Goal: Task Accomplishment & Management: Manage account settings

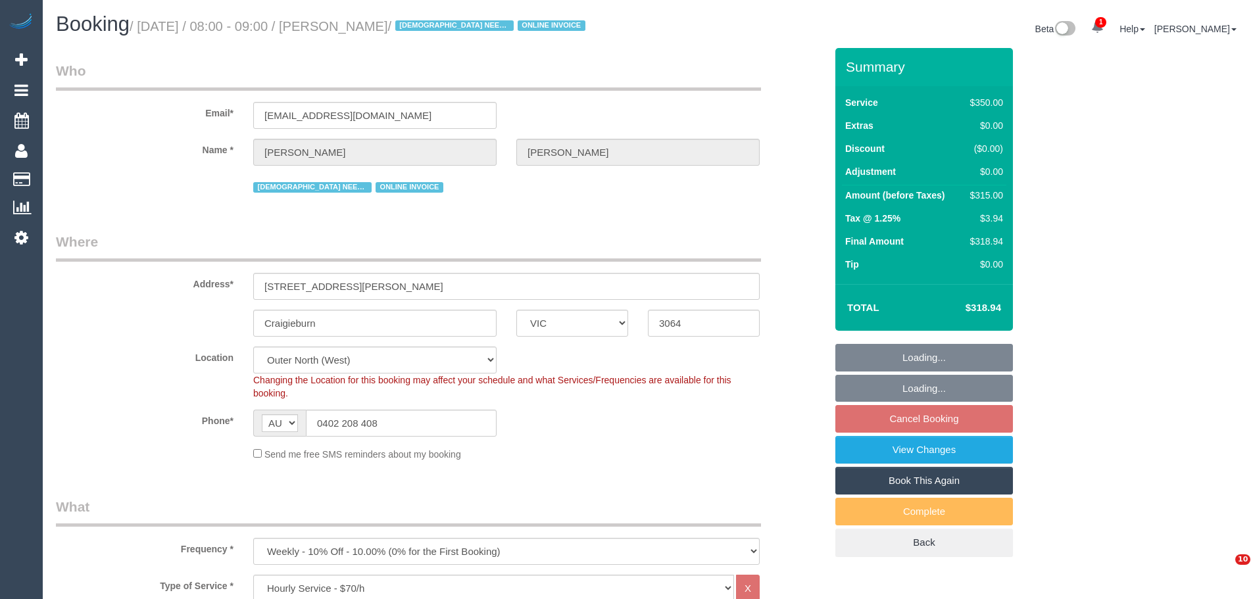
select select "VIC"
select select "300"
select select "number:28"
select select "number:14"
select select "number:18"
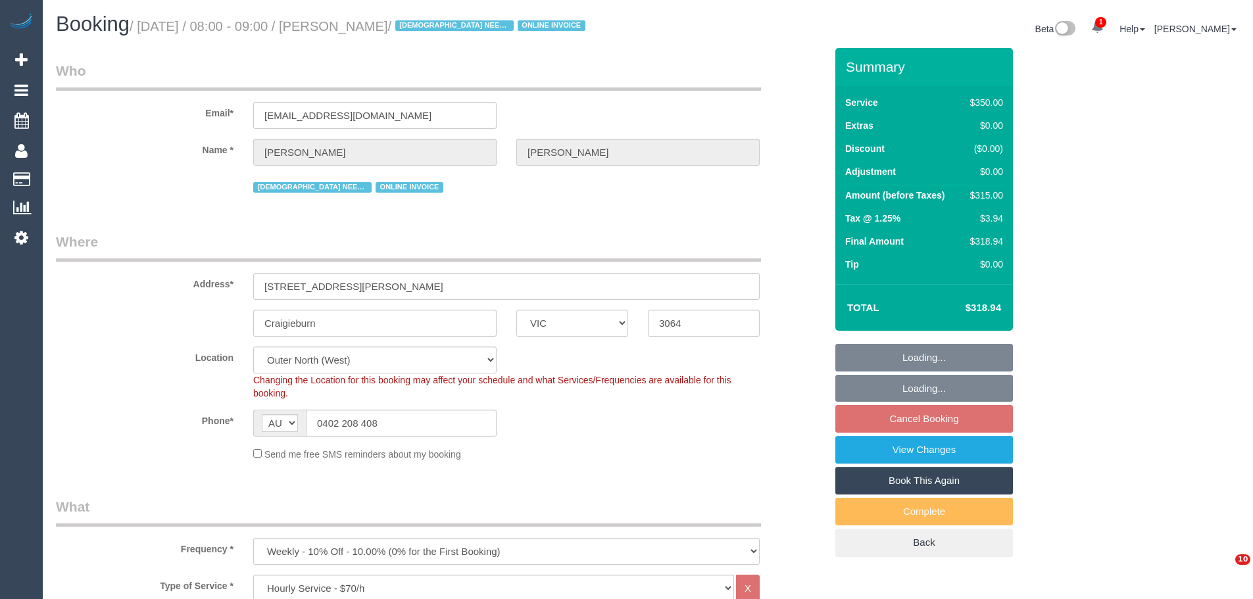
select select "number:36"
select select "number:35"
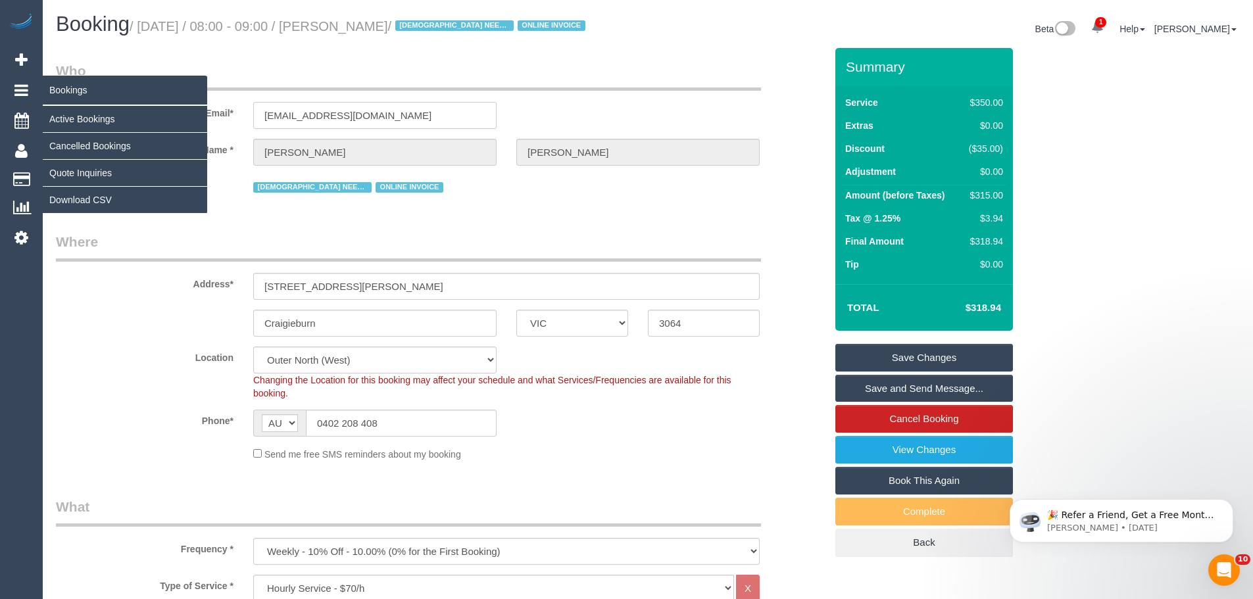
drag, startPoint x: 437, startPoint y: 116, endPoint x: 28, endPoint y: 93, distance: 409.3
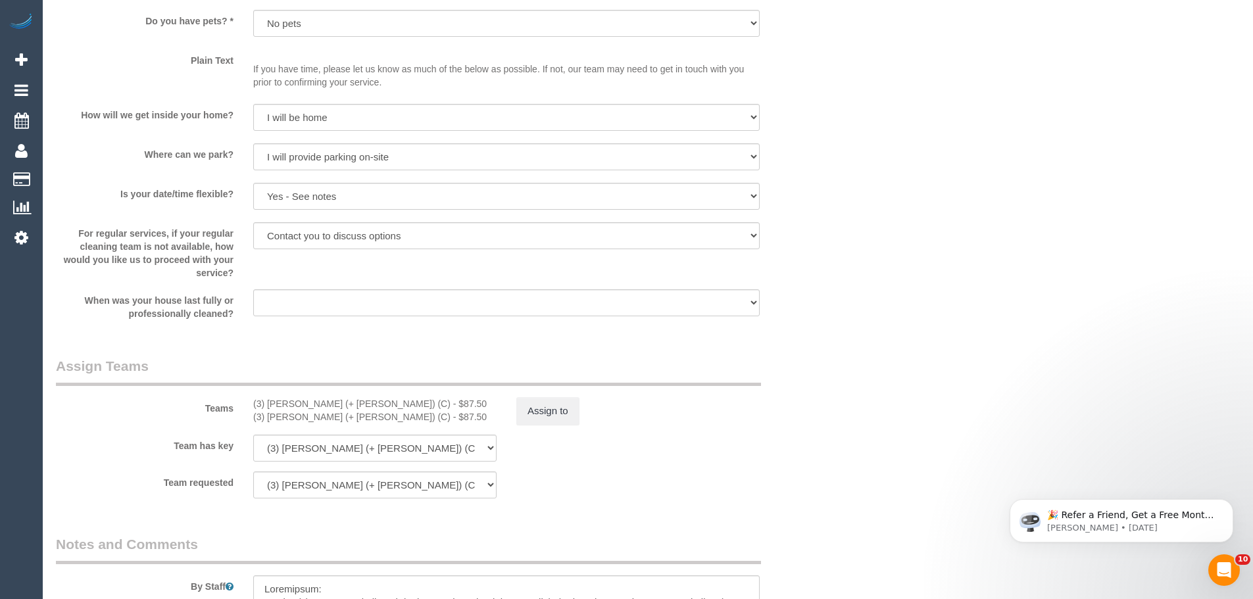
scroll to position [1908, 0]
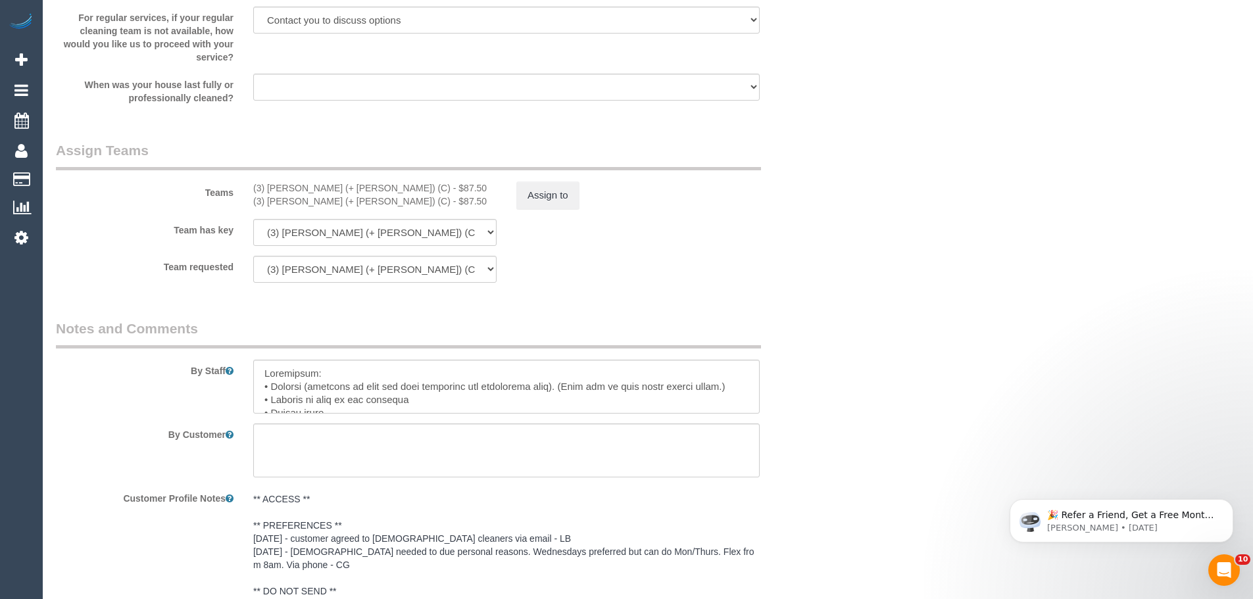
drag, startPoint x: 356, startPoint y: 191, endPoint x: 237, endPoint y: 192, distance: 119.1
click at [237, 192] on div "Teams (3) Sabbir (+ Sultana) (C) - $87.50 (3) Sultana (+ Sabbir) (C) - $87.50 A…" at bounding box center [441, 175] width 790 height 68
click at [541, 201] on button "Assign to" at bounding box center [548, 196] width 63 height 28
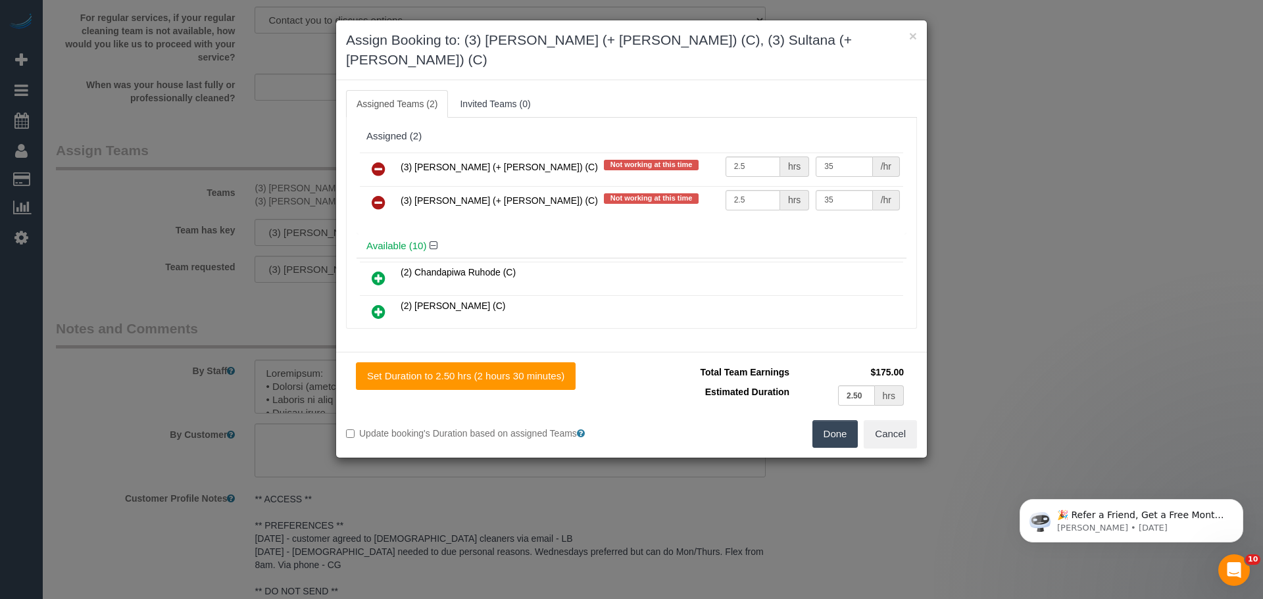
click at [382, 161] on icon at bounding box center [379, 169] width 14 height 16
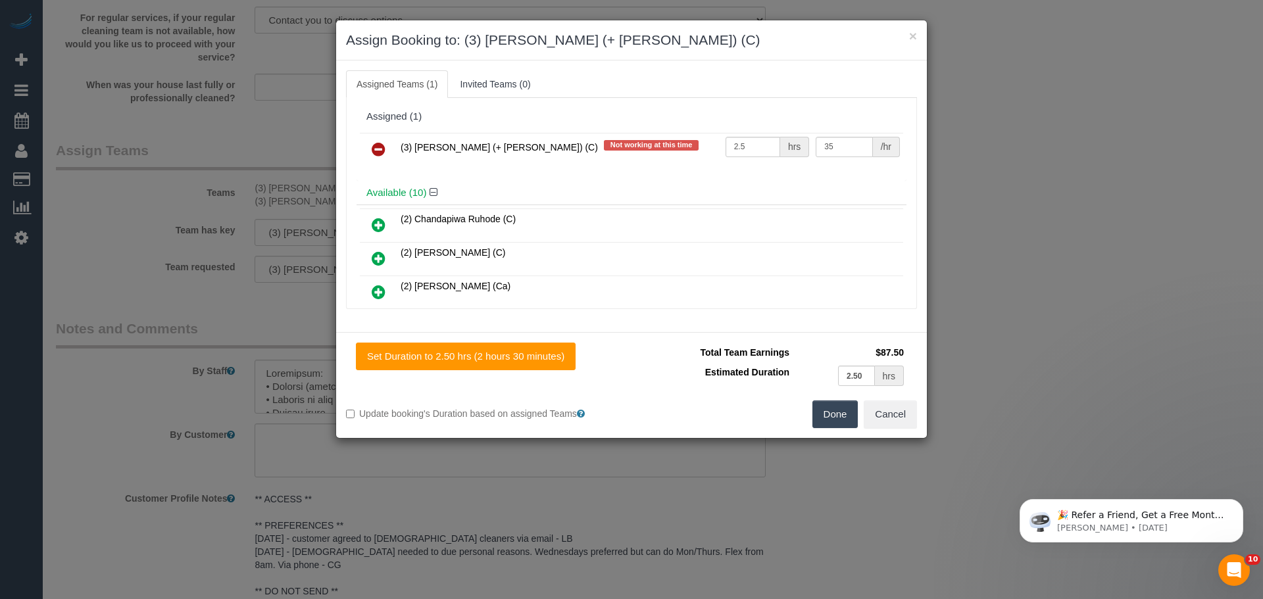
click at [382, 143] on icon at bounding box center [379, 149] width 14 height 16
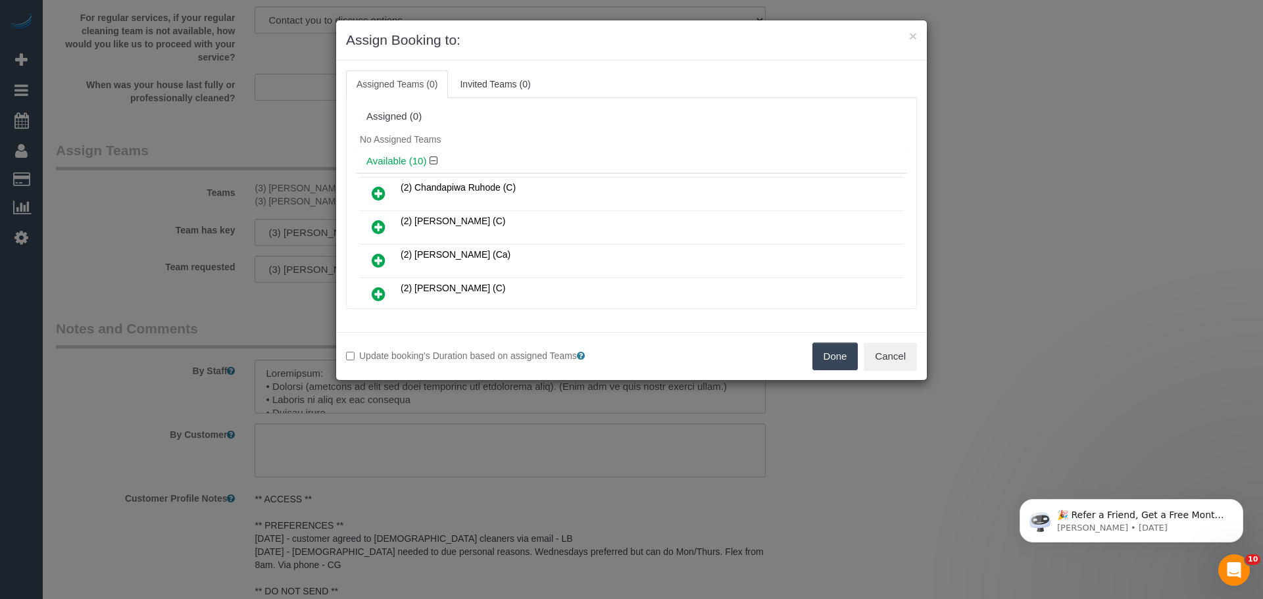
click at [817, 355] on button "Done" at bounding box center [836, 357] width 46 height 28
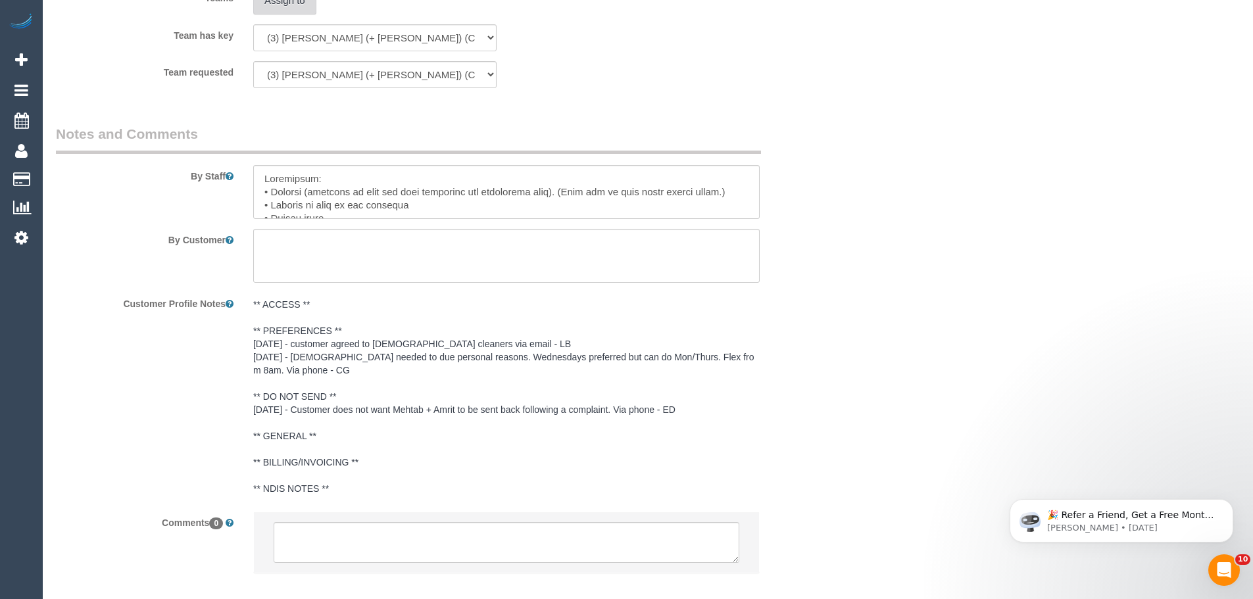
scroll to position [2173, 0]
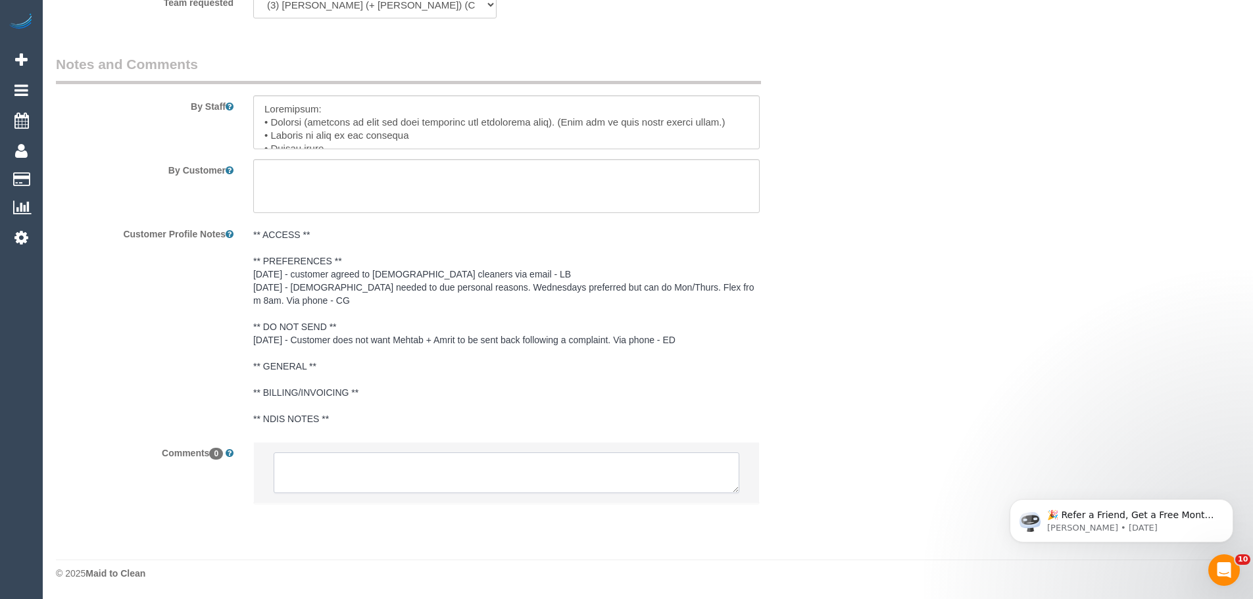
click at [382, 460] on textarea at bounding box center [507, 473] width 466 height 41
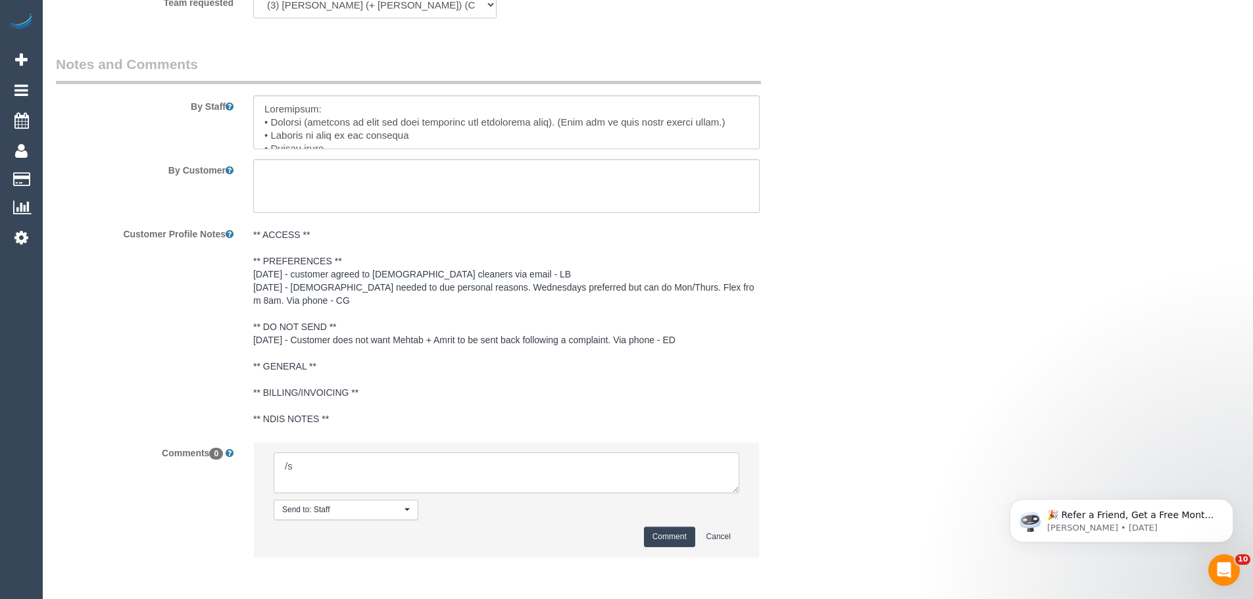
type textarea "/"
paste textarea "(3) Sabbir (+ Sultana) (C)"
drag, startPoint x: 442, startPoint y: 480, endPoint x: 96, endPoint y: 384, distance: 359.4
click at [96, 384] on sui-booking-comments "By Staff By Customer Customer Profile Notes ** ACCESS ** ** PREFERENCES ** 14/0…" at bounding box center [441, 313] width 770 height 517
type textarea "(3) Sabbir (+ Sultana) (C) UA one off - Unwell customer contacted via email"
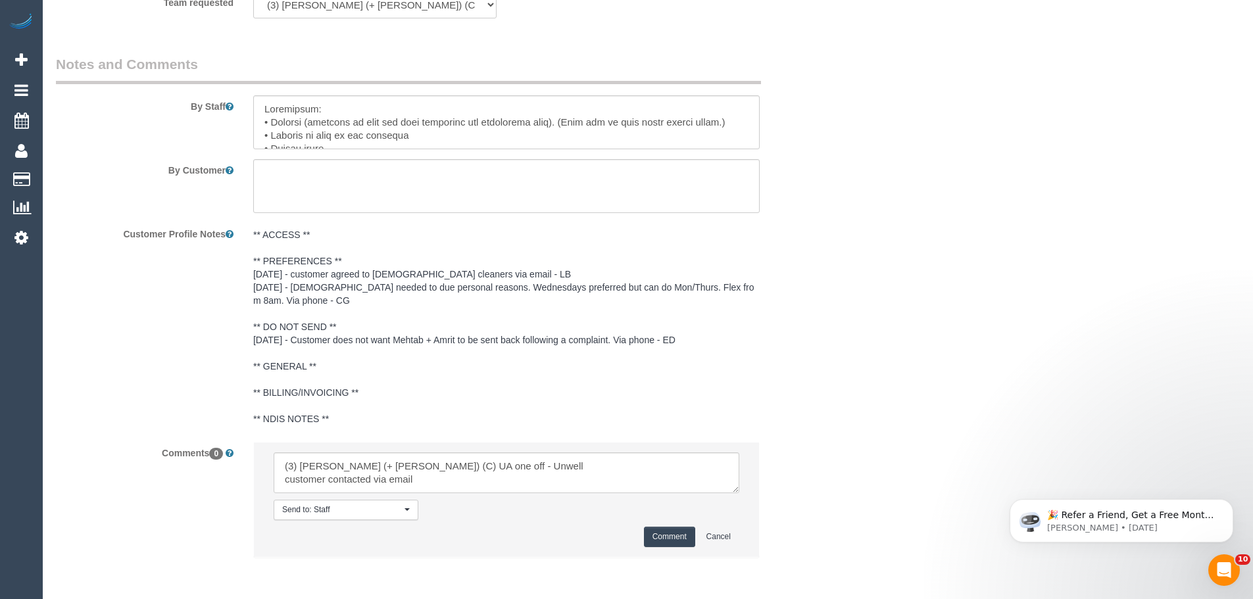
click at [659, 541] on button "Comment" at bounding box center [669, 537] width 51 height 20
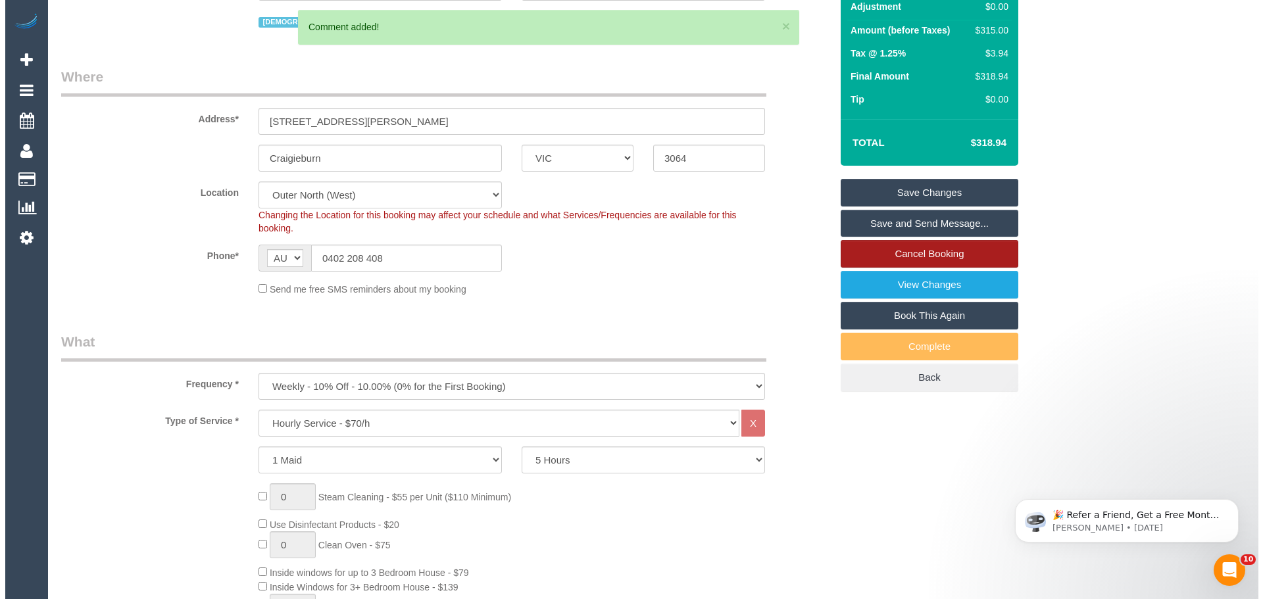
scroll to position [0, 0]
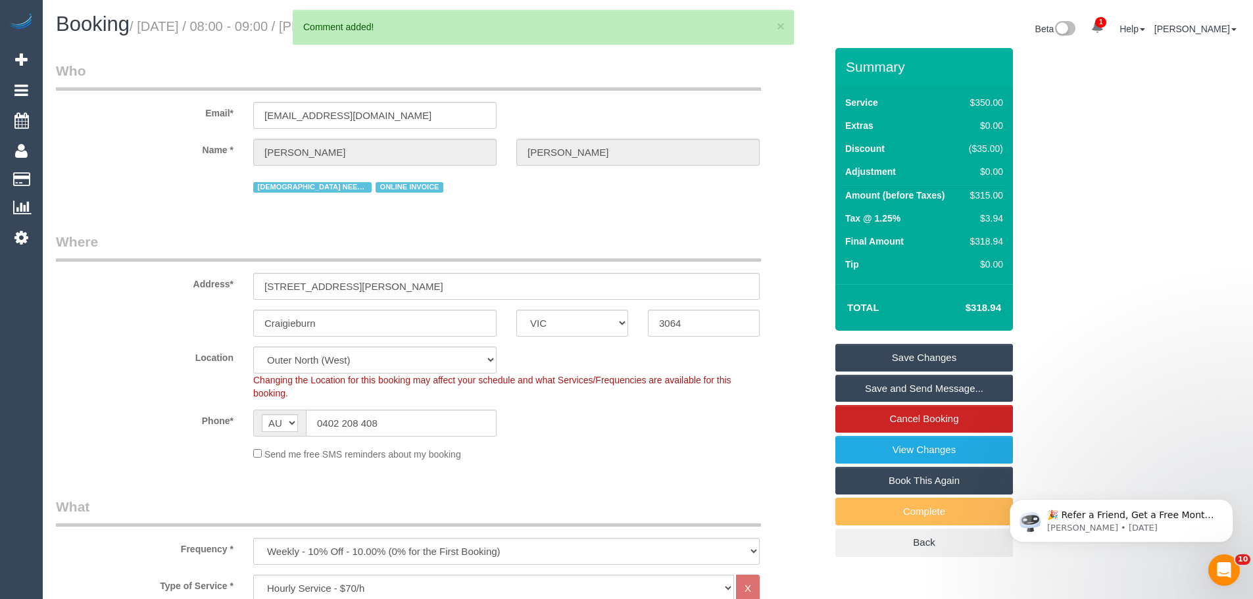
click at [898, 353] on link "Save Changes" at bounding box center [925, 358] width 178 height 28
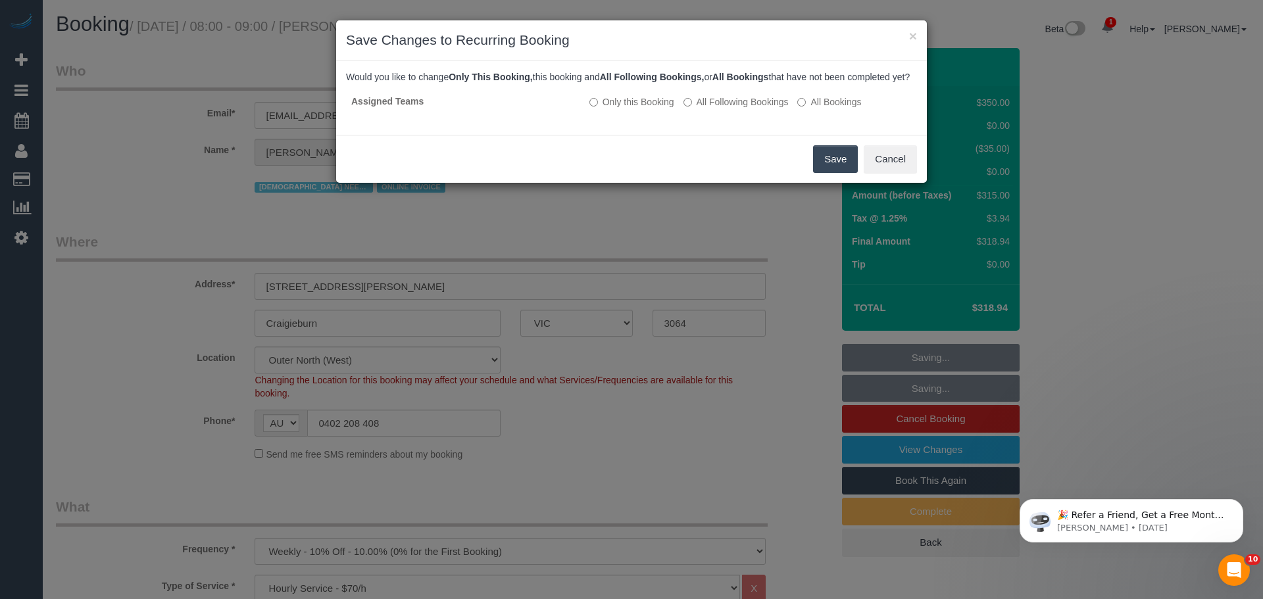
click at [838, 173] on button "Save" at bounding box center [835, 159] width 45 height 28
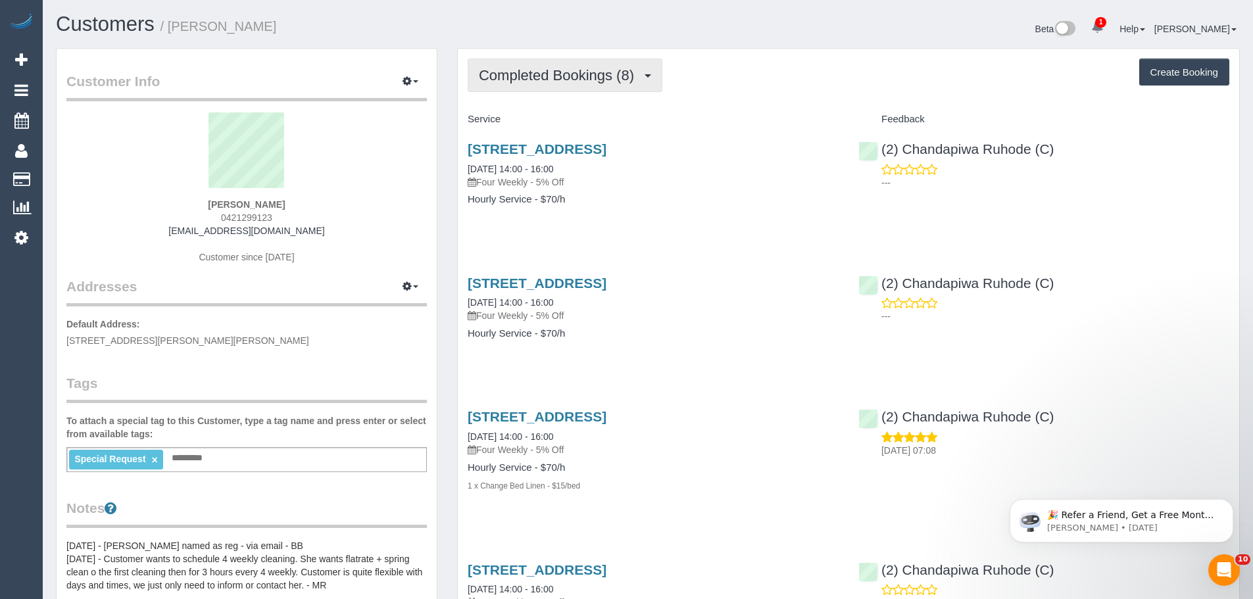
click at [552, 66] on button "Completed Bookings (8)" at bounding box center [565, 76] width 195 height 34
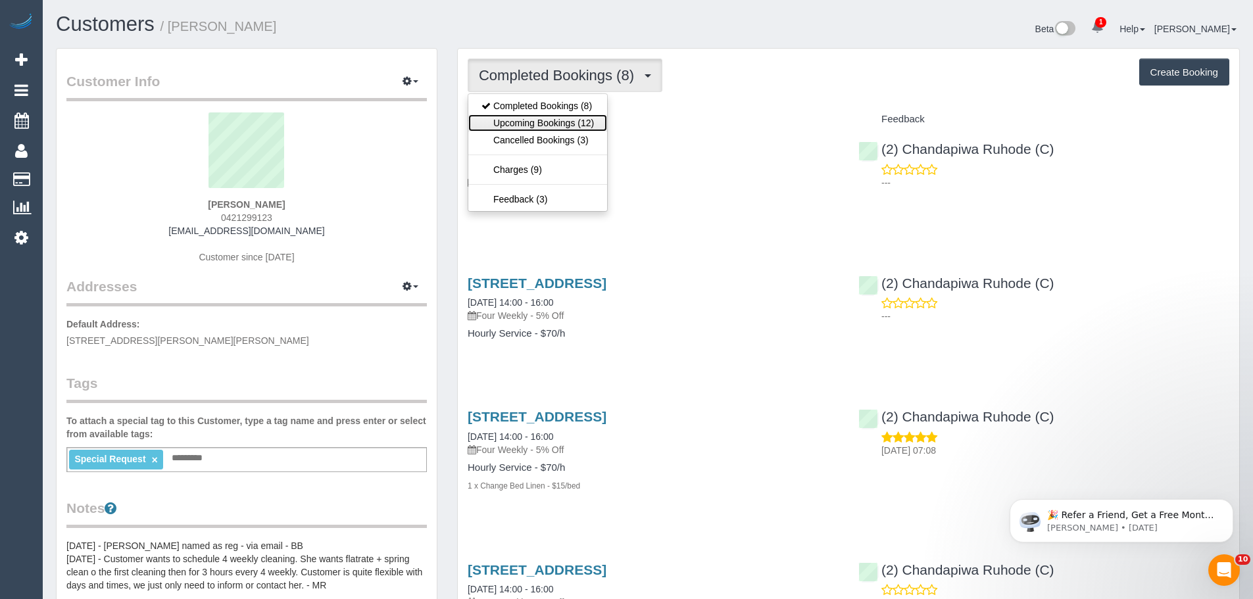
click at [555, 126] on link "Upcoming Bookings (12)" at bounding box center [537, 122] width 139 height 17
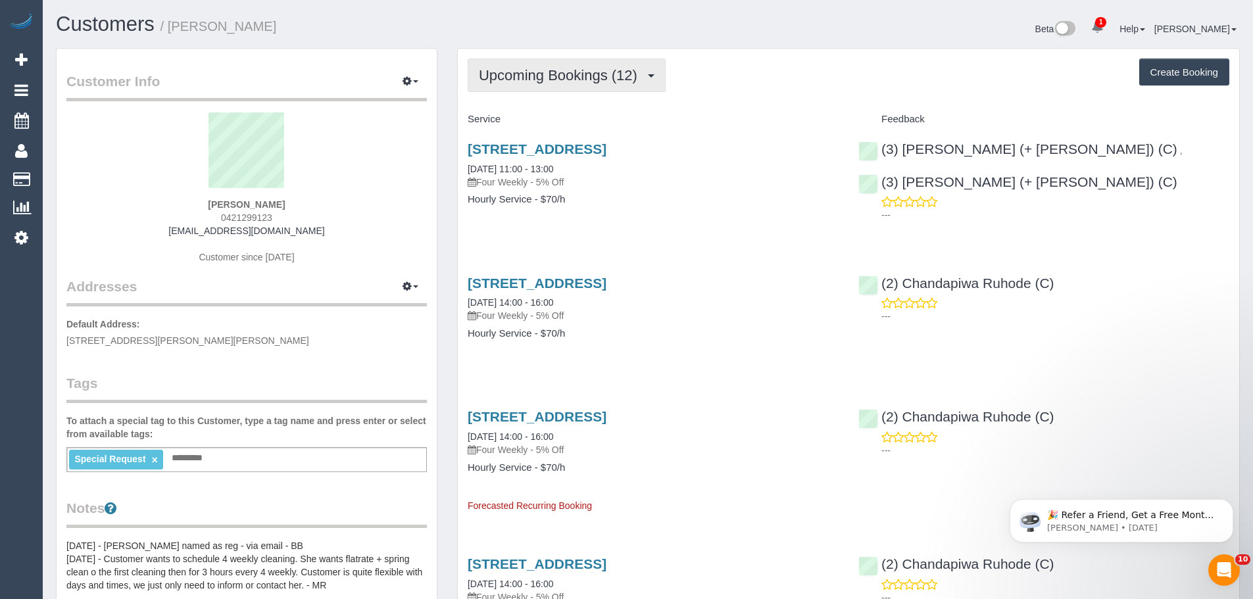
click at [491, 71] on span "Upcoming Bookings (12)" at bounding box center [561, 75] width 165 height 16
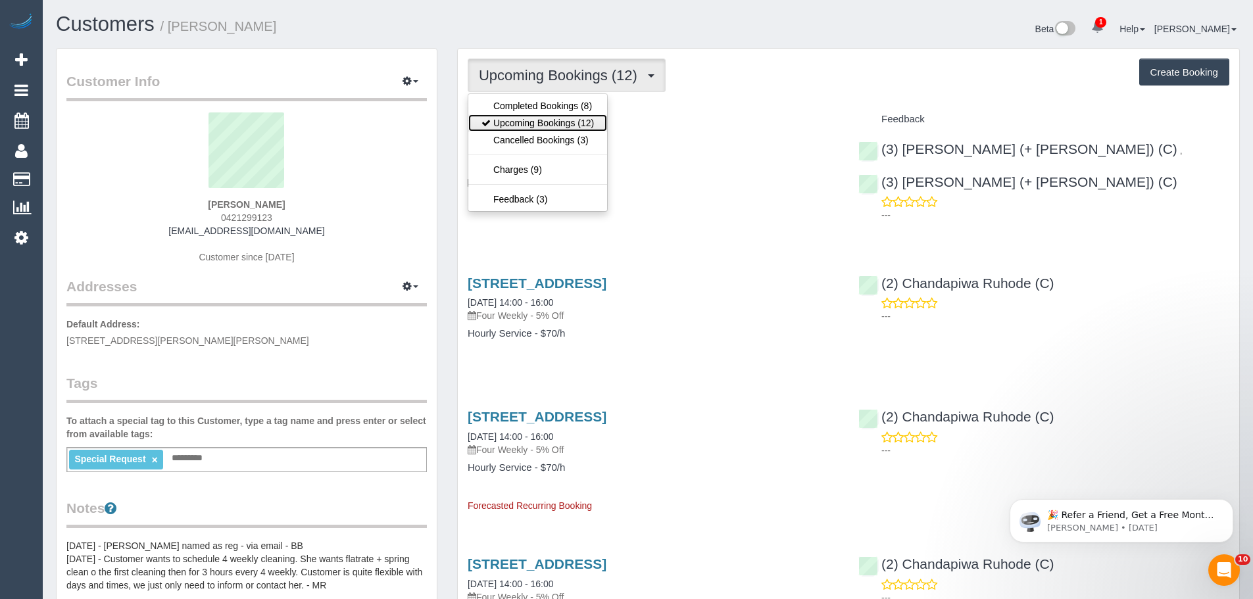
drag, startPoint x: 500, startPoint y: 122, endPoint x: 500, endPoint y: 102, distance: 20.4
click at [501, 122] on link "Upcoming Bookings (12)" at bounding box center [537, 122] width 139 height 17
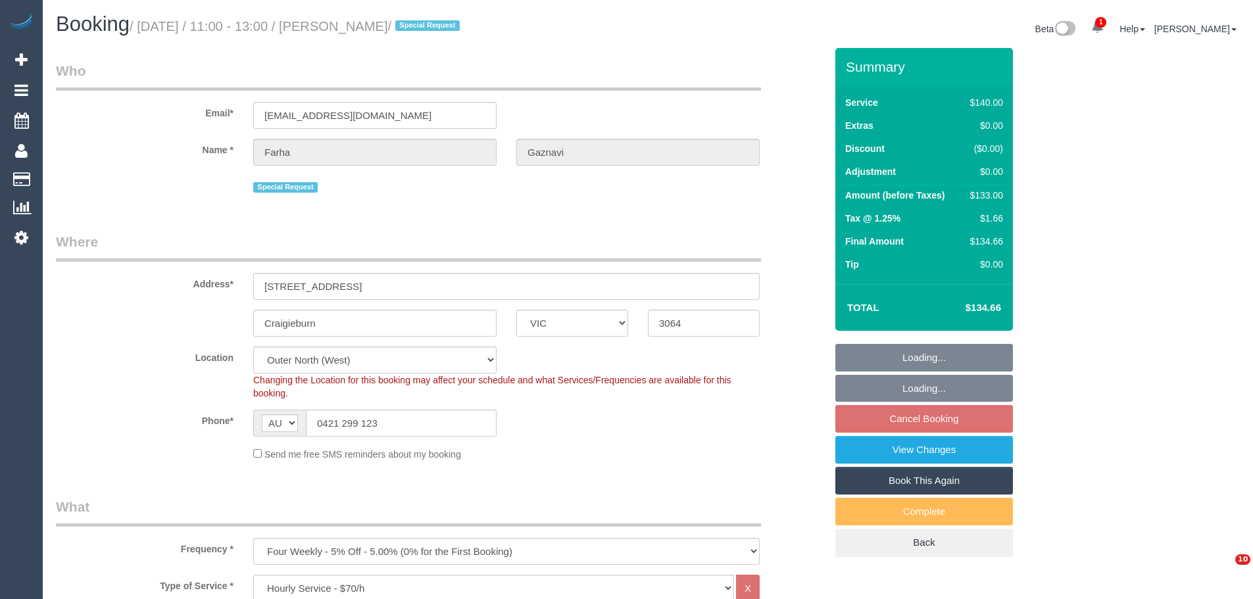
select select "VIC"
select select "string:stripe-pm_1QZ2hl2GScqysDRVuALNhXpg"
select select "number:29"
select select "number:14"
select select "number:19"
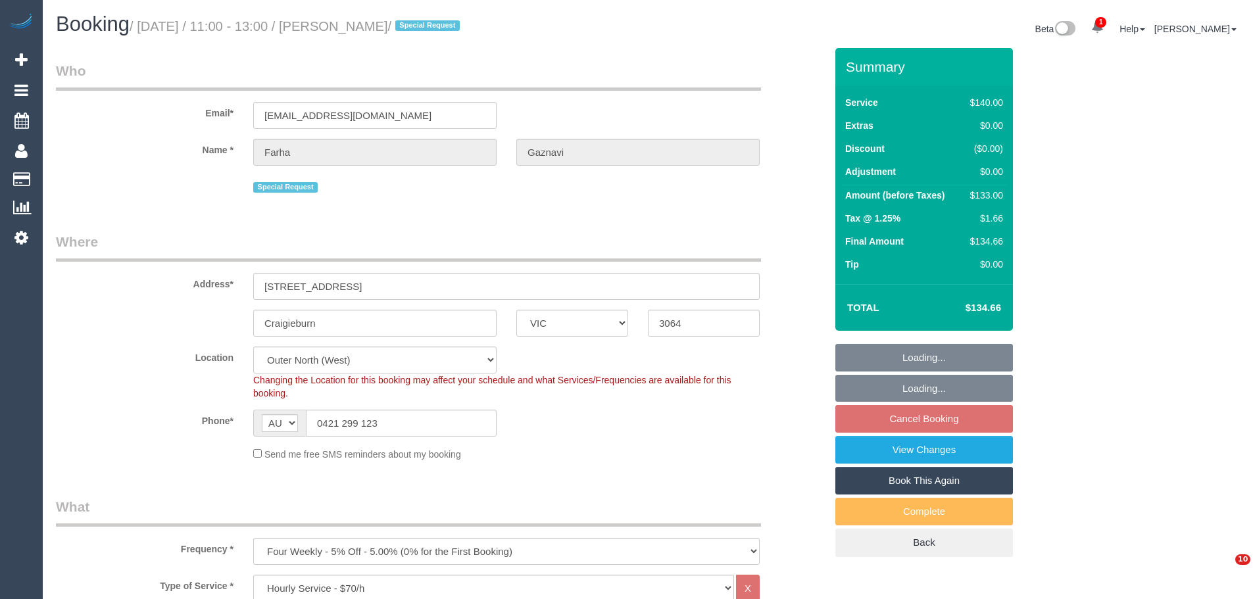
select select "number:36"
select select "number:34"
select select "number:13"
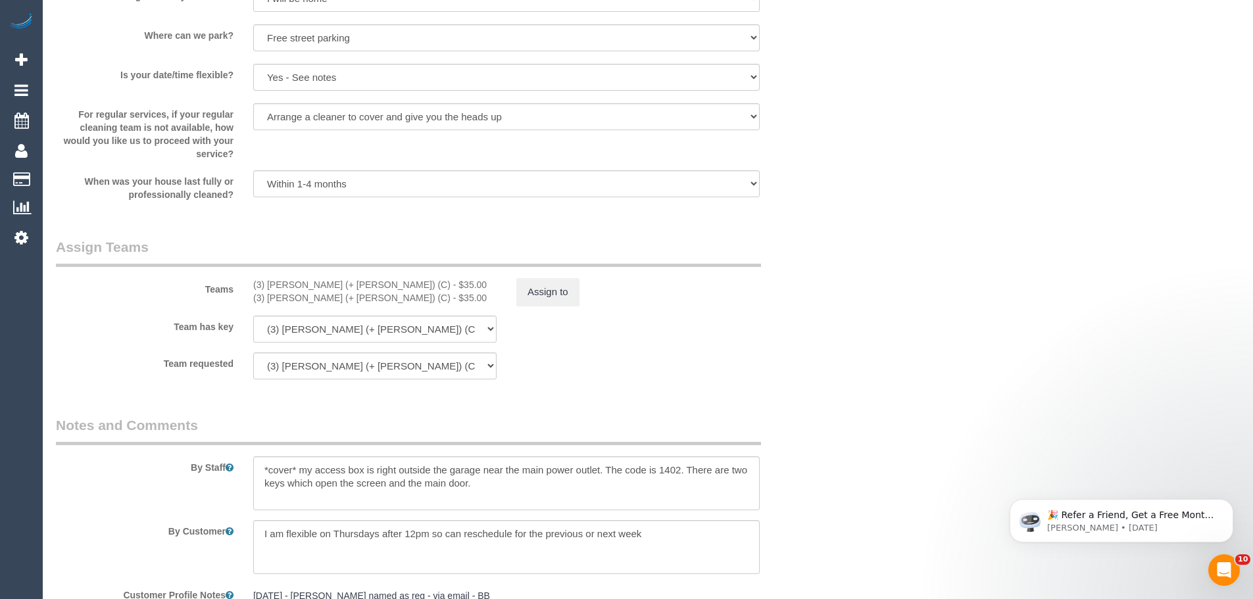
scroll to position [1908, 0]
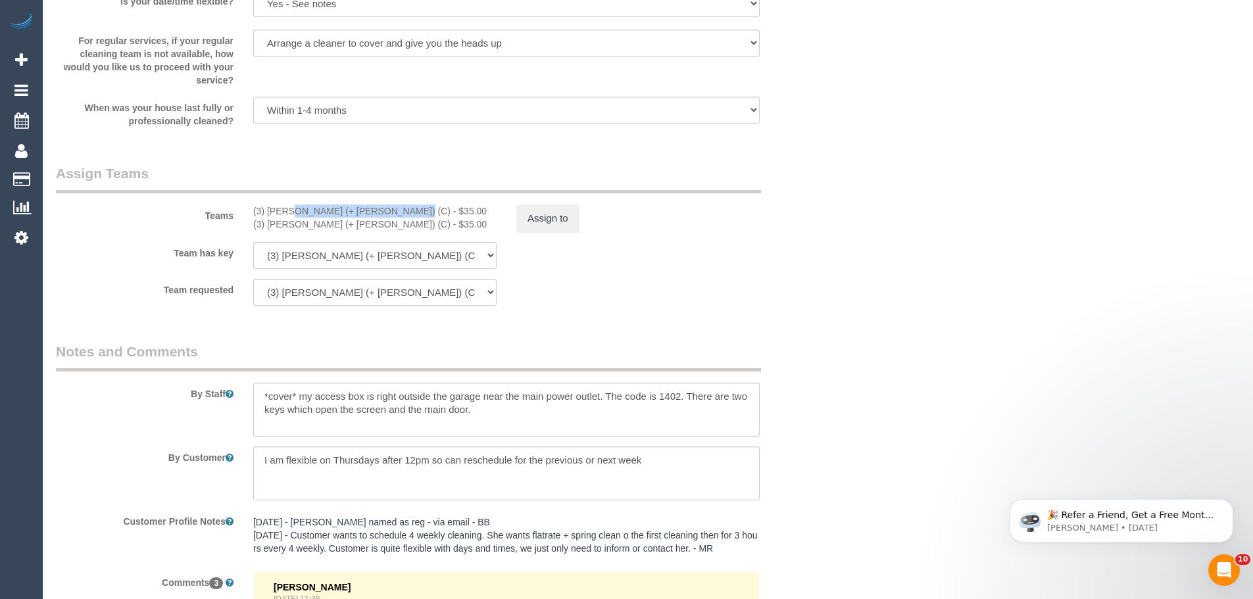
drag, startPoint x: 357, startPoint y: 211, endPoint x: 249, endPoint y: 200, distance: 107.8
click at [249, 200] on div "Teams (3) Sabbir (+ Sultana) (C) - $35.00 (3) Sultana (+ Sabbir) (C) - $35.00 A…" at bounding box center [441, 198] width 790 height 68
click at [532, 223] on button "Assign to" at bounding box center [548, 219] width 63 height 28
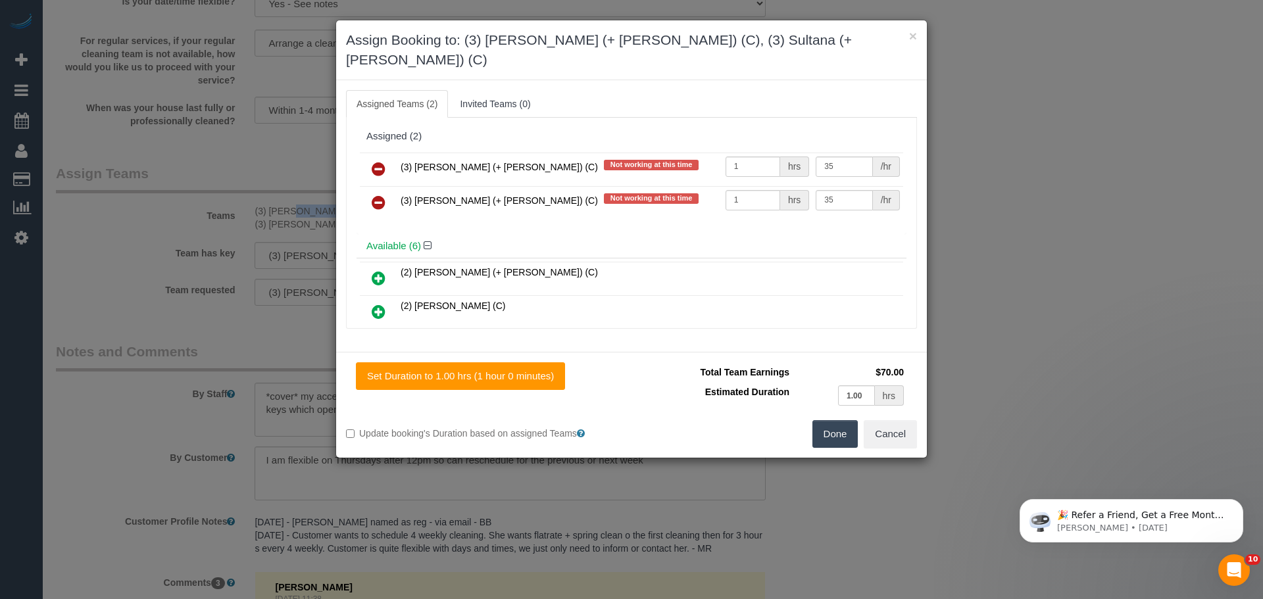
click at [377, 161] on icon at bounding box center [379, 169] width 14 height 16
click at [377, 195] on icon at bounding box center [379, 203] width 14 height 16
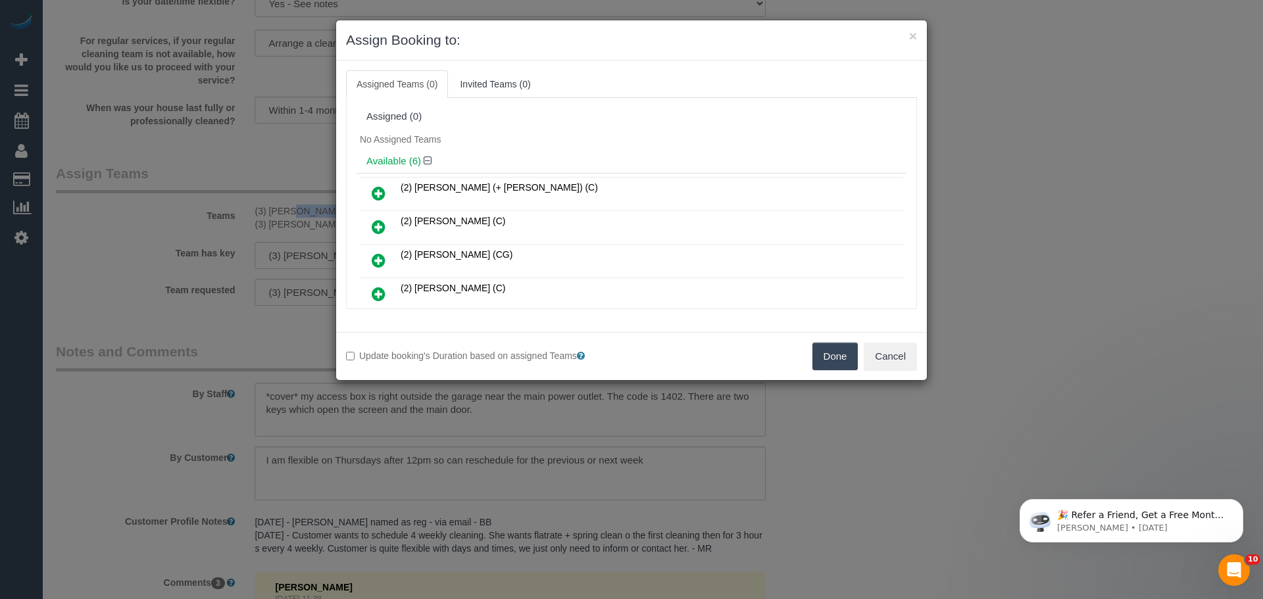
click at [830, 345] on button "Done" at bounding box center [836, 357] width 46 height 28
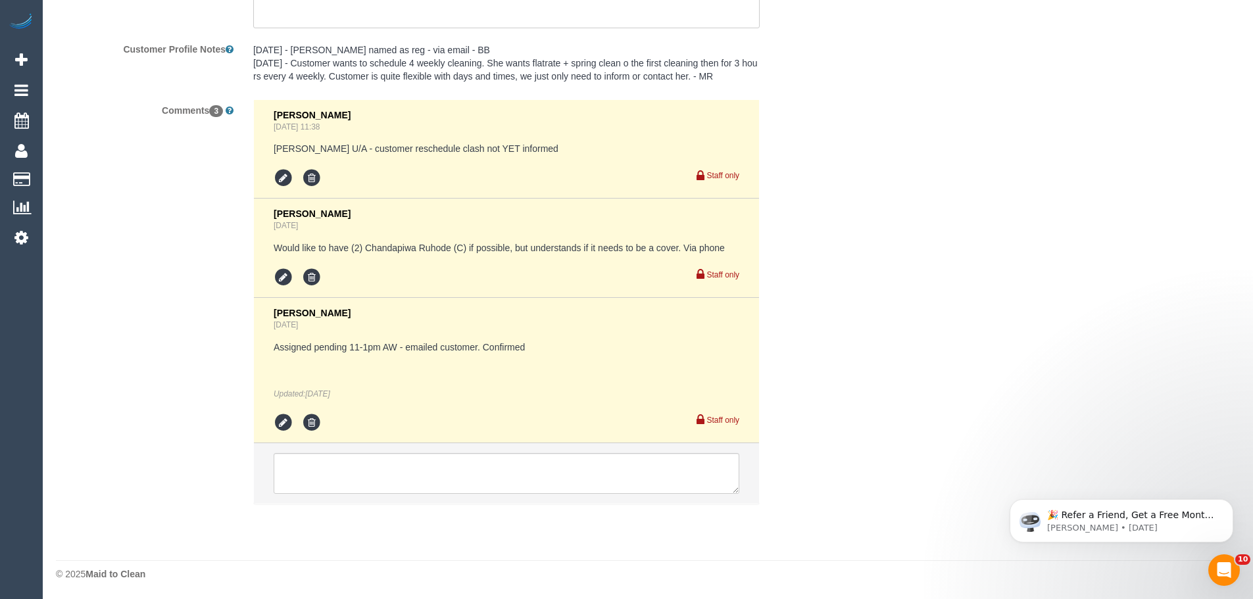
scroll to position [2381, 0]
click at [451, 470] on textarea at bounding box center [507, 473] width 466 height 41
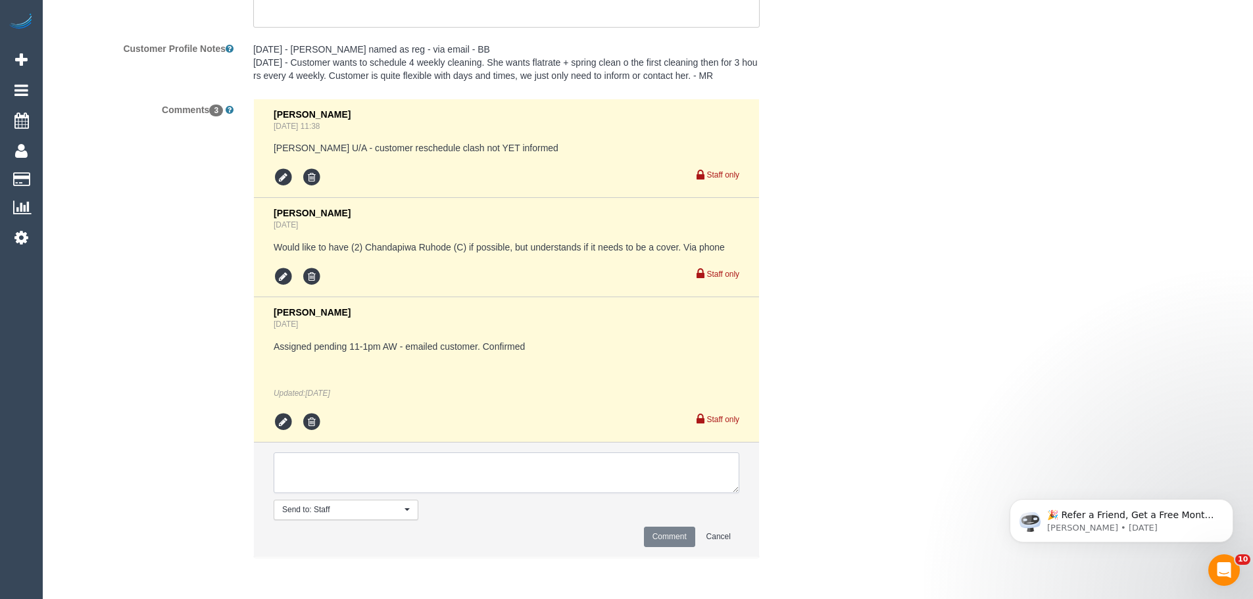
paste textarea "(3) Sabbir (+ Sultana) (C) UA one off - Unwell customer contacted via email"
click at [415, 480] on textarea at bounding box center [507, 473] width 466 height 41
click at [328, 475] on textarea at bounding box center [507, 473] width 466 height 41
drag, startPoint x: 390, startPoint y: 482, endPoint x: 477, endPoint y: 482, distance: 87.5
click at [477, 482] on textarea at bounding box center [507, 473] width 466 height 41
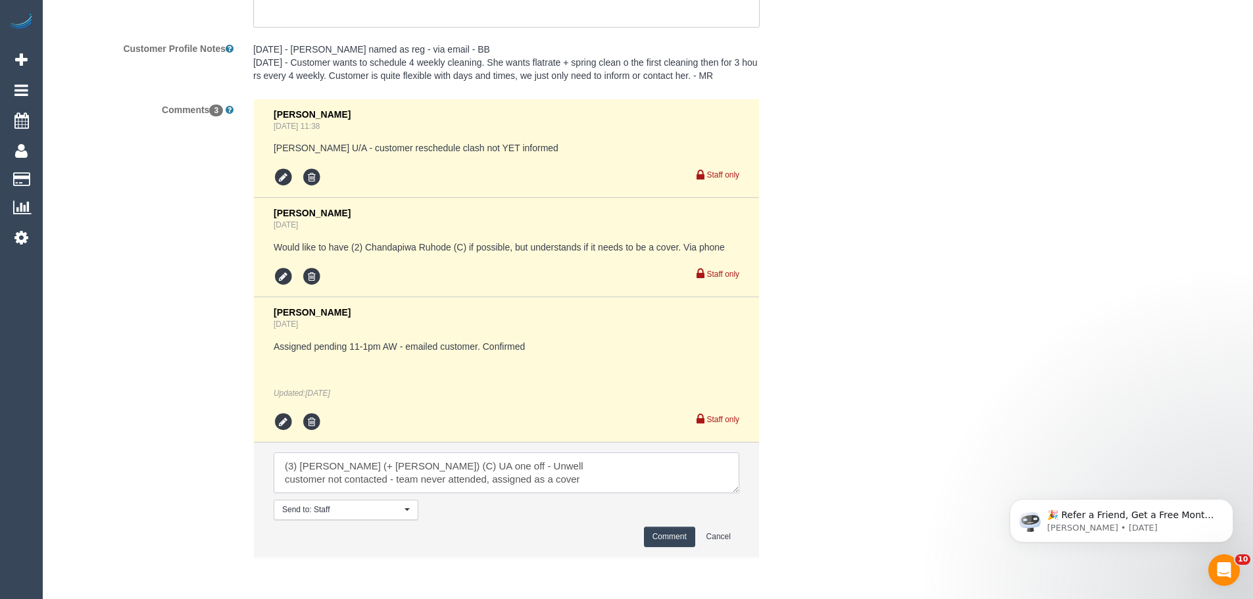
drag, startPoint x: 607, startPoint y: 491, endPoint x: 172, endPoint y: 406, distance: 442.5
click at [172, 406] on div "Comments 3 Laura Butera Sep 01, 2025 11:38 Chanda U/A - customer reschedule cla…" at bounding box center [441, 335] width 790 height 472
type textarea "(3) Sabbir (+ Sultana) (C) UA one off - Unwell customer not contacted - team ne…"
click at [670, 542] on button "Comment" at bounding box center [669, 537] width 51 height 20
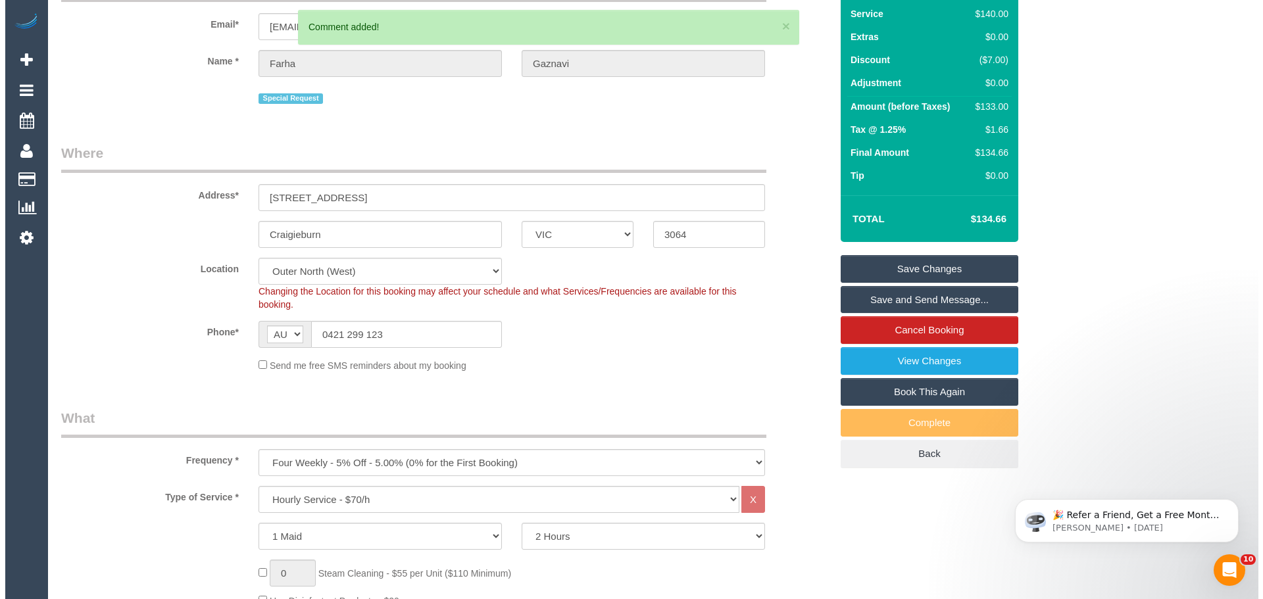
scroll to position [0, 0]
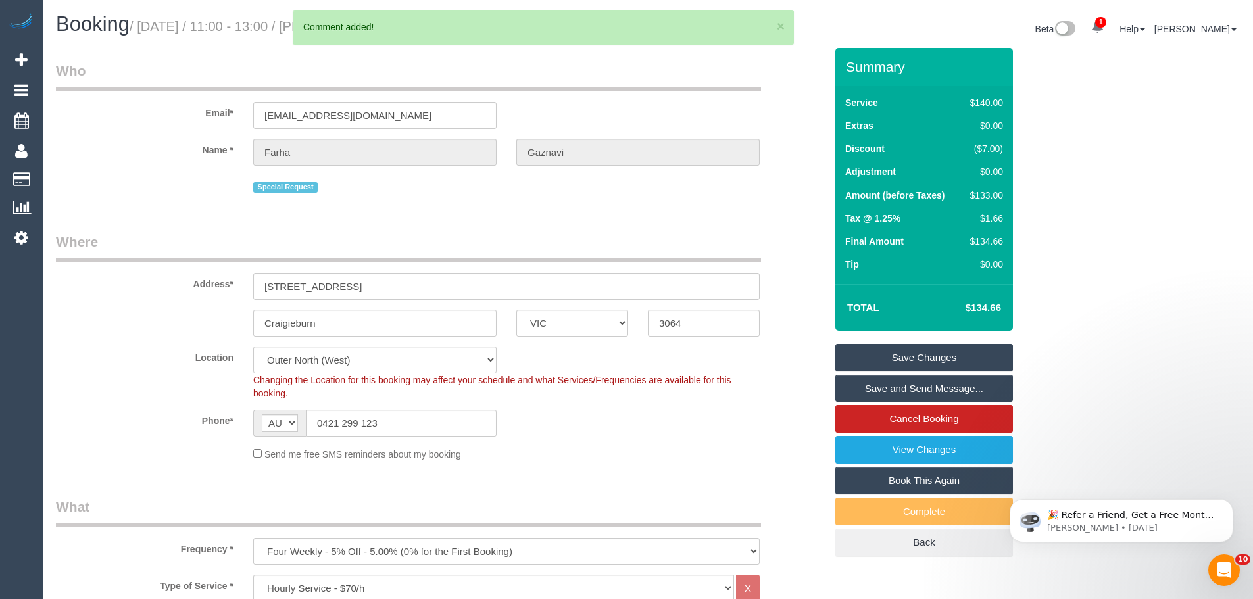
click at [922, 364] on link "Save Changes" at bounding box center [925, 358] width 178 height 28
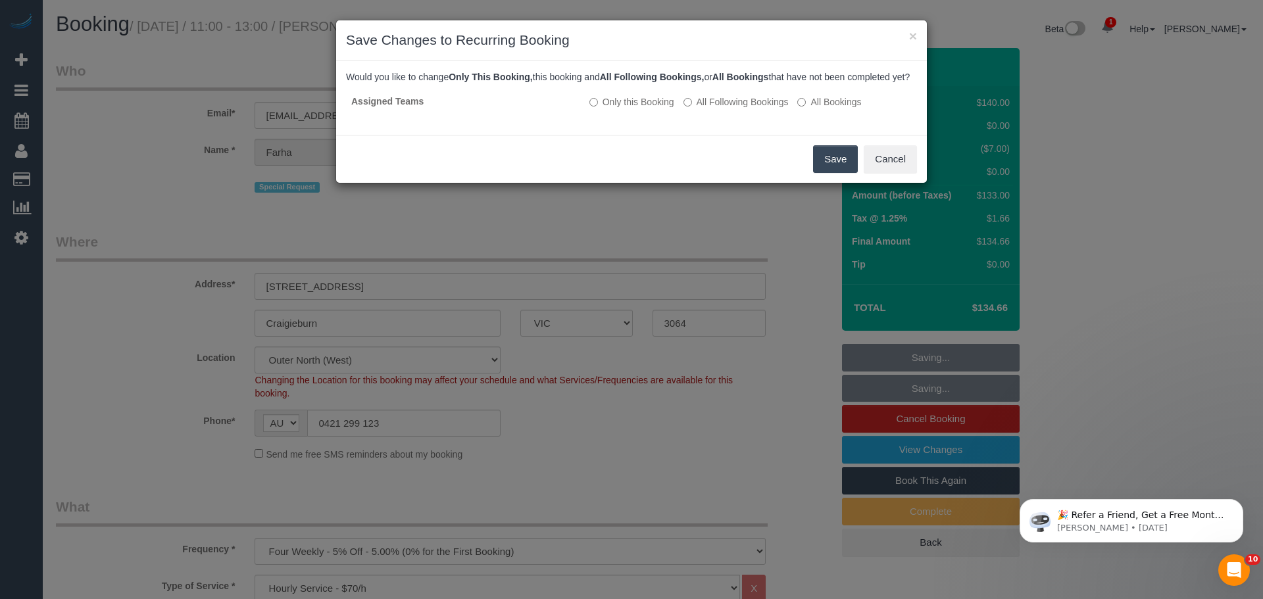
click at [832, 173] on button "Save" at bounding box center [835, 159] width 45 height 28
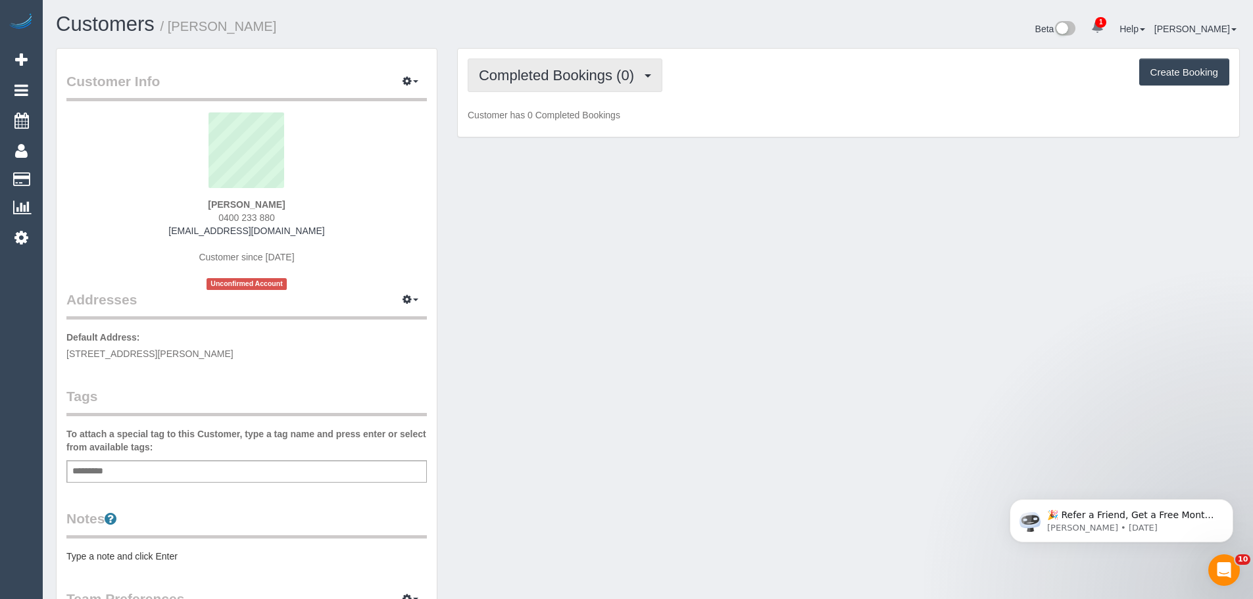
click at [501, 79] on span "Completed Bookings (0)" at bounding box center [560, 75] width 162 height 16
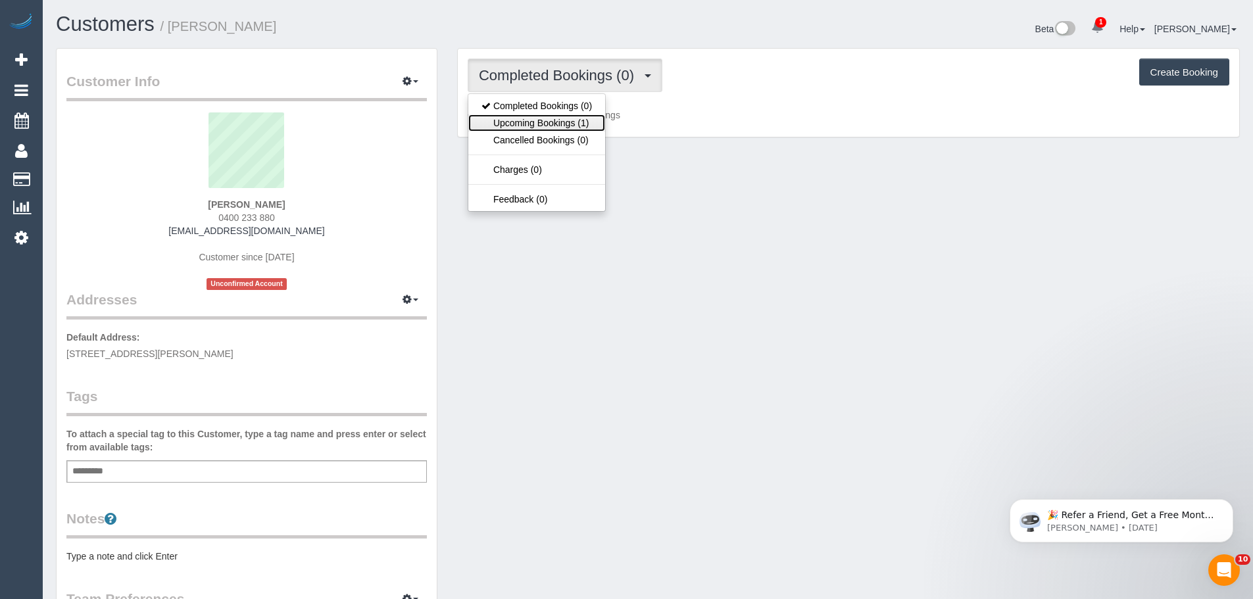
click at [508, 120] on link "Upcoming Bookings (1)" at bounding box center [536, 122] width 137 height 17
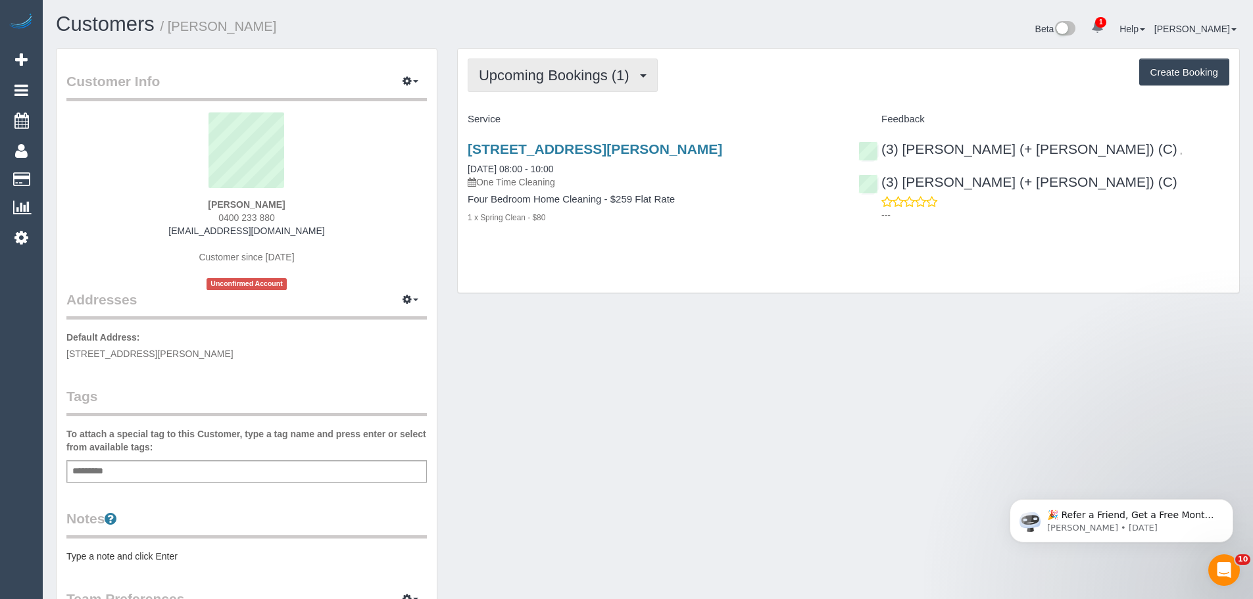
click at [515, 60] on button "Upcoming Bookings (1)" at bounding box center [563, 76] width 190 height 34
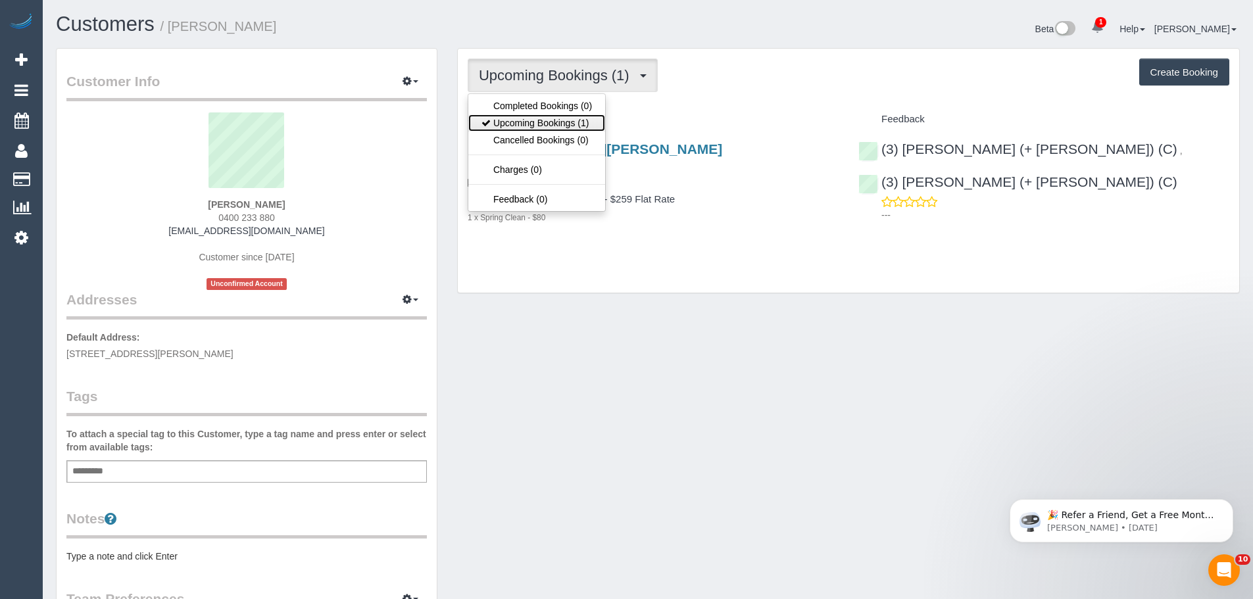
click at [532, 126] on link "Upcoming Bookings (1)" at bounding box center [536, 122] width 137 height 17
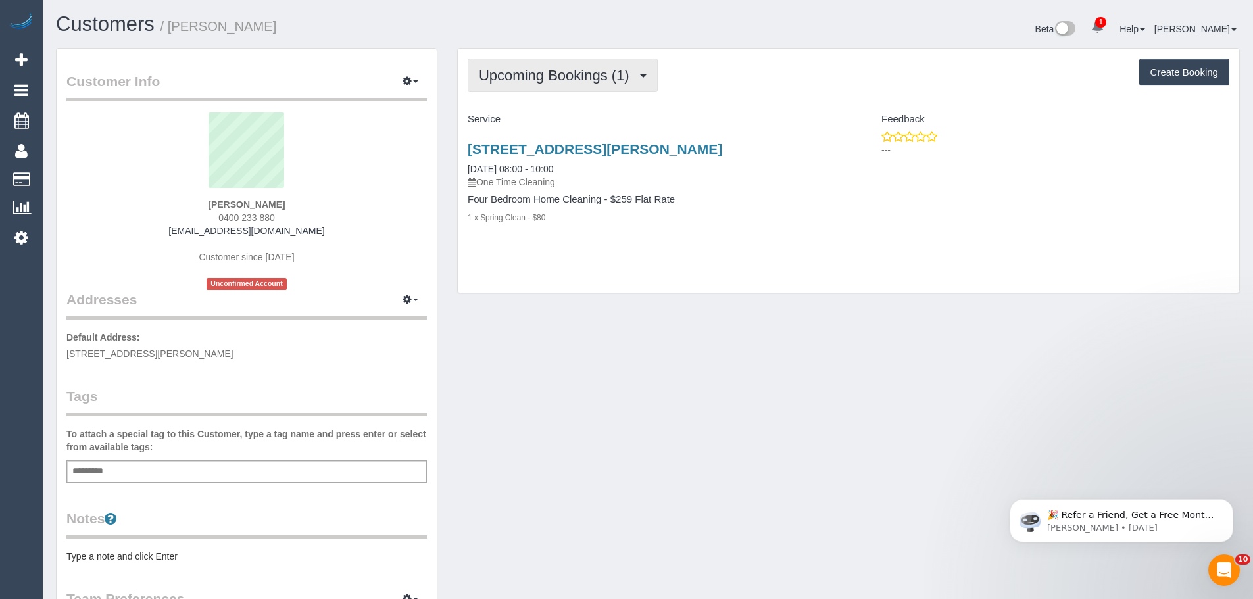
click at [530, 87] on button "Upcoming Bookings (1)" at bounding box center [563, 76] width 190 height 34
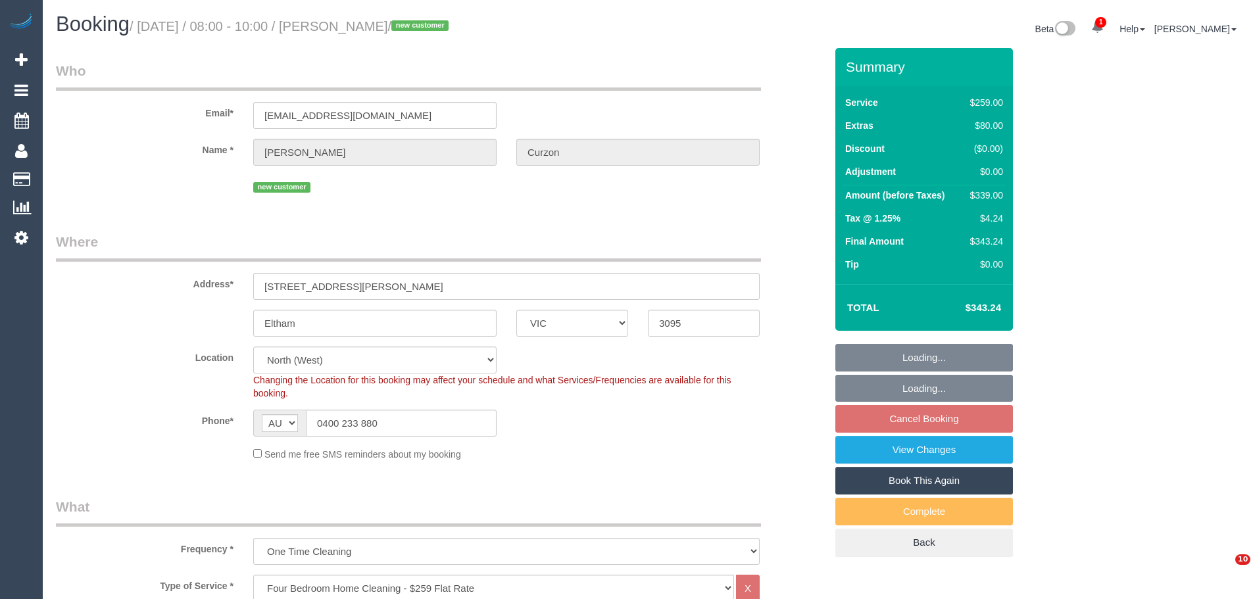
select select "VIC"
select select "number:27"
select select "number:14"
select select "number:18"
select select "number:24"
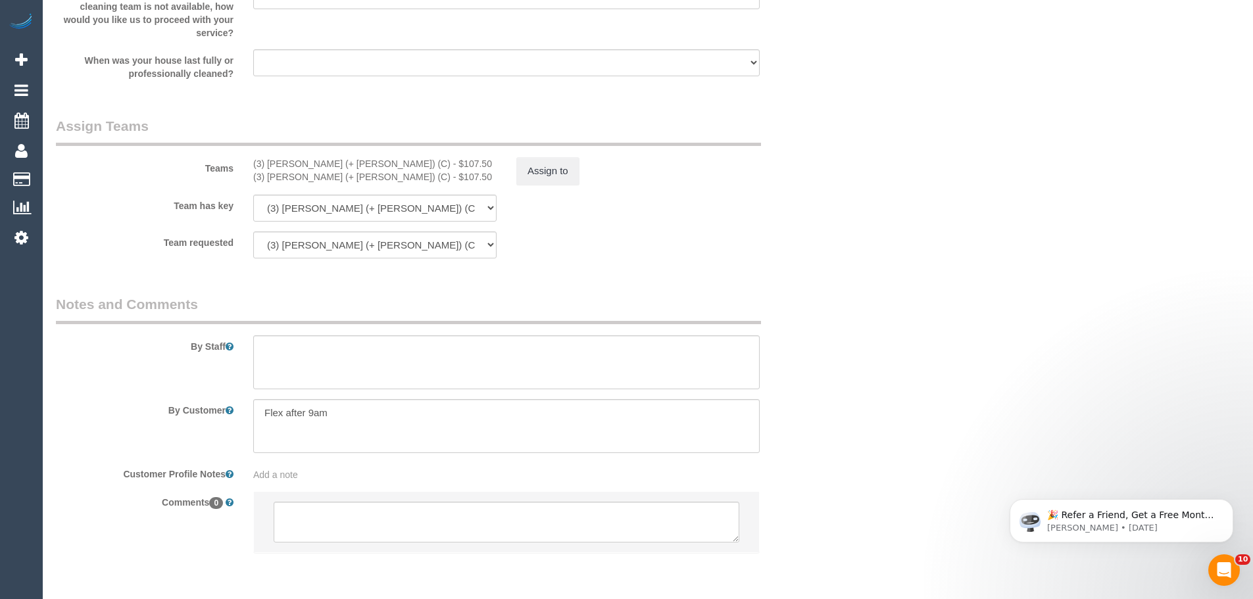
scroll to position [1974, 0]
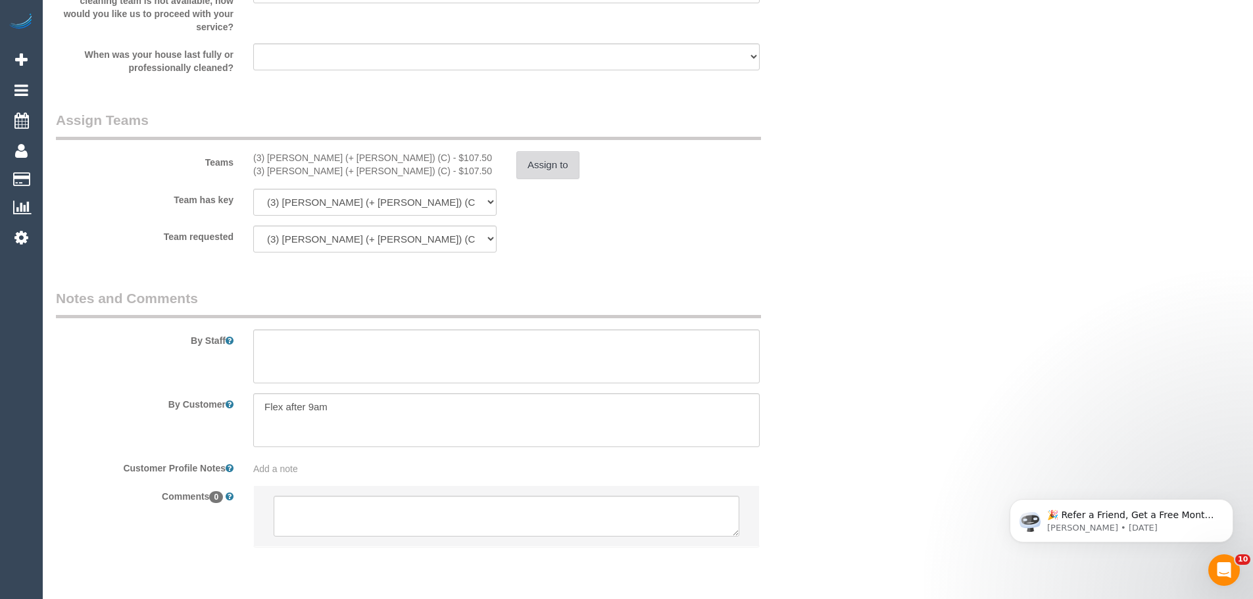
click at [536, 161] on button "Assign to" at bounding box center [548, 165] width 63 height 28
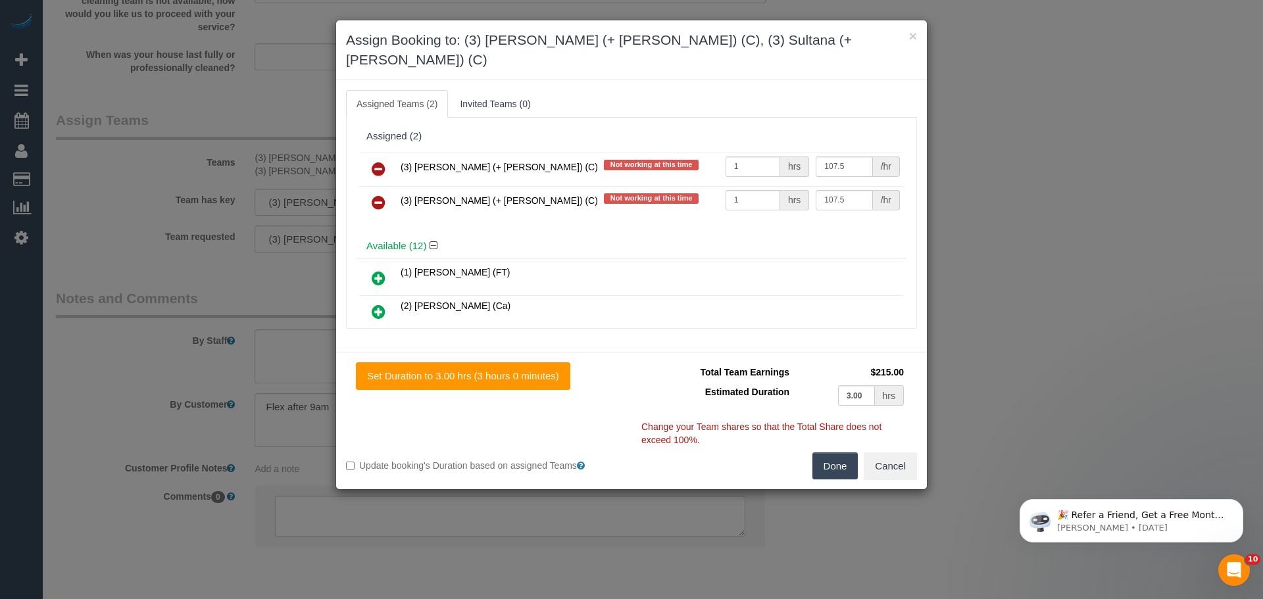
click at [376, 161] on icon at bounding box center [379, 169] width 14 height 16
click at [376, 195] on icon at bounding box center [379, 203] width 14 height 16
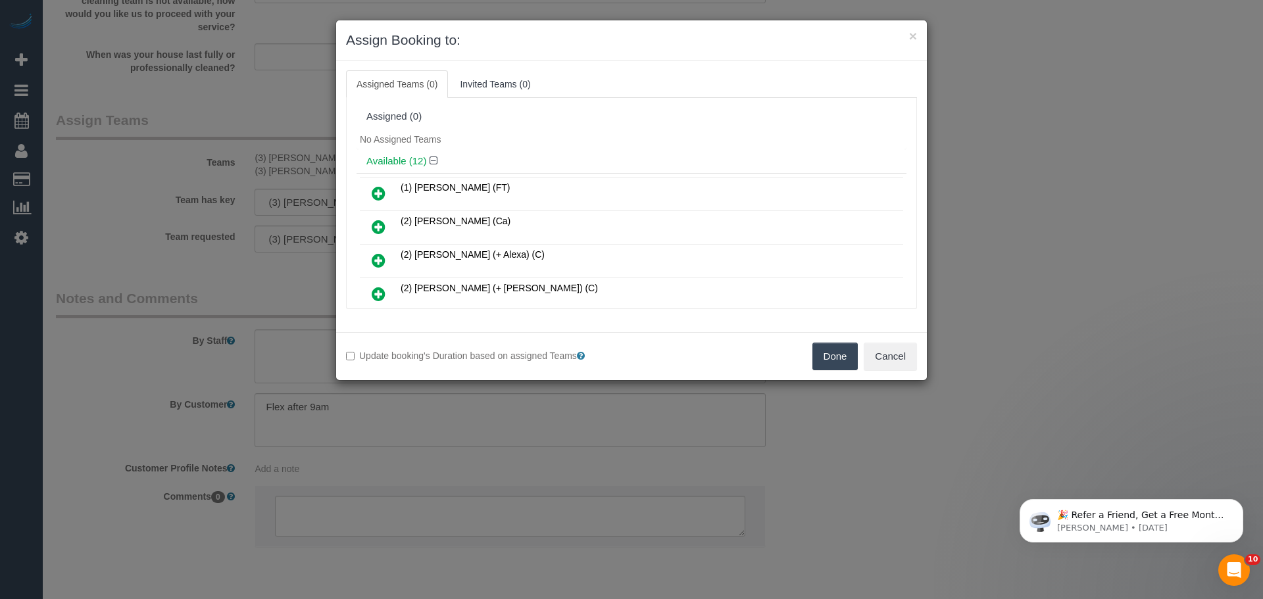
click at [820, 360] on button "Done" at bounding box center [836, 357] width 46 height 28
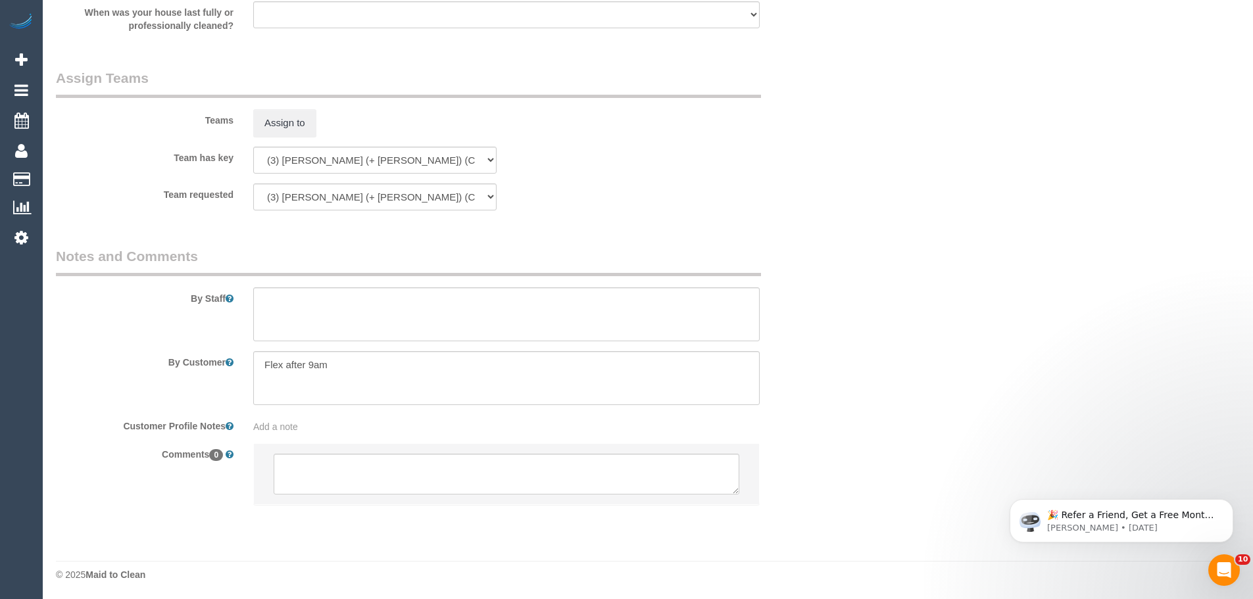
scroll to position [2017, 0]
click at [370, 474] on textarea at bounding box center [507, 473] width 466 height 41
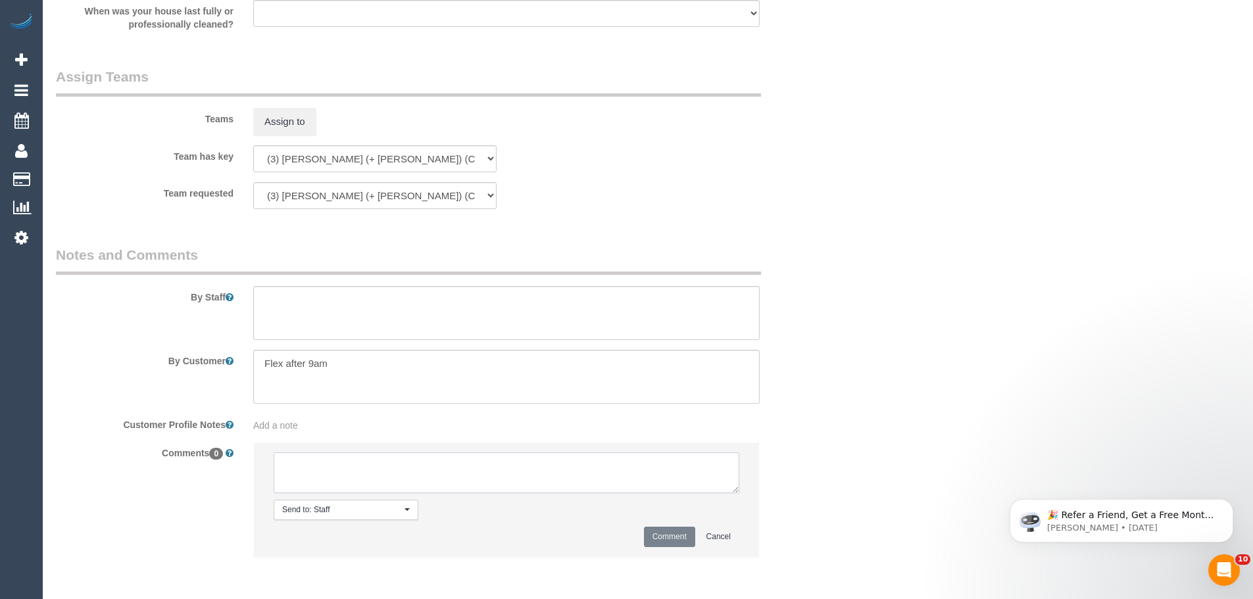
paste textarea "(3) Sabbir (+ Sultana) (C) UA one off - Unwell customer not contacted - team ne…"
type textarea "(3) Sabbir (+ Sultana) (C) UA one off - Unwell customer not contacted - team ne…"
drag, startPoint x: 700, startPoint y: 540, endPoint x: 686, endPoint y: 538, distance: 14.6
click at [698, 540] on button "Cancel" at bounding box center [718, 537] width 41 height 20
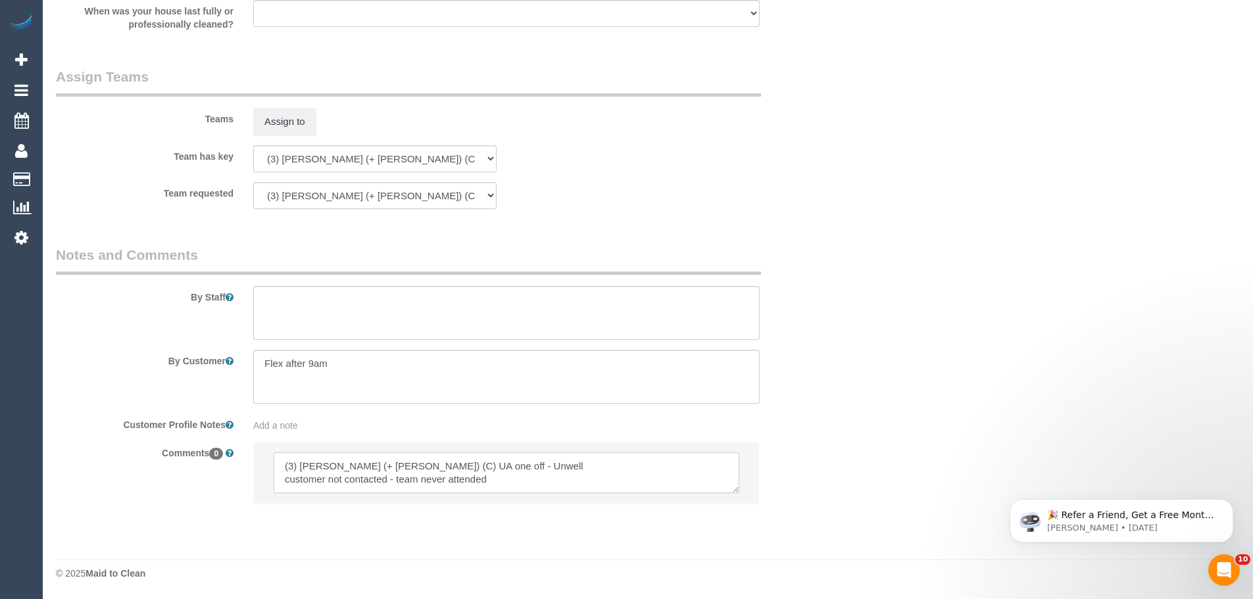
click at [559, 476] on textarea at bounding box center [507, 473] width 466 height 41
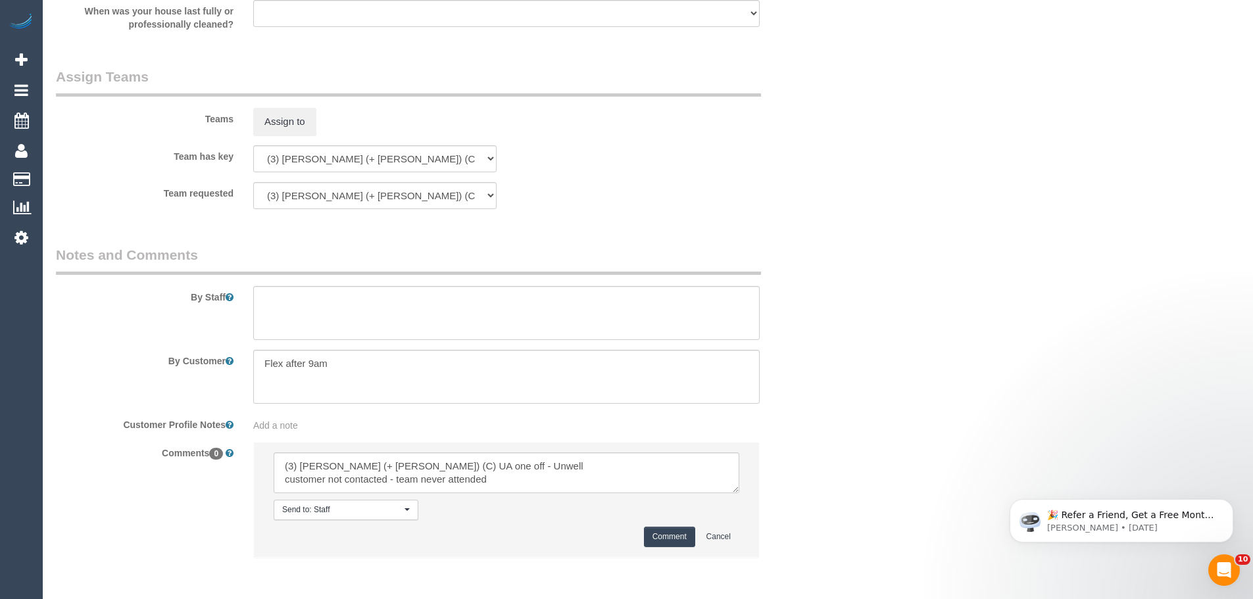
click at [675, 538] on button "Comment" at bounding box center [669, 537] width 51 height 20
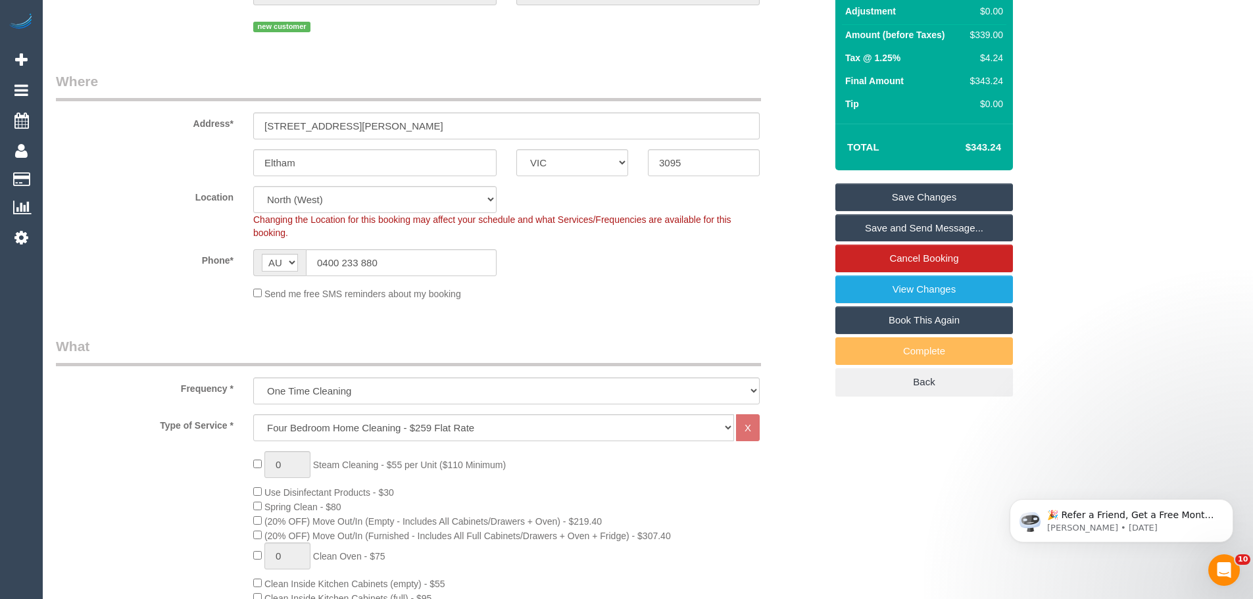
scroll to position [43, 0]
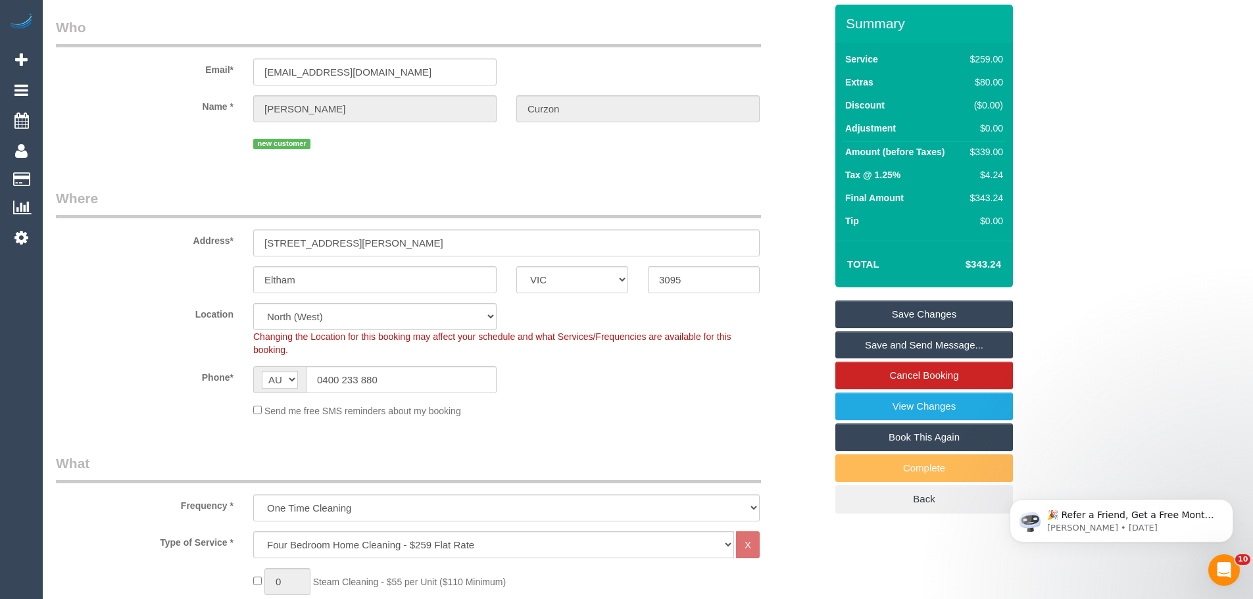
click at [934, 313] on link "Save Changes" at bounding box center [925, 315] width 178 height 28
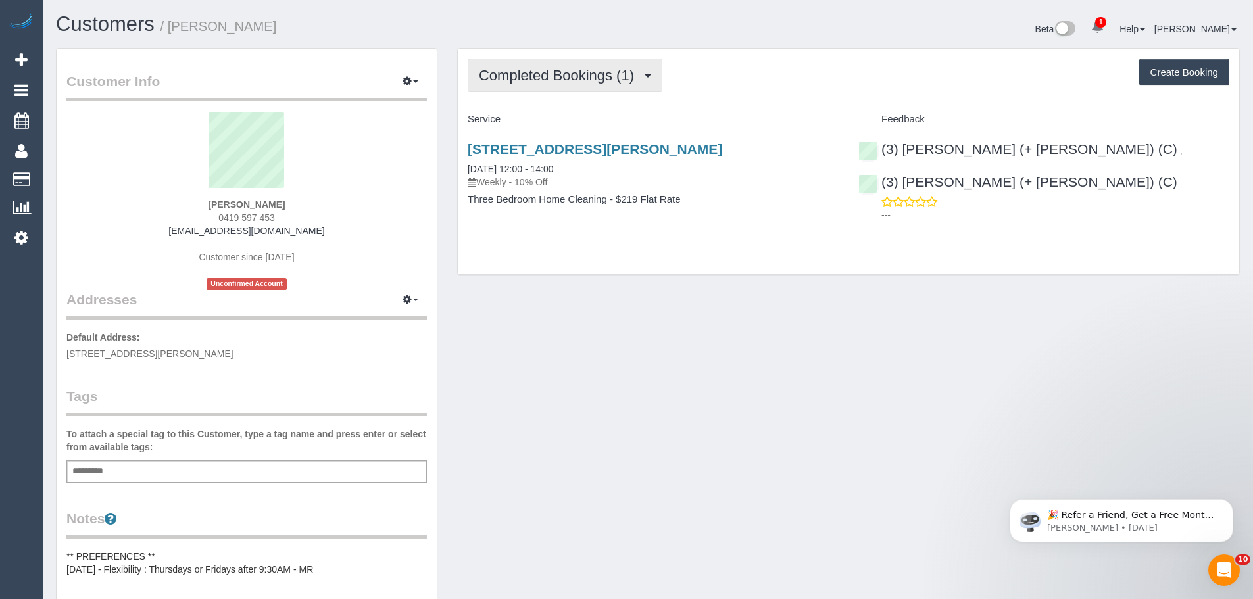
click at [618, 76] on span "Completed Bookings (1)" at bounding box center [560, 75] width 162 height 16
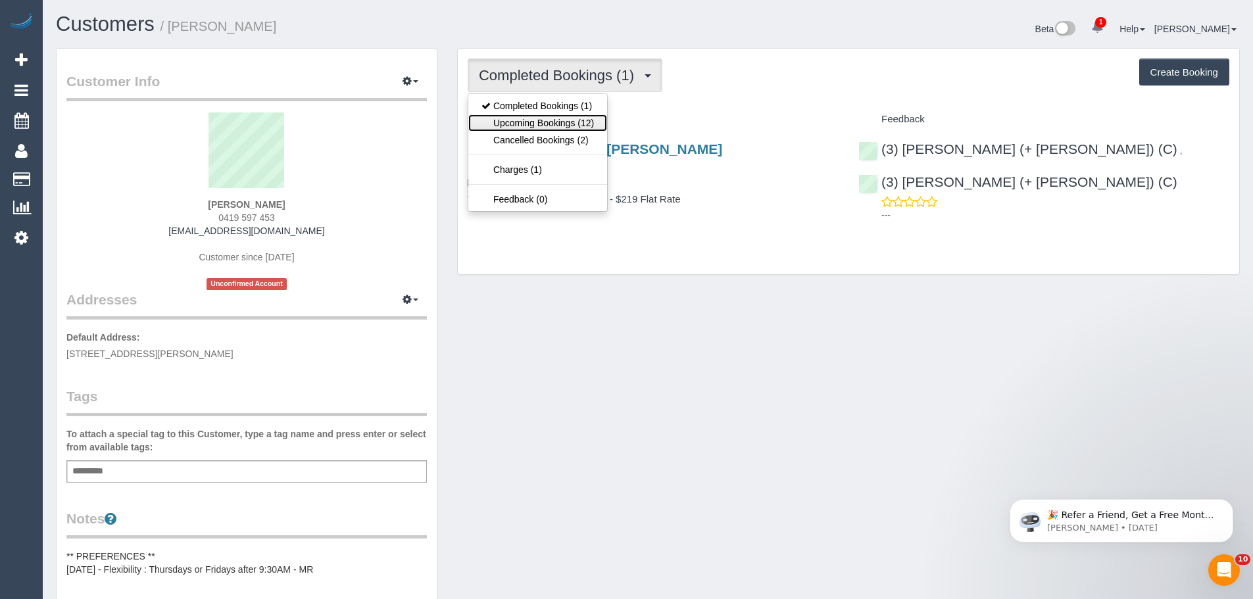
click at [586, 120] on link "Upcoming Bookings (12)" at bounding box center [537, 122] width 139 height 17
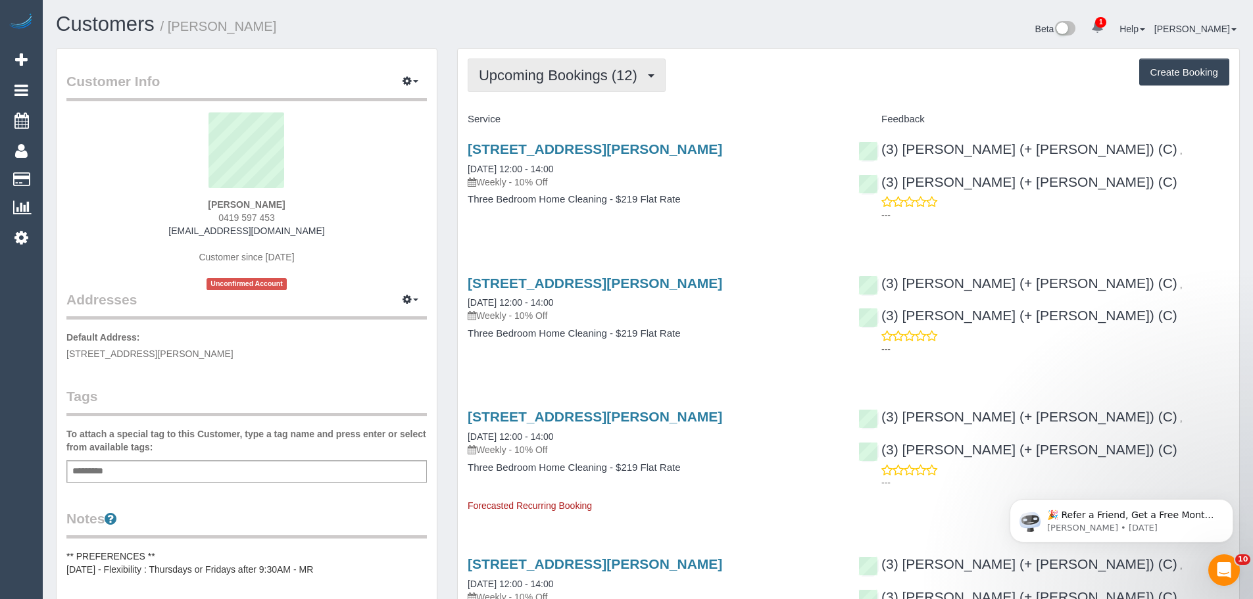
click at [594, 74] on span "Upcoming Bookings (12)" at bounding box center [561, 75] width 165 height 16
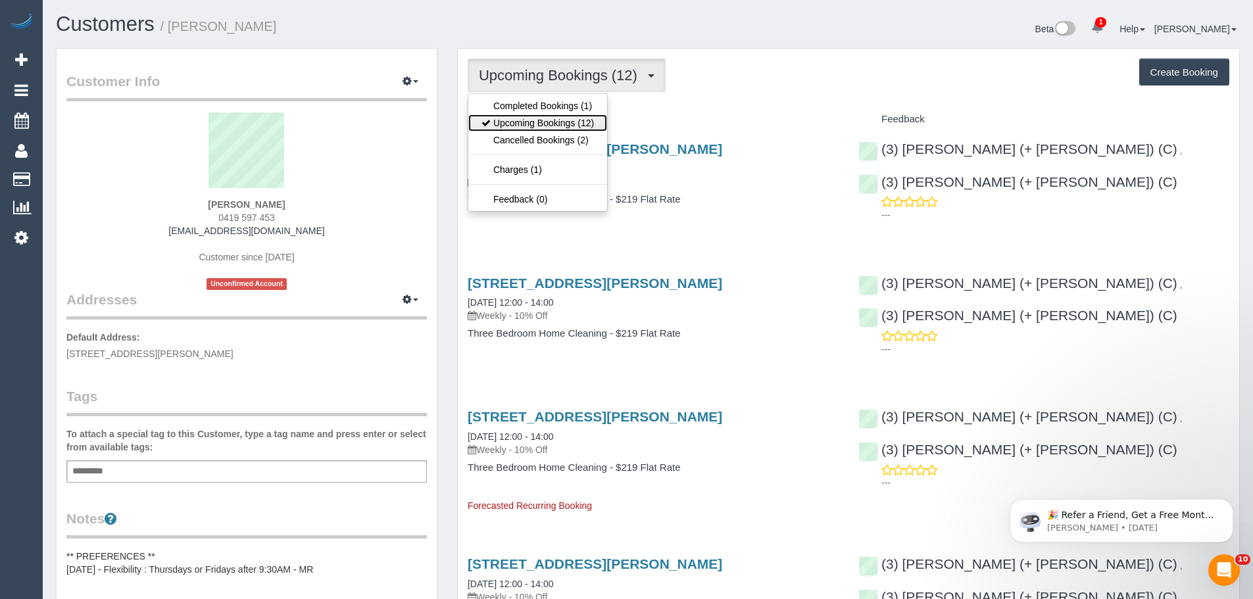
click at [563, 126] on link "Upcoming Bookings (12)" at bounding box center [537, 122] width 139 height 17
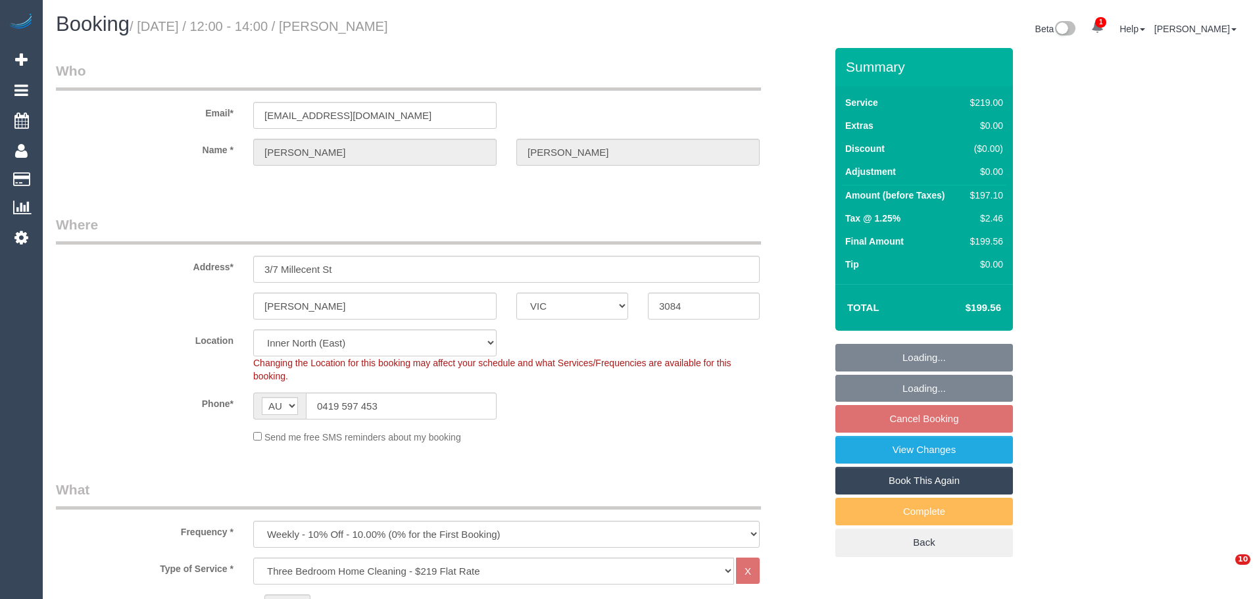
select select "VIC"
select select "number:30"
select select "number:14"
select select "number:18"
select select "number:36"
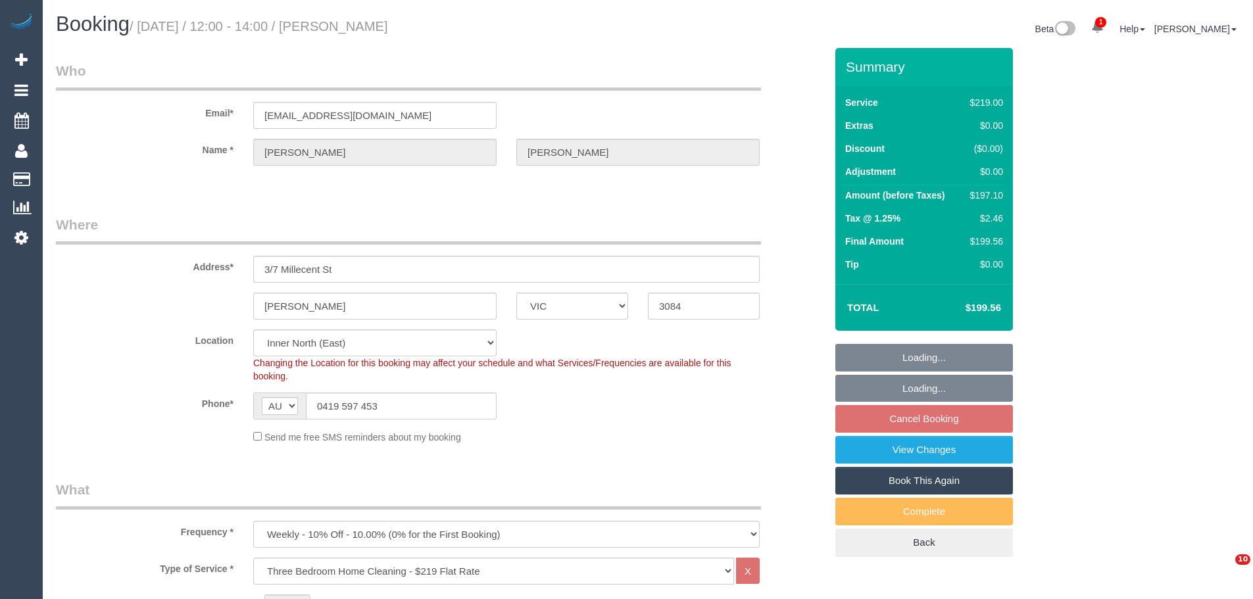
select select "number:33"
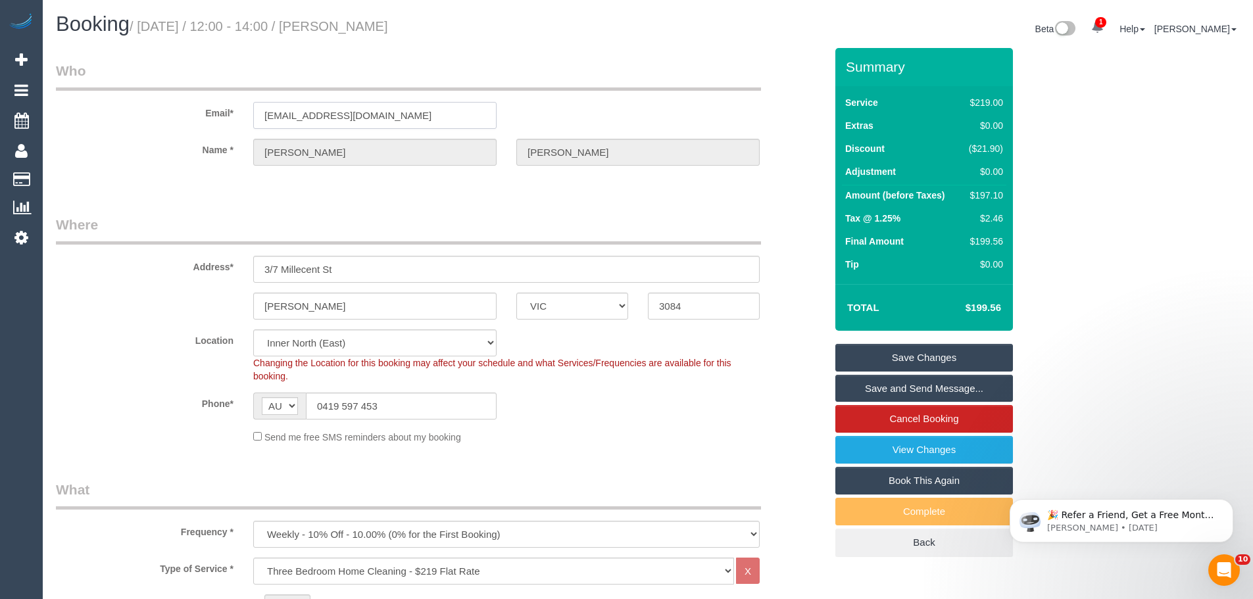
drag, startPoint x: 420, startPoint y: 124, endPoint x: 200, endPoint y: 87, distance: 222.9
click at [214, 88] on fieldset "Who Email* aidan.brenkovich@gmail.com Name * Aidan Brenkovich" at bounding box center [441, 125] width 770 height 128
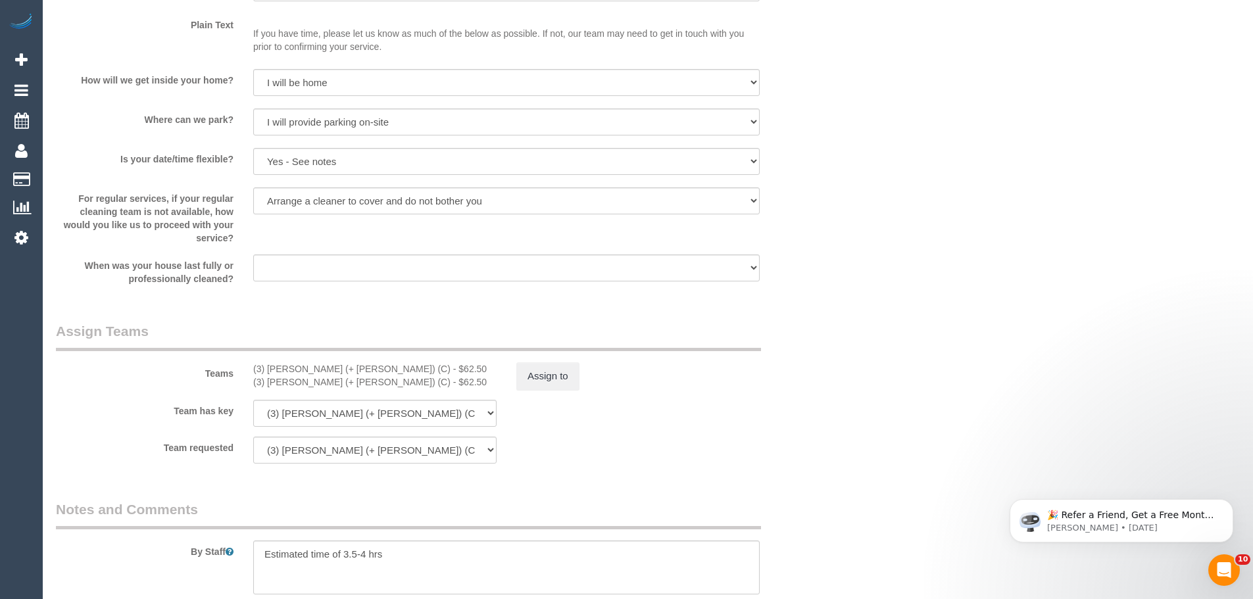
scroll to position [1908, 0]
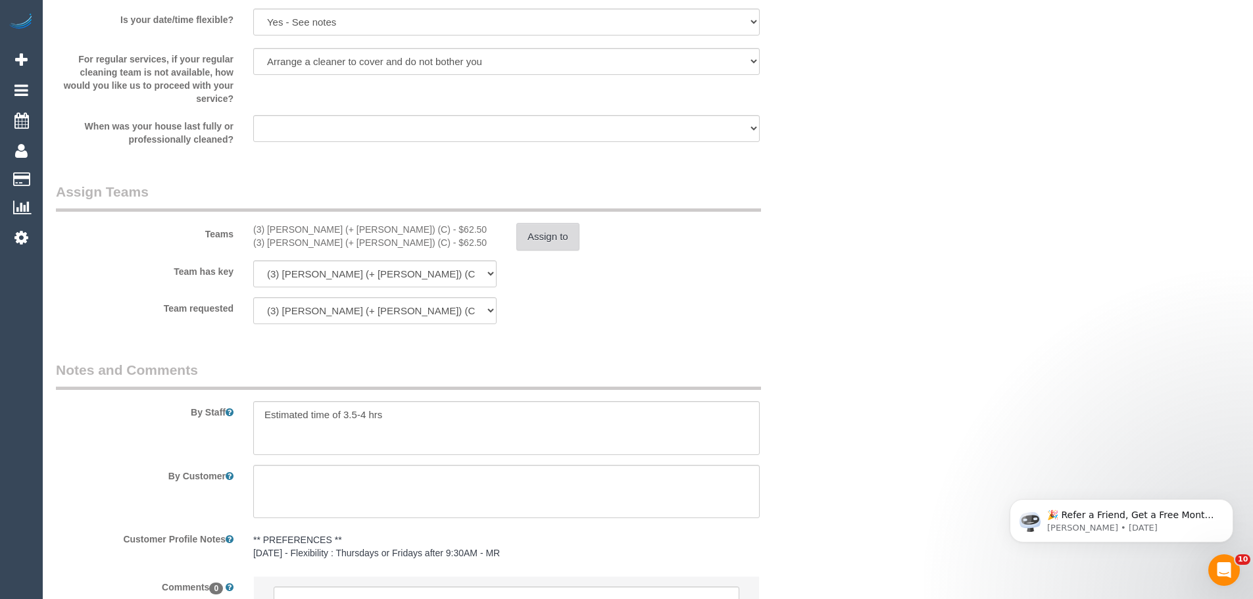
click at [561, 237] on button "Assign to" at bounding box center [548, 237] width 63 height 28
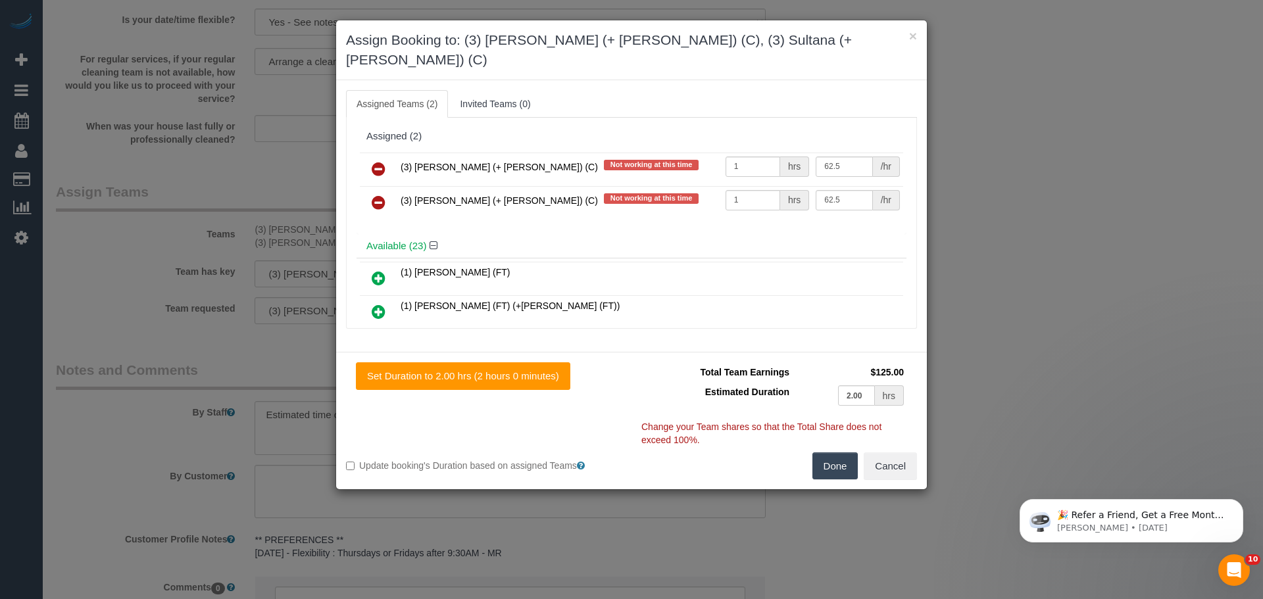
click at [378, 161] on icon at bounding box center [379, 169] width 14 height 16
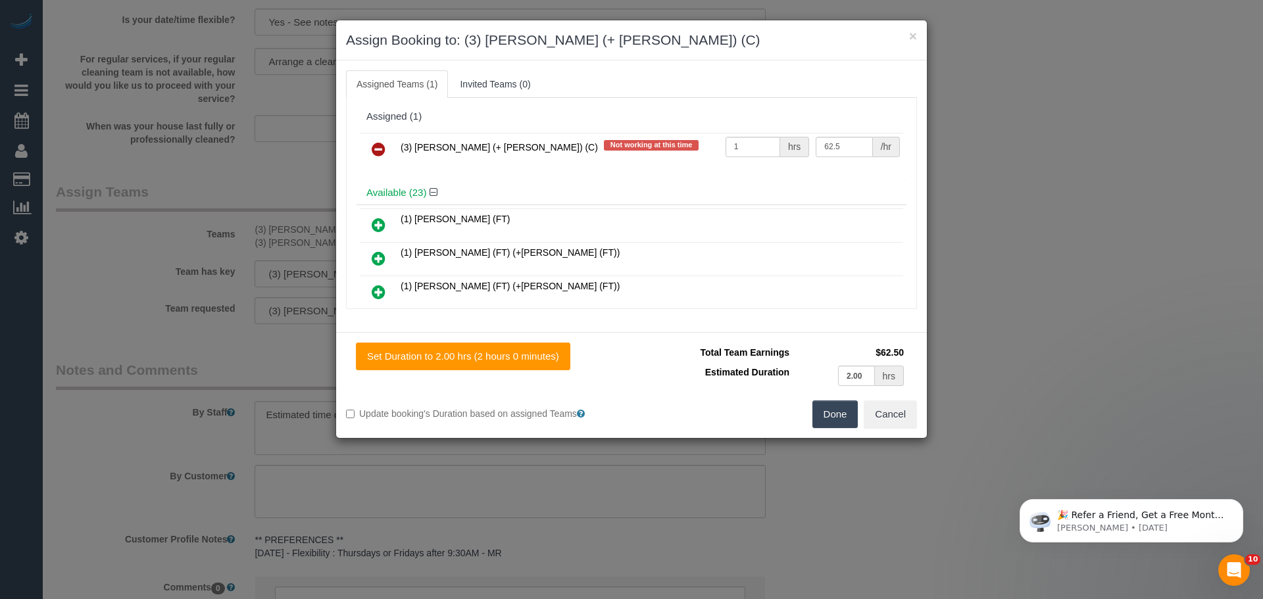
click at [378, 153] on icon at bounding box center [379, 149] width 14 height 16
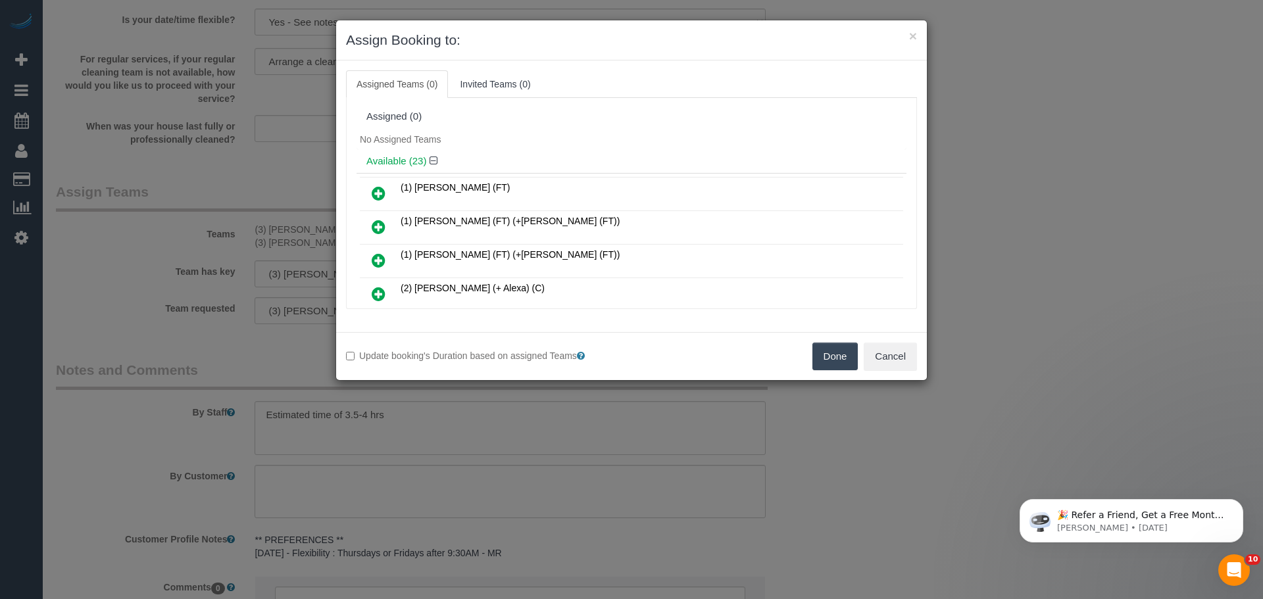
click at [836, 366] on button "Done" at bounding box center [836, 357] width 46 height 28
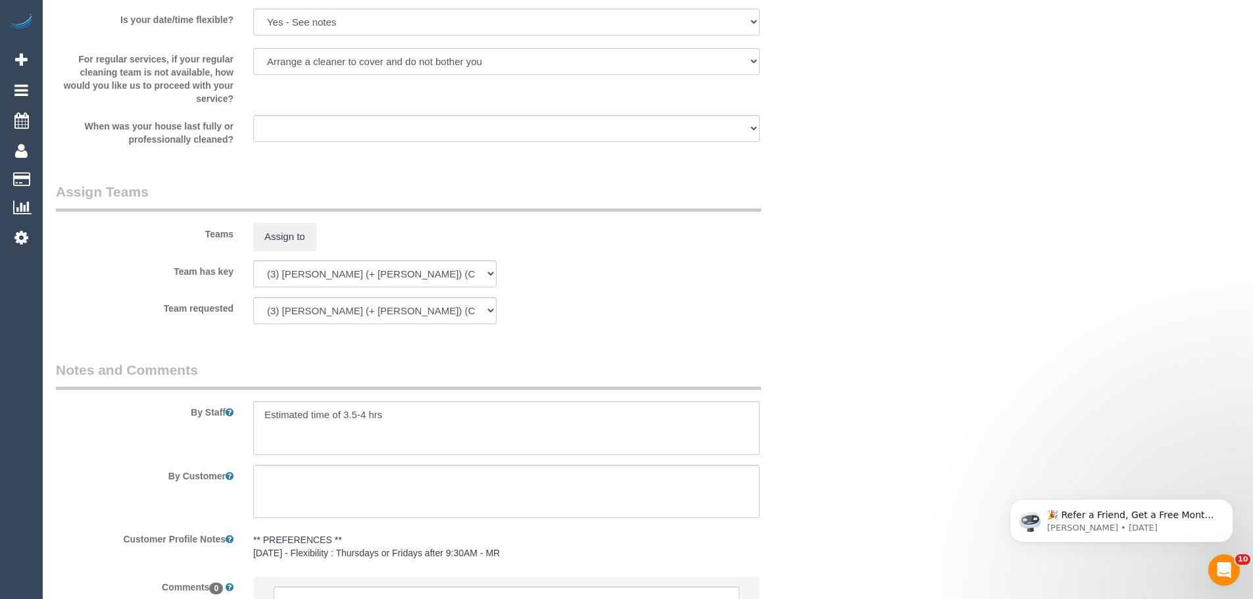
scroll to position [2042, 0]
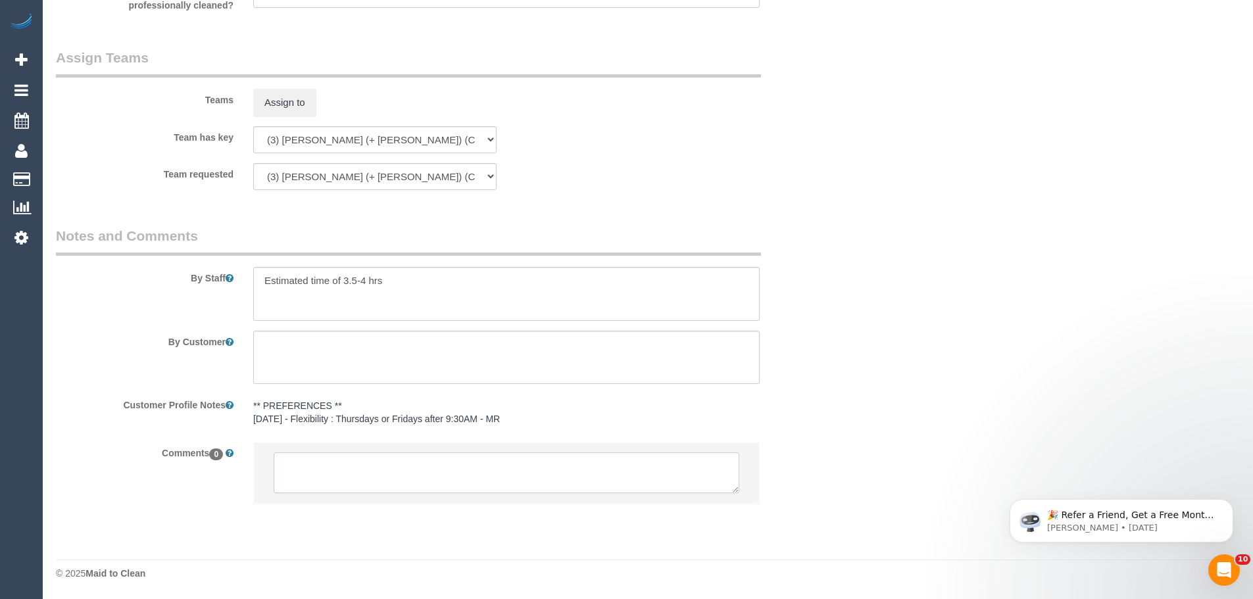
click at [451, 467] on textarea at bounding box center [507, 473] width 466 height 41
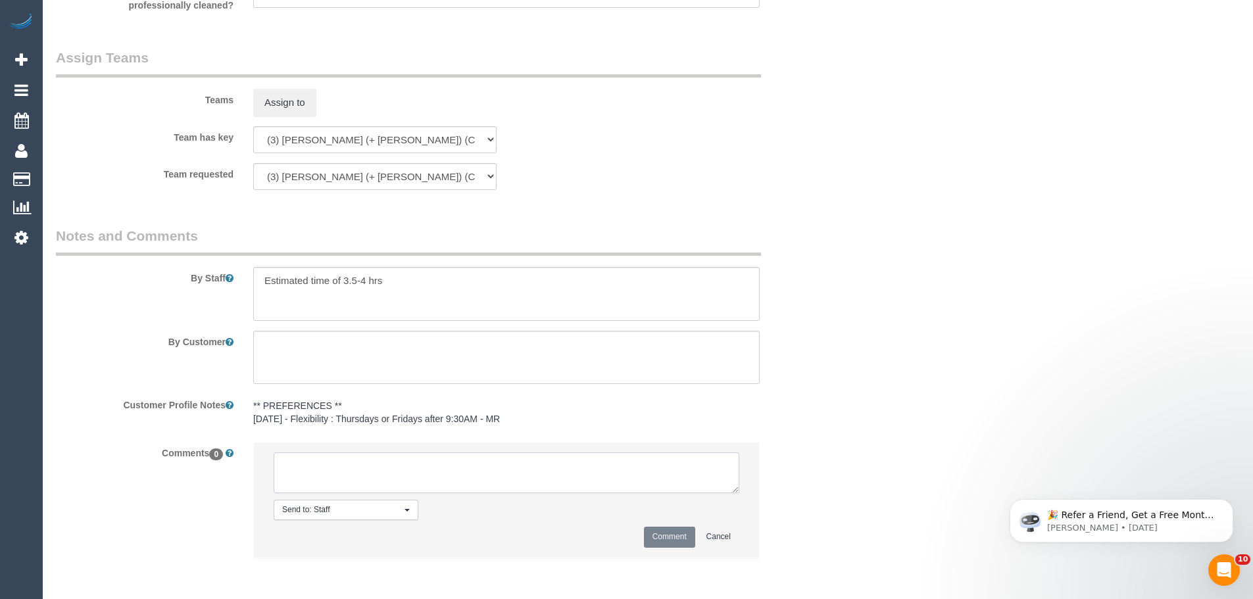
paste textarea "(3) Sabbir (+ Sultana) (C) UA one off - Unwell customer contacted via email"
type textarea "(3) Sabbir (+ Sultana) (C) UA one off - Unwell customer contacted via email"
drag, startPoint x: 664, startPoint y: 525, endPoint x: 665, endPoint y: 532, distance: 6.7
click at [664, 526] on li "Send to: Staff Nothing selected Send to: Staff Send to: Customer Send to: Team …" at bounding box center [506, 500] width 505 height 114
click at [665, 532] on button "Comment" at bounding box center [669, 537] width 51 height 20
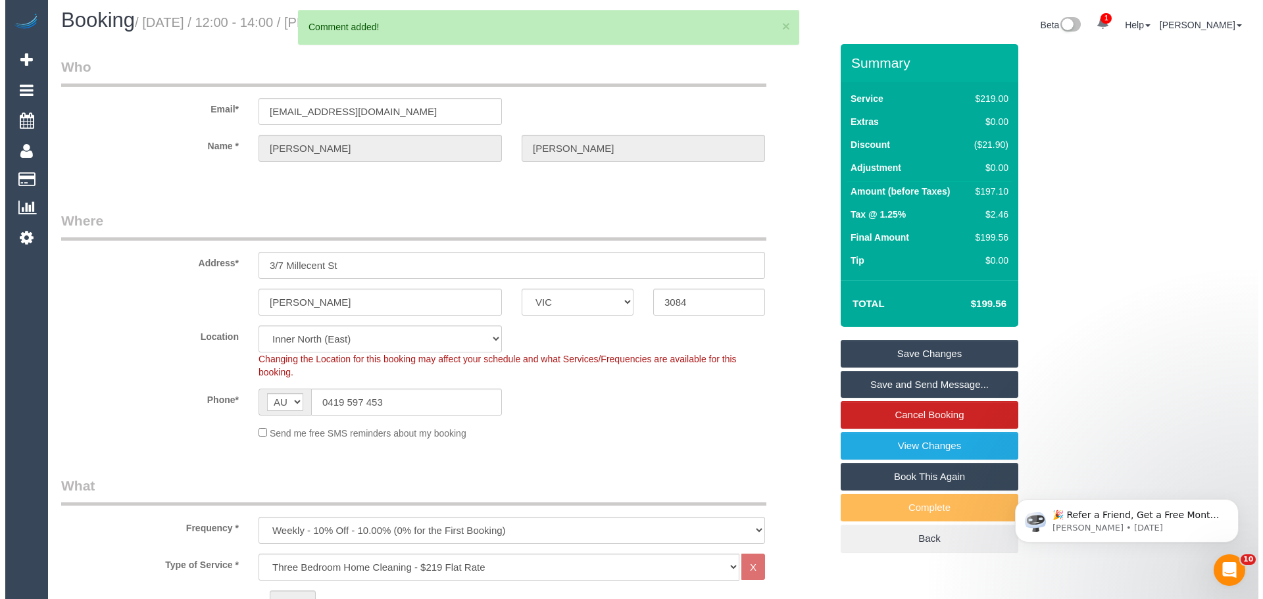
scroll to position [0, 0]
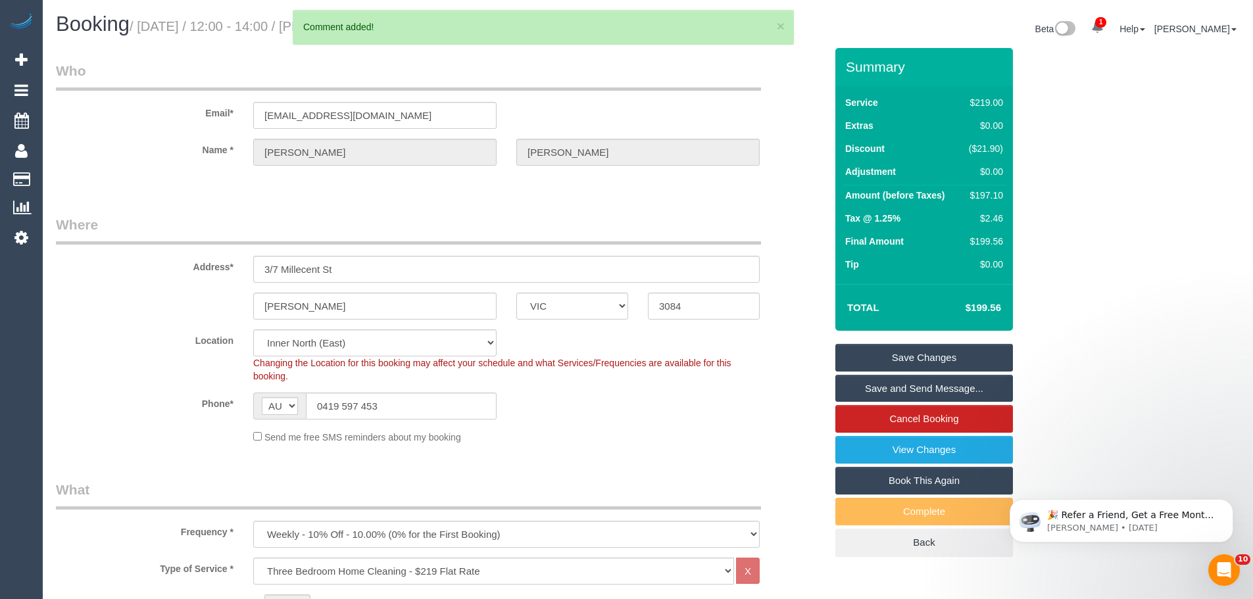
click at [880, 362] on link "Save Changes" at bounding box center [925, 358] width 178 height 28
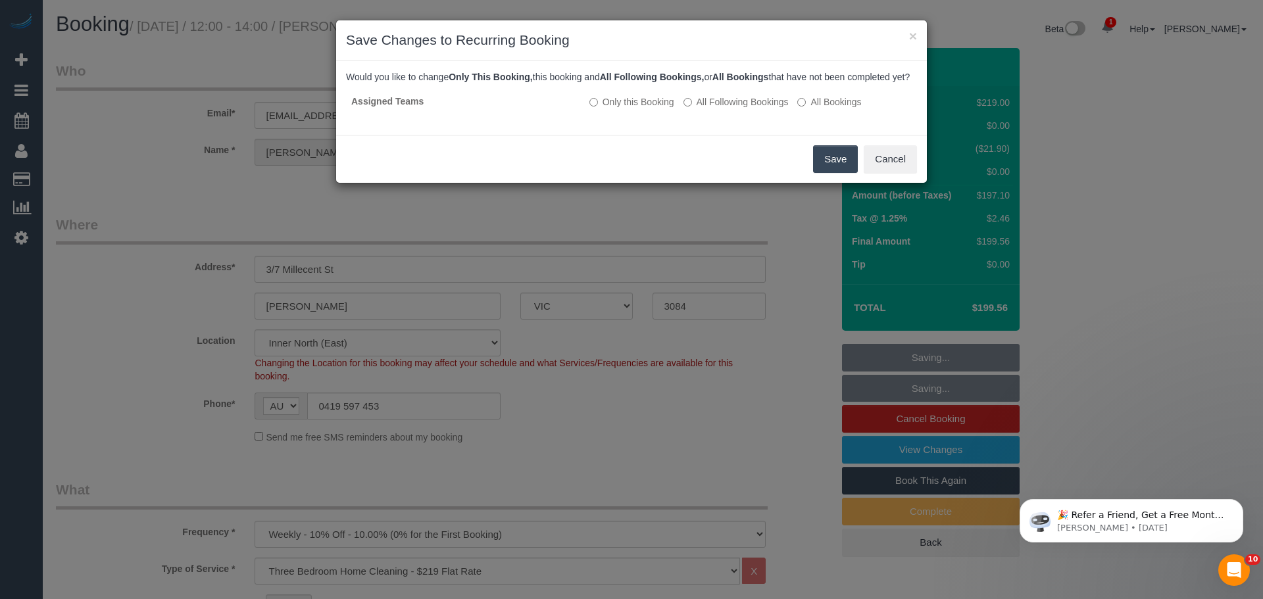
click at [825, 173] on button "Save" at bounding box center [835, 159] width 45 height 28
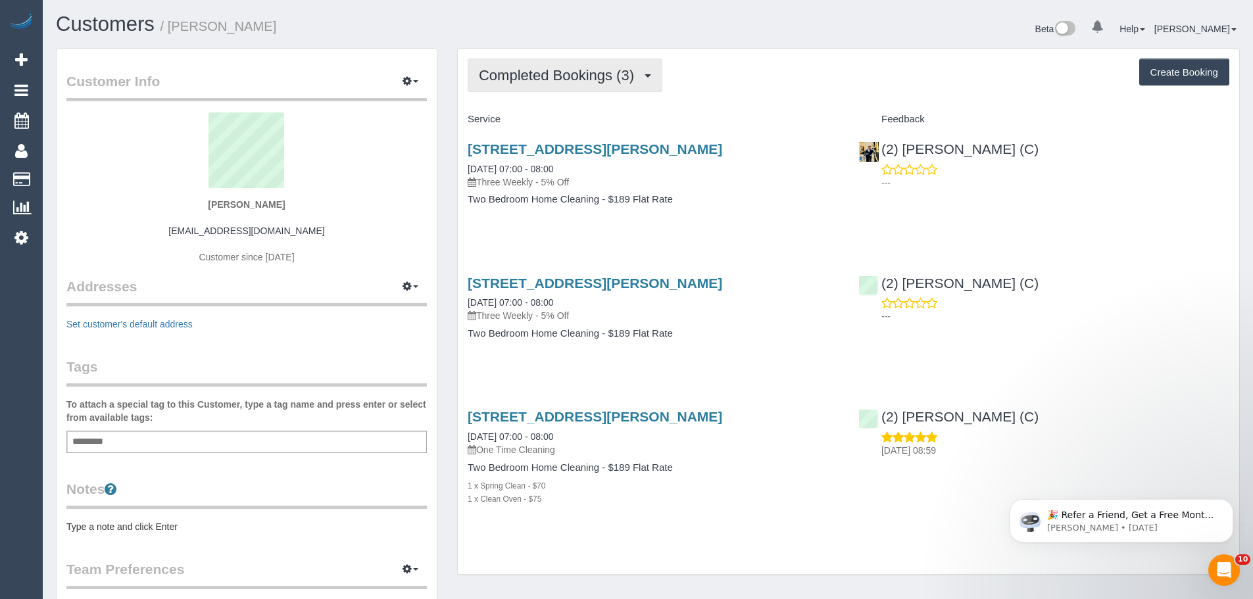
click at [563, 79] on span "Completed Bookings (3)" at bounding box center [560, 75] width 162 height 16
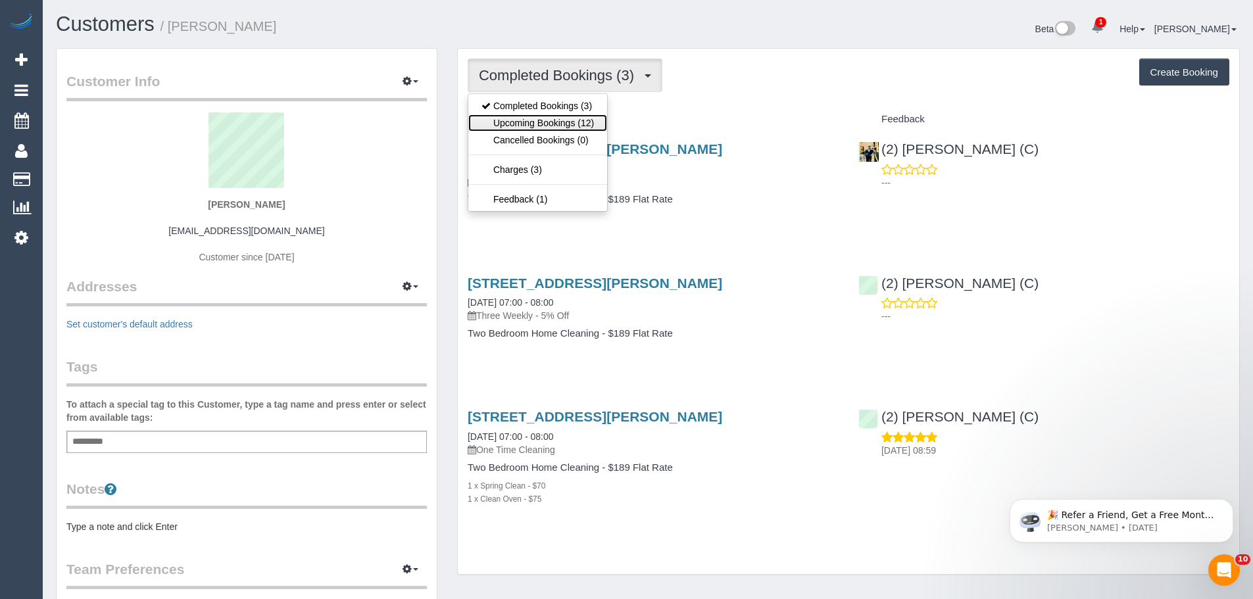
click at [560, 119] on link "Upcoming Bookings (12)" at bounding box center [537, 122] width 139 height 17
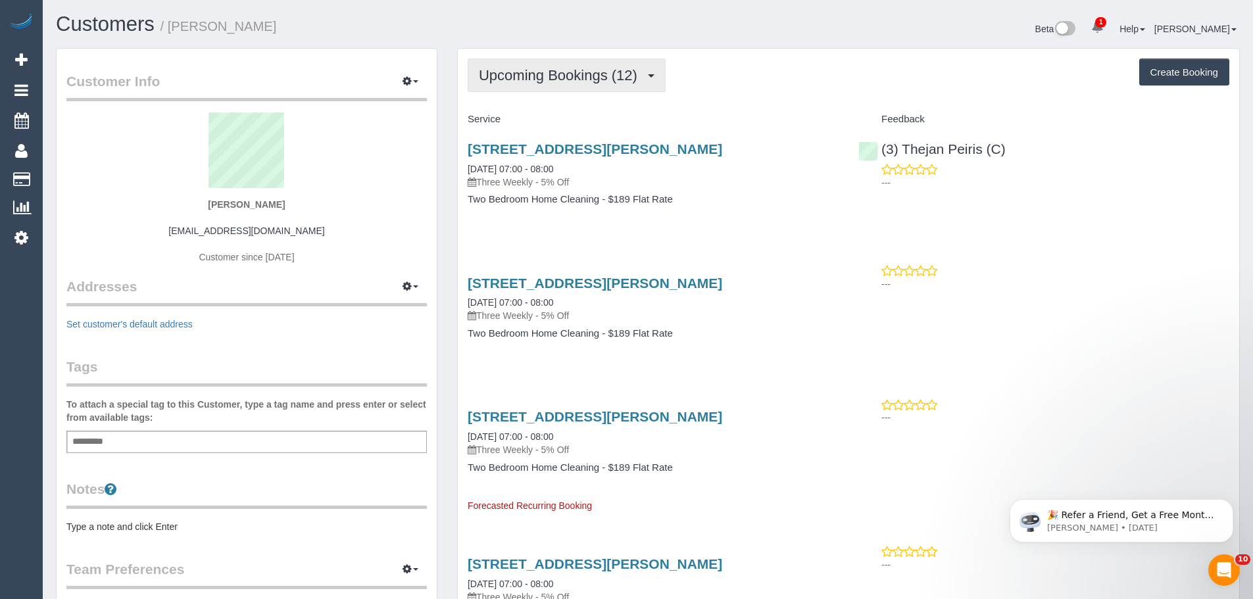
click at [595, 80] on span "Upcoming Bookings (12)" at bounding box center [561, 75] width 165 height 16
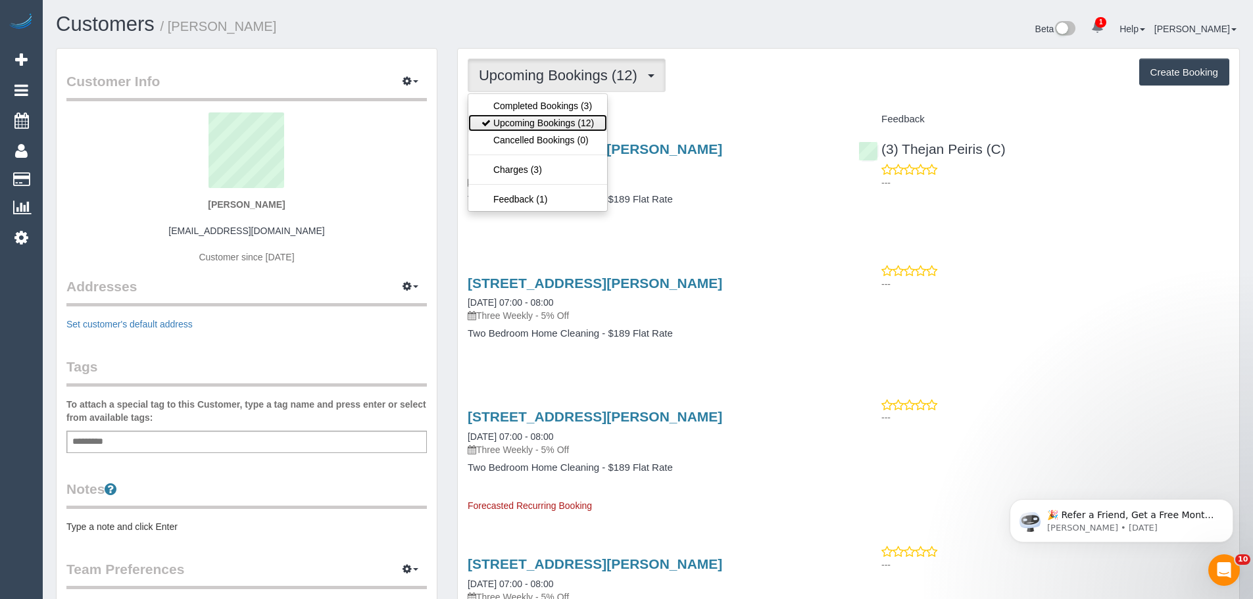
click at [592, 114] on link "Upcoming Bookings (12)" at bounding box center [537, 122] width 139 height 17
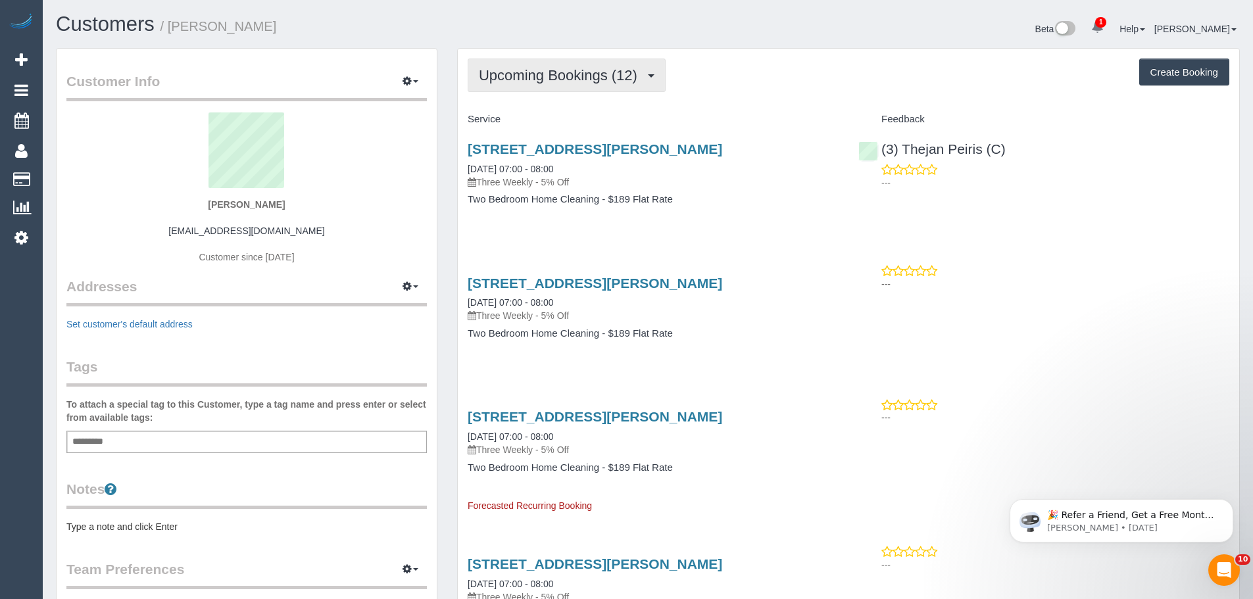
click at [533, 69] on span "Upcoming Bookings (12)" at bounding box center [561, 75] width 165 height 16
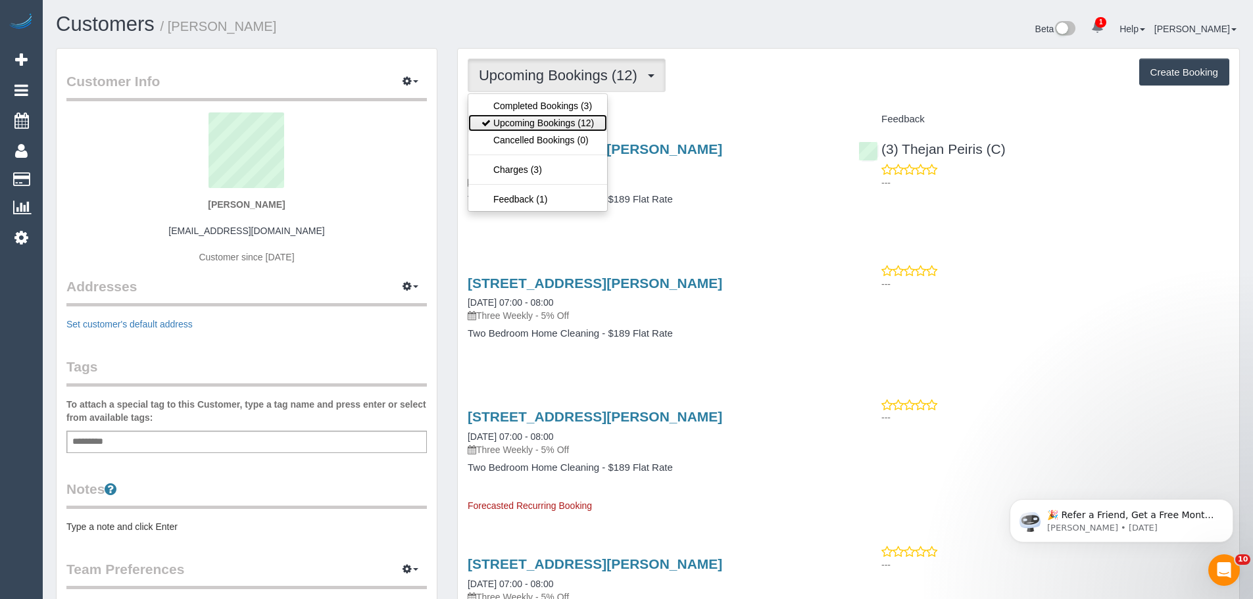
click at [546, 126] on link "Upcoming Bookings (12)" at bounding box center [537, 122] width 139 height 17
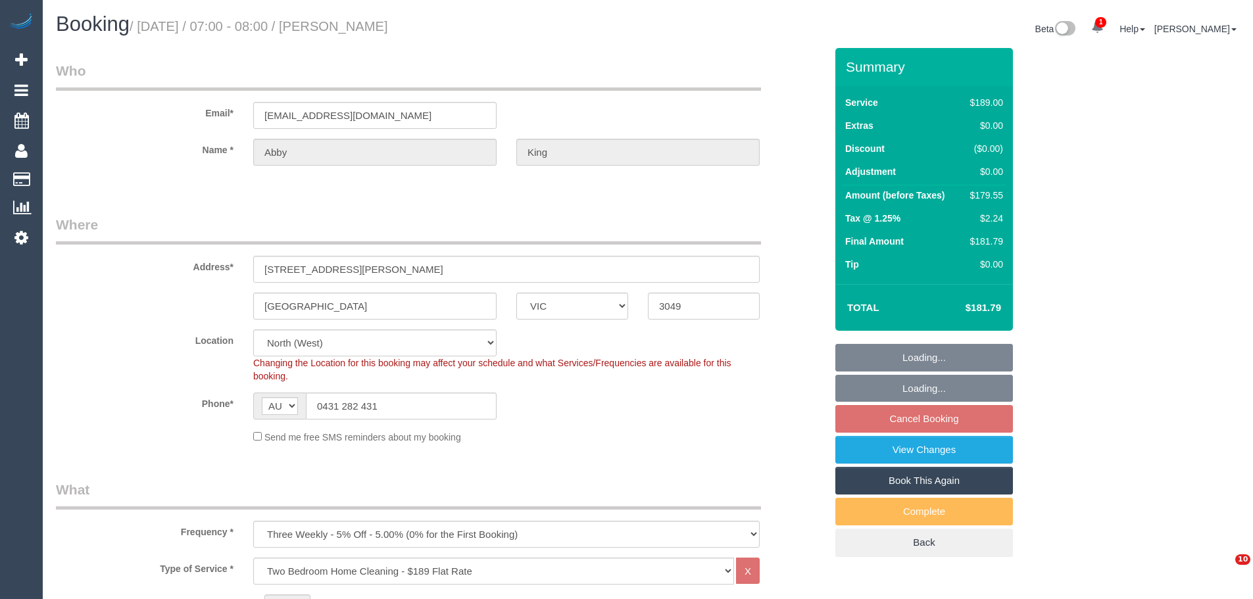
select select "VIC"
select select "number:28"
select select "number:14"
select select "number:19"
select select "number:23"
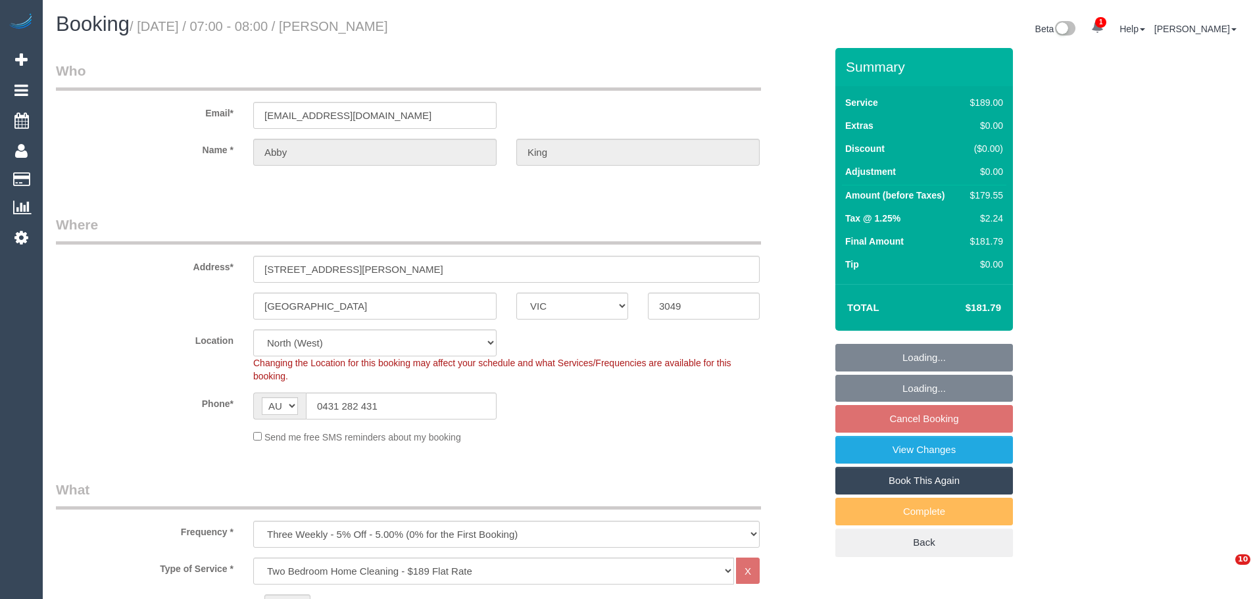
select select "number:34"
select select "number:26"
select select "spot1"
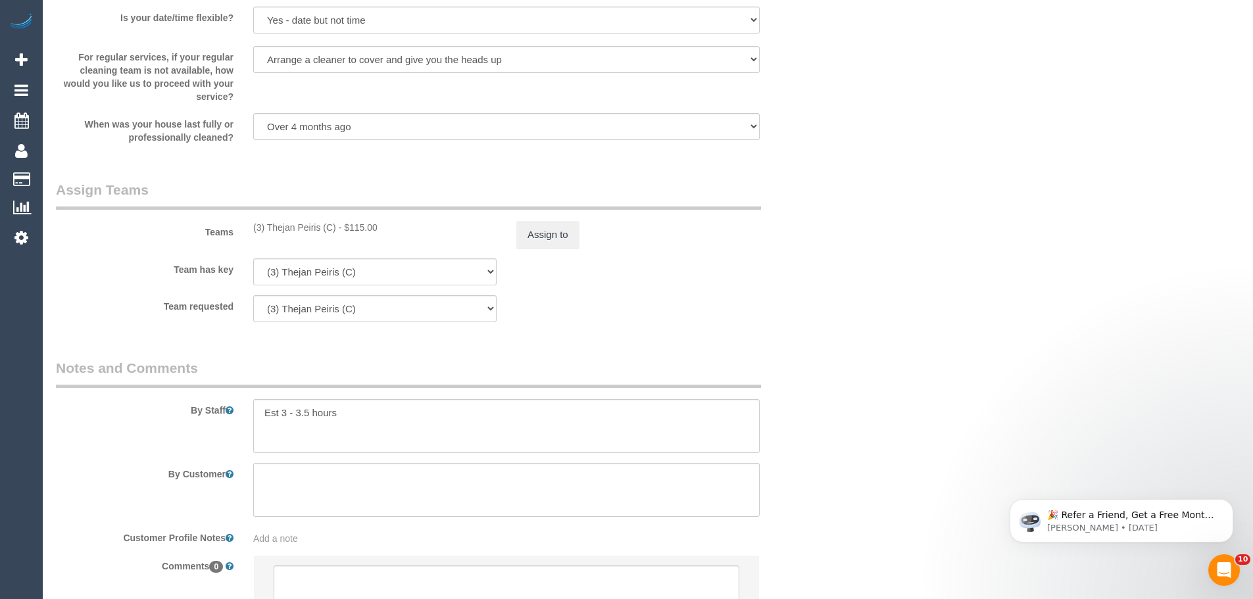
scroll to position [1908, 0]
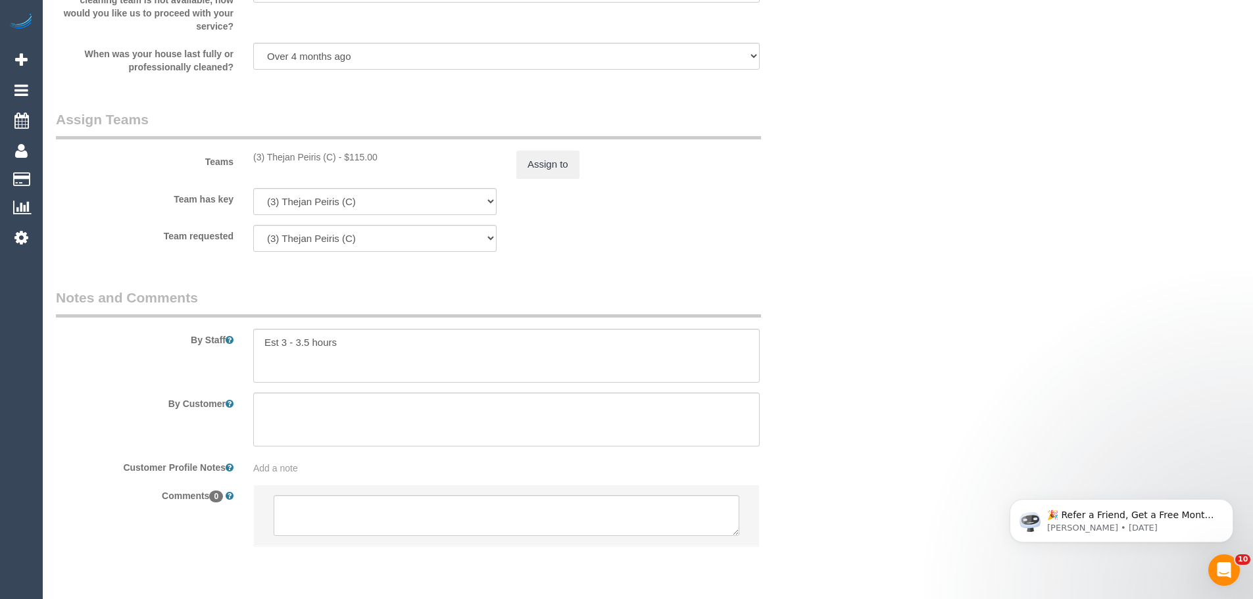
drag, startPoint x: 341, startPoint y: 160, endPoint x: 245, endPoint y: 155, distance: 96.8
click at [244, 155] on div "(3) Thejan Peiris (C) - $115.00" at bounding box center [374, 157] width 263 height 13
click at [293, 159] on div "(3) Thejan Peiris (C) - $115.00" at bounding box center [374, 157] width 243 height 13
drag, startPoint x: 338, startPoint y: 158, endPoint x: 249, endPoint y: 153, distance: 89.0
click at [249, 153] on div "(3) Thejan Peiris (C) - $115.00" at bounding box center [374, 157] width 263 height 13
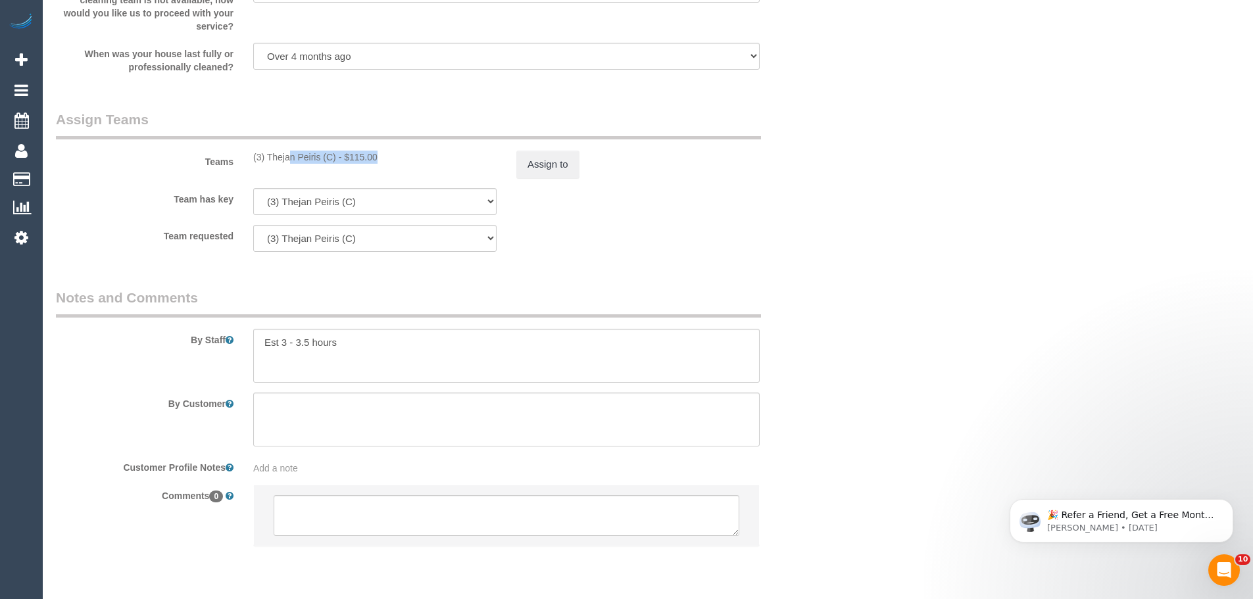
copy div "(3) Thejan Peiris (C)"
click at [540, 168] on button "Assign to" at bounding box center [548, 165] width 63 height 28
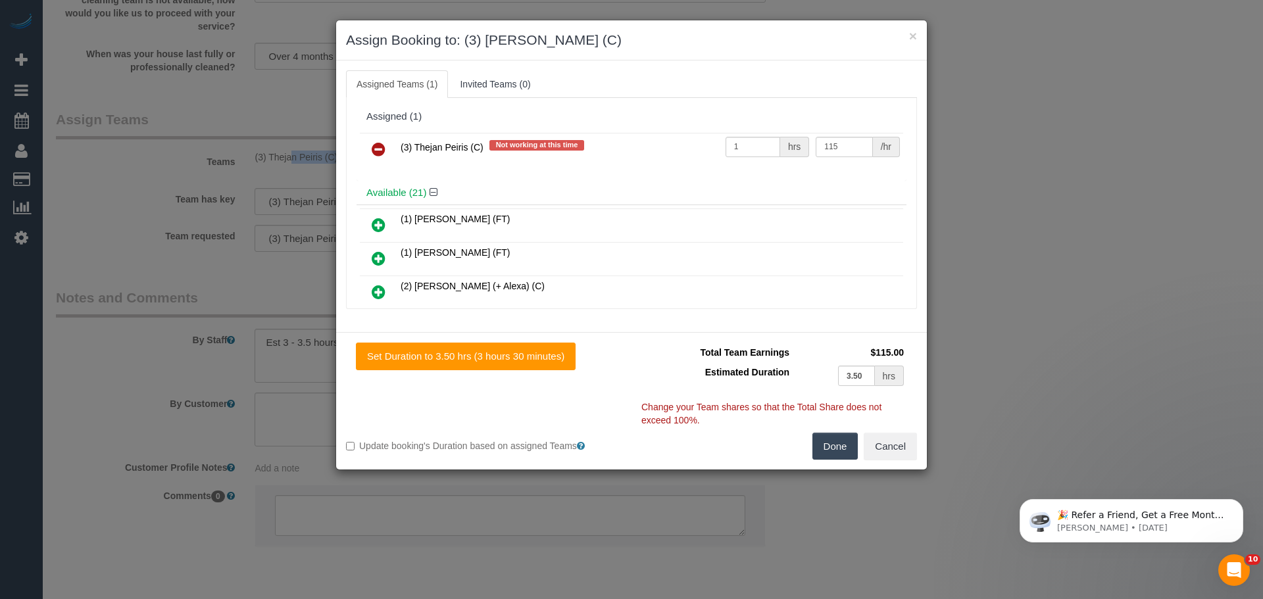
drag, startPoint x: 827, startPoint y: 444, endPoint x: 475, endPoint y: 213, distance: 421.4
click at [475, 213] on div "× Assign Booking to: (3) Thejan Peiris (C) Assigned Teams (1) Invited Teams (0)…" at bounding box center [632, 245] width 592 height 451
click at [373, 149] on icon at bounding box center [379, 149] width 14 height 16
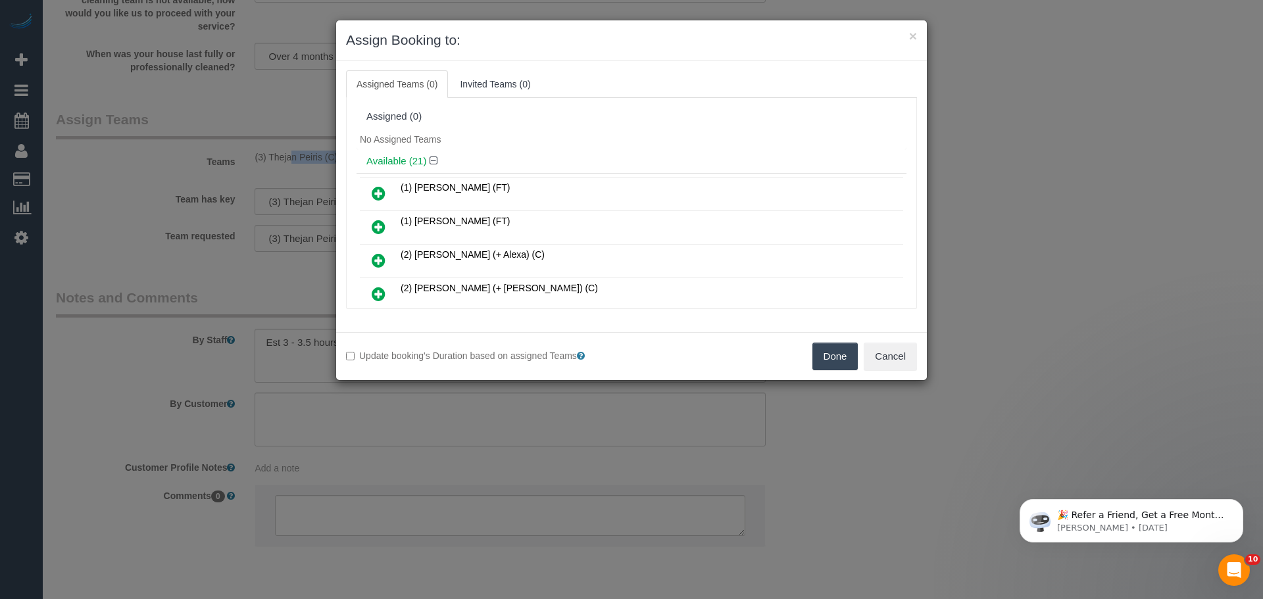
click at [821, 357] on button "Done" at bounding box center [836, 357] width 46 height 28
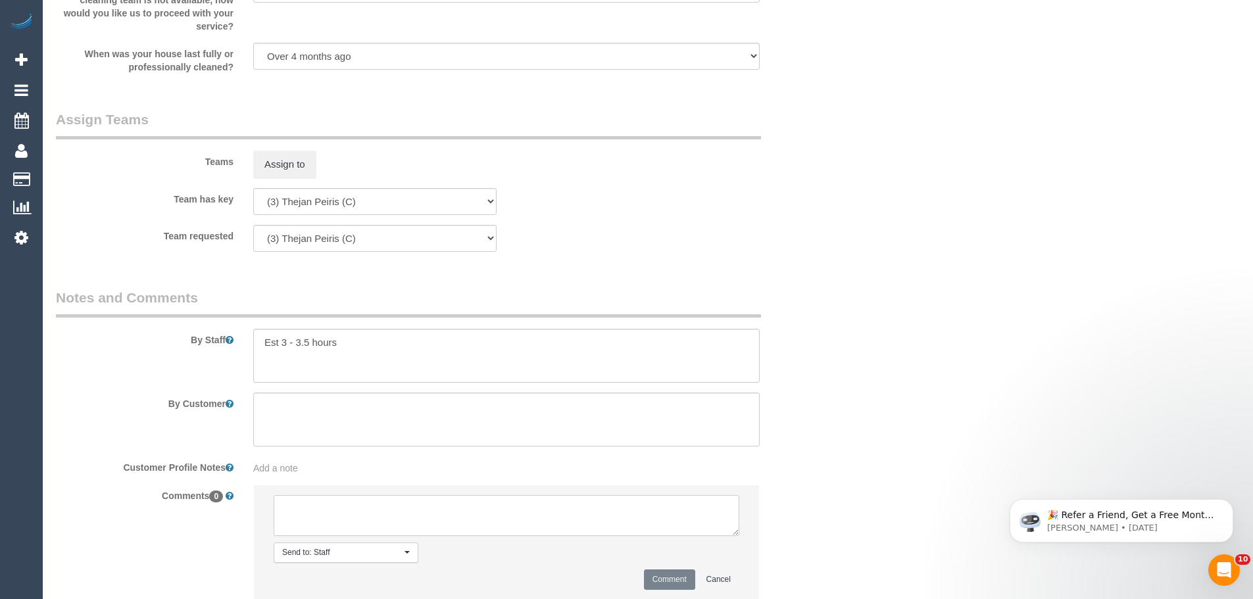
click at [471, 516] on textarea at bounding box center [507, 515] width 466 height 41
type textarea "/"
paste textarea "Cleaner(s) Unassigned: Reason Unassigned: One Off/Ongoing: Flexibility: Close a…"
drag, startPoint x: 357, startPoint y: 534, endPoint x: 68, endPoint y: 390, distance: 322.5
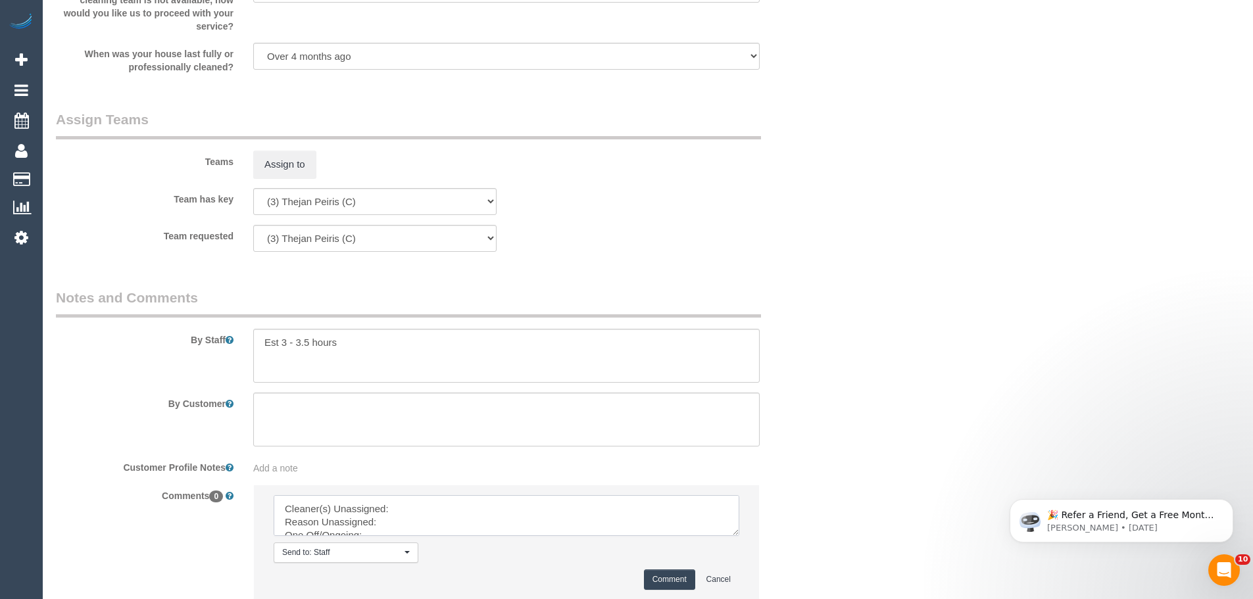
click at [68, 390] on sui-booking-comments "By Staff By Customer Customer Profile Notes Add a note Comments 0 Send to: Staf…" at bounding box center [441, 451] width 770 height 326
paste textarea "(3) Thejan Peiris (C)"
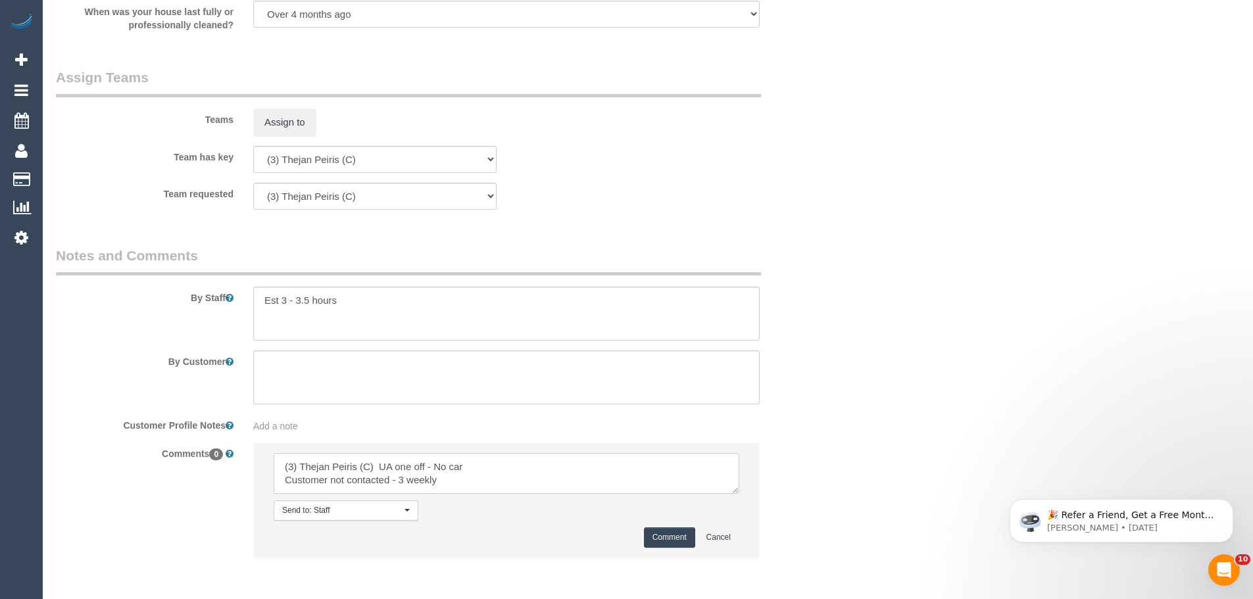
scroll to position [1974, 0]
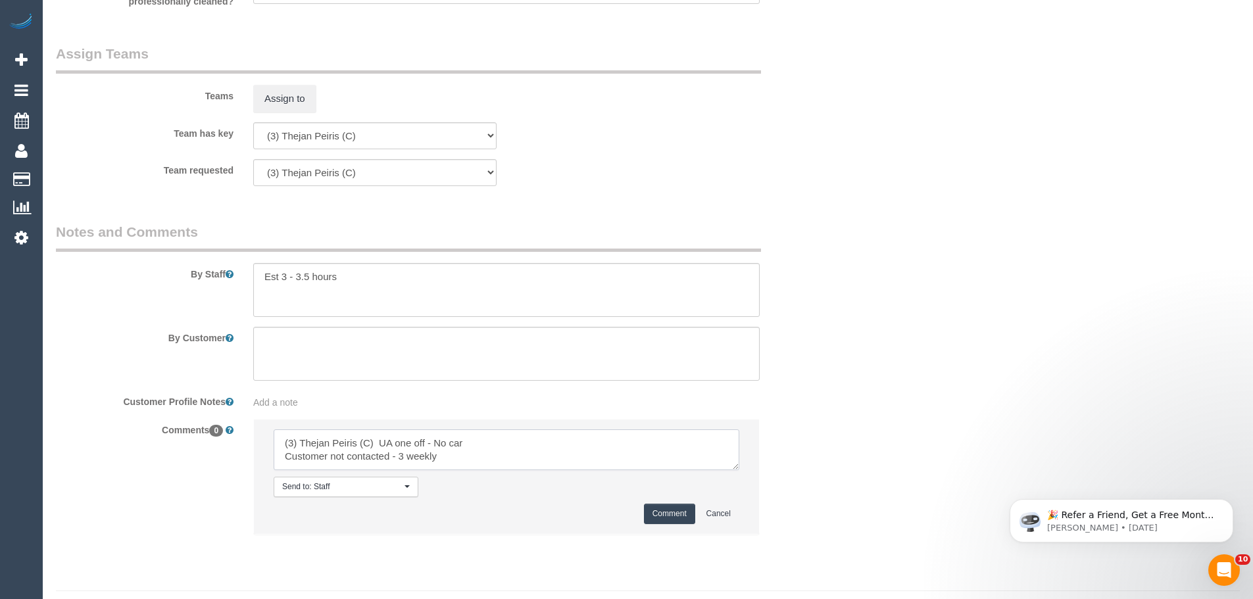
type textarea "(3) Thejan Peiris (C) UA one off - No car Customer not contacted - 3 weekly"
click at [660, 513] on button "Comment" at bounding box center [669, 514] width 51 height 20
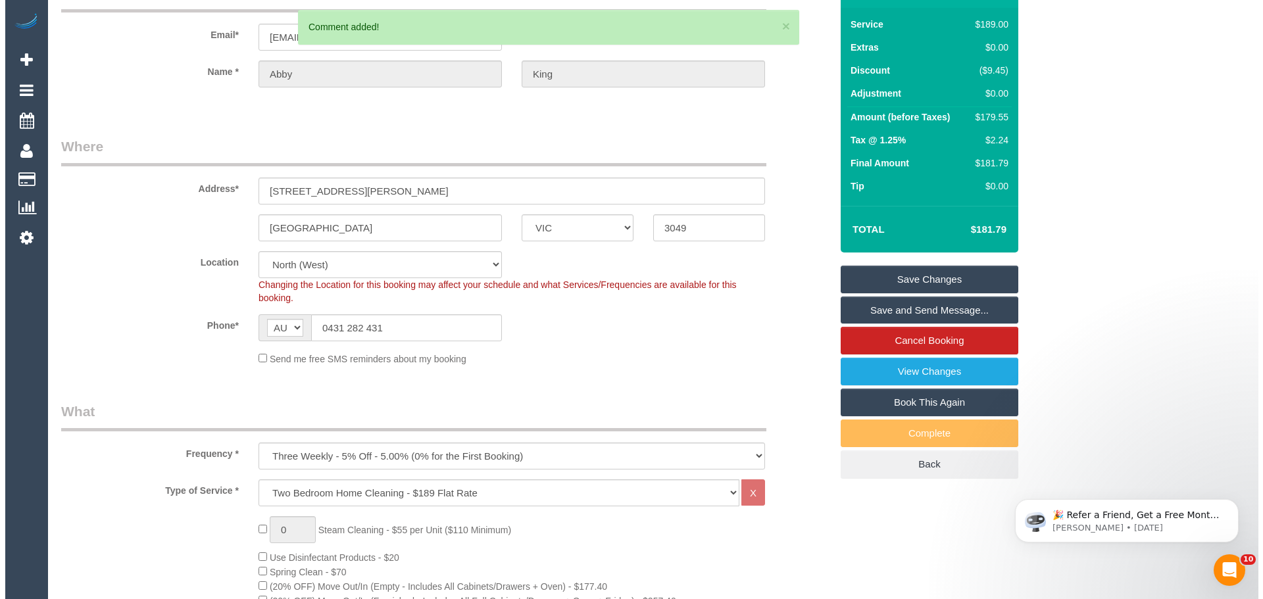
scroll to position [0, 0]
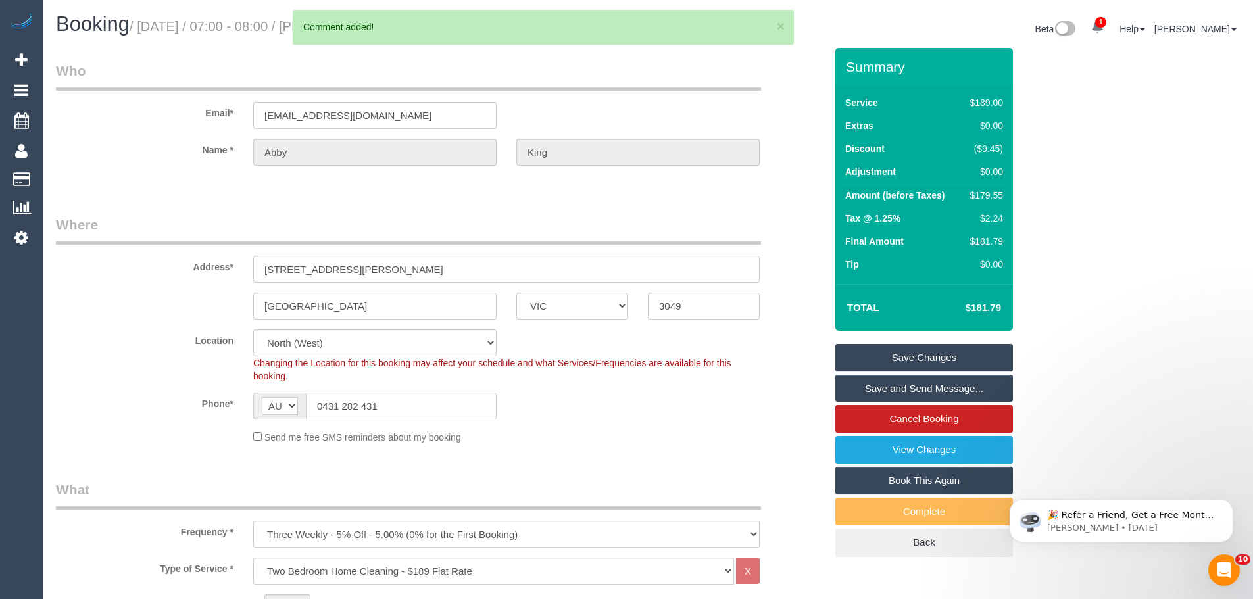
click at [911, 351] on link "Save Changes" at bounding box center [925, 358] width 178 height 28
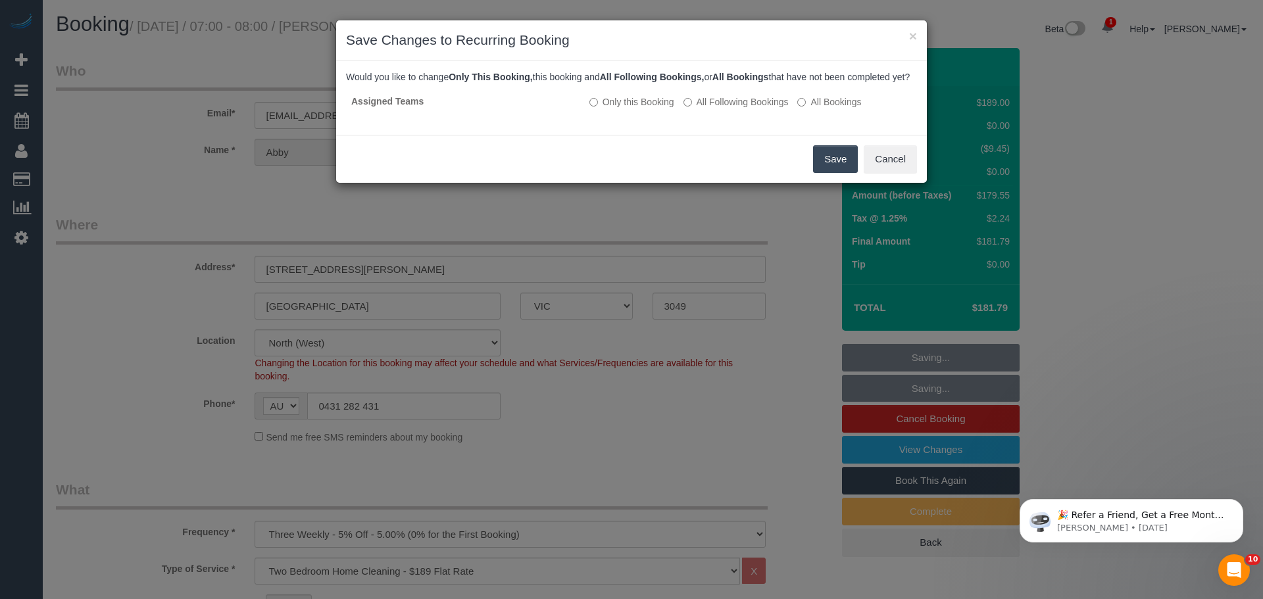
click at [826, 170] on button "Save" at bounding box center [835, 159] width 45 height 28
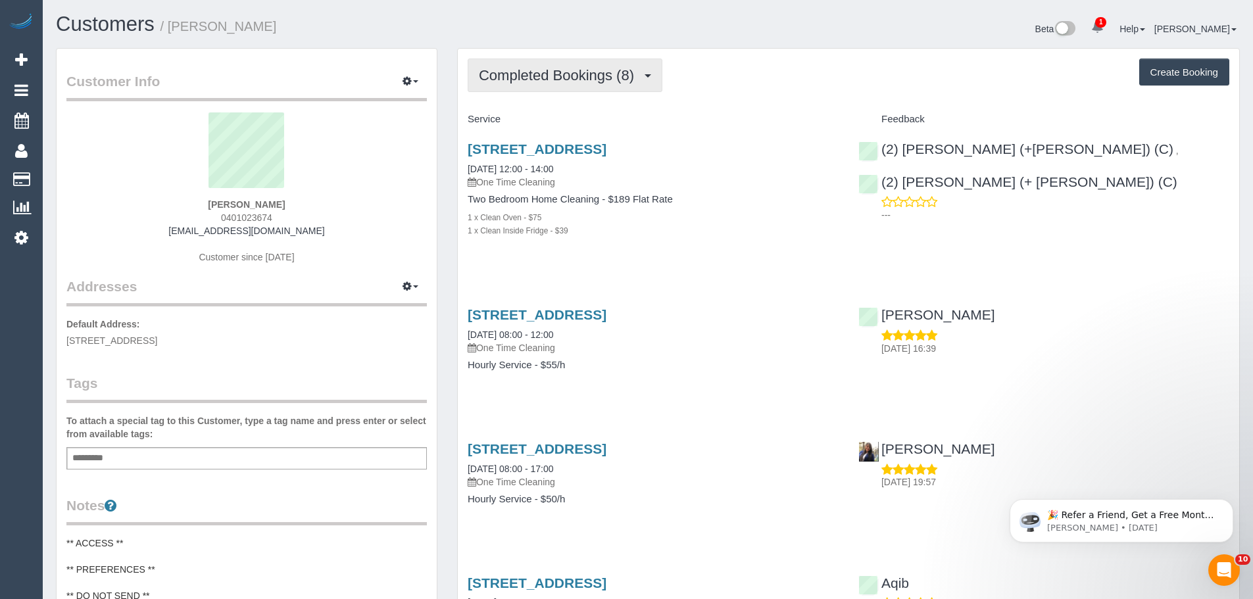
click at [598, 84] on button "Completed Bookings (8)" at bounding box center [565, 76] width 195 height 34
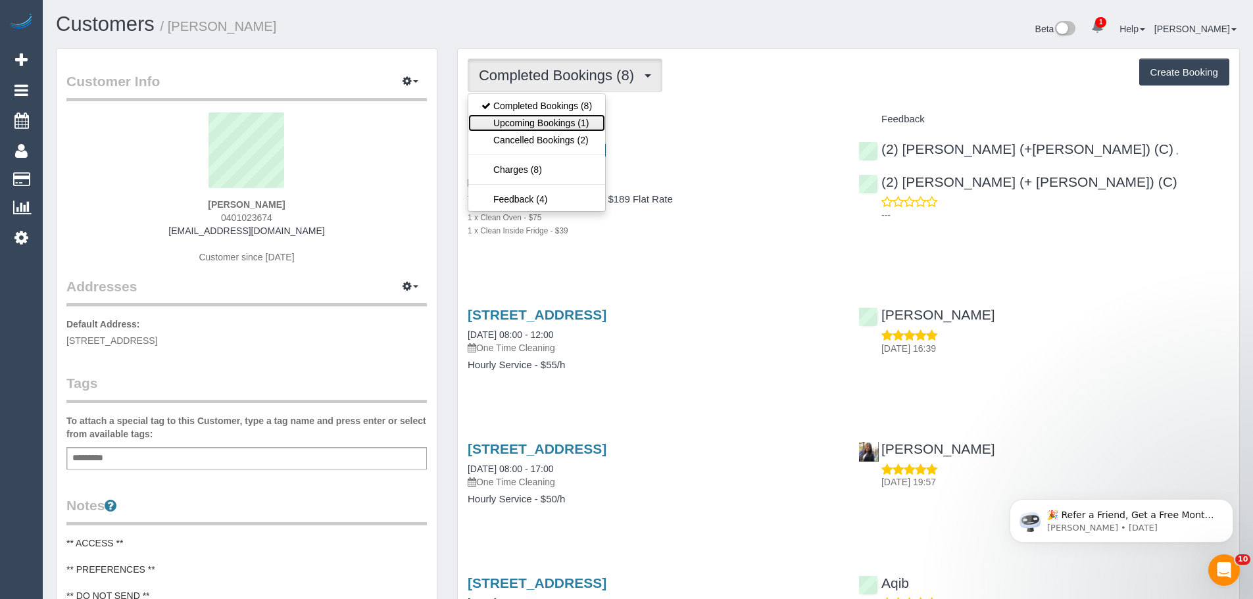
click at [573, 122] on link "Upcoming Bookings (1)" at bounding box center [536, 122] width 137 height 17
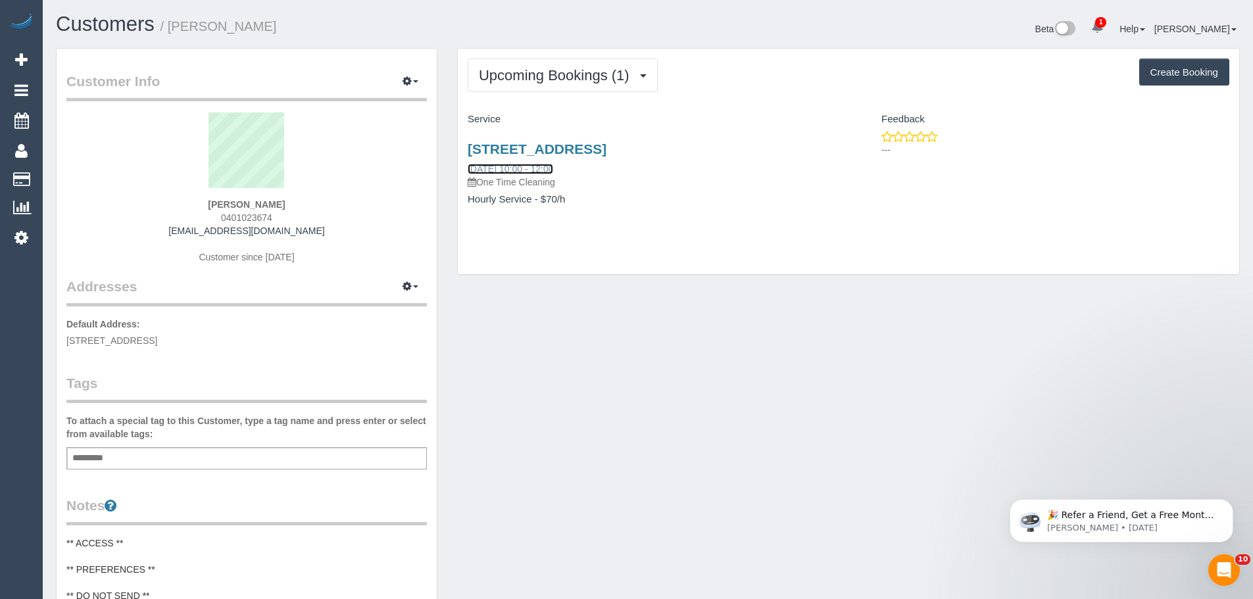
click at [538, 168] on link "[DATE] 10:00 - 12:00" at bounding box center [511, 169] width 86 height 11
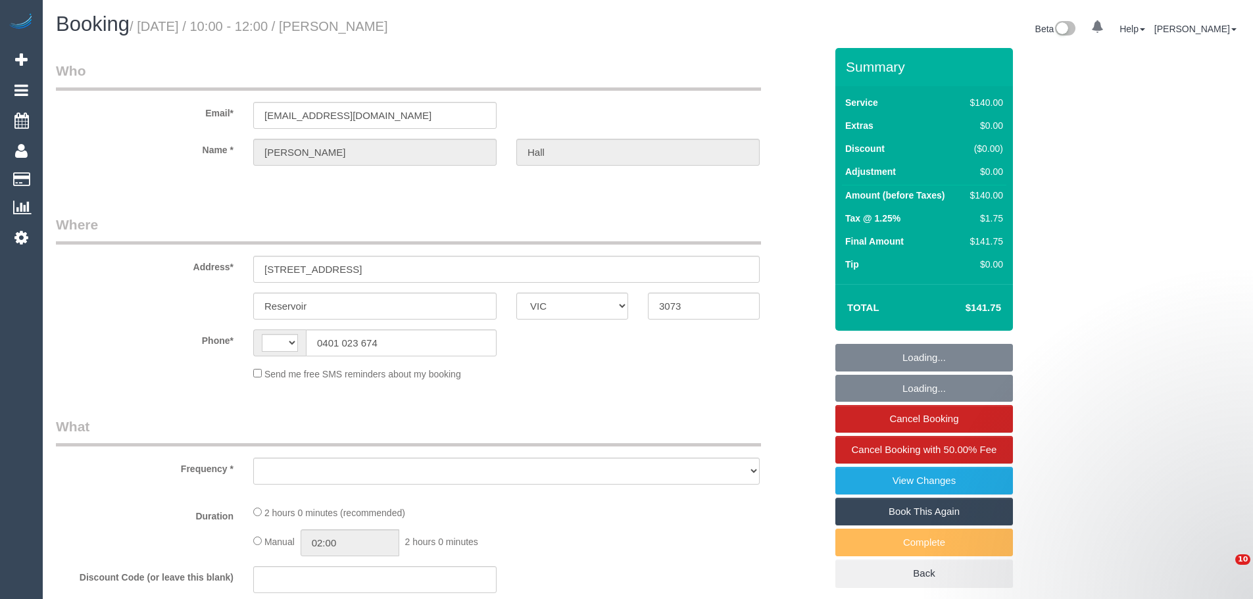
select select "VIC"
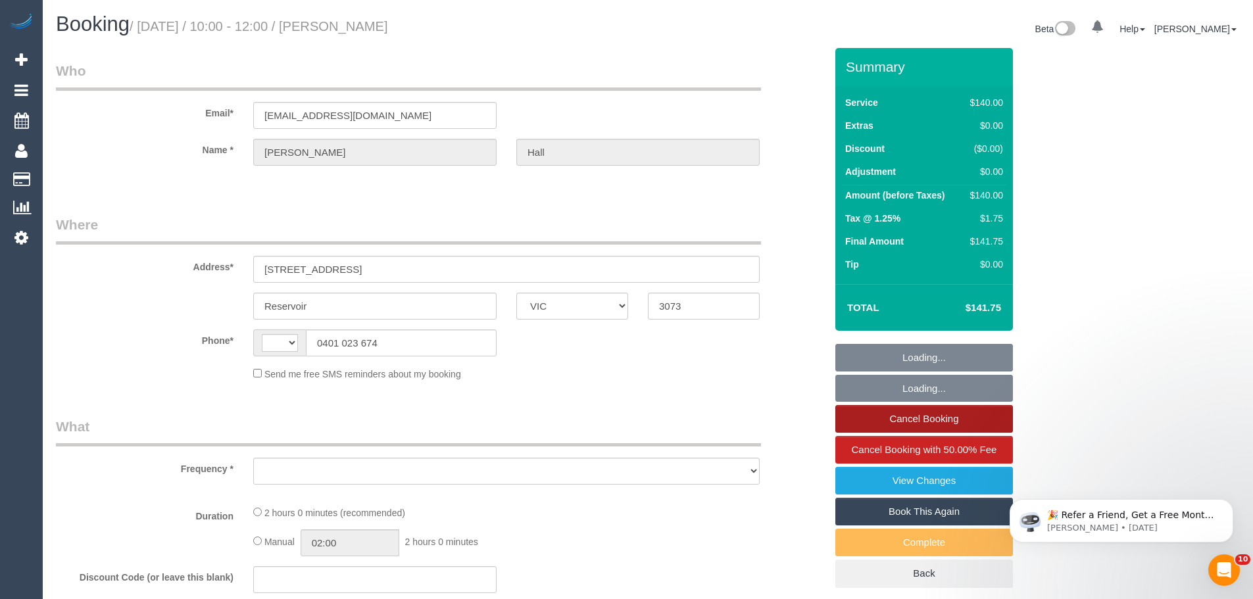
select select "string:AU"
select select "object:556"
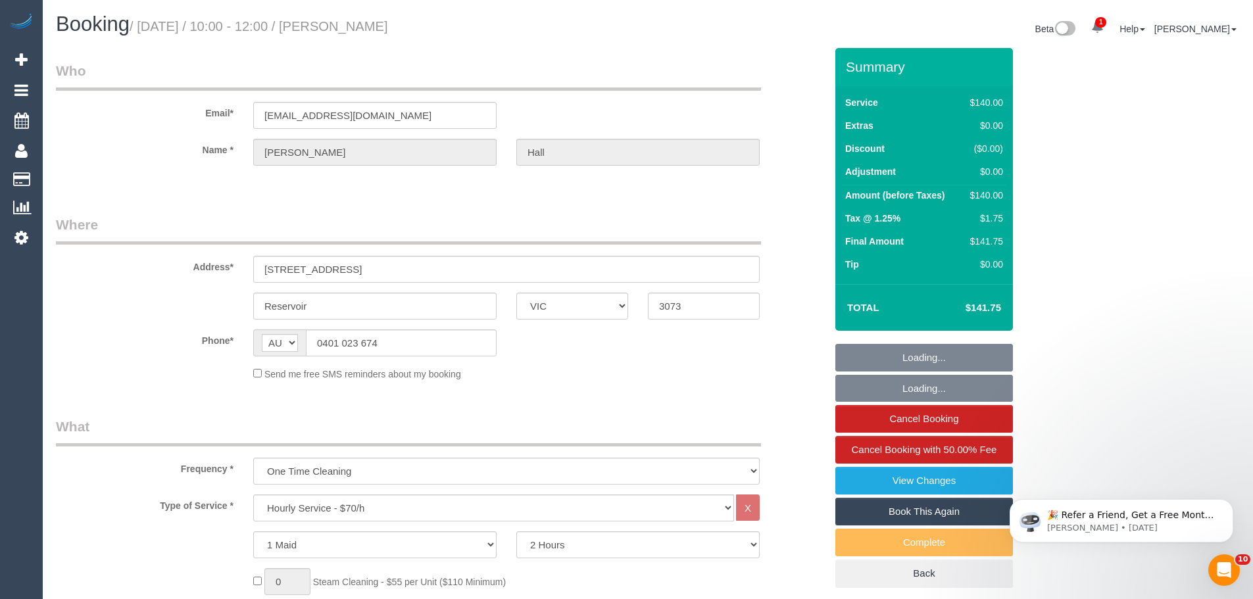
select select "string:stripe-pm_1QT9V72GScqysDRVJDC4yHoc"
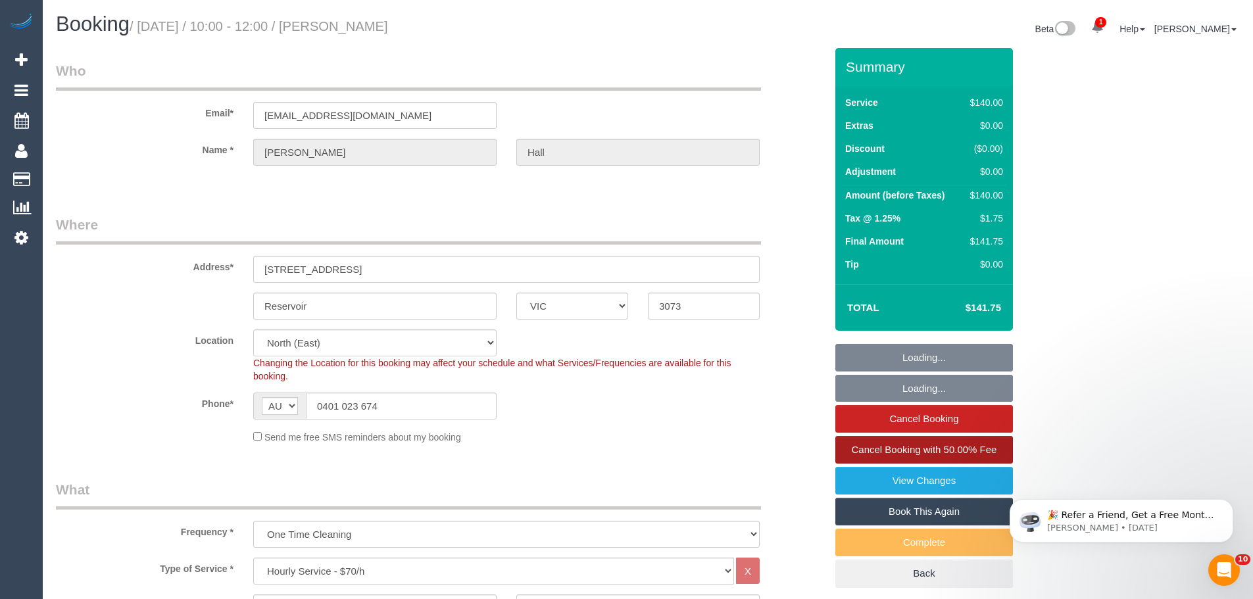
select select "number:29"
select select "number:14"
select select "number:19"
select select "number:22"
select select "number:13"
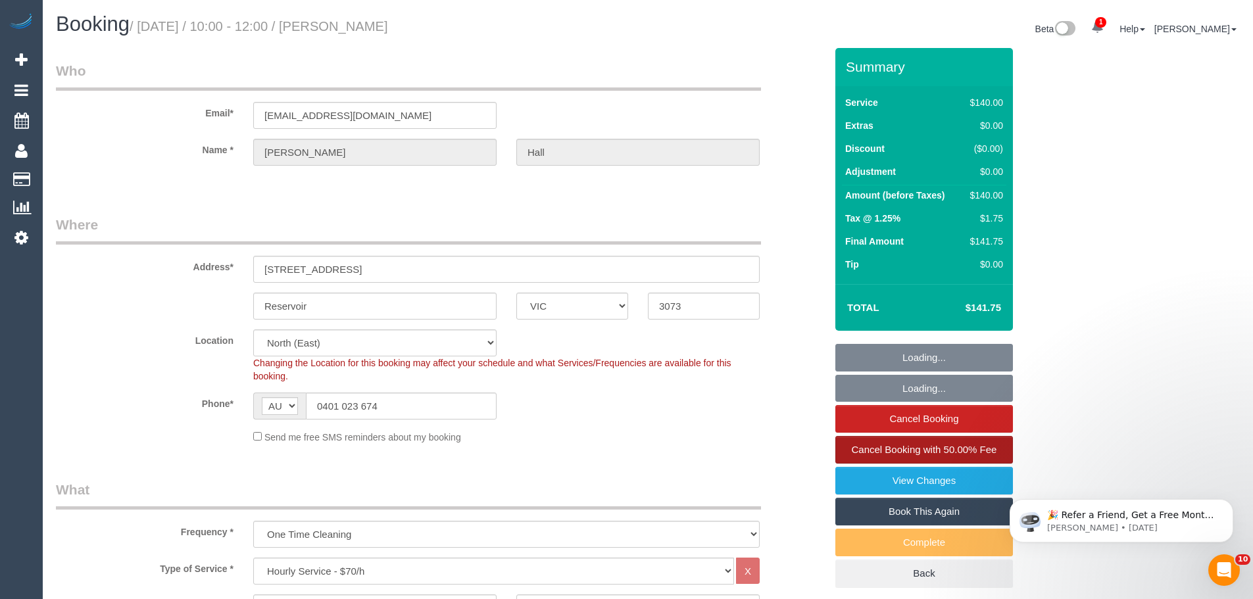
select select "object:1508"
click at [945, 415] on link "Cancel Booking" at bounding box center [925, 419] width 178 height 28
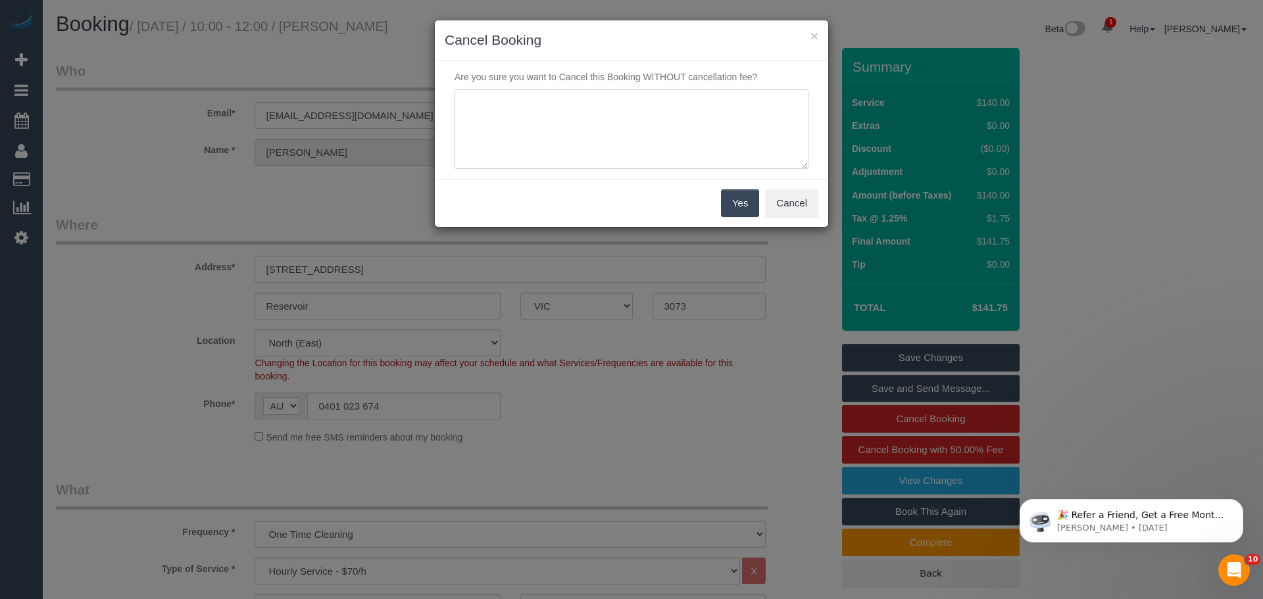
click at [621, 130] on textarea at bounding box center [632, 129] width 354 height 80
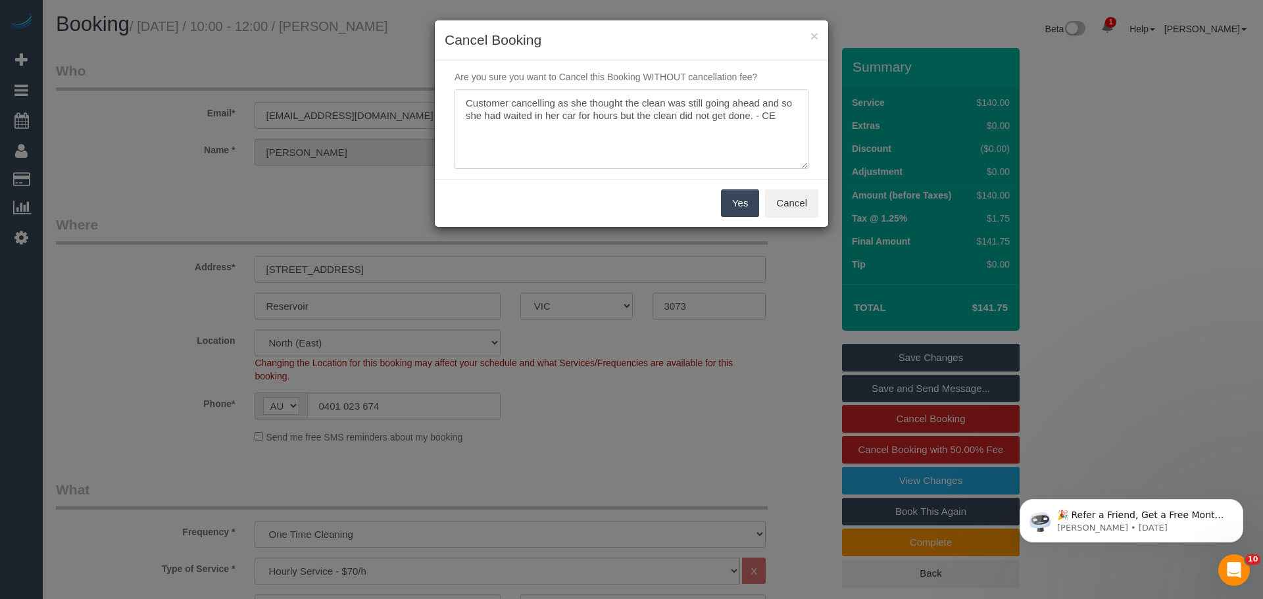
type textarea "Customer cancelling as she thought the clean was still going ahead and so she h…"
click at [721, 193] on button "Yes" at bounding box center [740, 203] width 38 height 28
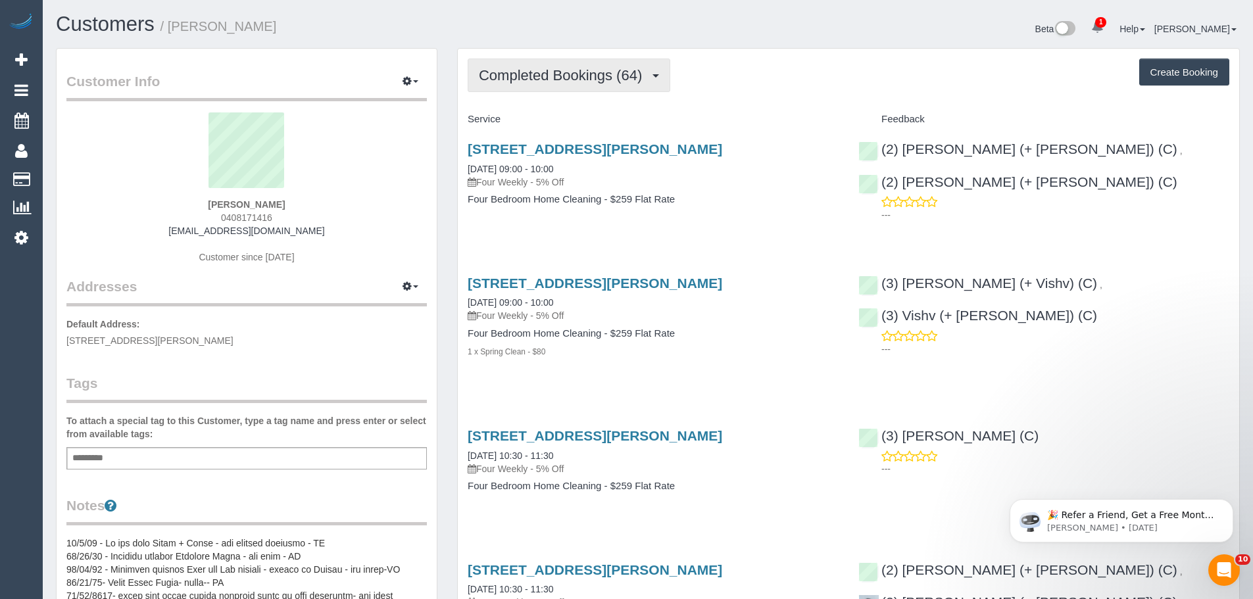
click at [562, 76] on span "Completed Bookings (64)" at bounding box center [564, 75] width 170 height 16
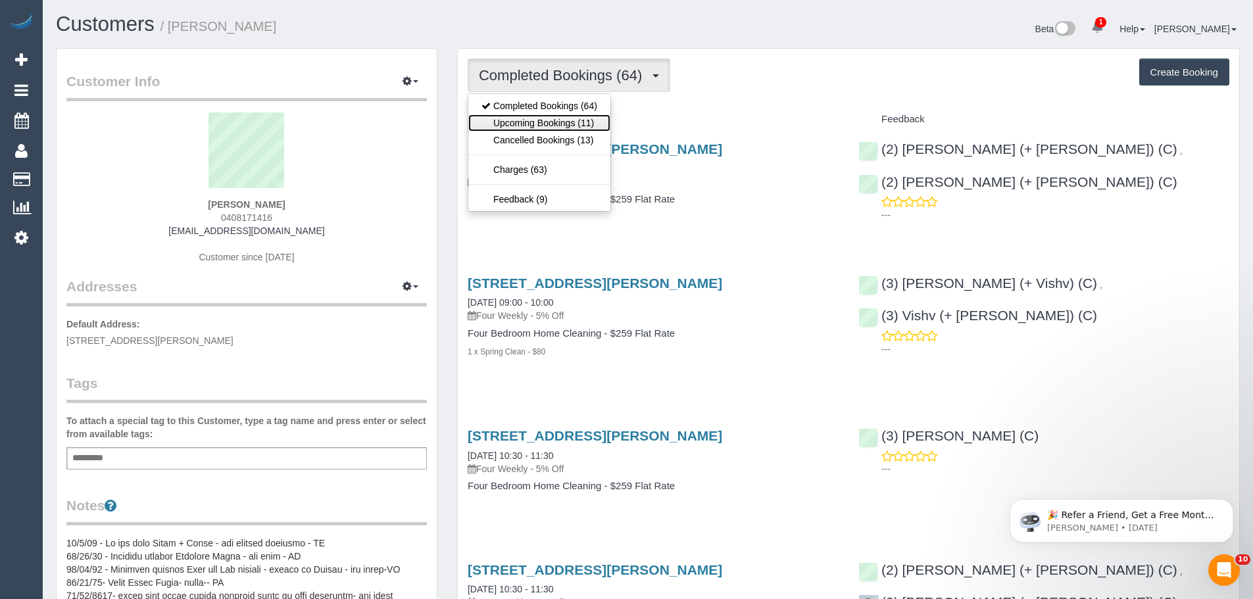
click at [547, 118] on link "Upcoming Bookings (11)" at bounding box center [539, 122] width 142 height 17
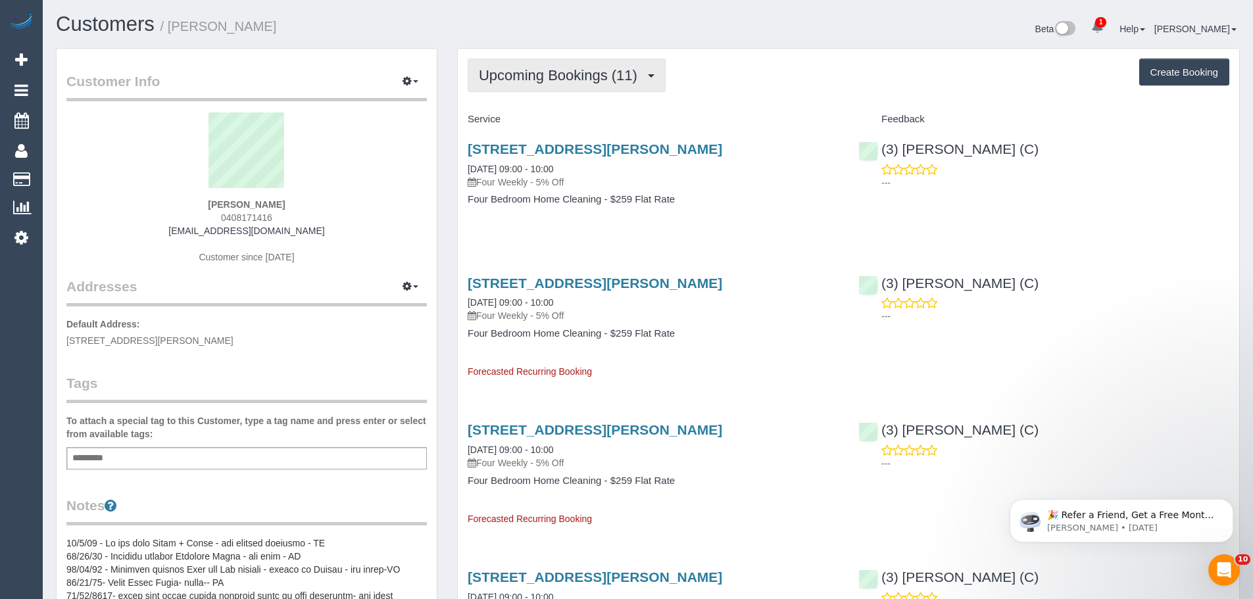
click at [538, 69] on span "Upcoming Bookings (11)" at bounding box center [561, 75] width 165 height 16
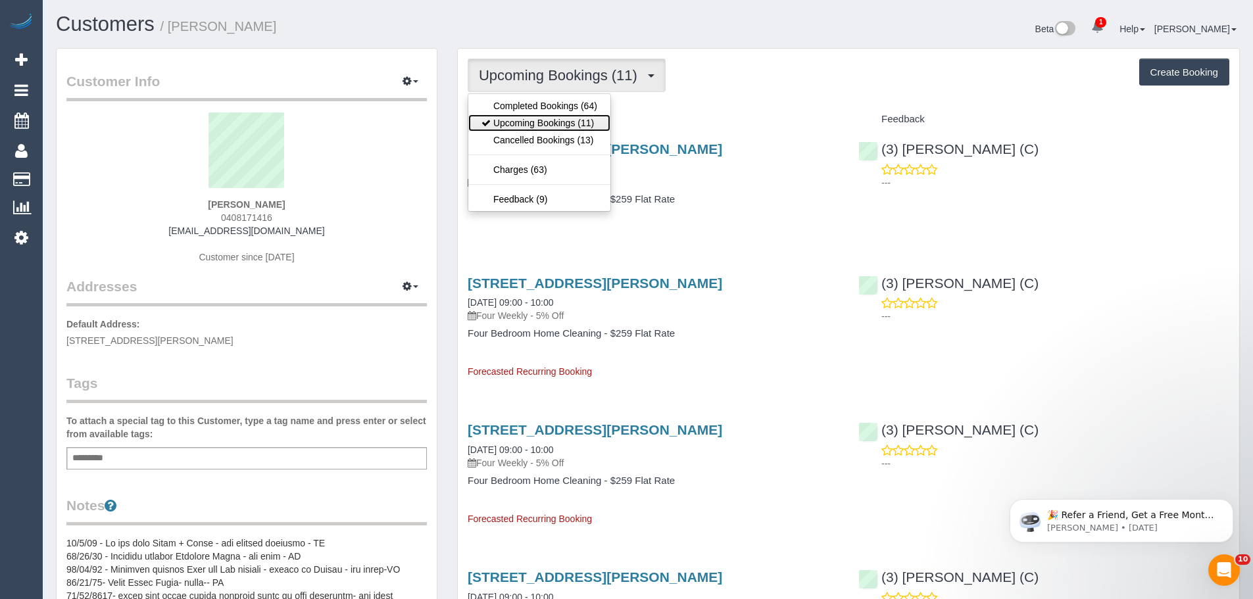
click at [542, 118] on link "Upcoming Bookings (11)" at bounding box center [539, 122] width 142 height 17
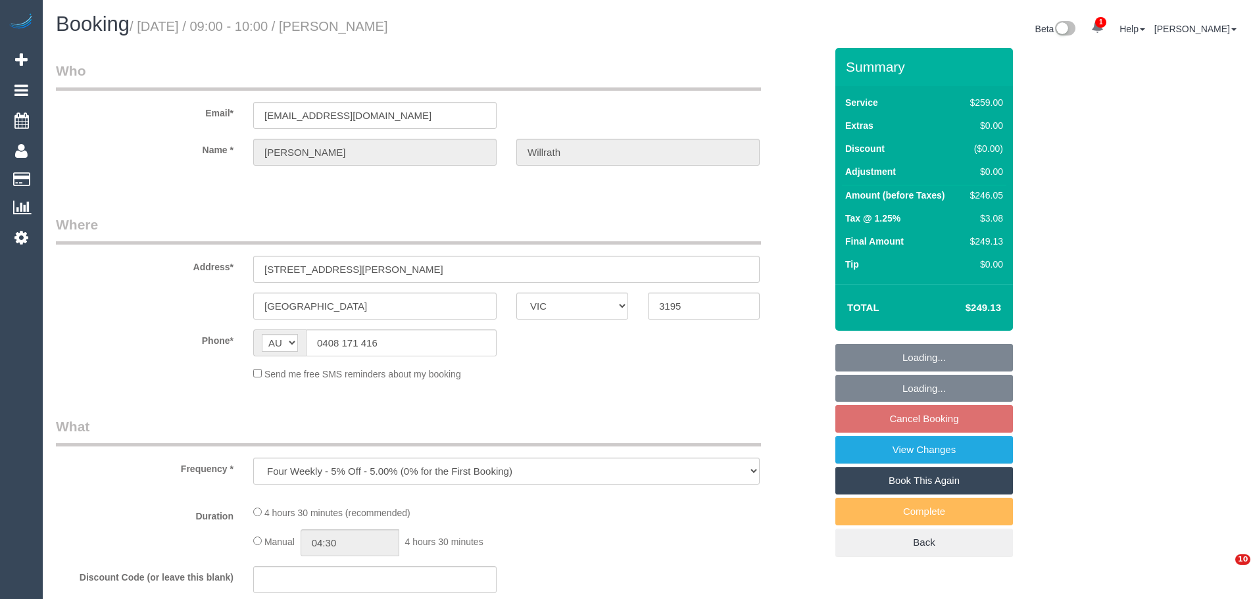
select select "VIC"
select select "string:stripe-pm_1LrthK2GScqysDRVWF5IwPTR"
select select "number:28"
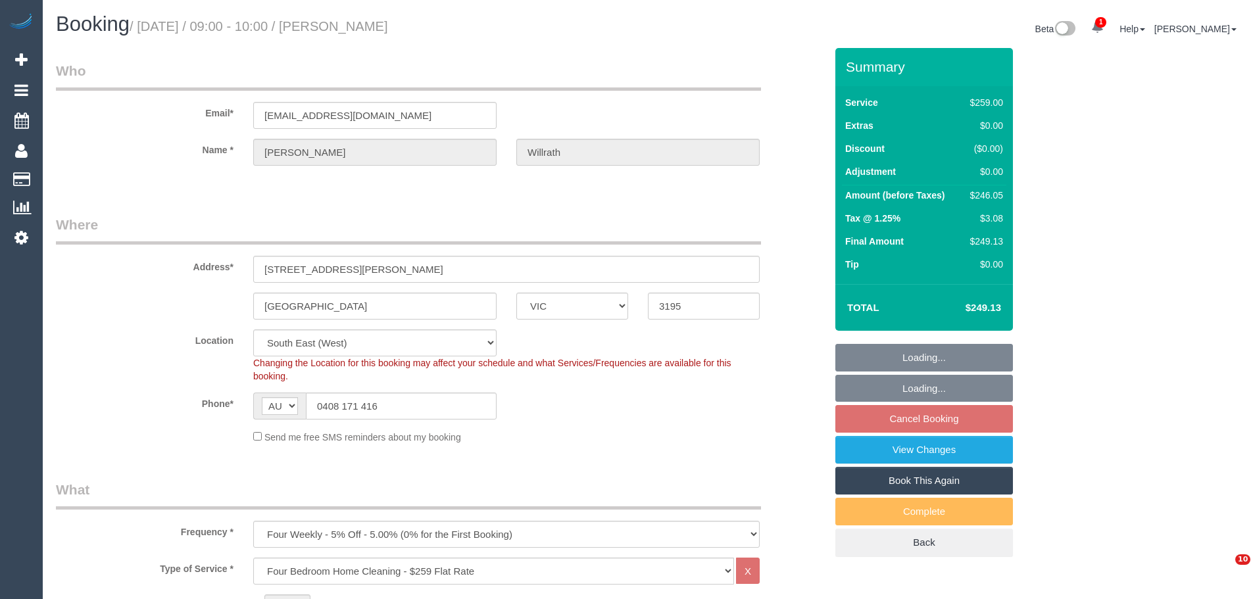
select select "object:1360"
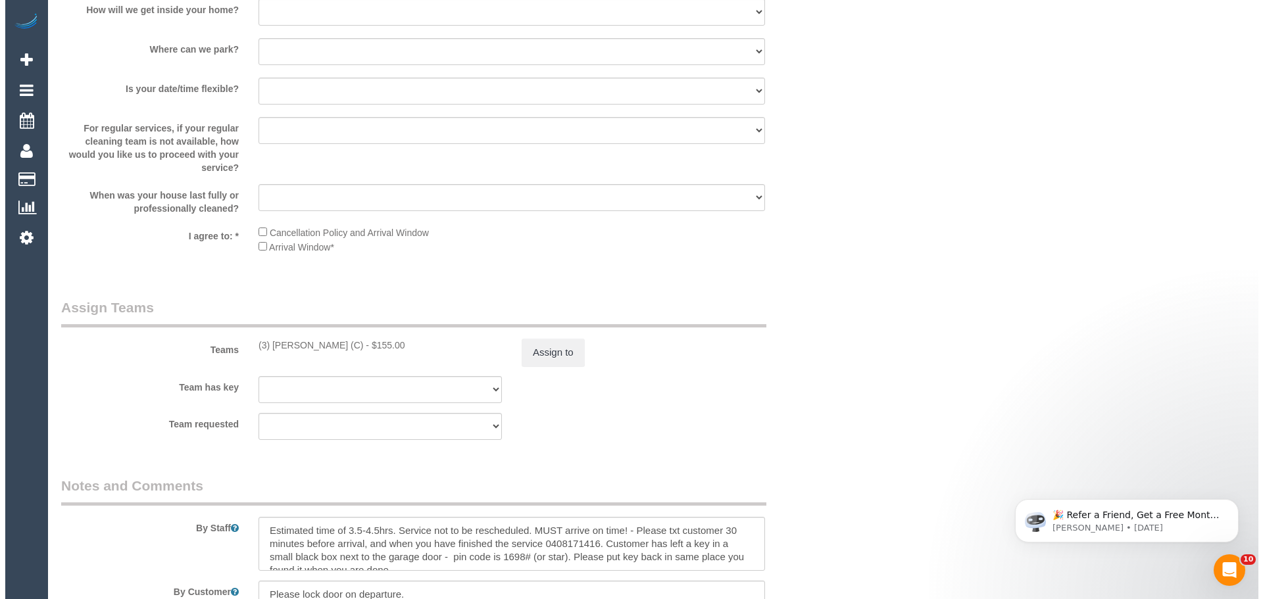
scroll to position [1974, 0]
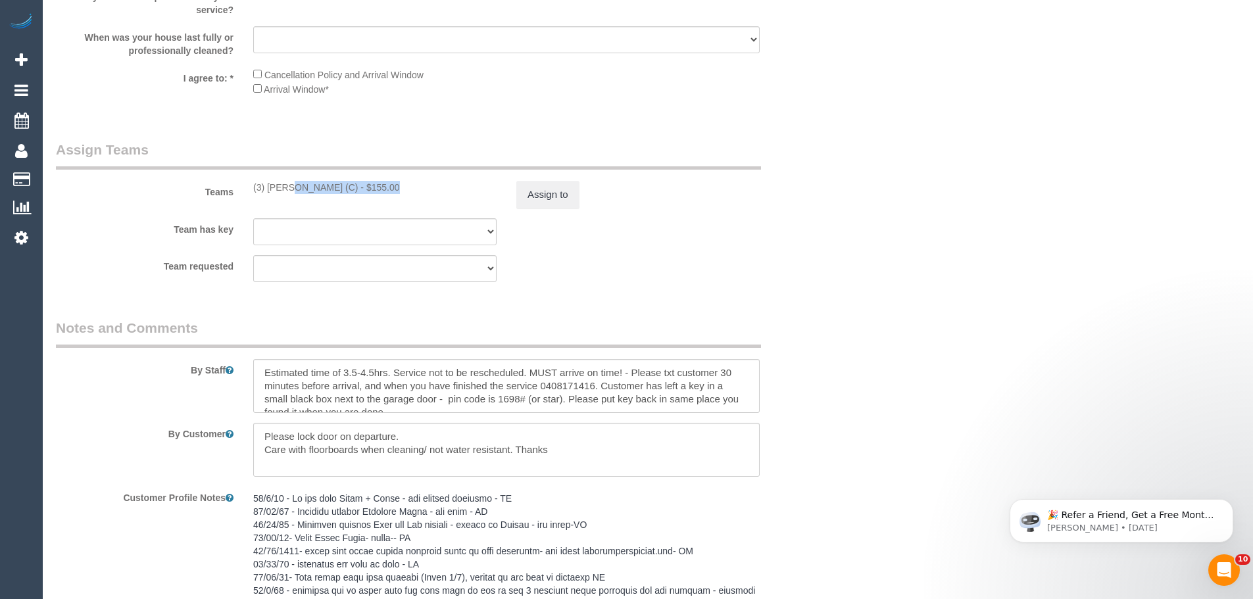
drag, startPoint x: 341, startPoint y: 184, endPoint x: 245, endPoint y: 188, distance: 96.8
click at [245, 188] on div "(3) [PERSON_NAME] (C) - $155.00" at bounding box center [374, 187] width 263 height 13
copy div "(3) [PERSON_NAME] (C)"
click at [540, 195] on button "Assign to" at bounding box center [548, 195] width 63 height 28
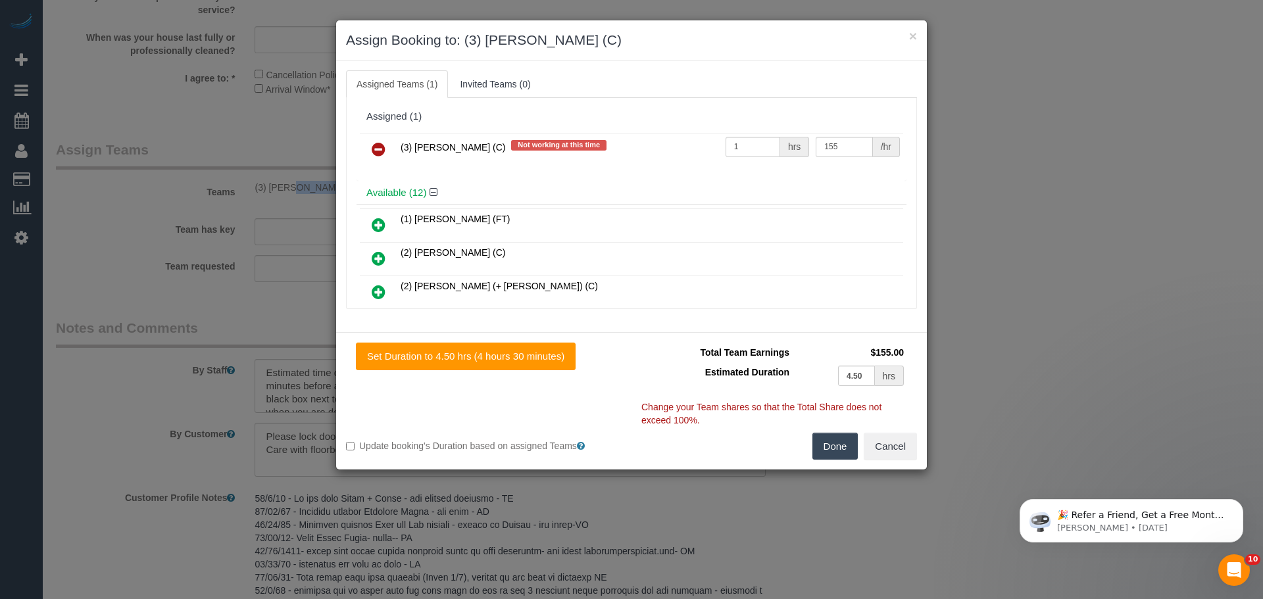
click at [376, 152] on icon at bounding box center [379, 149] width 14 height 16
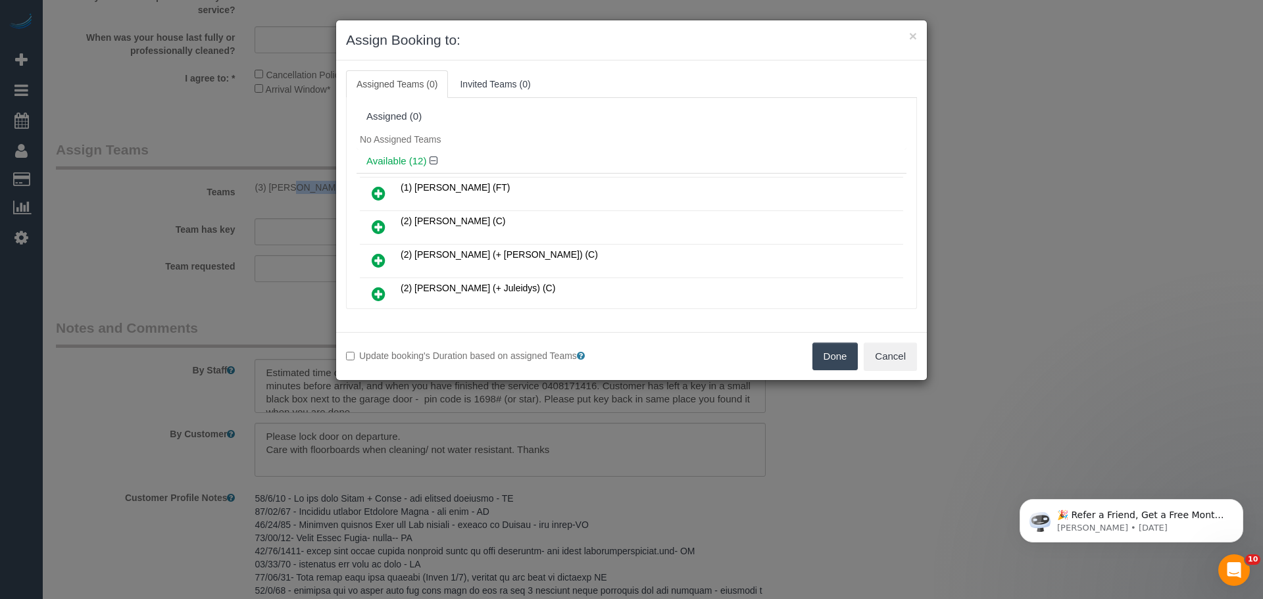
click at [815, 352] on button "Done" at bounding box center [836, 357] width 46 height 28
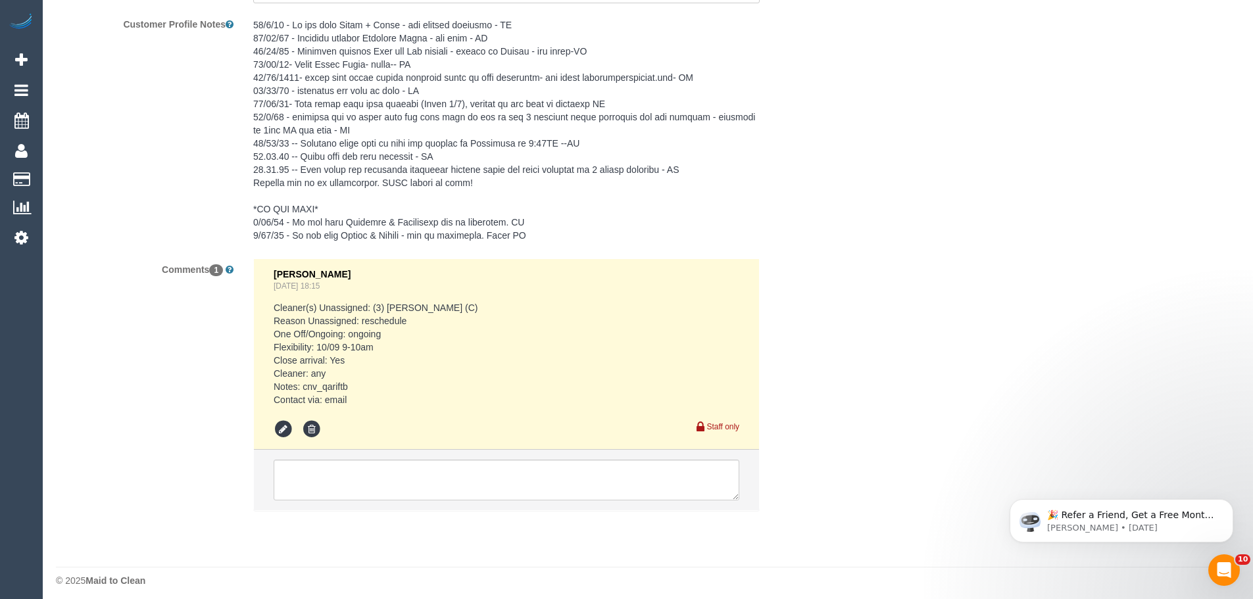
scroll to position [2455, 0]
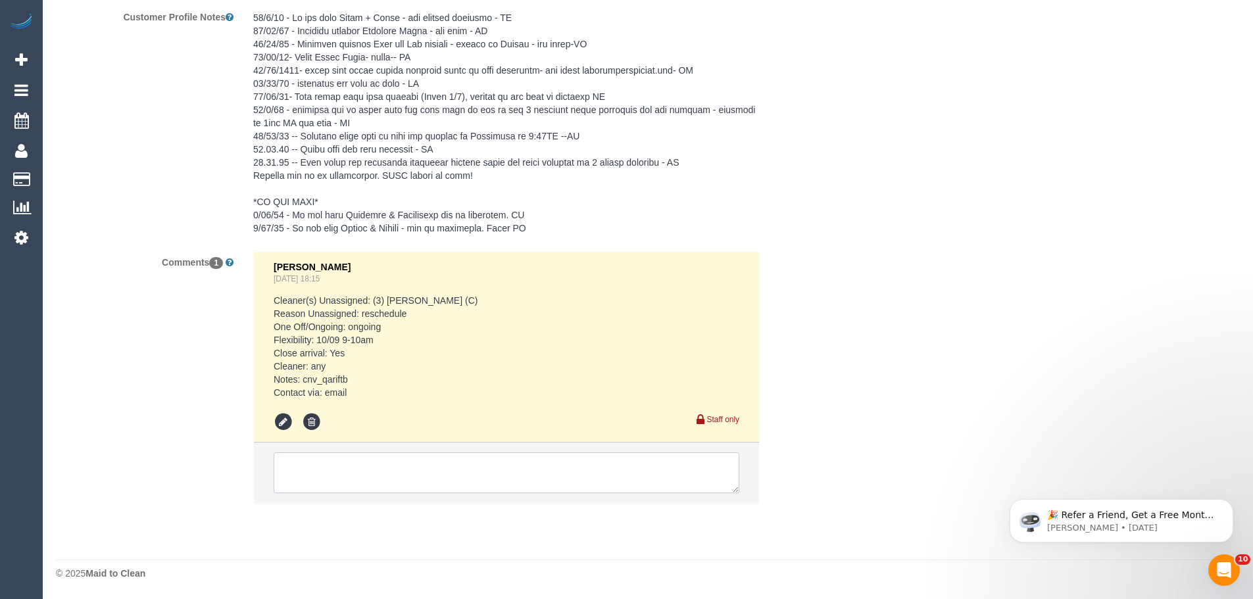
click at [422, 476] on textarea at bounding box center [507, 473] width 466 height 41
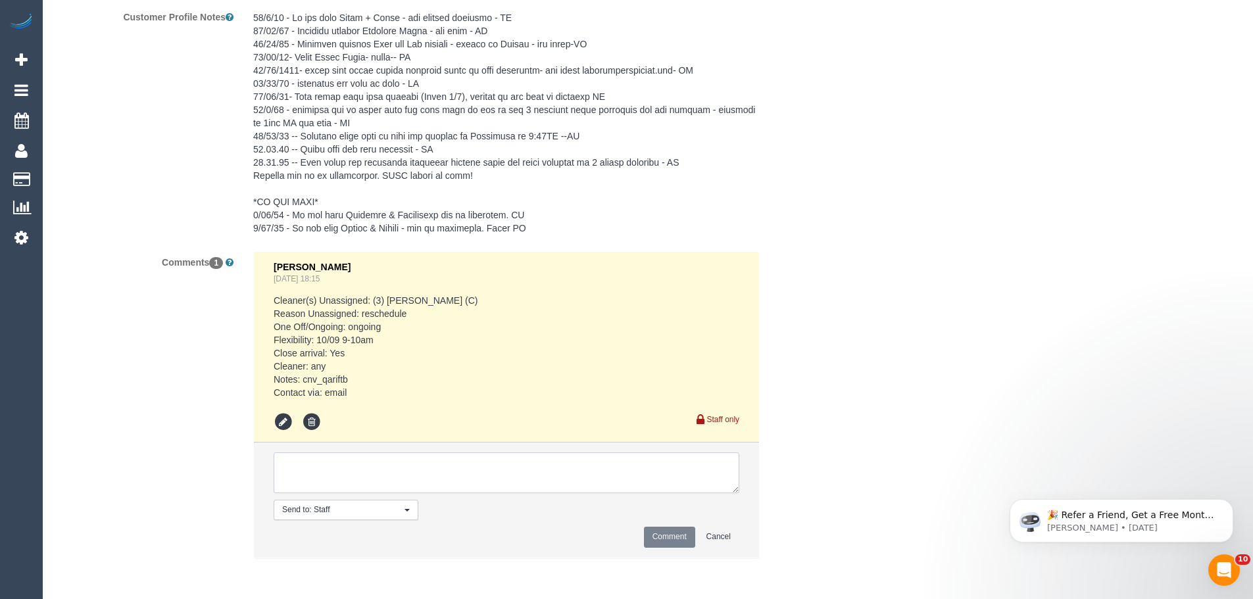
paste textarea "(3) [PERSON_NAME] (C)"
click at [476, 475] on textarea at bounding box center [507, 473] width 466 height 41
paste textarea "Injured and then going overseas."
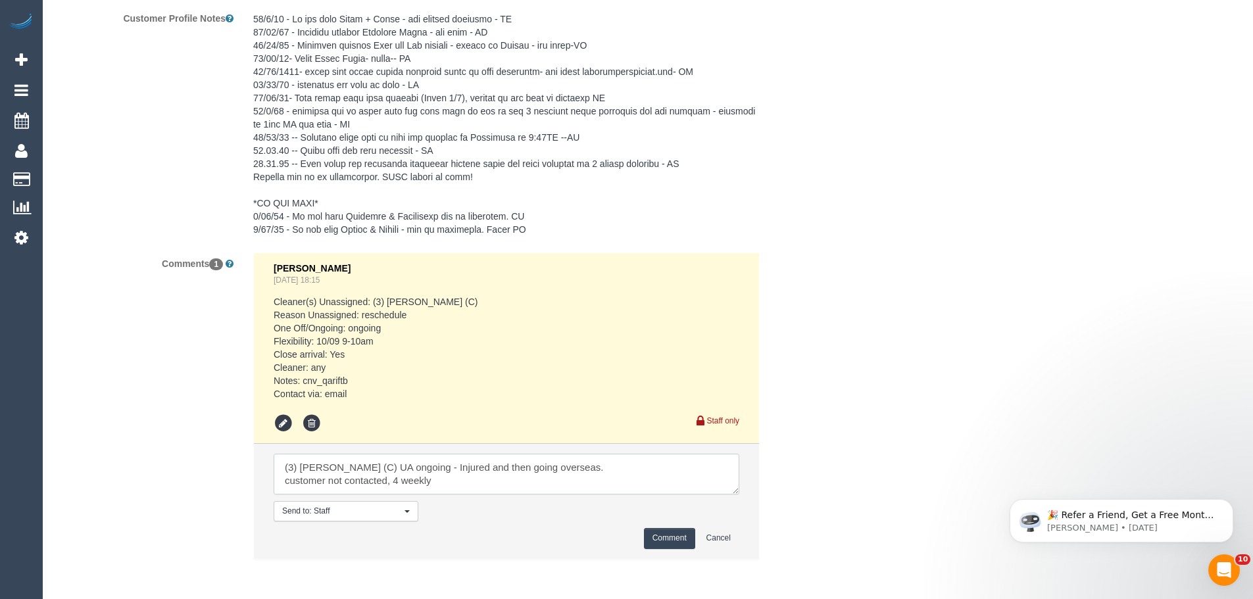
scroll to position [2510, 0]
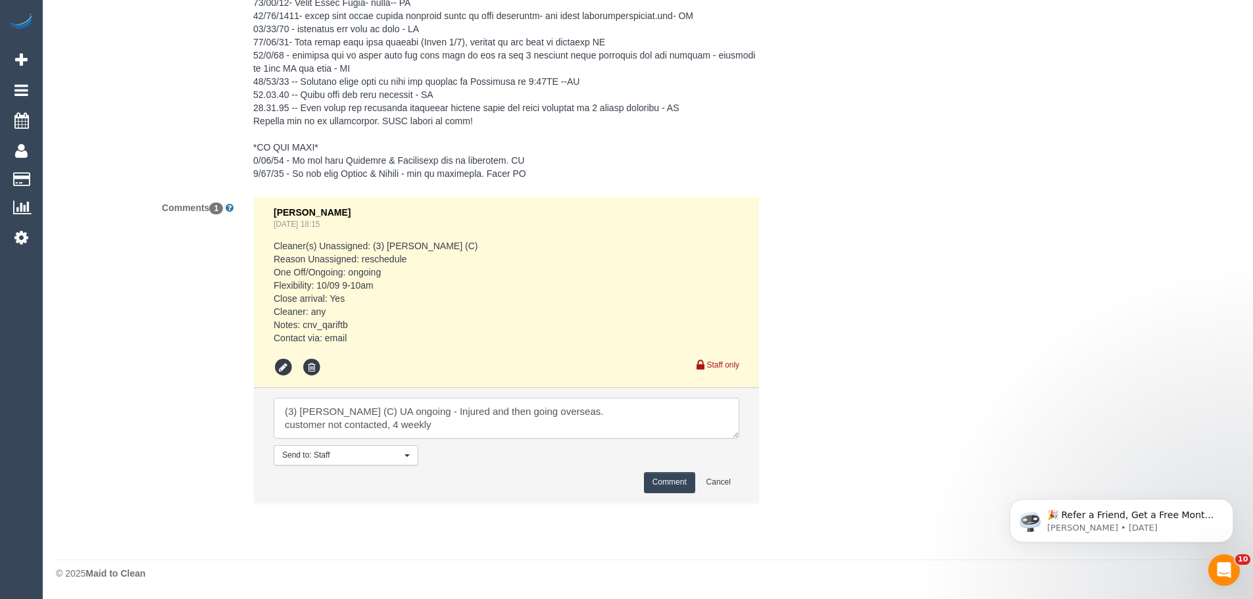
drag, startPoint x: 369, startPoint y: 405, endPoint x: 141, endPoint y: 355, distance: 233.1
click at [141, 355] on div "Comments 1 [PERSON_NAME] [DATE] 18:15 Cleaner(s) Unassigned: (3) [PERSON_NAME] …" at bounding box center [441, 357] width 790 height 320
type textarea "(3) [PERSON_NAME] (C) UA ongoing - Injured and then going overseas. customer no…"
click at [667, 483] on button "Comment" at bounding box center [669, 482] width 51 height 20
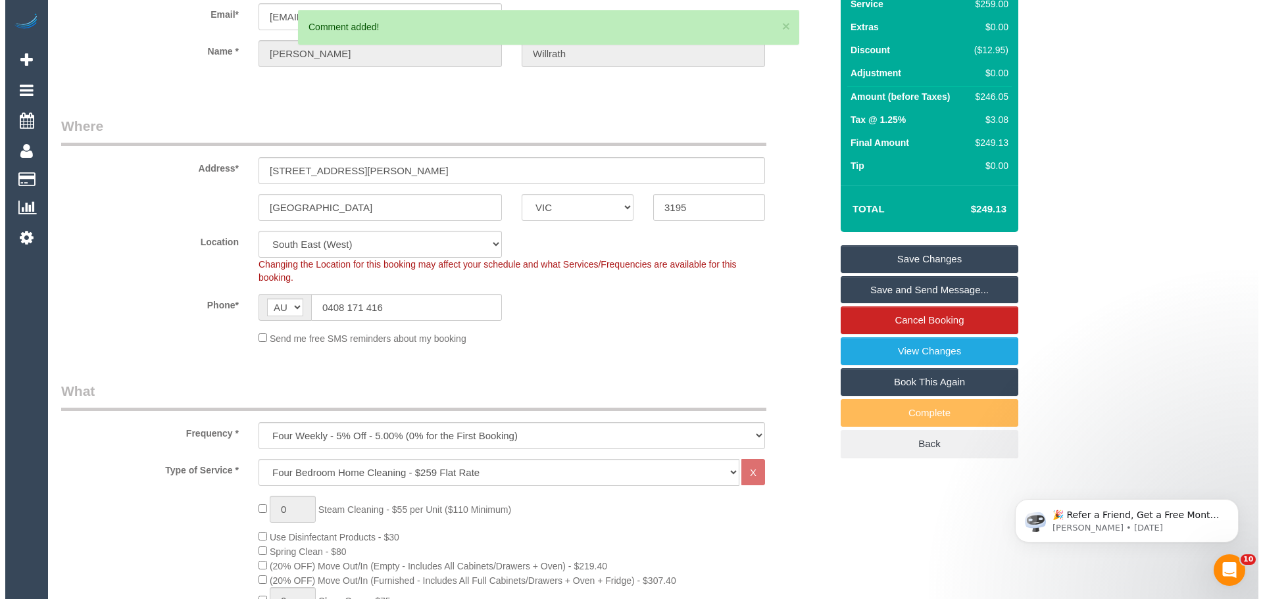
scroll to position [0, 0]
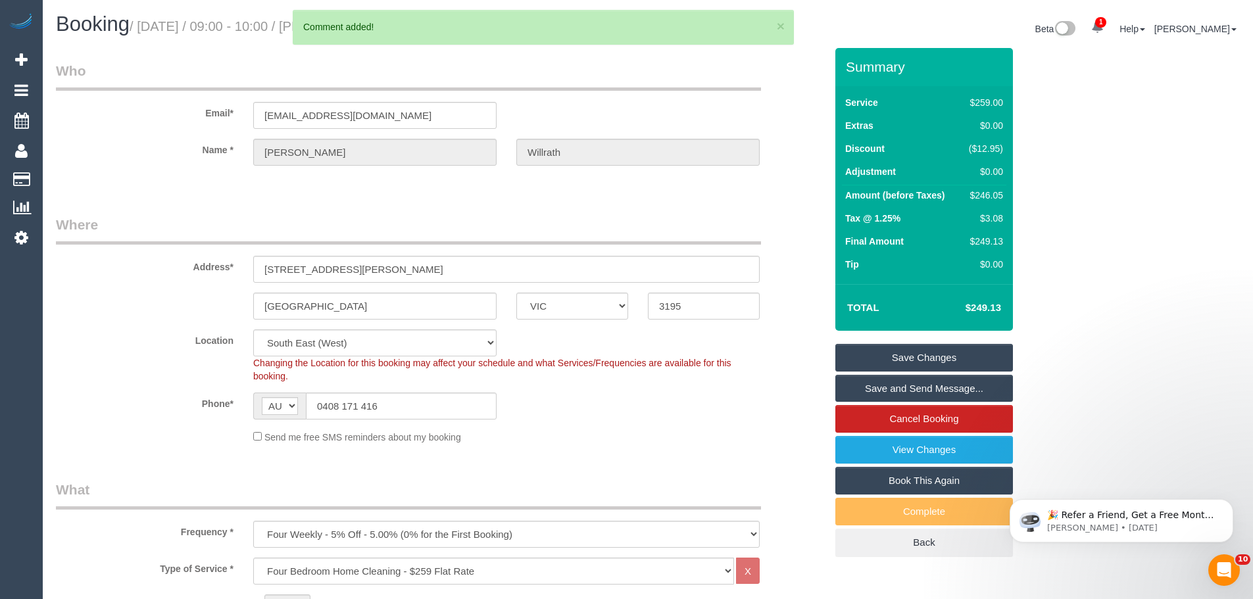
click at [940, 344] on link "Save Changes" at bounding box center [925, 358] width 178 height 28
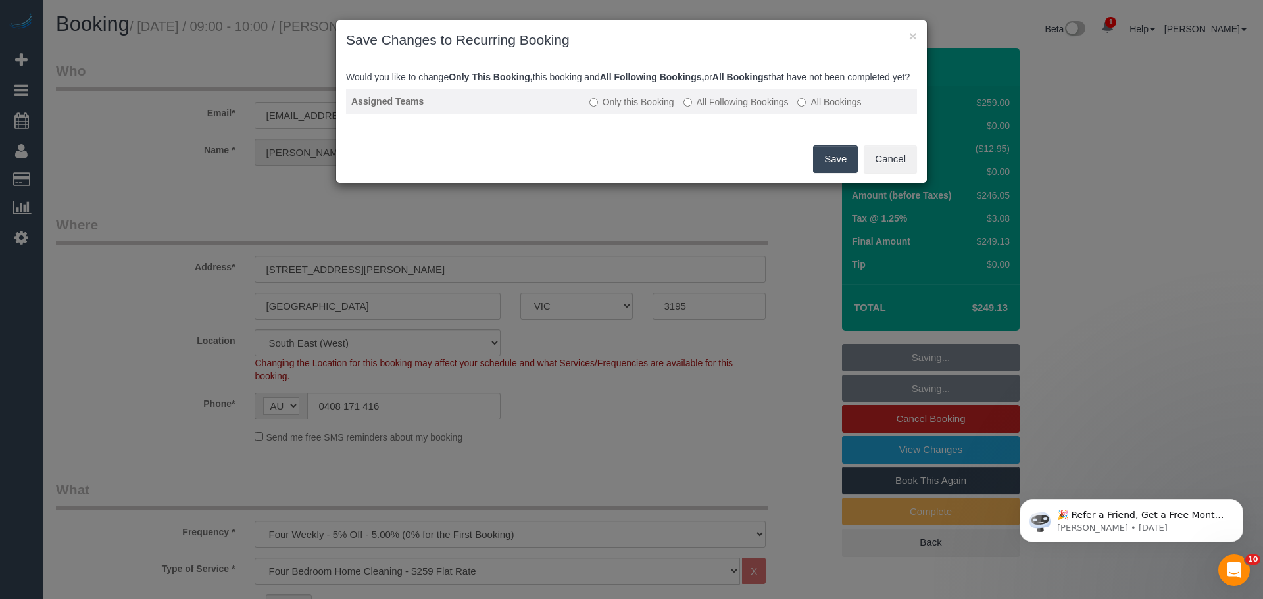
click at [711, 109] on label "All Following Bookings" at bounding box center [736, 101] width 105 height 13
click at [824, 173] on button "Save" at bounding box center [835, 159] width 45 height 28
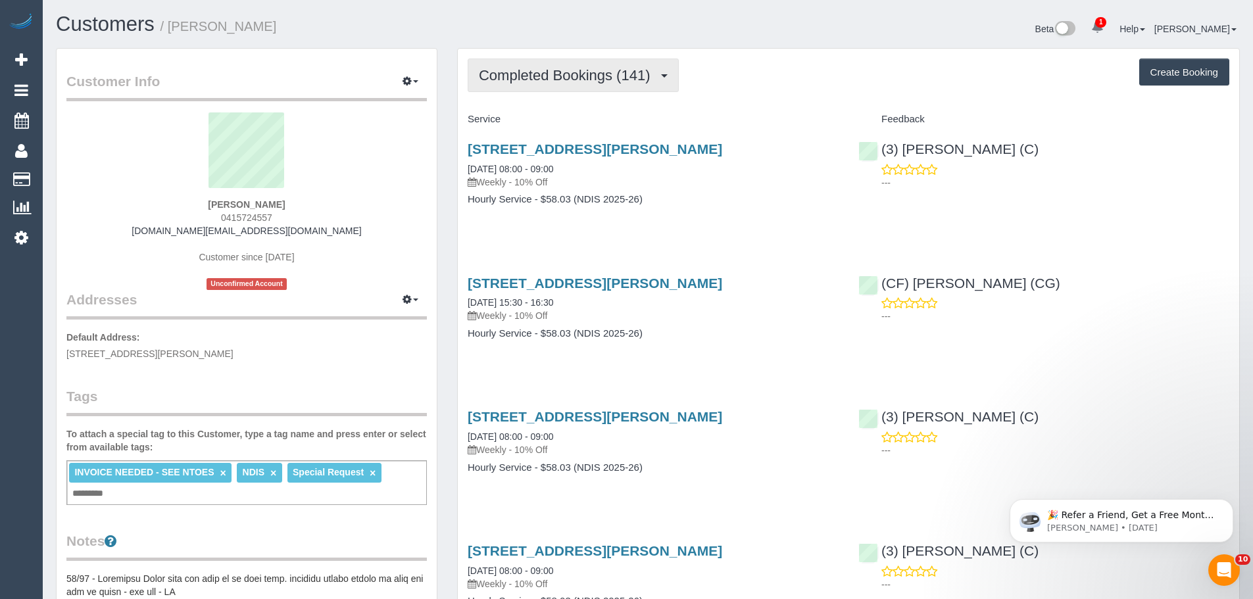
drag, startPoint x: 606, startPoint y: 72, endPoint x: 688, endPoint y: 178, distance: 134.1
click at [576, 74] on span "Completed Bookings (141)" at bounding box center [568, 75] width 178 height 16
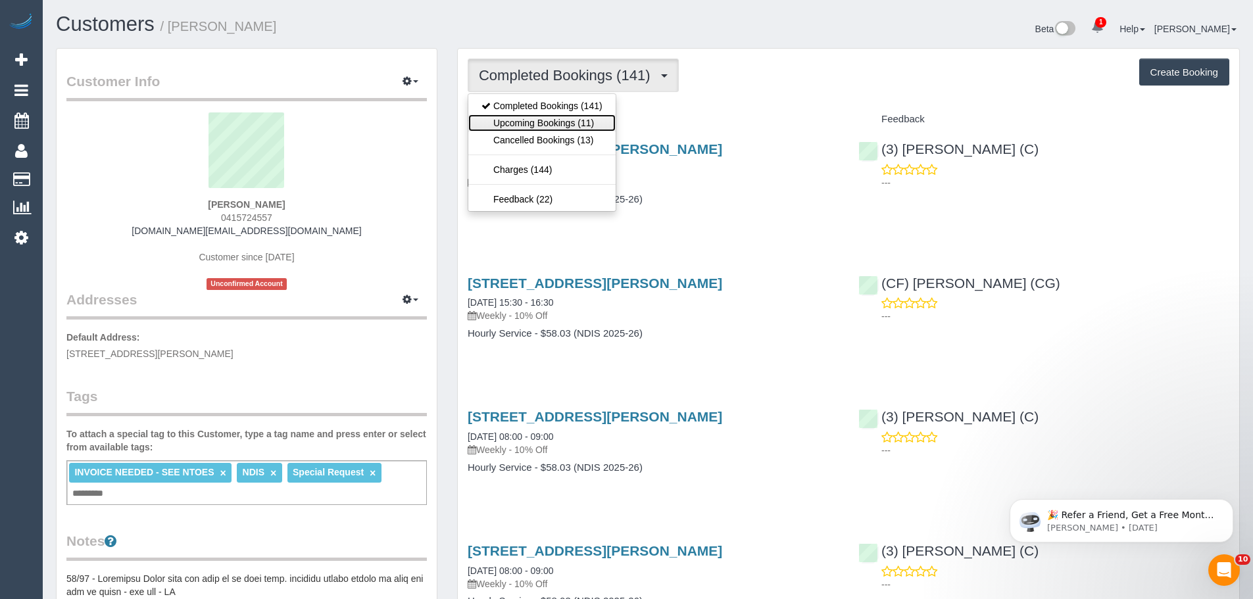
click at [560, 126] on link "Upcoming Bookings (11)" at bounding box center [541, 122] width 147 height 17
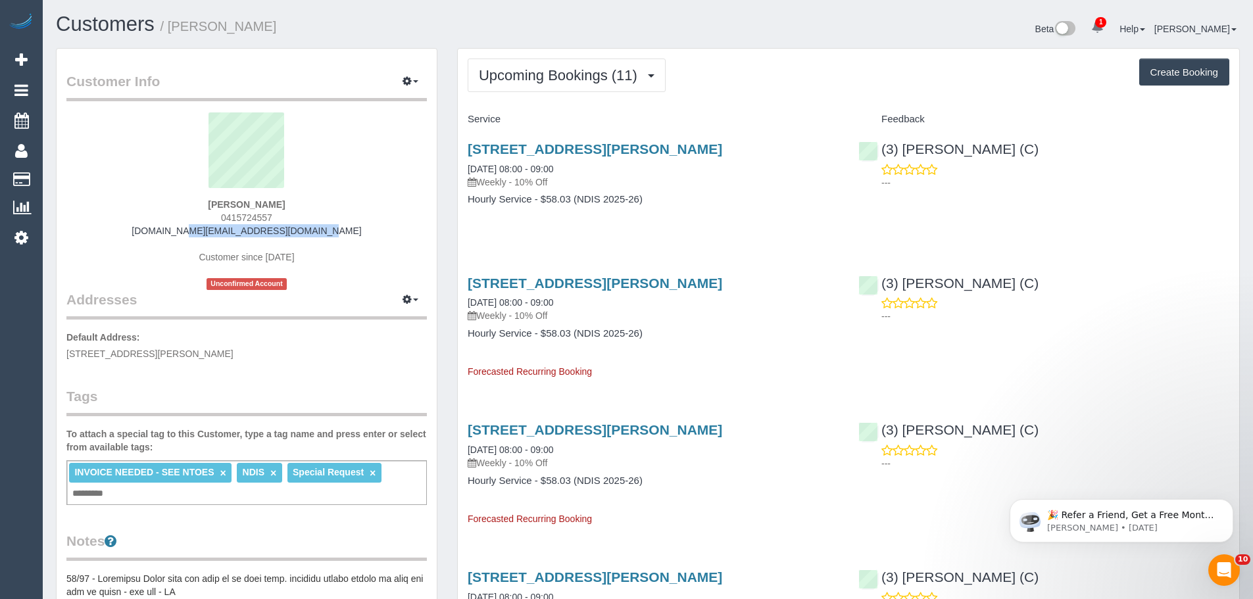
drag, startPoint x: 334, startPoint y: 234, endPoint x: 128, endPoint y: 233, distance: 206.6
click at [128, 233] on div "Bruneau Bernard 0415724557 bruneaubernard7.bb@gmail.com Customer since 2022 Unc…" at bounding box center [246, 202] width 361 height 178
copy link "bruneaubernard7.bb@gmail.com"
click at [575, 84] on button "Upcoming Bookings (11)" at bounding box center [567, 76] width 198 height 34
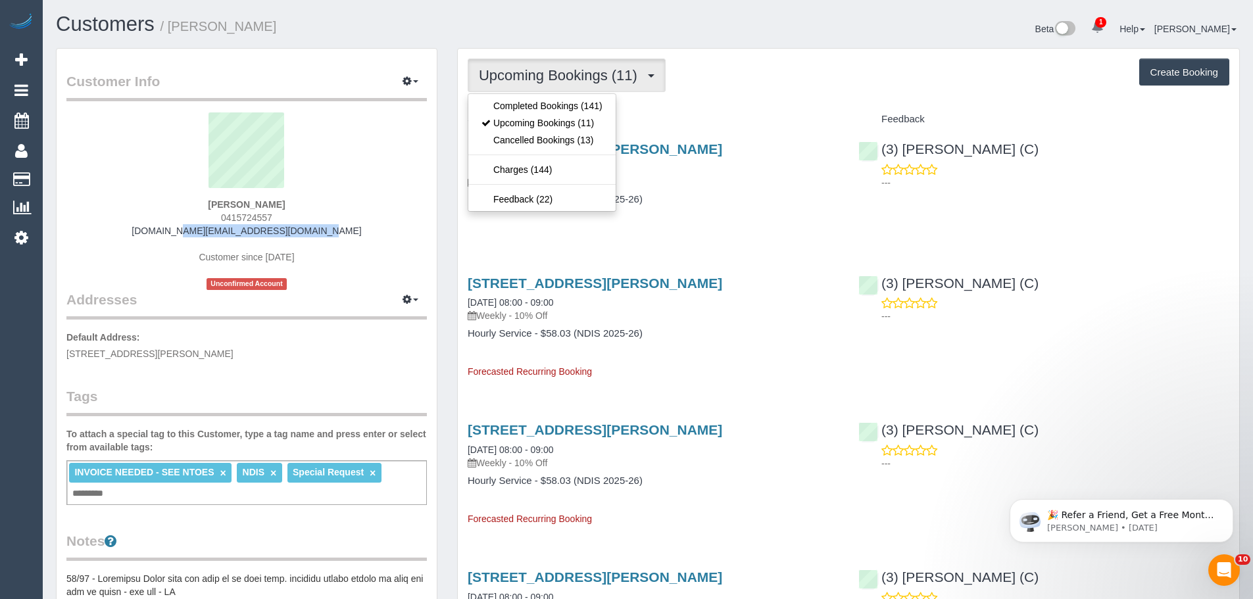
click at [575, 84] on button "Upcoming Bookings (11)" at bounding box center [567, 76] width 198 height 34
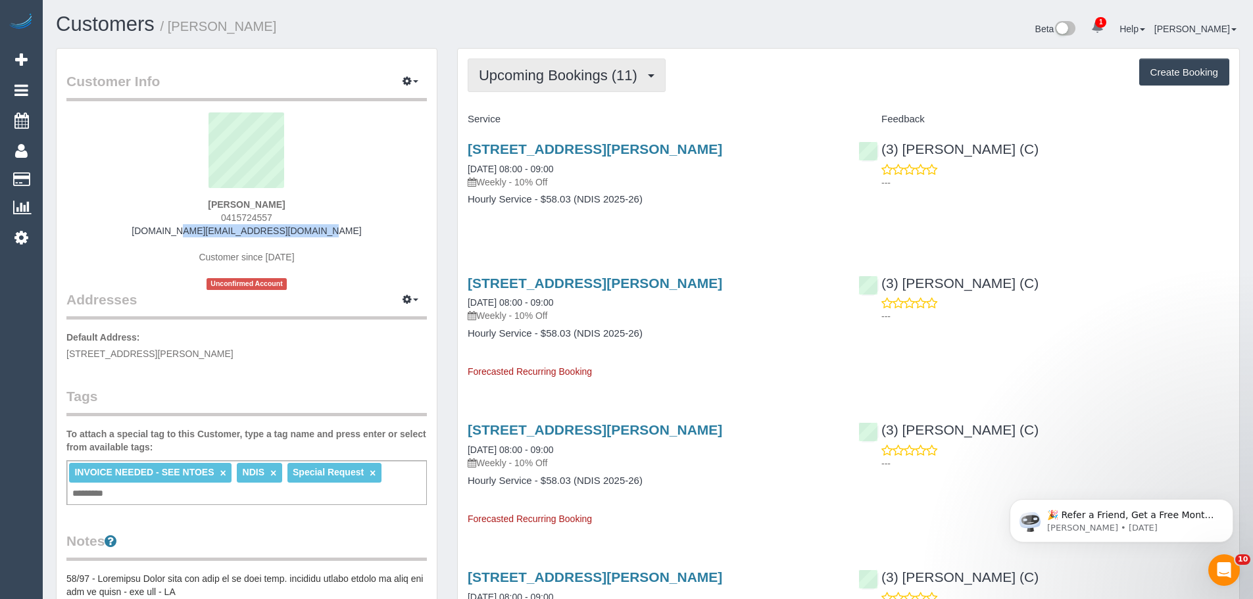
click at [568, 91] on button "Upcoming Bookings (11)" at bounding box center [567, 76] width 198 height 34
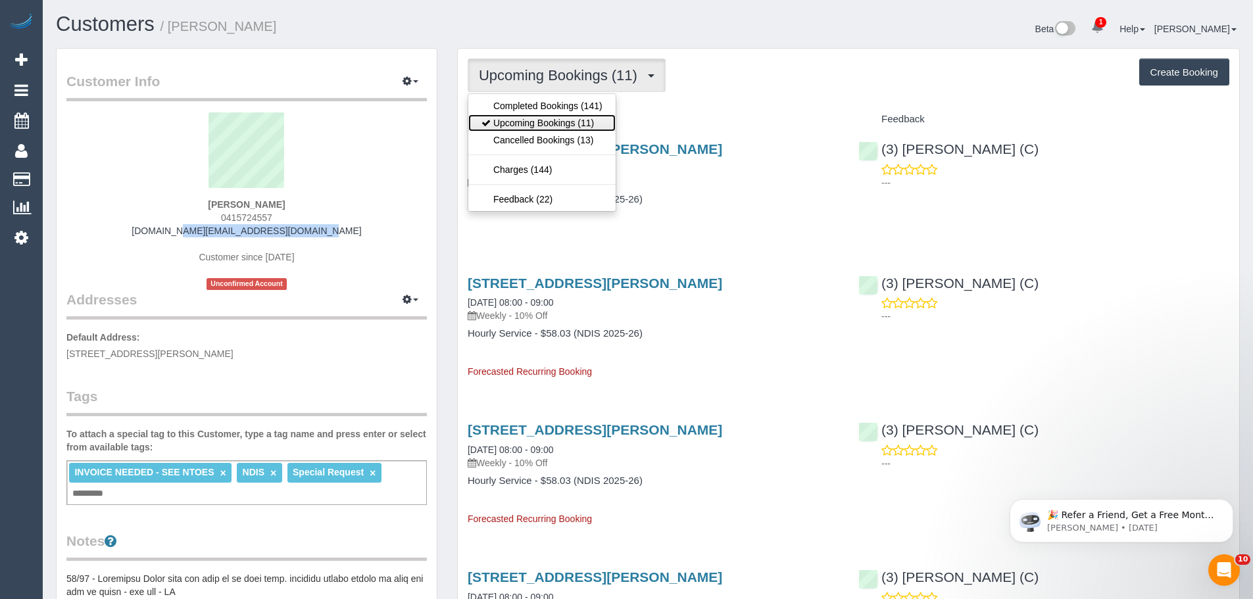
click at [561, 124] on link "Upcoming Bookings (11)" at bounding box center [541, 122] width 147 height 17
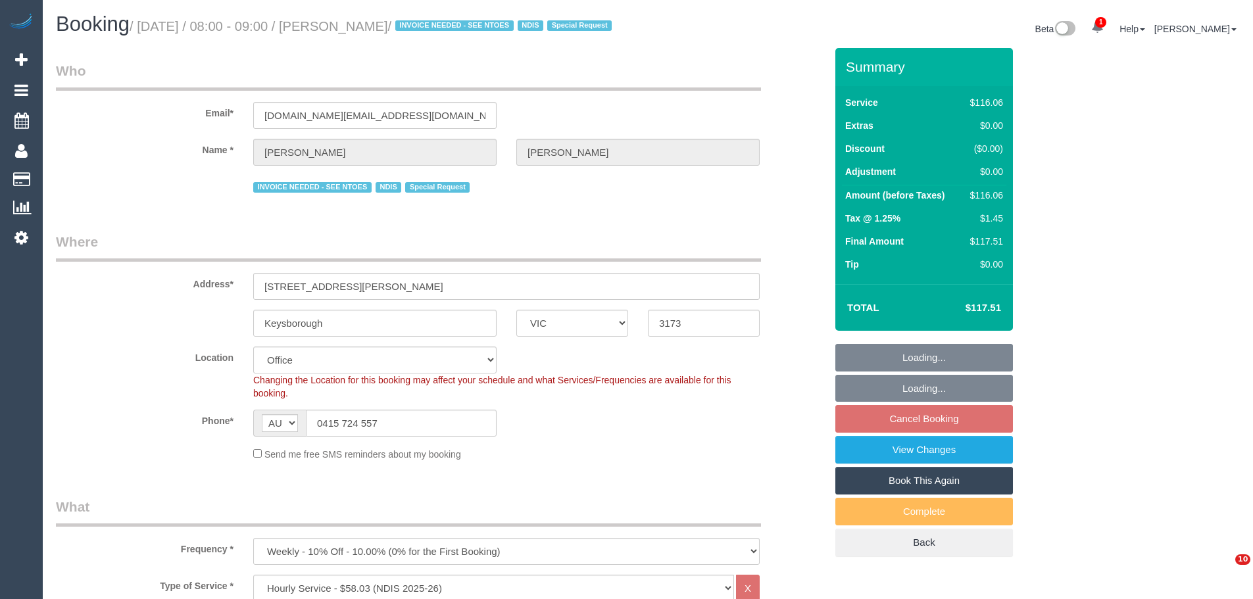
select select "VIC"
select select "number:28"
select select "number:14"
select select "number:19"
select select "number:22"
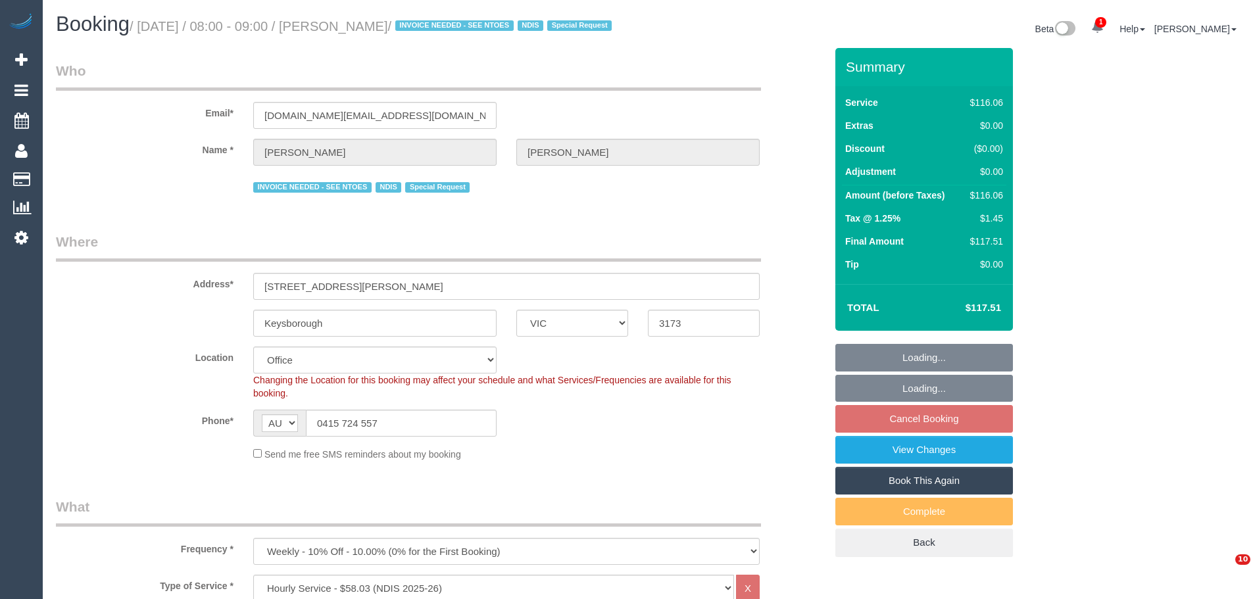
select select "number:34"
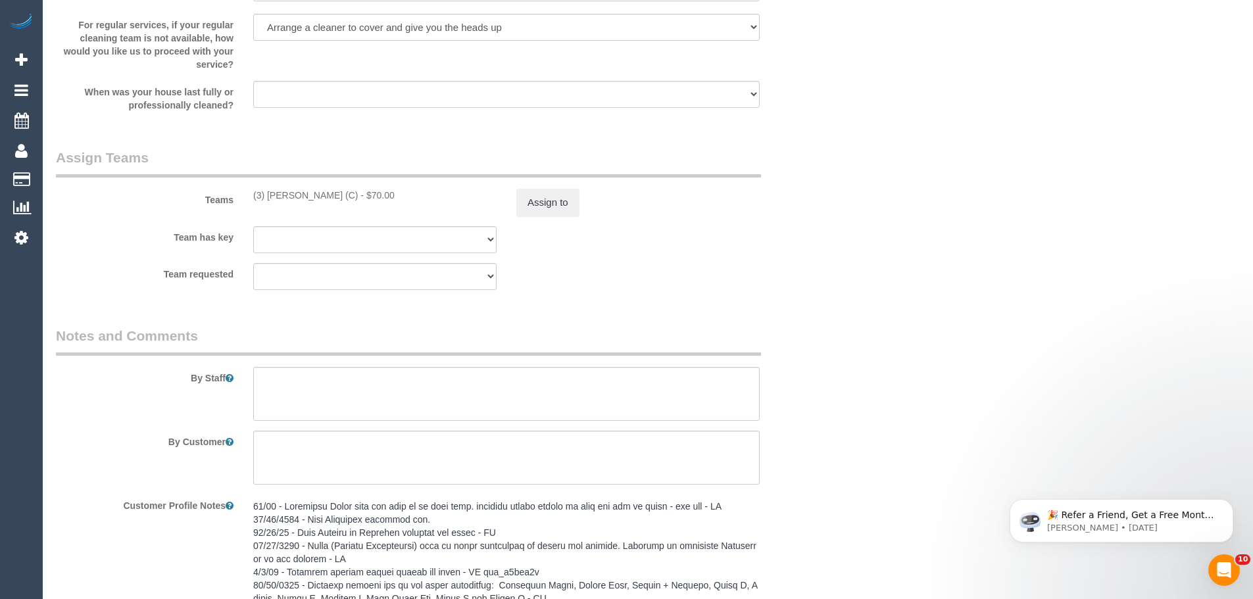
scroll to position [1513, 0]
click at [540, 213] on button "Assign to" at bounding box center [548, 202] width 63 height 28
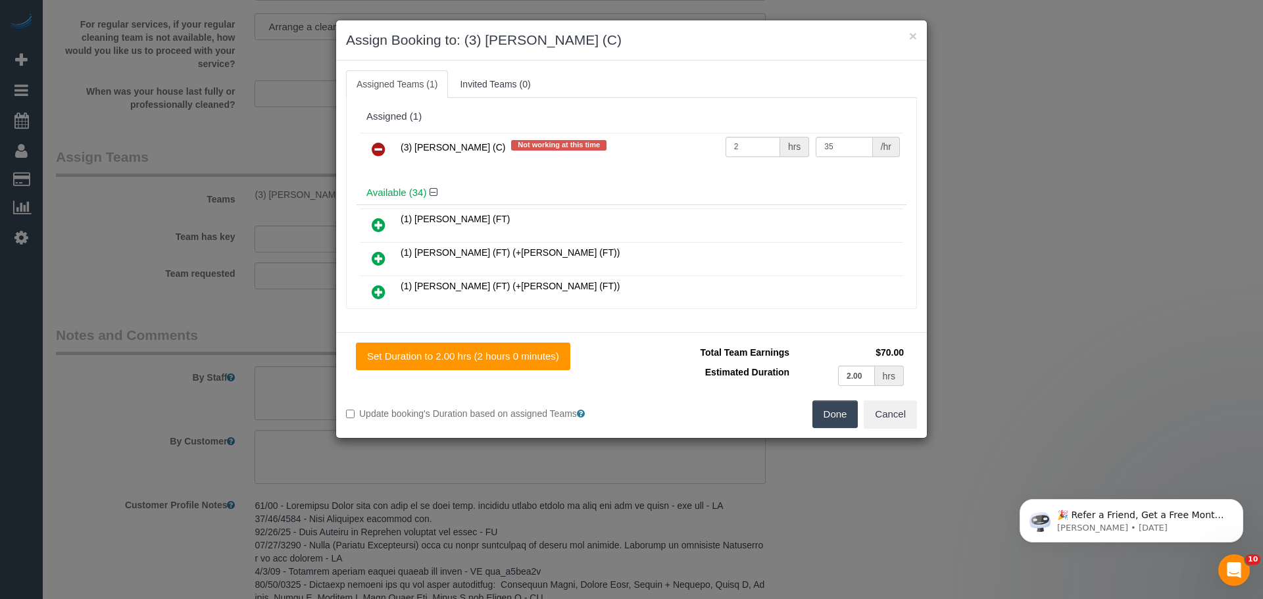
click at [377, 149] on icon at bounding box center [379, 149] width 14 height 16
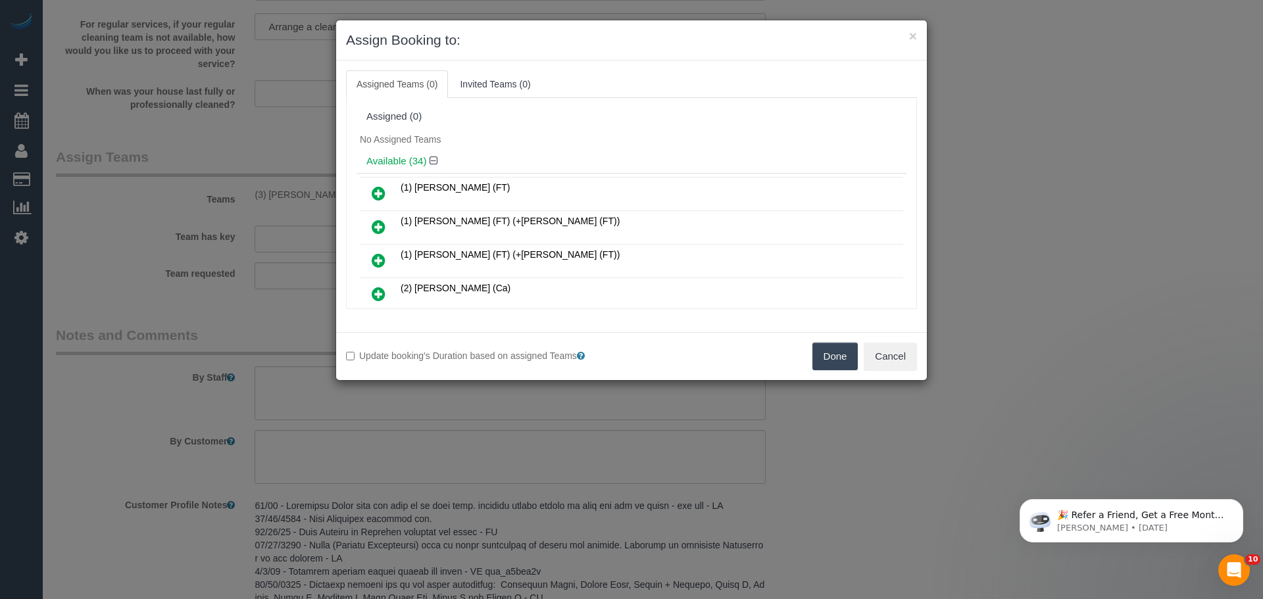
click at [816, 355] on button "Done" at bounding box center [836, 357] width 46 height 28
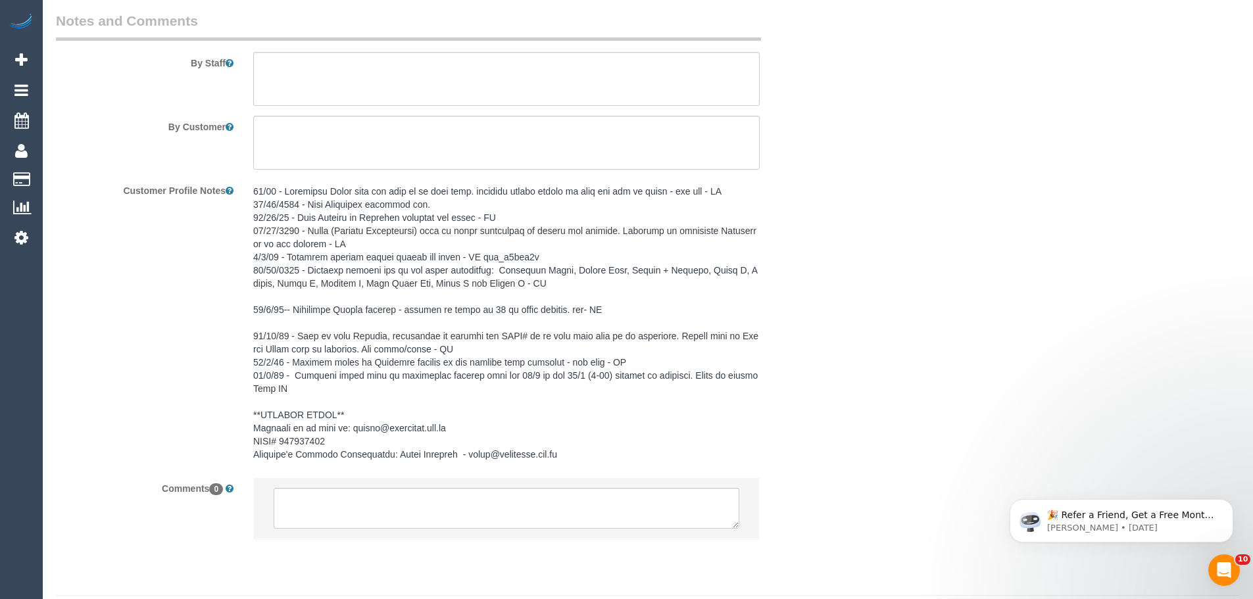
scroll to position [1879, 0]
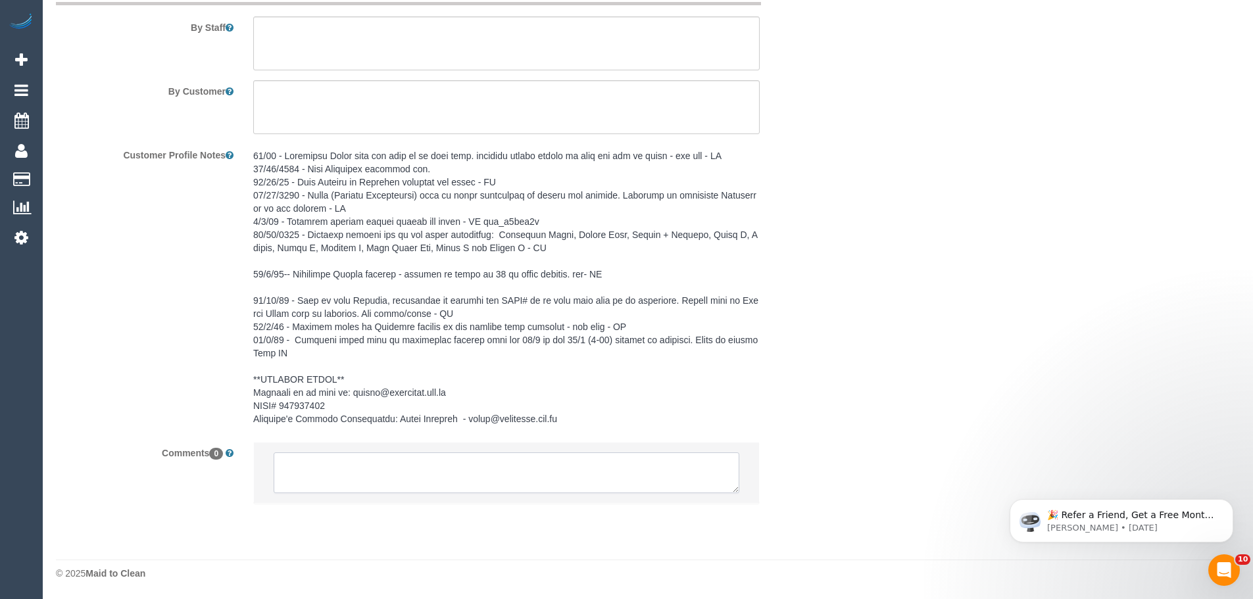
click at [363, 461] on textarea at bounding box center [507, 473] width 466 height 41
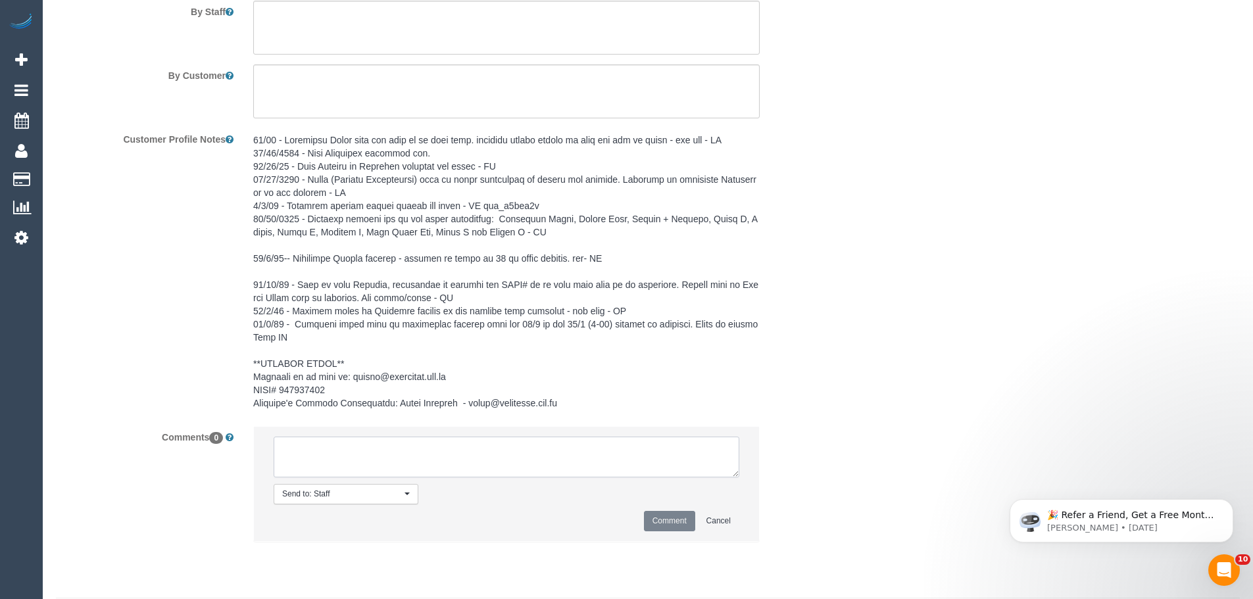
paste textarea "(3) Anjana Thejan (C) UA ongoing - Injured and then going overseas. customer"
click at [394, 476] on textarea at bounding box center [507, 457] width 466 height 41
drag, startPoint x: 417, startPoint y: 476, endPoint x: 63, endPoint y: 364, distance: 371.2
click at [70, 367] on sui-booking-comments "By Staff By Customer Customer Profile Notes Comments 0 Send to: Staff Nothing s…" at bounding box center [441, 257] width 770 height 595
type textarea "(3) [PERSON_NAME] (C) UA ongoing - Injured and then going overseas. customer co…"
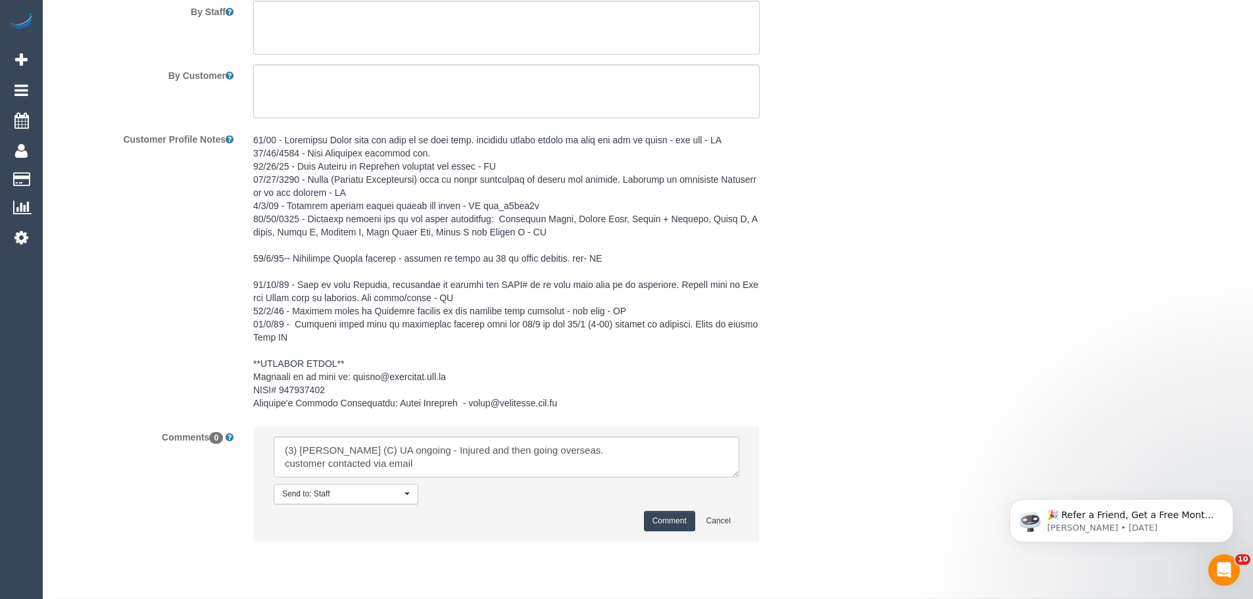
click at [665, 532] on button "Comment" at bounding box center [669, 521] width 51 height 20
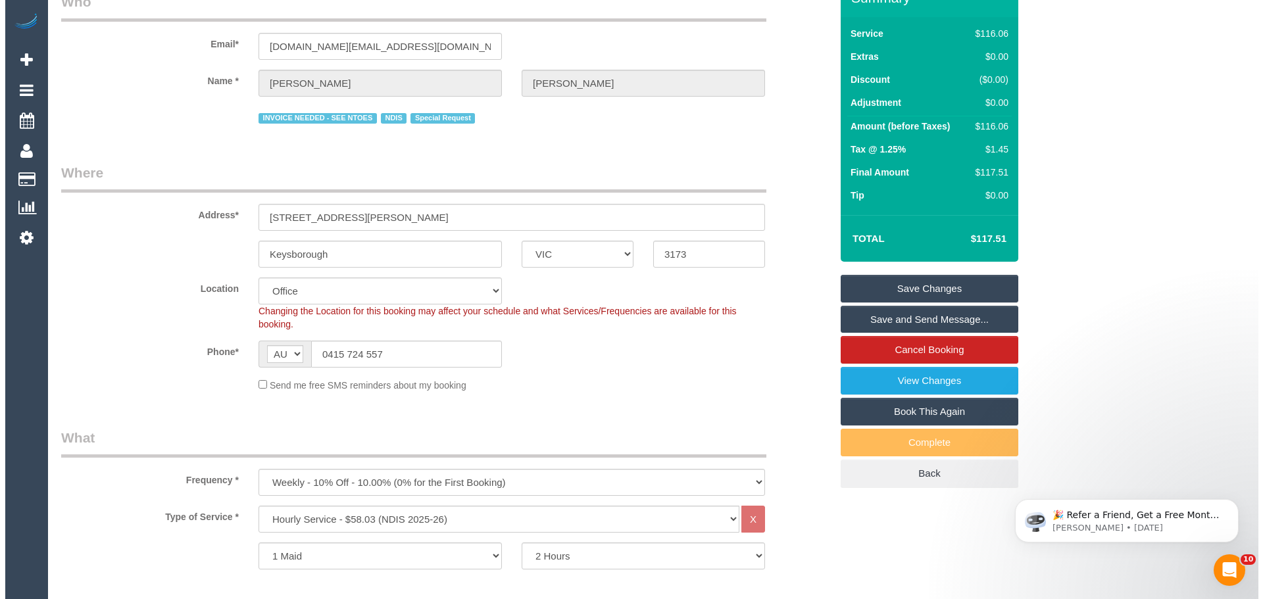
scroll to position [0, 0]
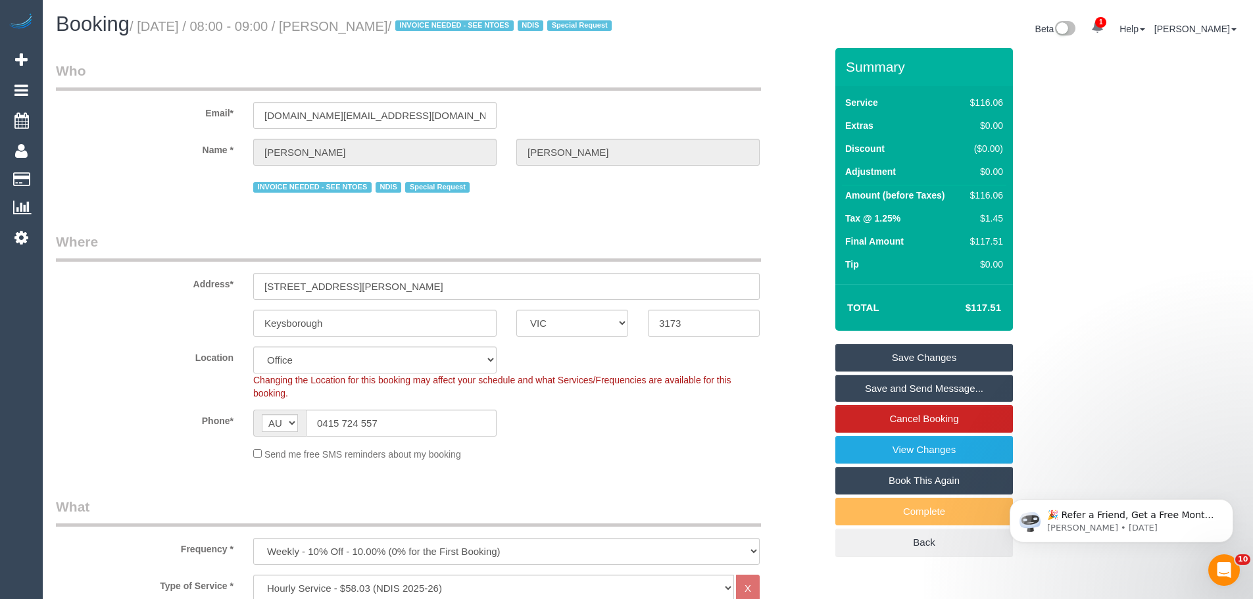
click at [933, 372] on link "Save Changes" at bounding box center [925, 358] width 178 height 28
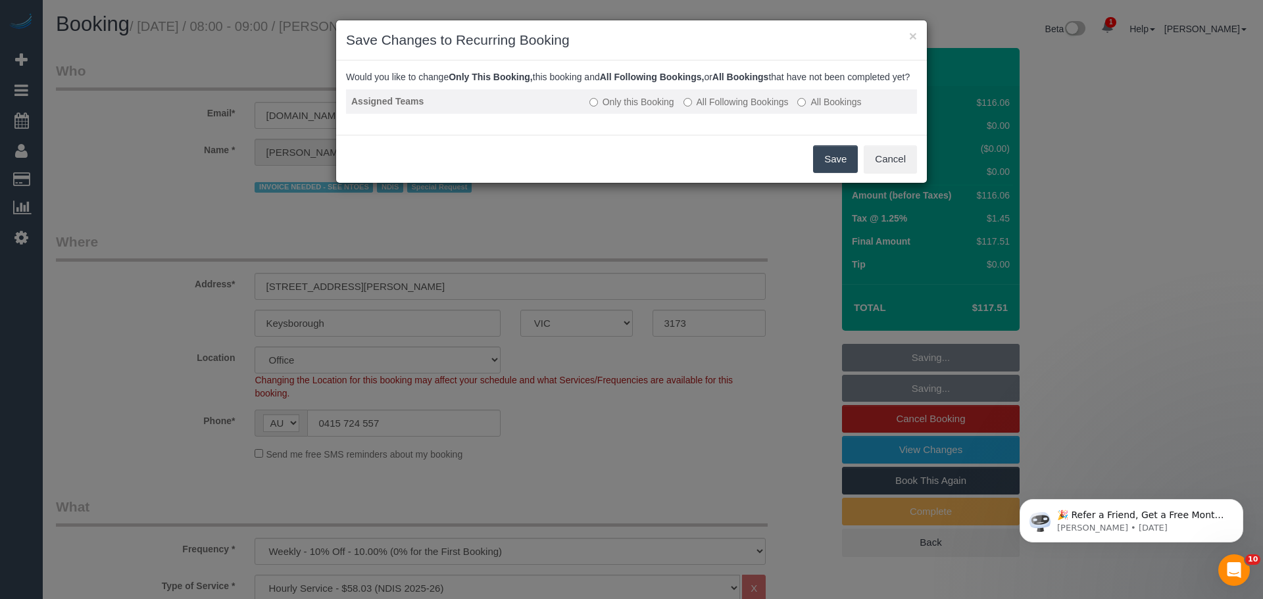
click at [732, 109] on label "All Following Bookings" at bounding box center [736, 101] width 105 height 13
click at [828, 172] on button "Save" at bounding box center [835, 159] width 45 height 28
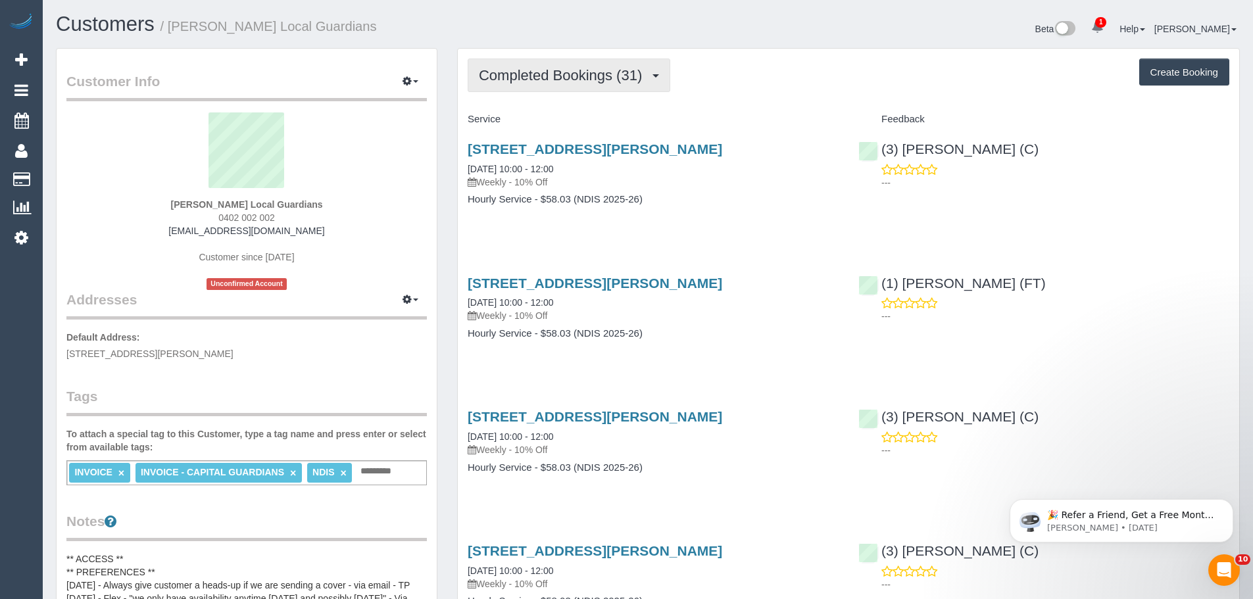
click at [526, 74] on span "Completed Bookings (31)" at bounding box center [564, 75] width 170 height 16
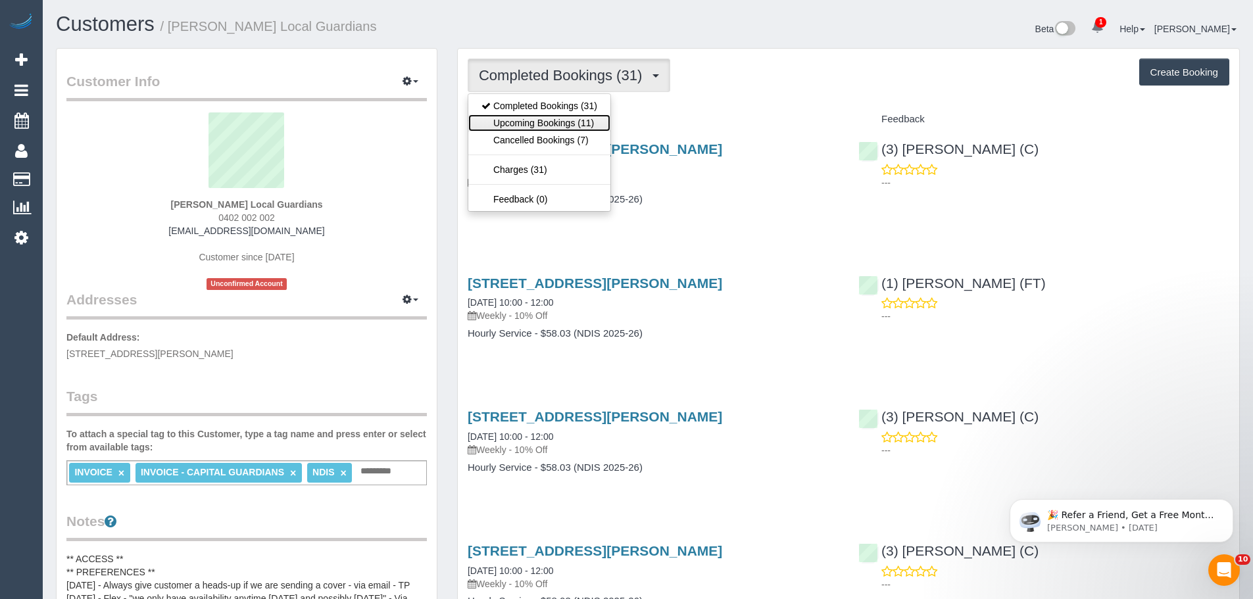
click at [526, 120] on link "Upcoming Bookings (11)" at bounding box center [539, 122] width 142 height 17
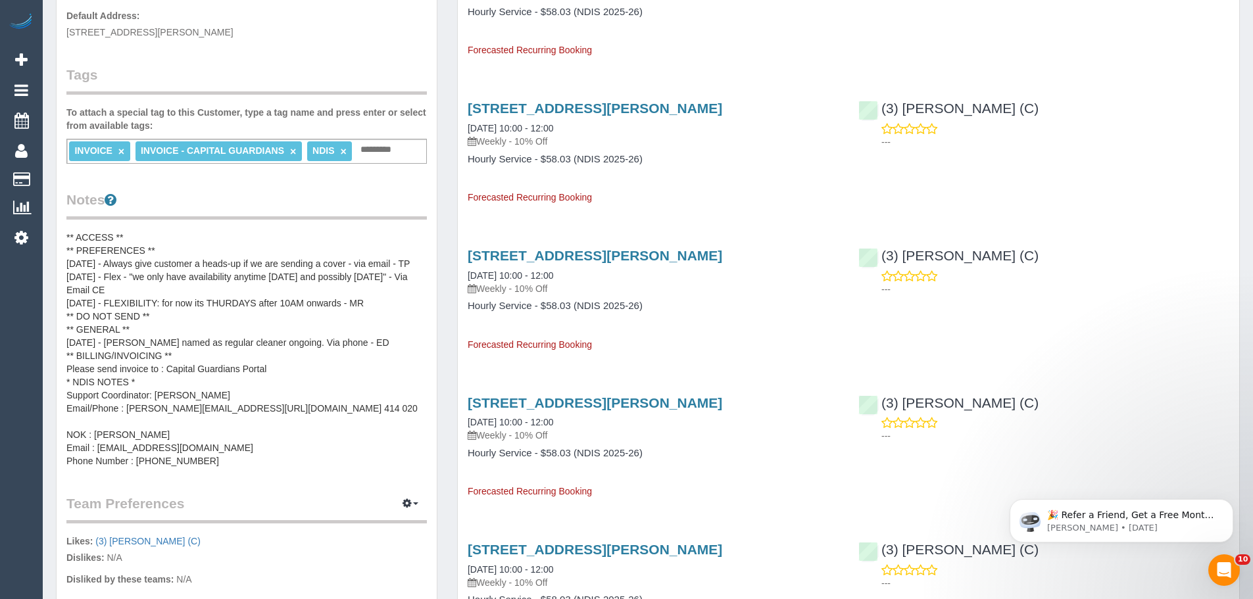
scroll to position [329, 0]
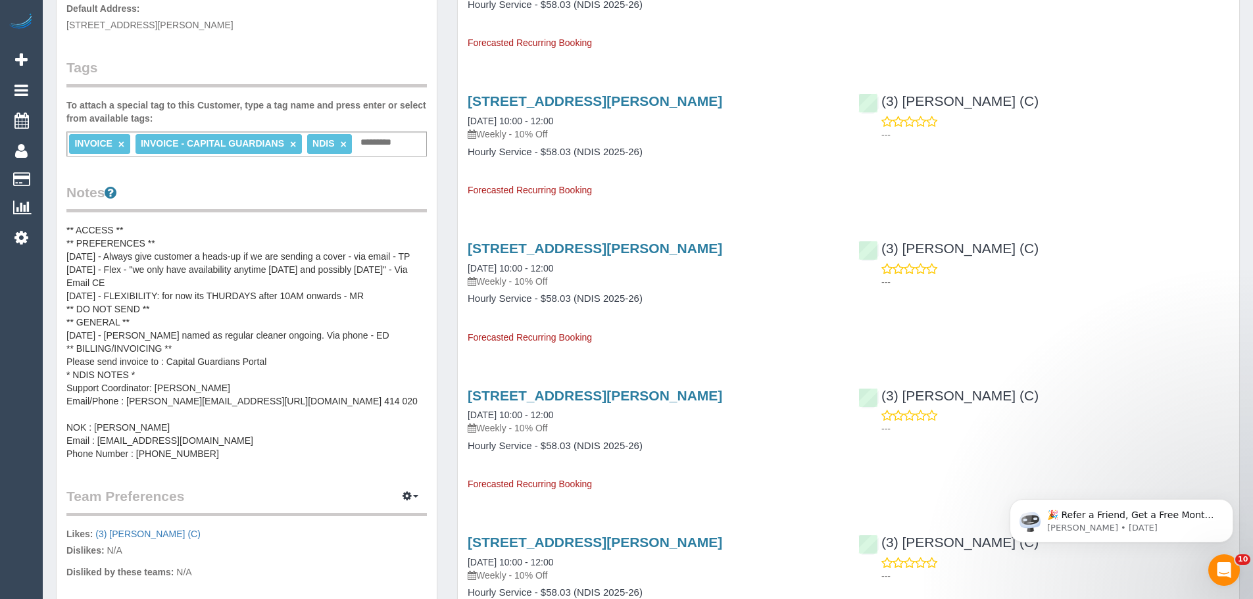
click at [132, 415] on pre "** ACCESS ** ** PREFERENCES ** [DATE] - Always give customer a heads-up if we a…" at bounding box center [246, 342] width 361 height 237
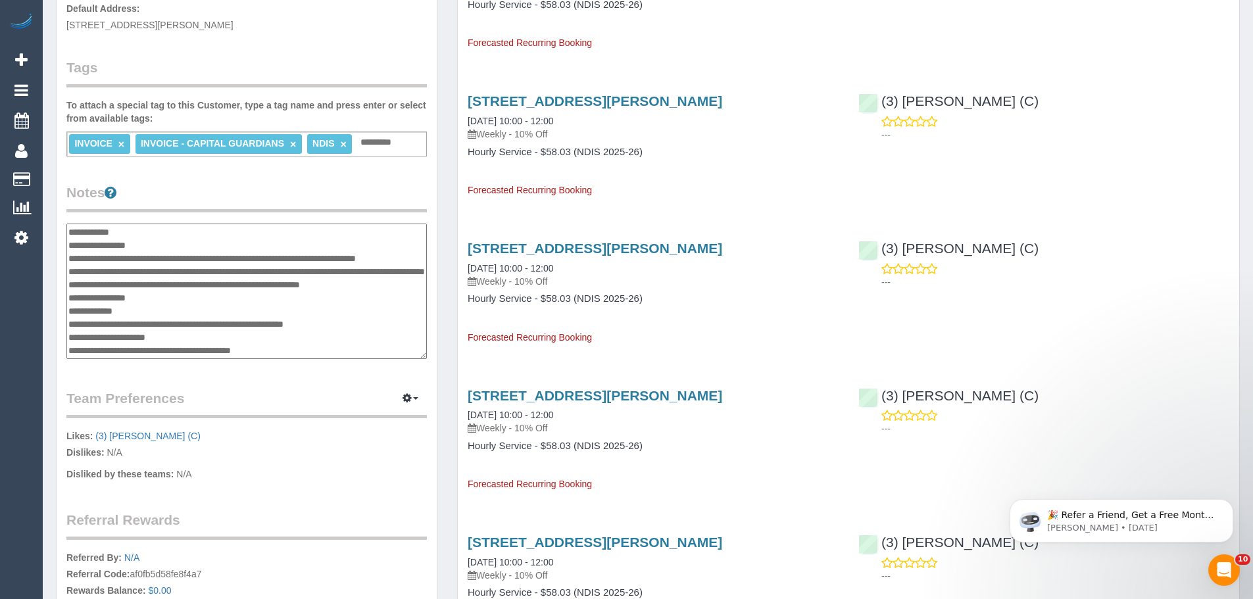
scroll to position [118, 0]
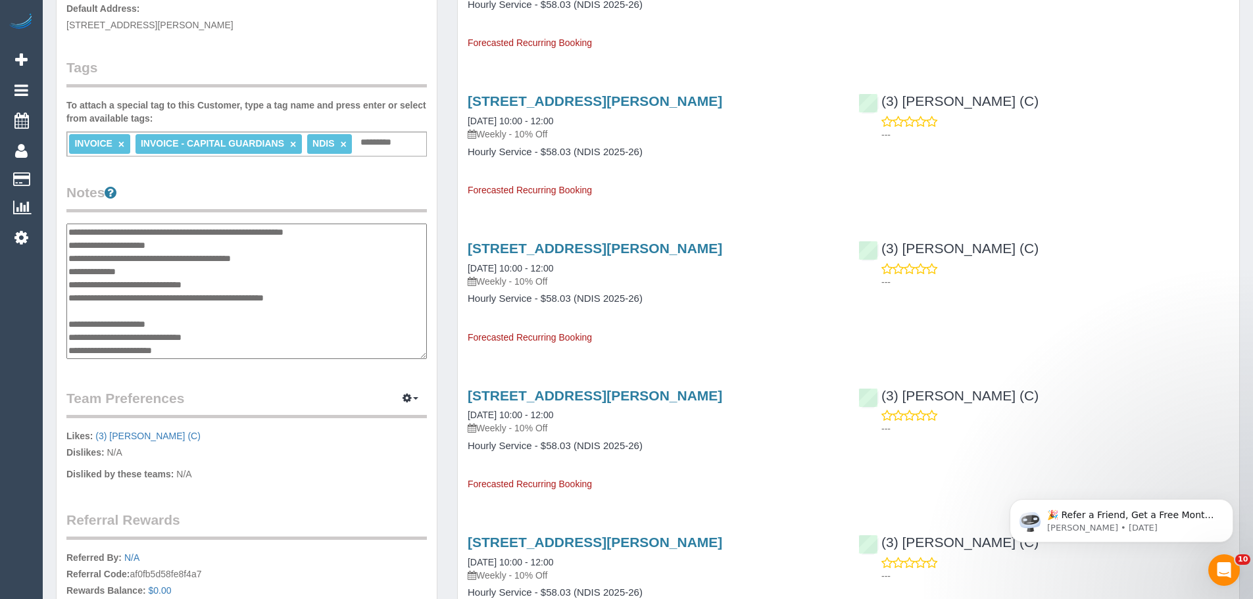
drag, startPoint x: 99, startPoint y: 337, endPoint x: 220, endPoint y: 341, distance: 120.5
click at [220, 341] on textarea "**********" at bounding box center [246, 292] width 361 height 136
click at [248, 329] on textarea "**********" at bounding box center [246, 292] width 361 height 136
click at [322, 276] on textarea "**********" at bounding box center [246, 292] width 361 height 136
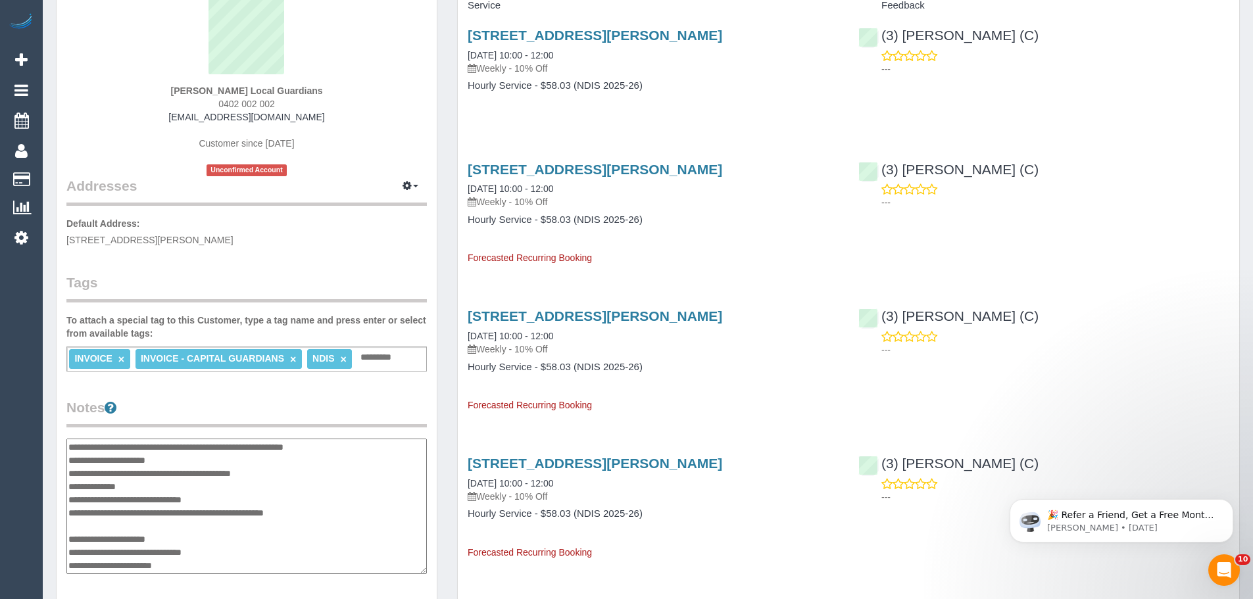
scroll to position [0, 0]
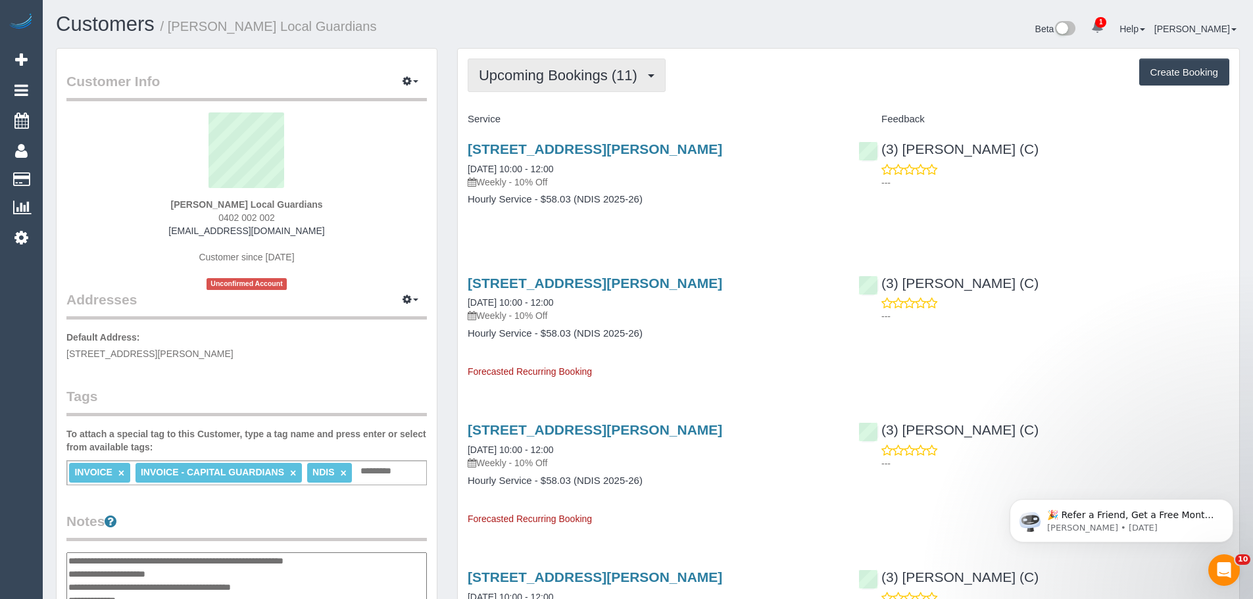
click at [570, 74] on span "Upcoming Bookings (11)" at bounding box center [561, 75] width 165 height 16
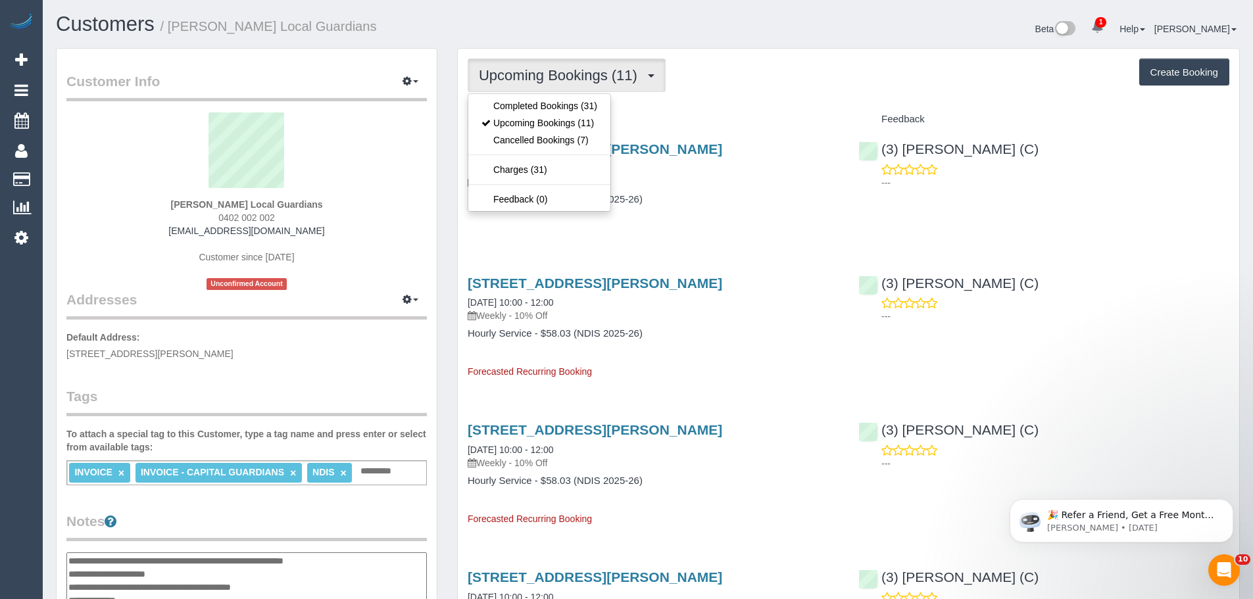
click at [570, 74] on span "Upcoming Bookings (11)" at bounding box center [561, 75] width 165 height 16
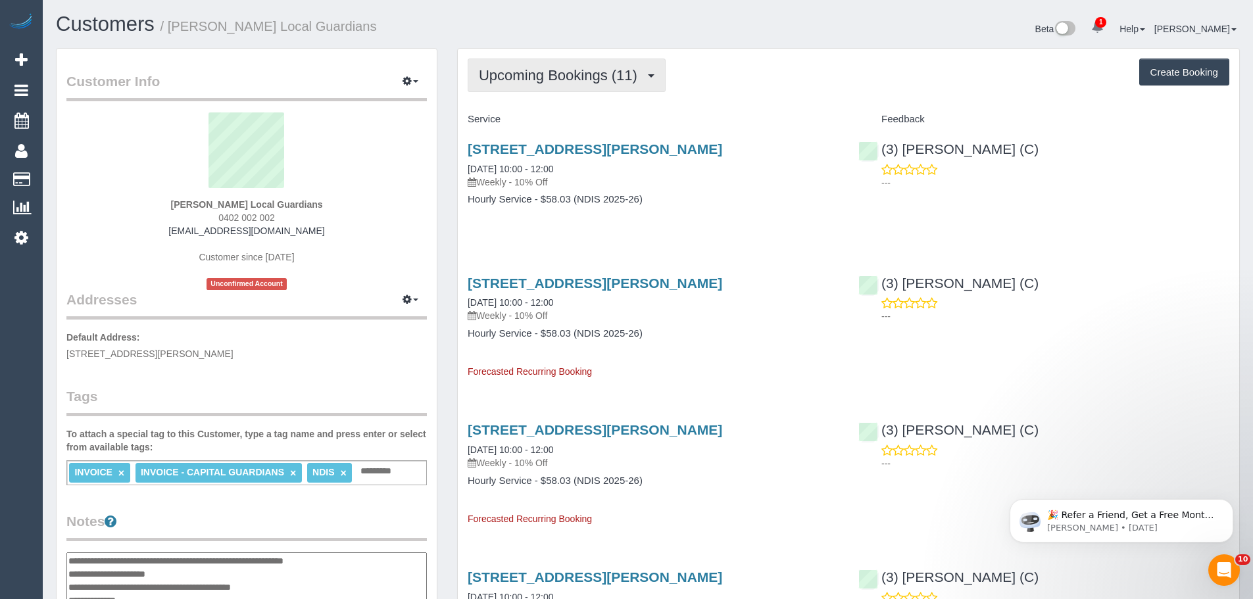
click at [509, 90] on button "Upcoming Bookings (11)" at bounding box center [567, 76] width 198 height 34
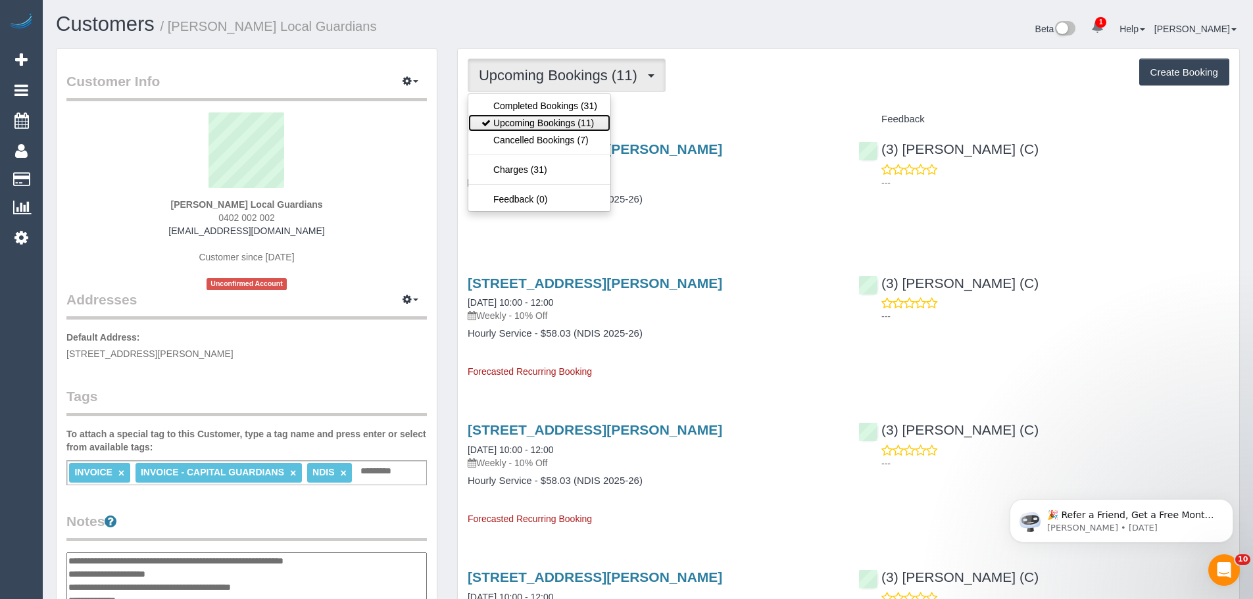
click at [524, 125] on link "Upcoming Bookings (11)" at bounding box center [539, 122] width 142 height 17
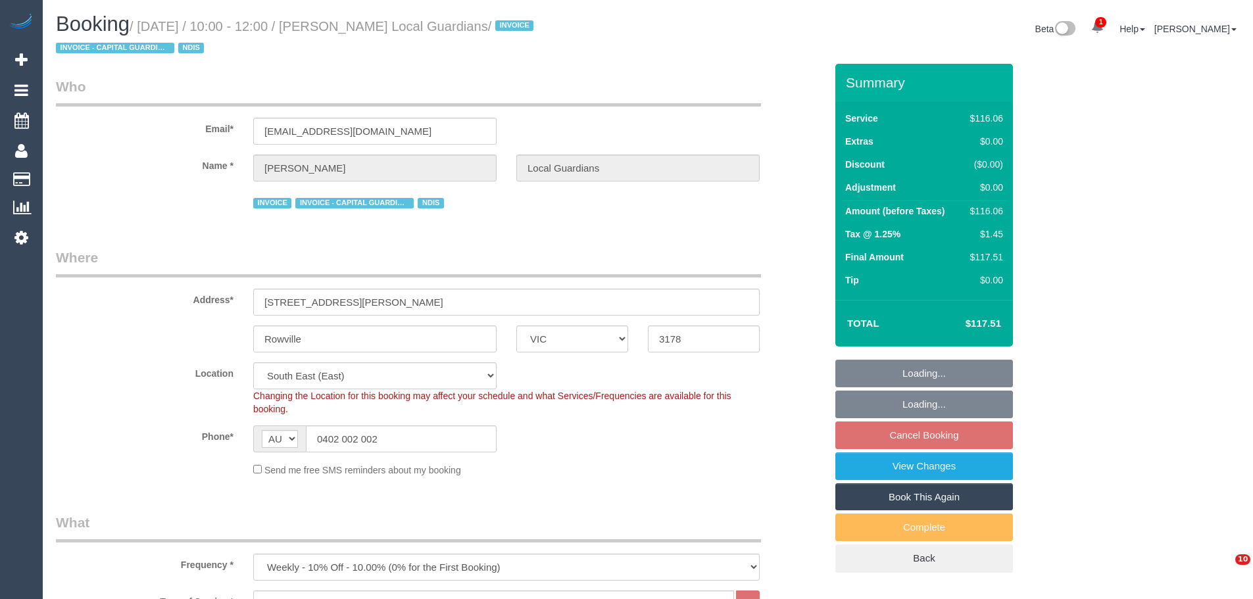
select select "VIC"
select select "number:28"
select select "number:14"
select select "number:19"
select select "number:25"
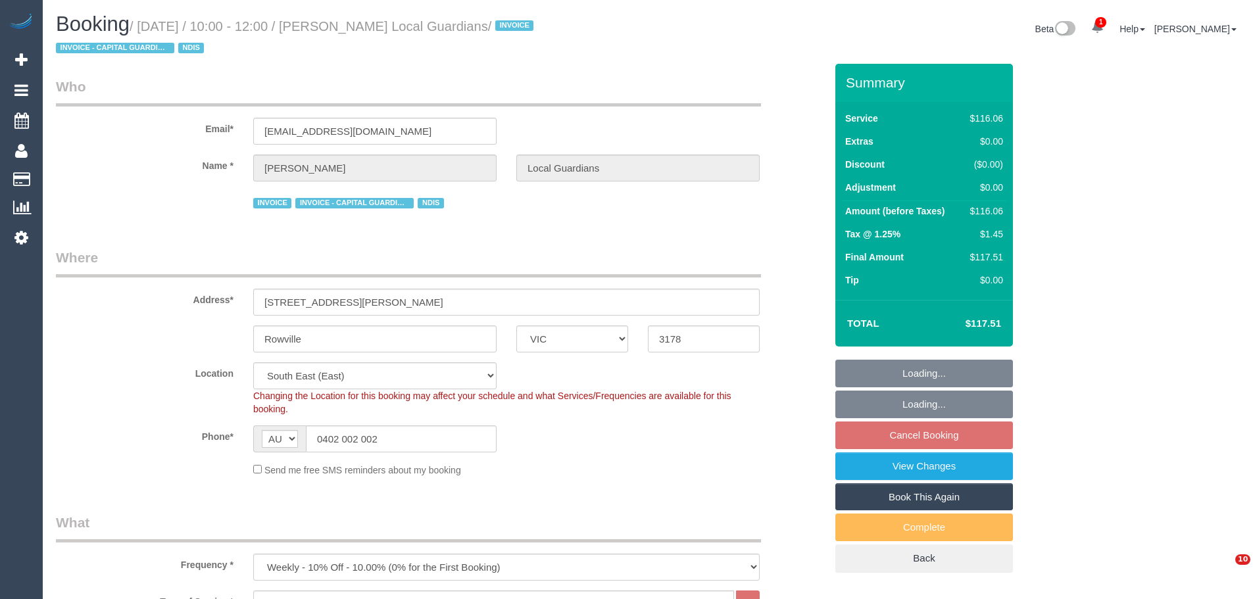
select select "number:34"
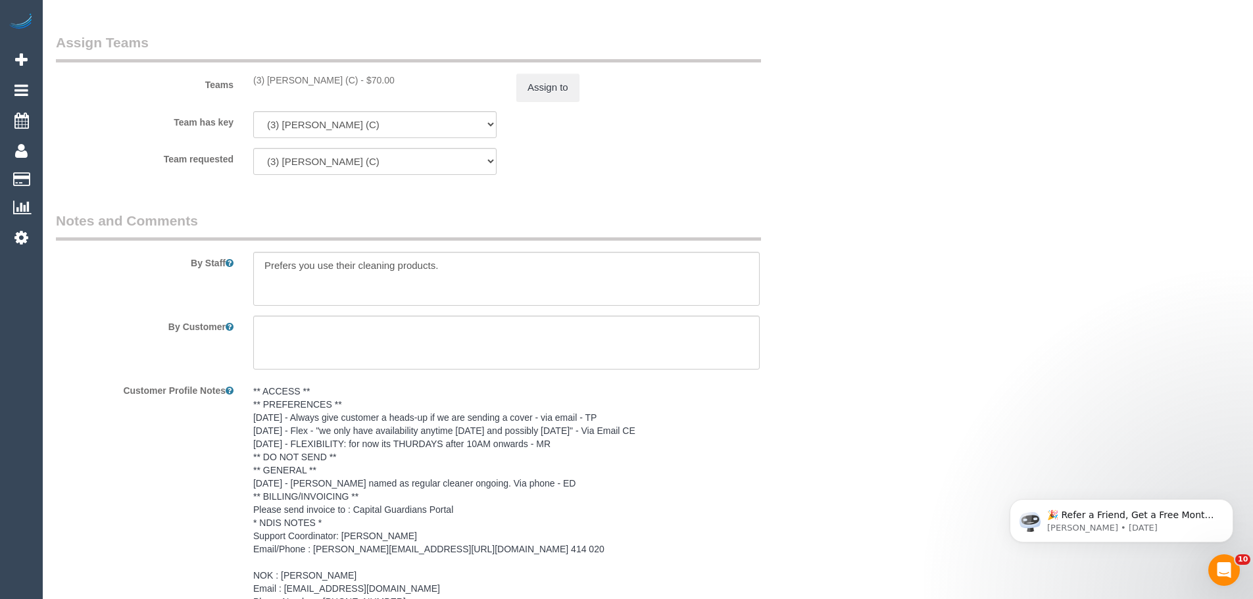
scroll to position [1827, 0]
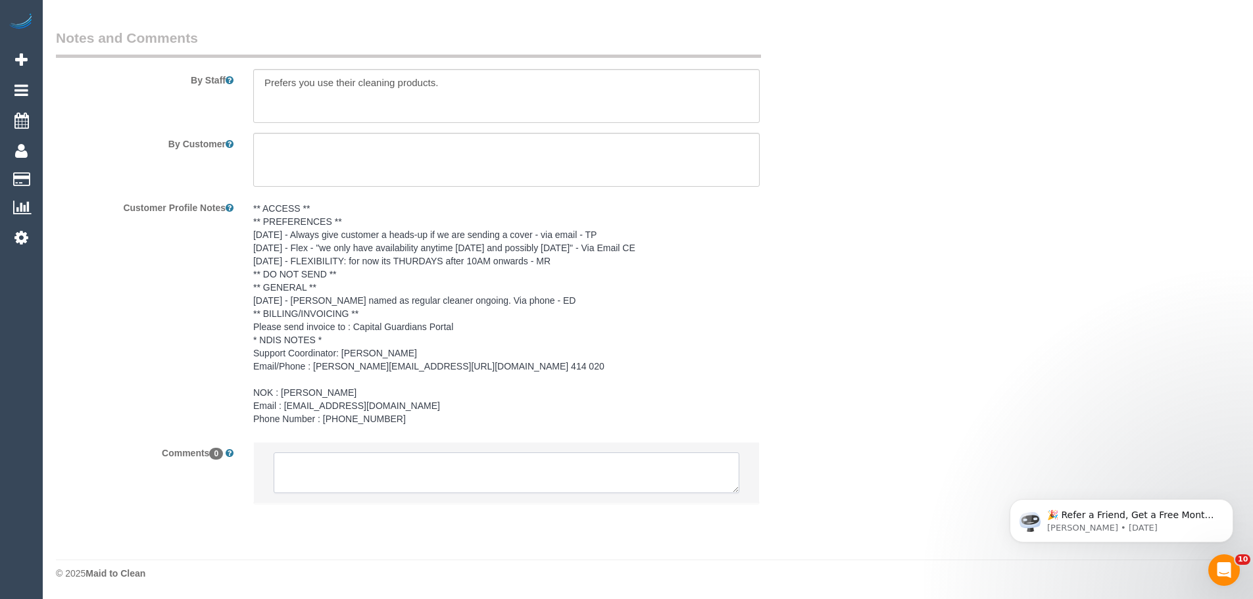
drag, startPoint x: 371, startPoint y: 476, endPoint x: 394, endPoint y: 489, distance: 26.5
click at [371, 476] on textarea at bounding box center [507, 473] width 466 height 41
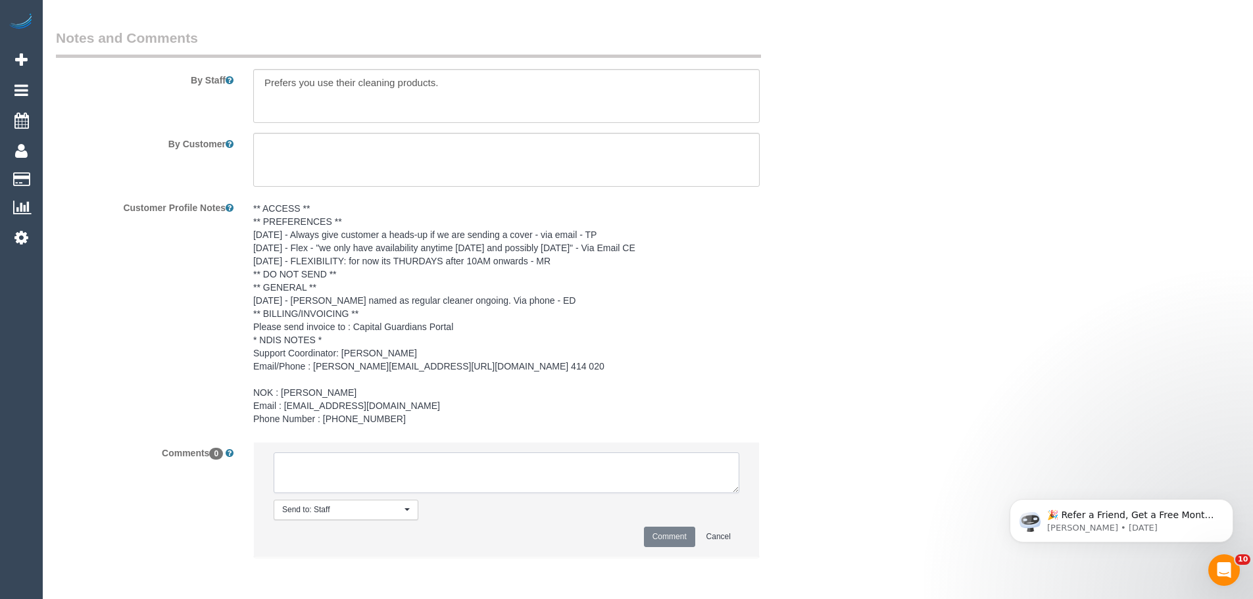
paste textarea "(3) [PERSON_NAME] (C) UA ongoing - Injured and then going overseas. customer co…"
type textarea "(3) [PERSON_NAME] (C) UA ongoing - Injured and then going overseas. customer co…"
click at [669, 535] on button "Comment" at bounding box center [669, 537] width 51 height 20
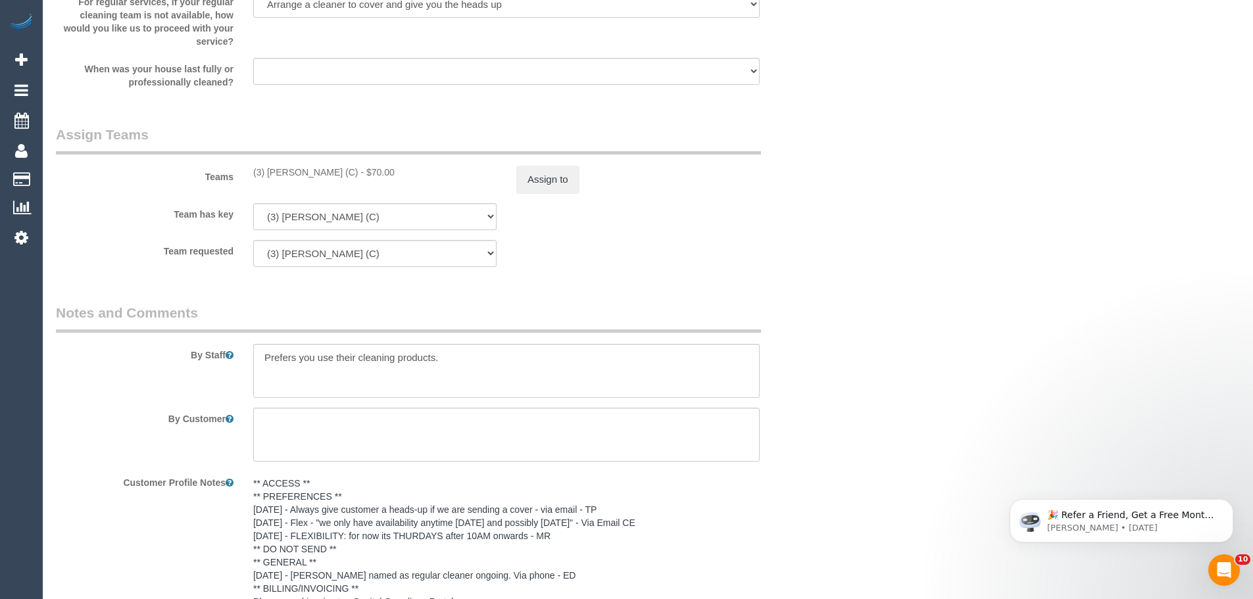
scroll to position [1366, 0]
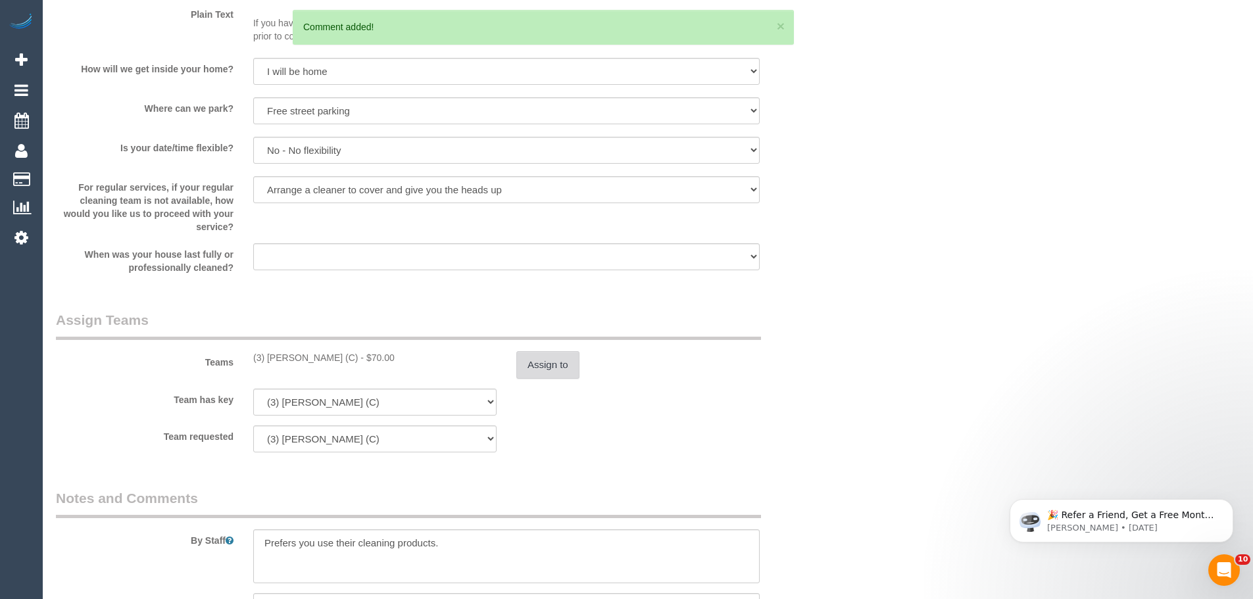
click at [578, 376] on button "Assign to" at bounding box center [548, 365] width 63 height 28
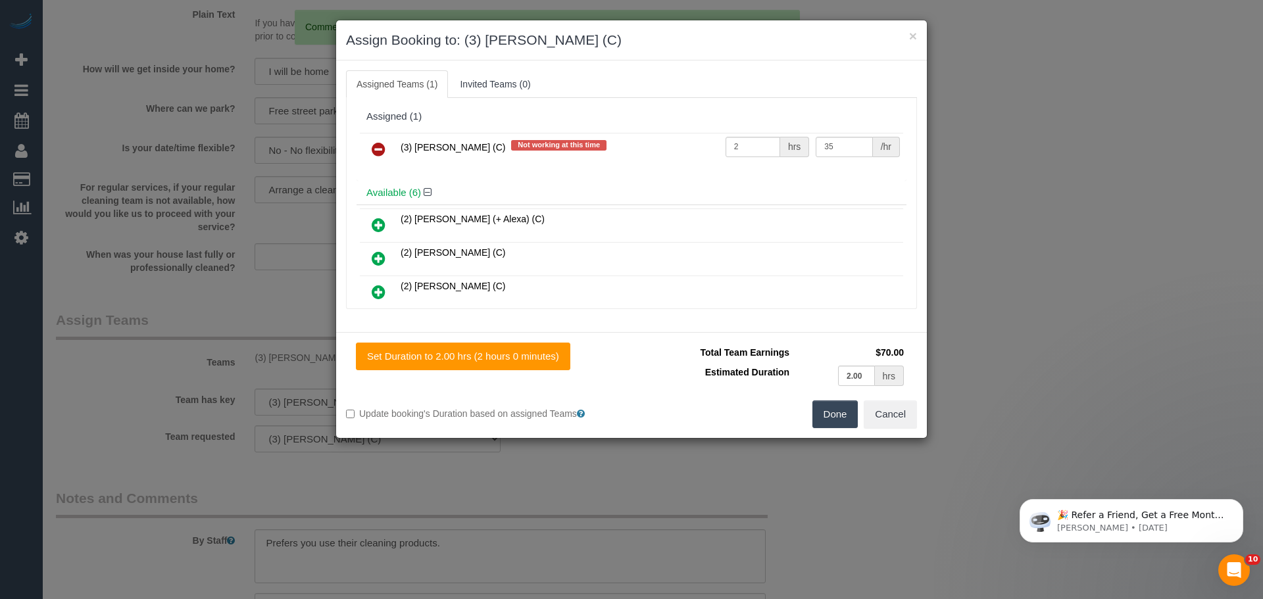
click at [377, 151] on icon at bounding box center [379, 149] width 14 height 16
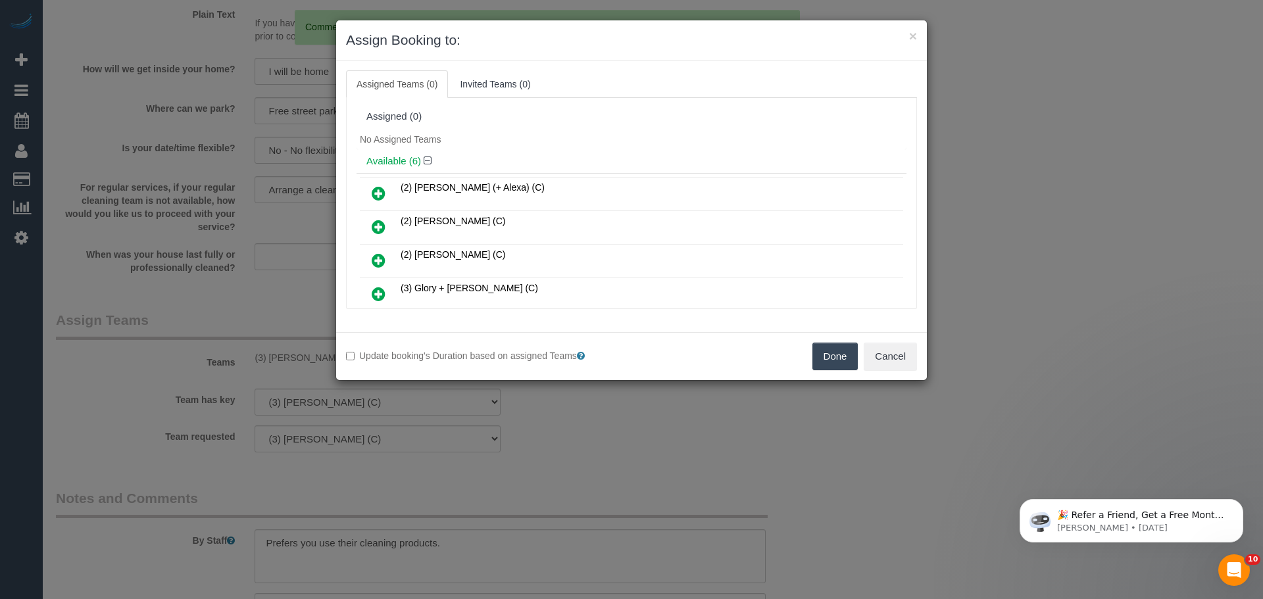
click at [824, 357] on button "Done" at bounding box center [836, 357] width 46 height 28
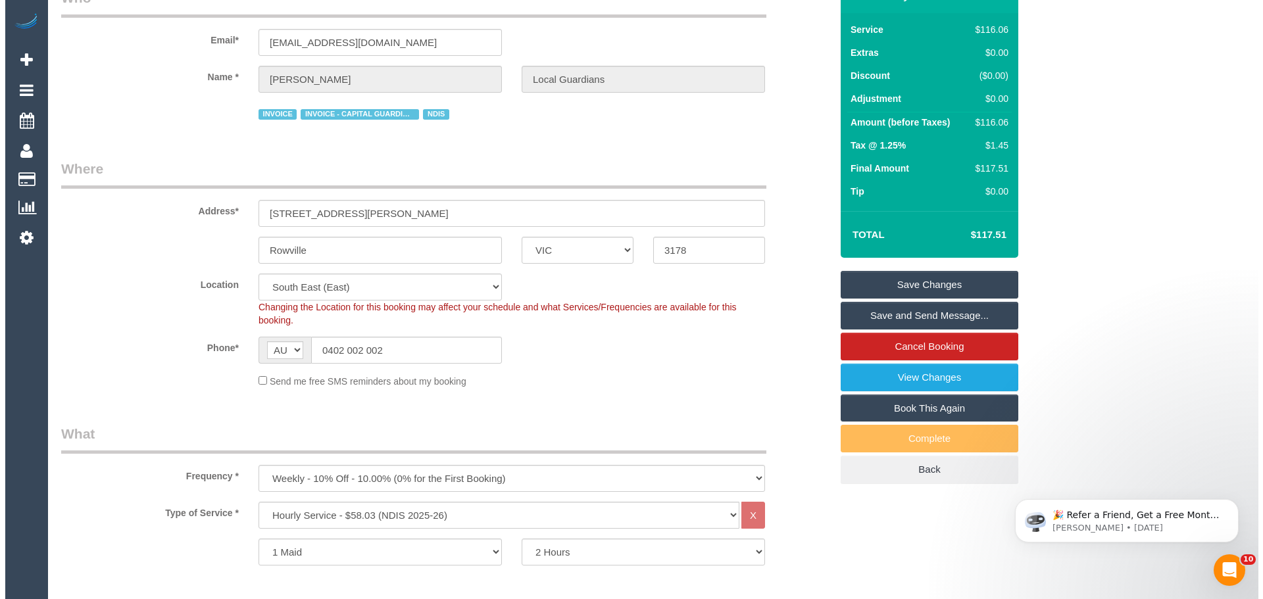
scroll to position [0, 0]
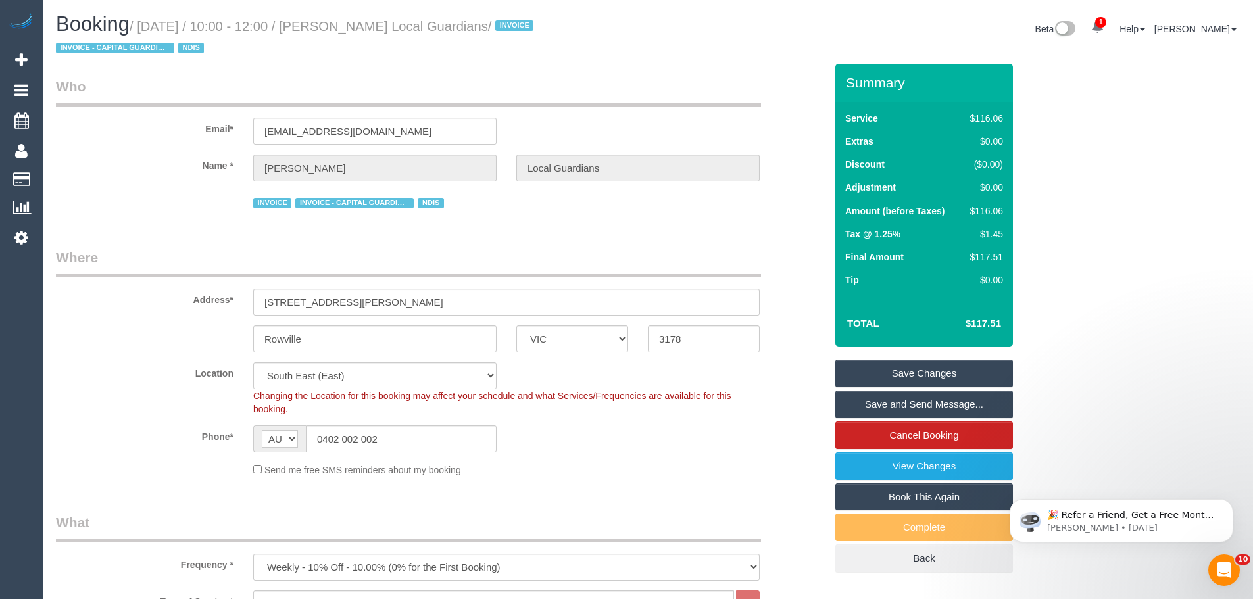
click at [919, 374] on link "Save Changes" at bounding box center [925, 374] width 178 height 28
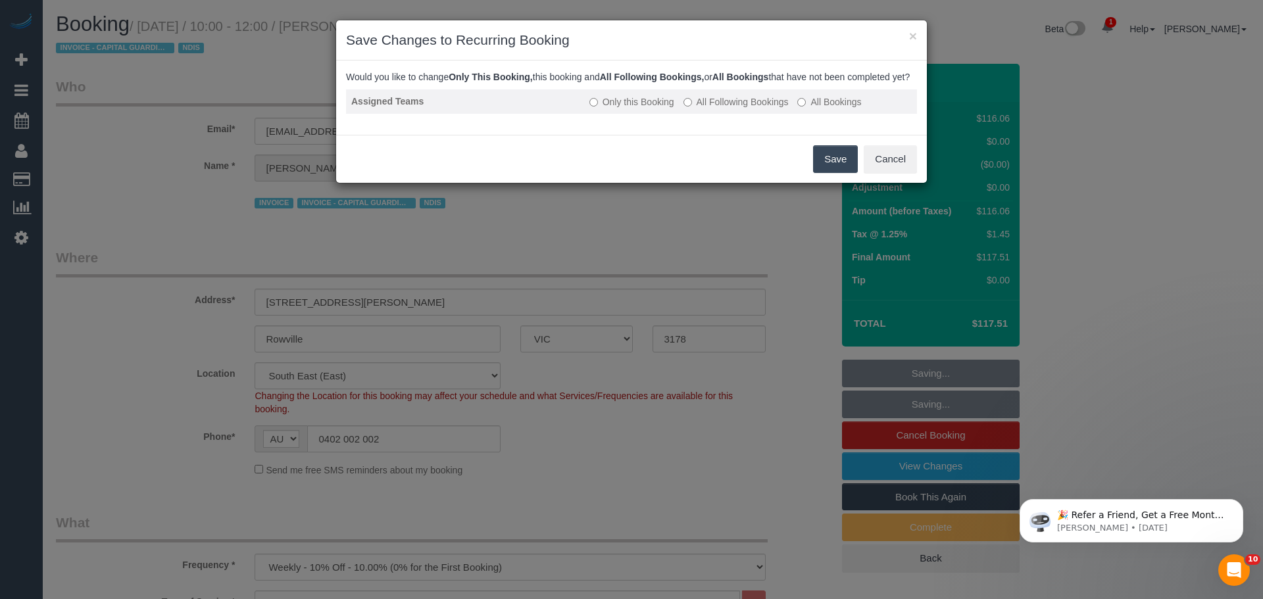
click at [707, 109] on label "All Following Bookings" at bounding box center [736, 101] width 105 height 13
click at [821, 173] on button "Save" at bounding box center [835, 159] width 45 height 28
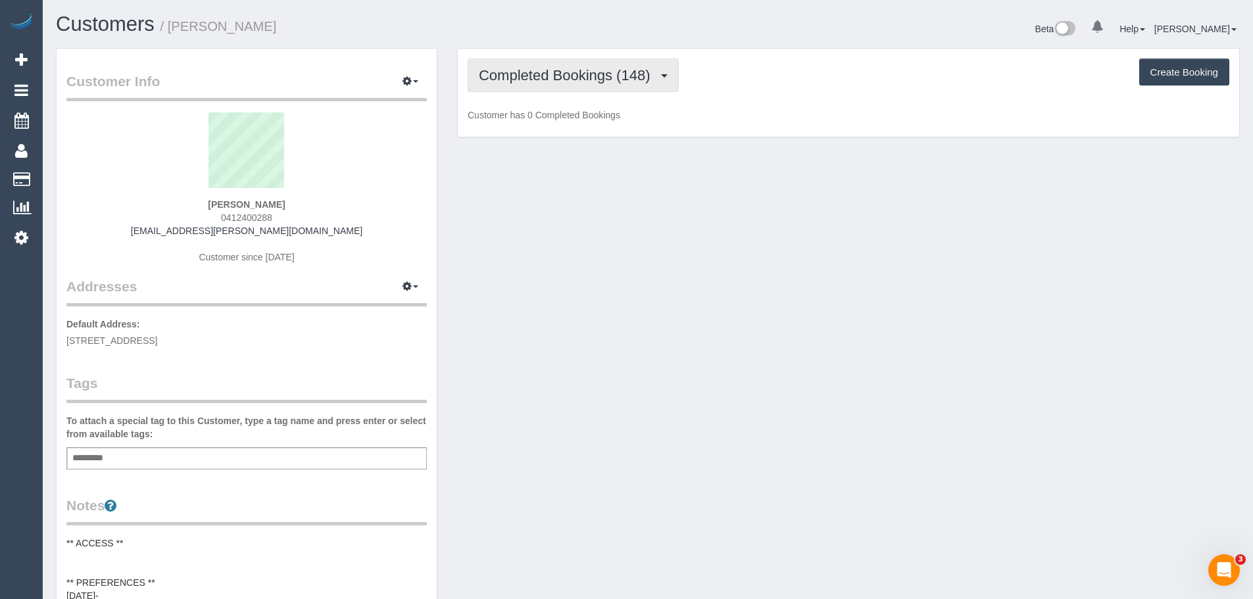
click at [607, 66] on button "Completed Bookings (148)" at bounding box center [573, 76] width 211 height 34
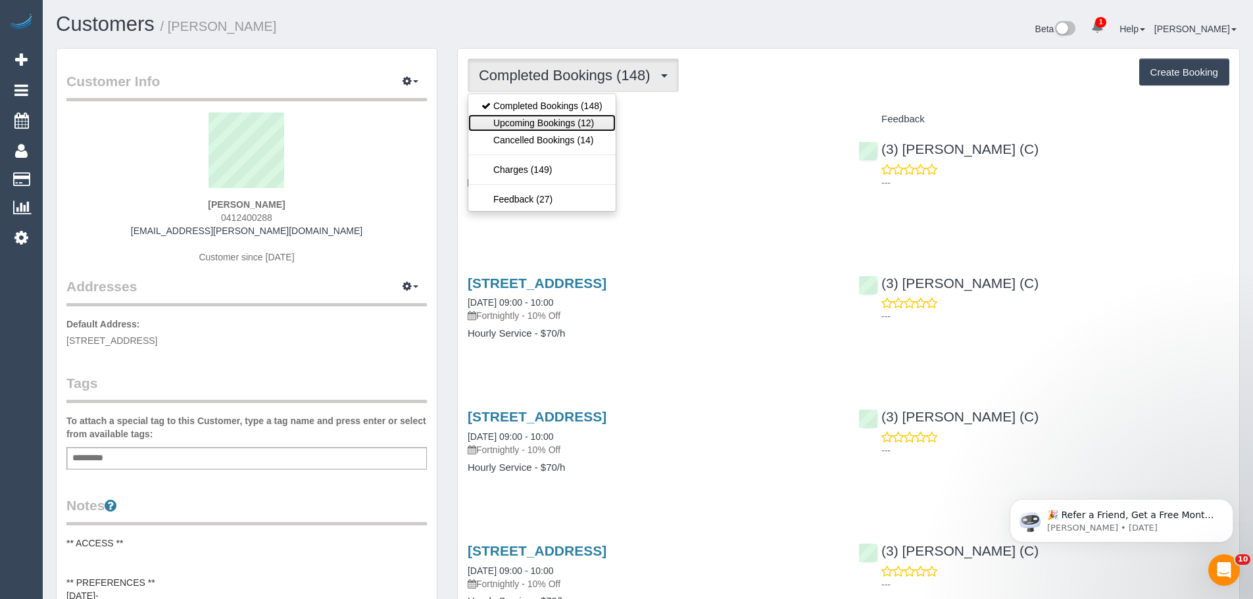
click at [575, 122] on link "Upcoming Bookings (12)" at bounding box center [541, 122] width 147 height 17
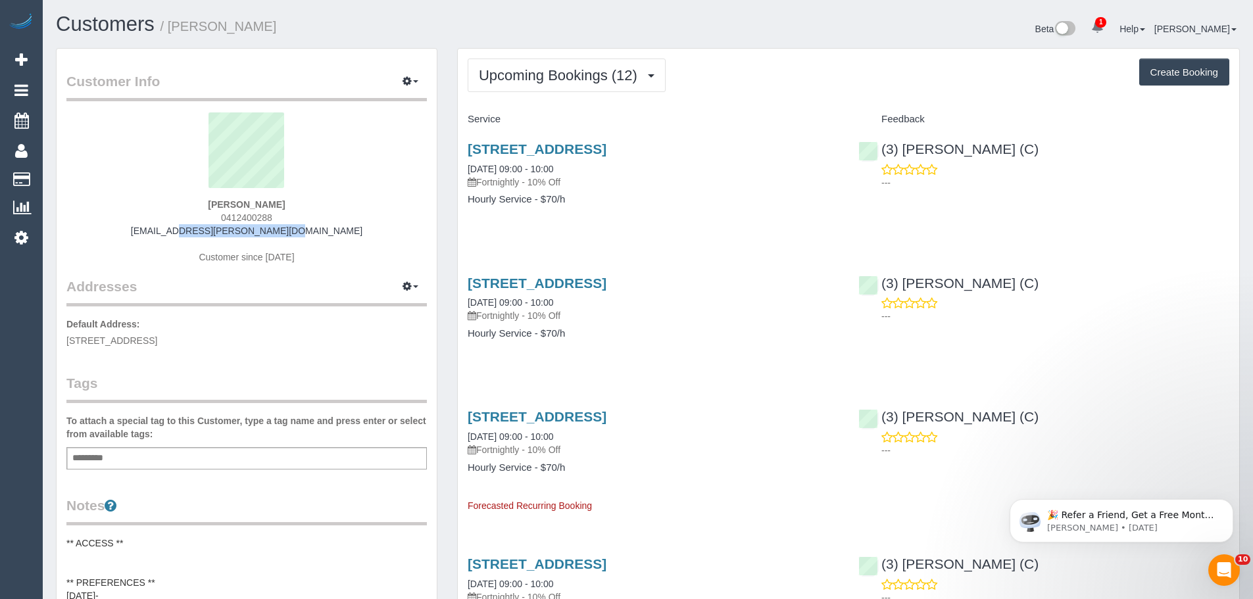
drag, startPoint x: 330, startPoint y: 232, endPoint x: 173, endPoint y: 228, distance: 157.3
click at [175, 229] on div "Shasha Gomez 0412400288 shasha.kamat@gmail.com Customer since 2018" at bounding box center [246, 195] width 361 height 164
copy link "shasha.kamat@gmail.com"
click at [551, 77] on span "Upcoming Bookings (12)" at bounding box center [561, 75] width 165 height 16
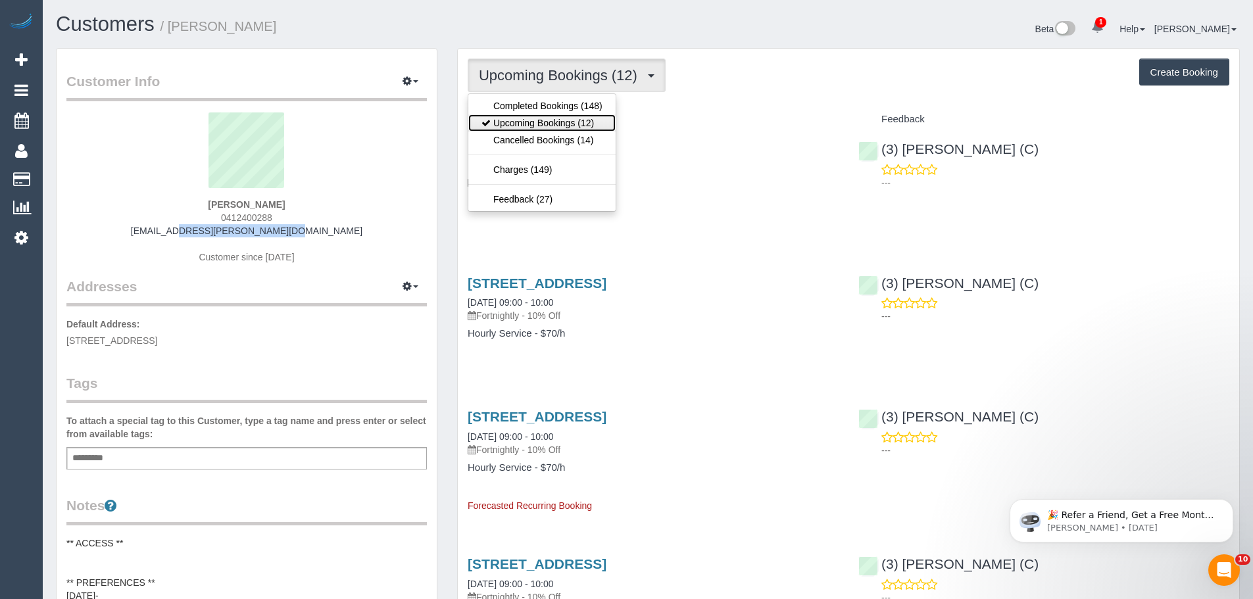
click at [549, 124] on link "Upcoming Bookings (12)" at bounding box center [541, 122] width 147 height 17
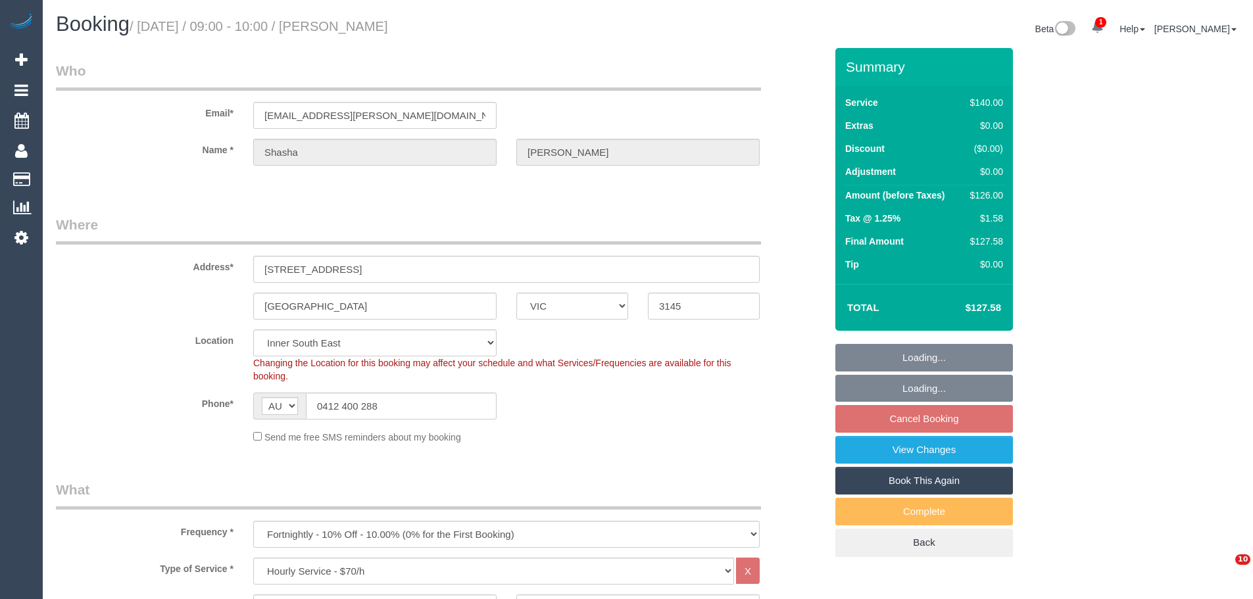
select select "VIC"
select select "number:28"
select select "number:14"
select select "number:19"
select select "number:24"
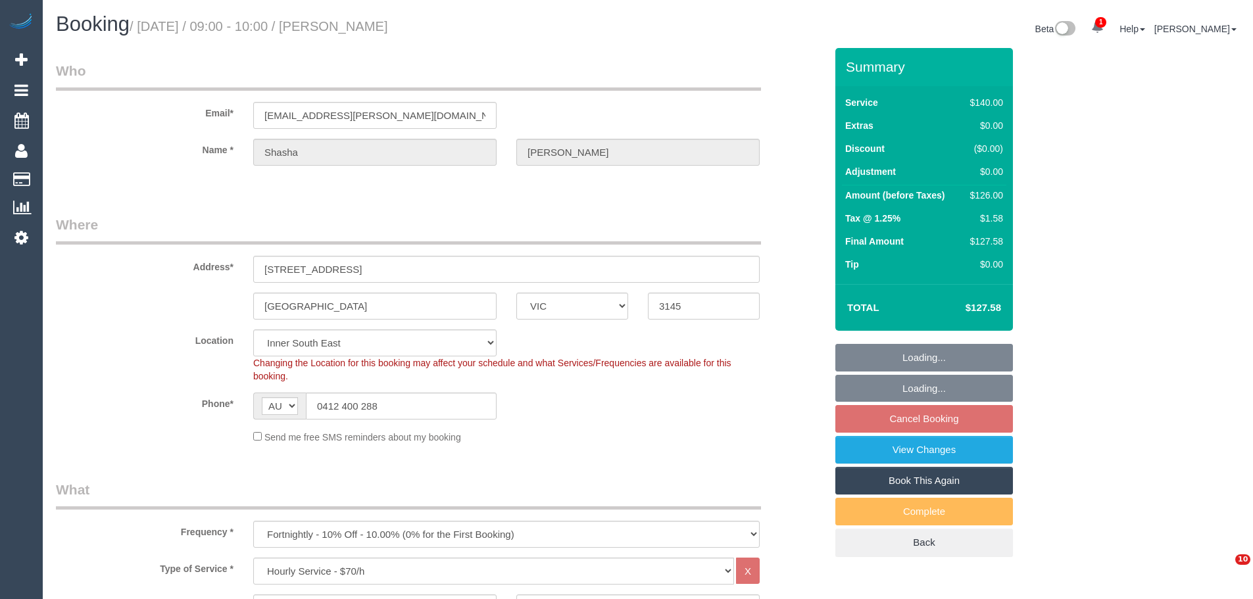
select select "number:34"
select select "number:12"
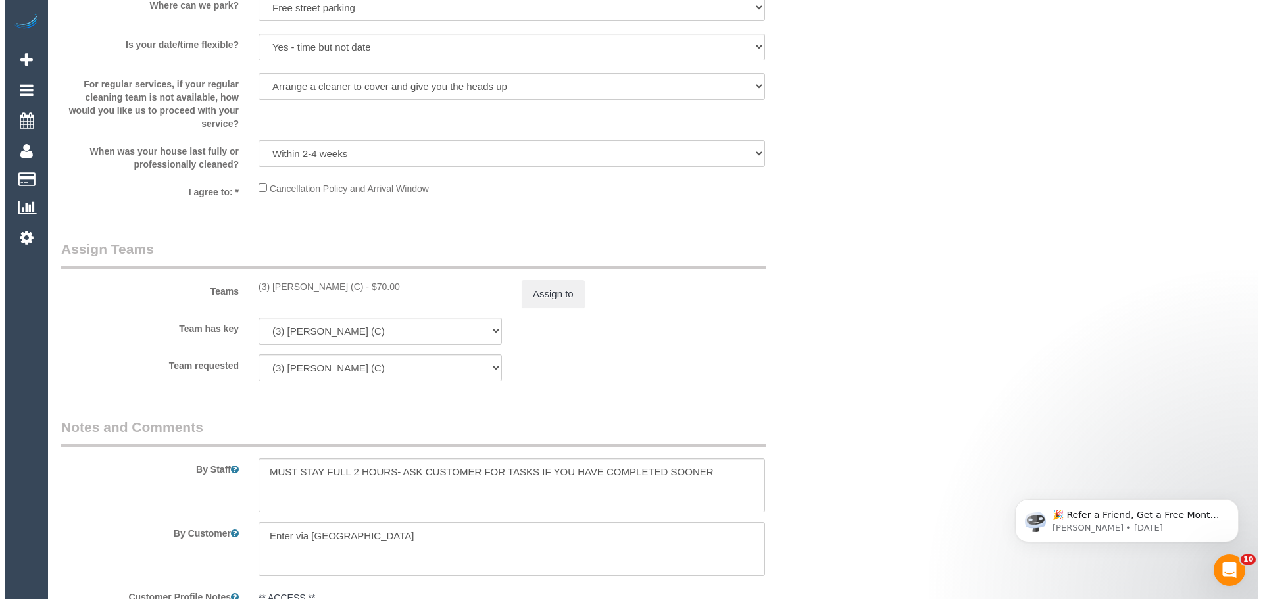
scroll to position [1974, 0]
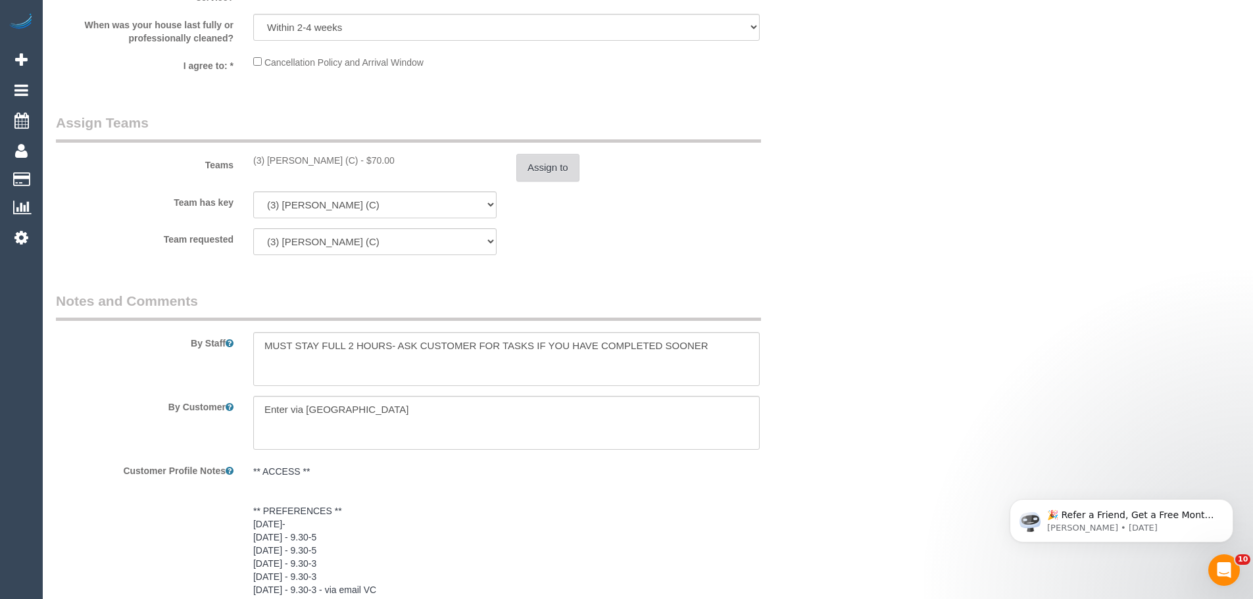
click at [523, 163] on button "Assign to" at bounding box center [548, 168] width 63 height 28
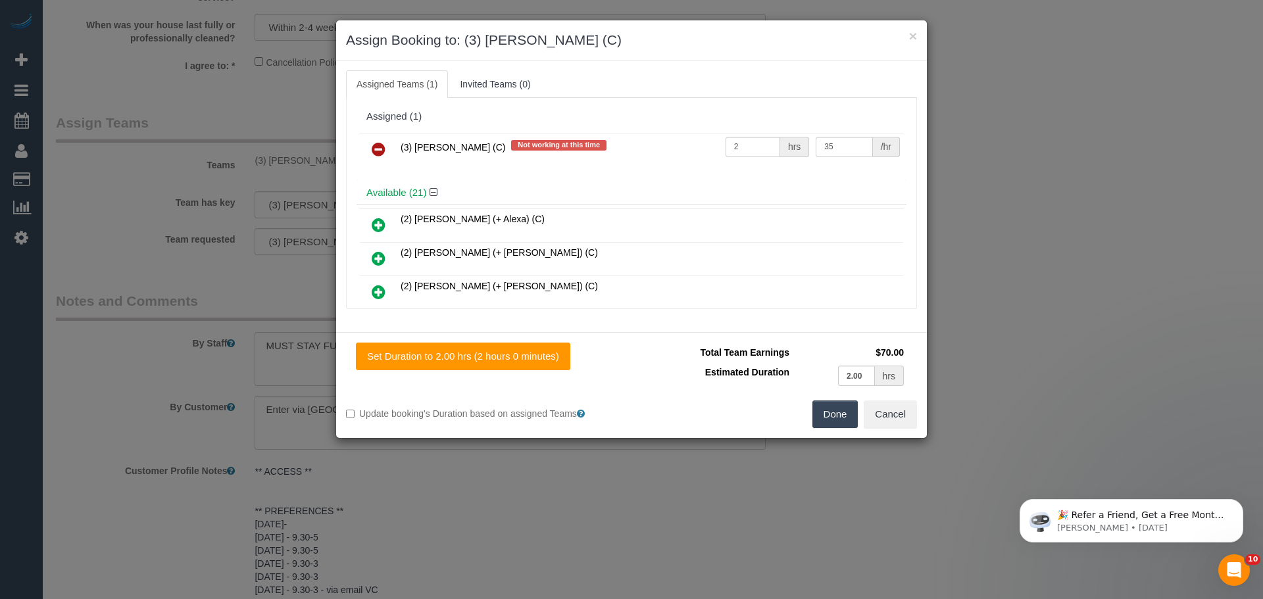
click at [374, 149] on icon at bounding box center [379, 149] width 14 height 16
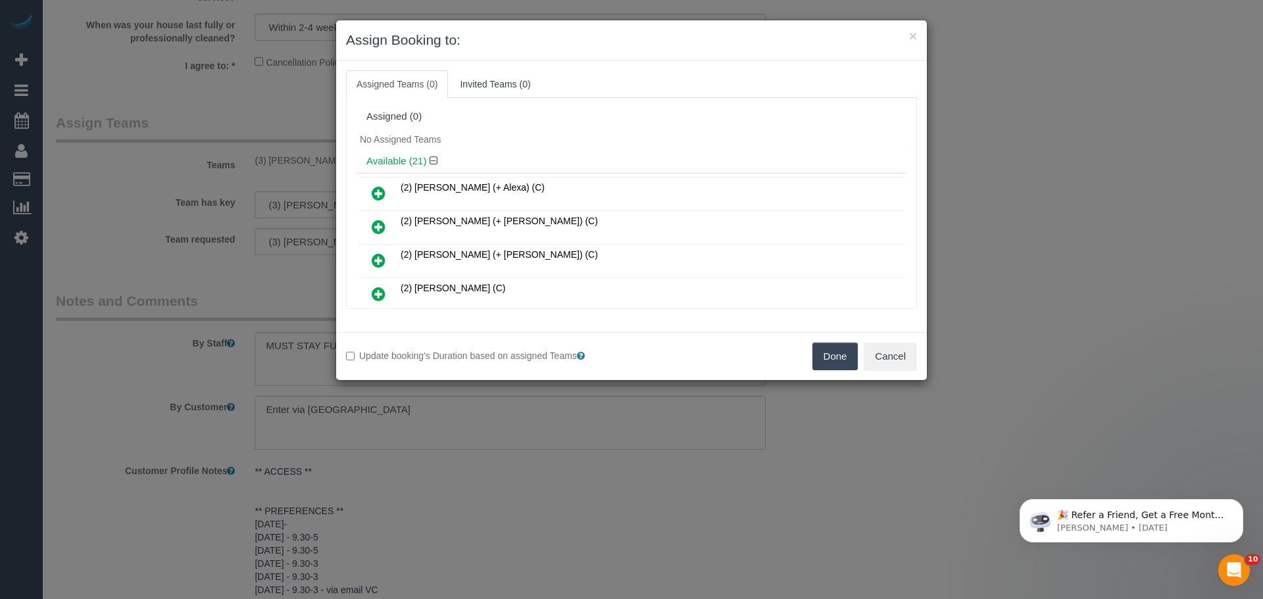
click at [827, 354] on button "Done" at bounding box center [836, 357] width 46 height 28
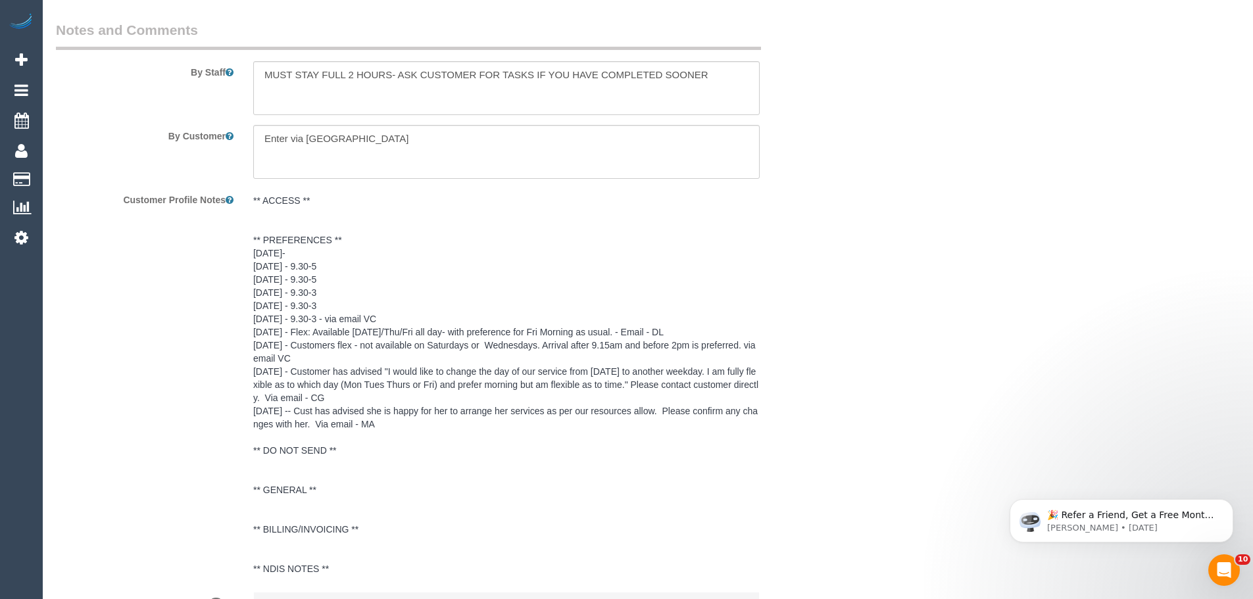
scroll to position [2369, 0]
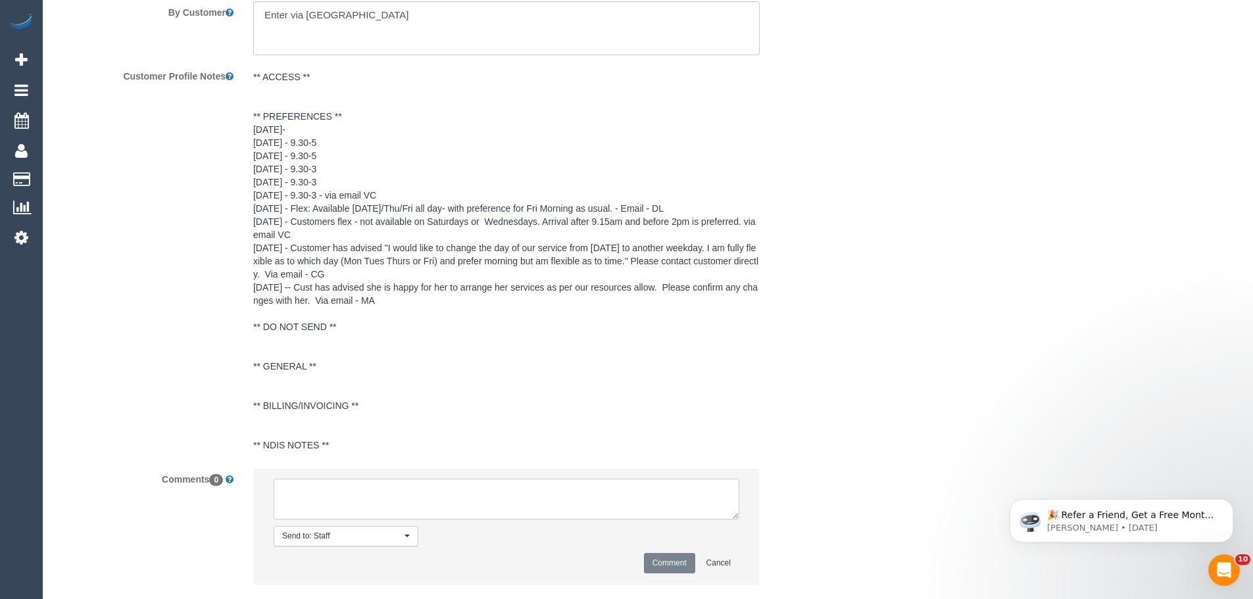
drag, startPoint x: 458, startPoint y: 503, endPoint x: 577, endPoint y: 518, distance: 120.1
click at [461, 503] on textarea at bounding box center [507, 499] width 466 height 41
paste textarea "(3) [PERSON_NAME] (C) UA ongoing - Injured and then going overseas. customer co…"
type textarea "(3) [PERSON_NAME] (C) UA ongoing - Injured and then going overseas. customer co…"
click at [670, 558] on button "Comment" at bounding box center [669, 563] width 51 height 20
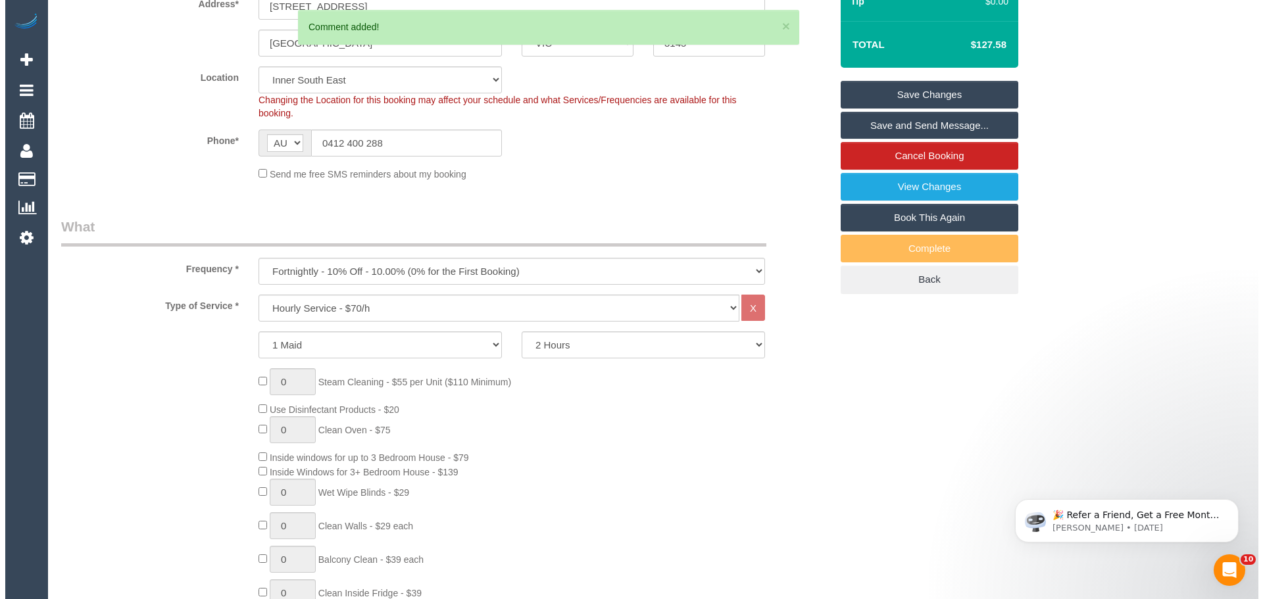
scroll to position [0, 0]
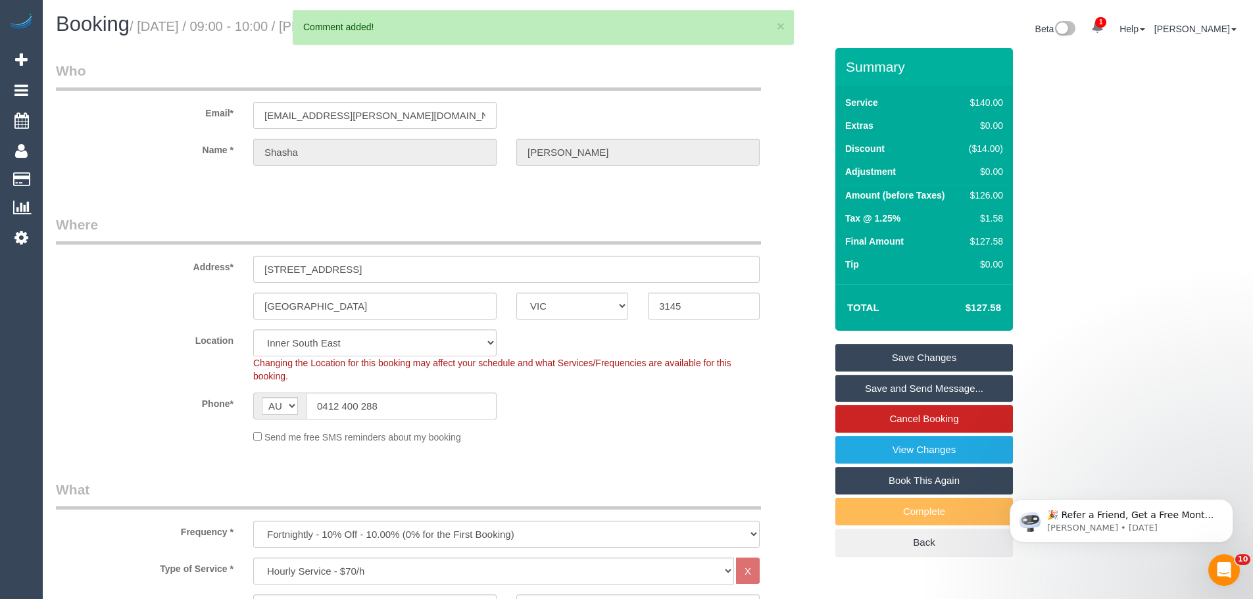
click at [974, 361] on link "Save Changes" at bounding box center [925, 358] width 178 height 28
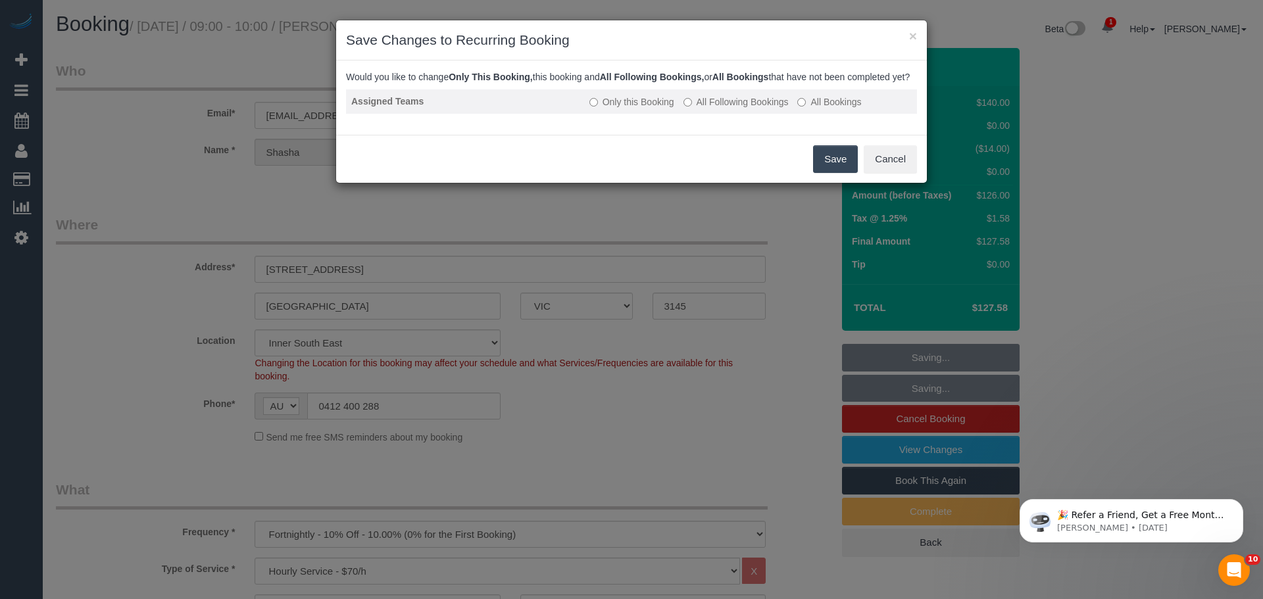
click at [744, 109] on label "All Following Bookings" at bounding box center [736, 101] width 105 height 13
click at [838, 173] on button "Save" at bounding box center [835, 159] width 45 height 28
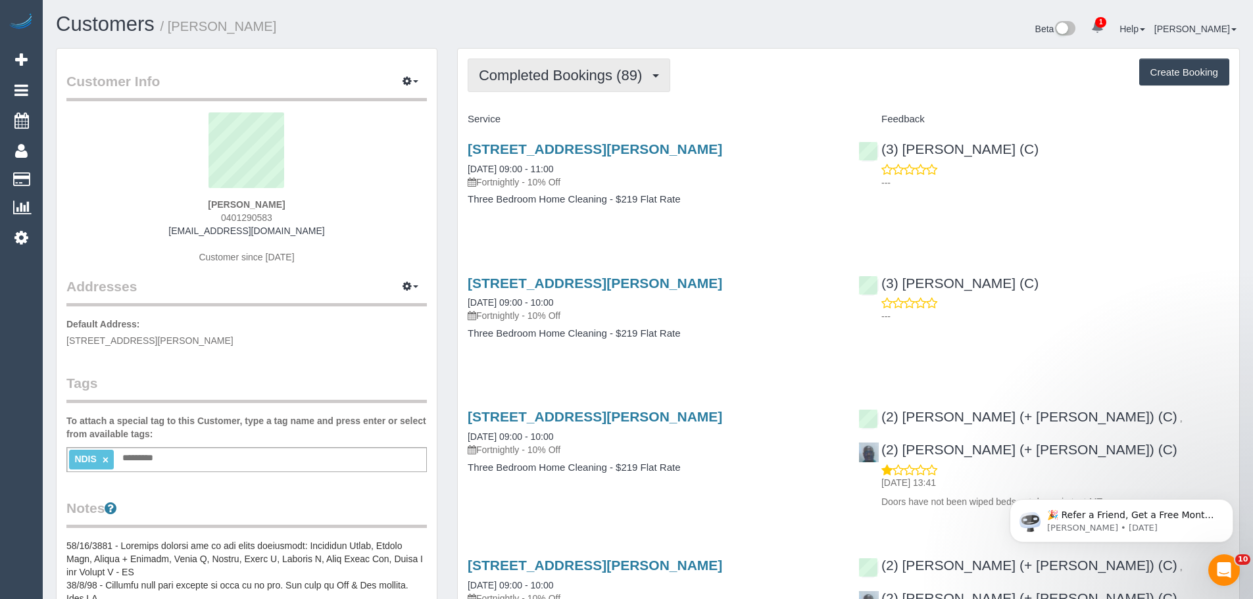
click at [584, 65] on button "Completed Bookings (89)" at bounding box center [569, 76] width 203 height 34
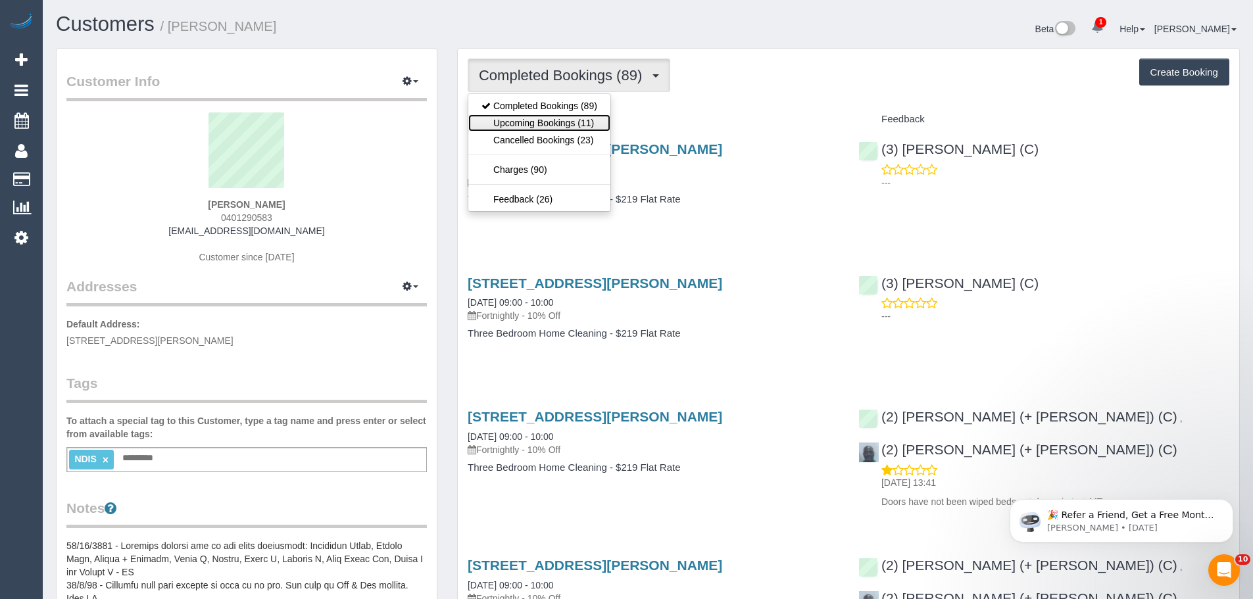
click at [576, 122] on link "Upcoming Bookings (11)" at bounding box center [539, 122] width 142 height 17
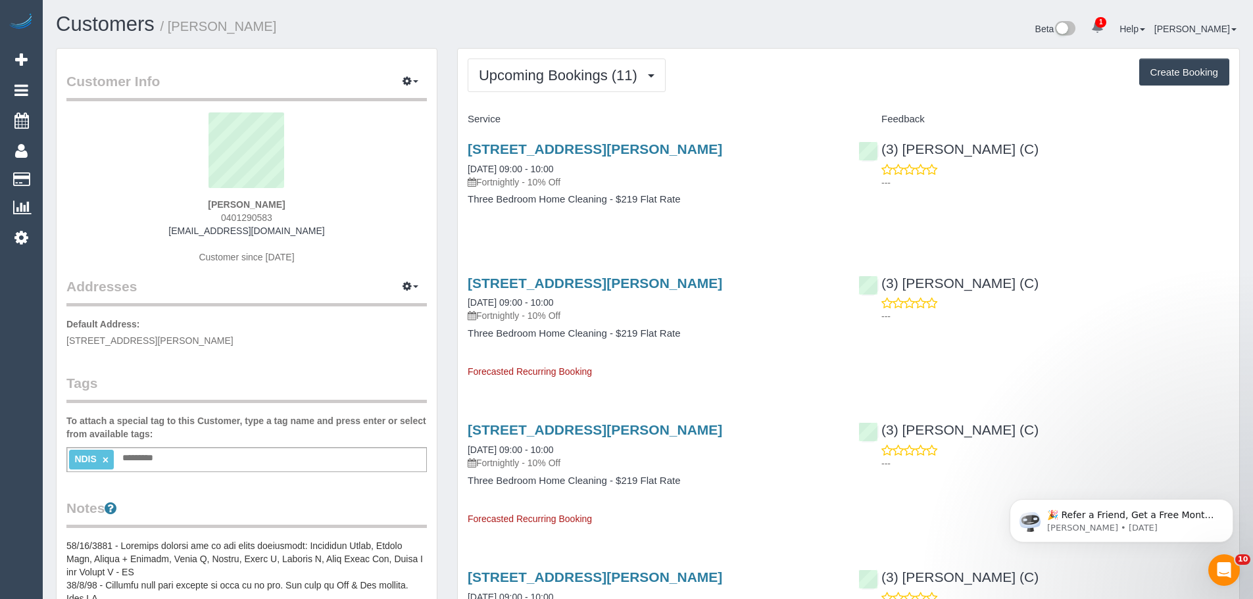
drag, startPoint x: 336, startPoint y: 228, endPoint x: 77, endPoint y: 232, distance: 258.6
click at [79, 232] on div "[PERSON_NAME] 0401290583 [EMAIL_ADDRESS][DOMAIN_NAME] Customer since [DATE]" at bounding box center [246, 195] width 361 height 164
copy link "[EMAIL_ADDRESS][DOMAIN_NAME]"
click at [580, 79] on span "Upcoming Bookings (11)" at bounding box center [561, 75] width 165 height 16
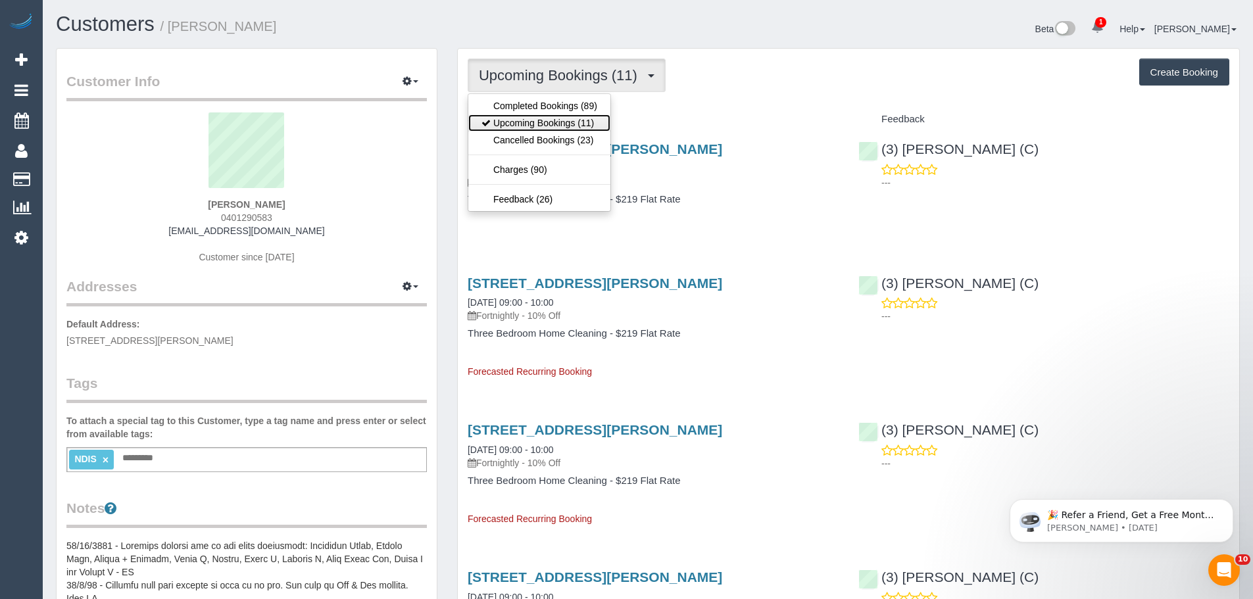
click at [571, 118] on link "Upcoming Bookings (11)" at bounding box center [539, 122] width 142 height 17
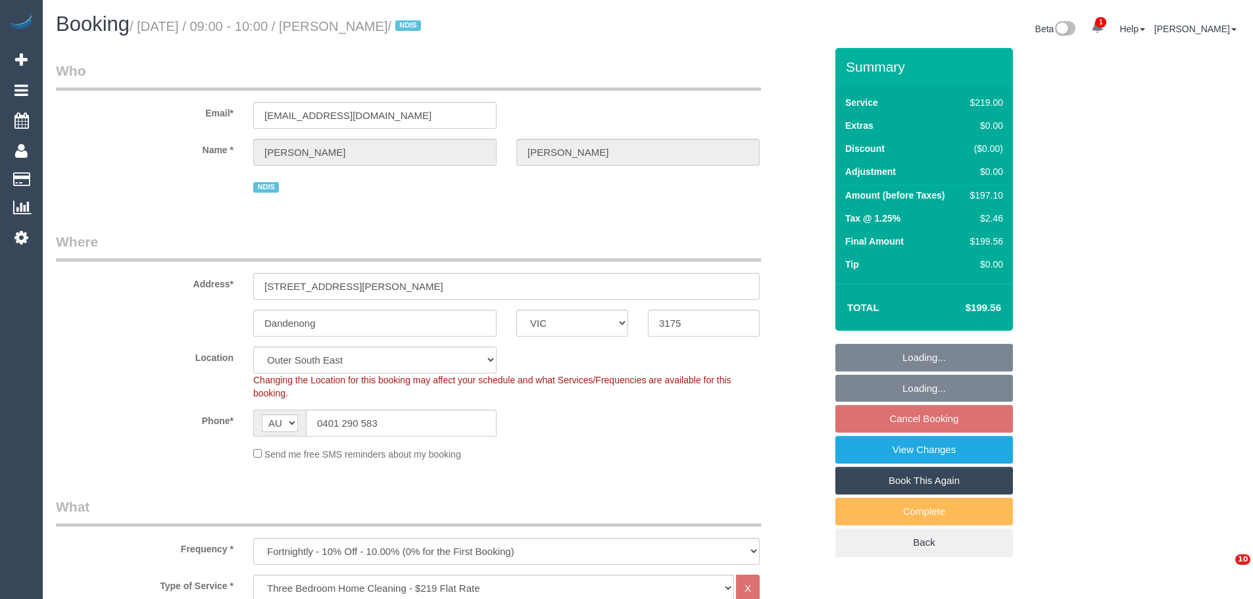
select select "VIC"
select select "number:28"
select select "number:14"
select select "number:19"
select select "number:22"
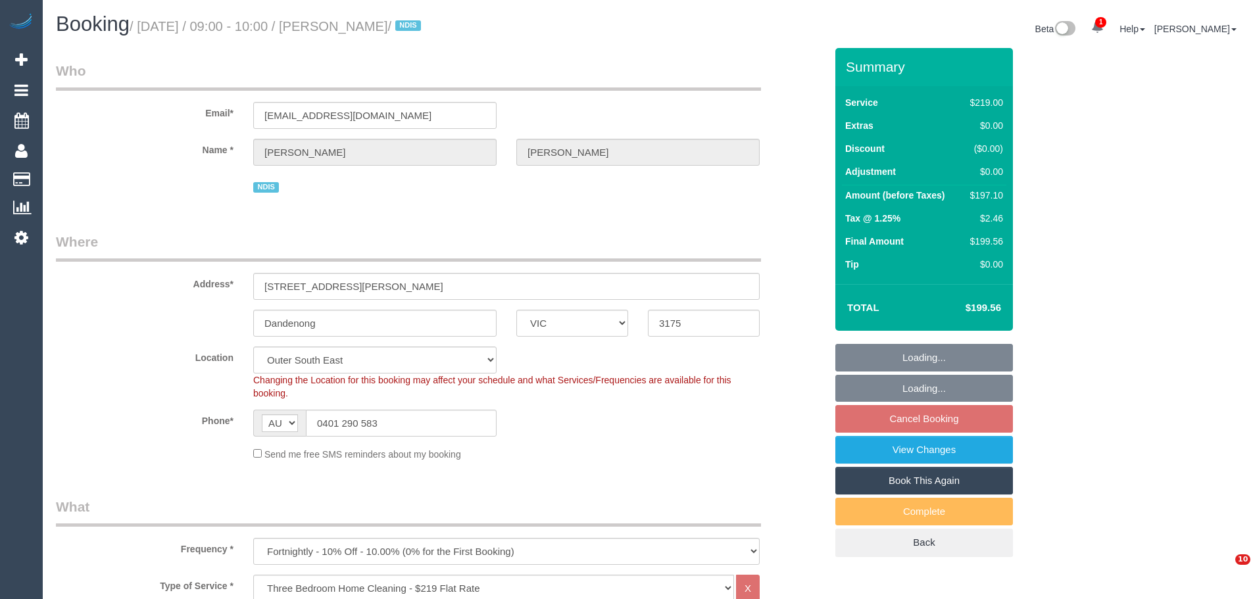
select select "number:34"
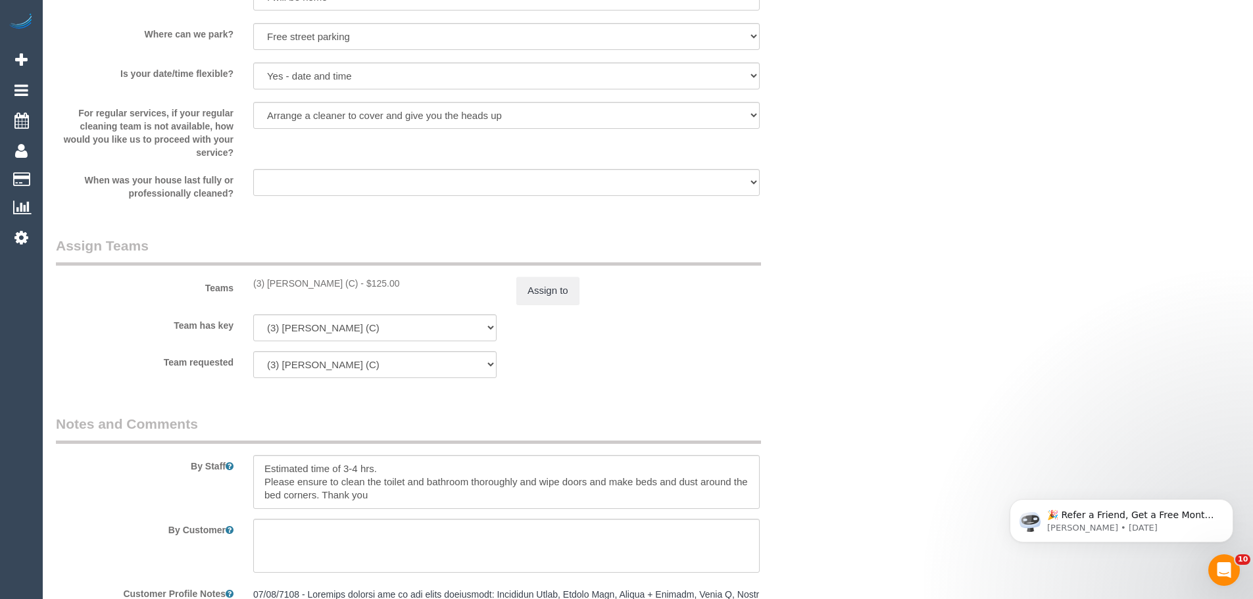
scroll to position [1974, 0]
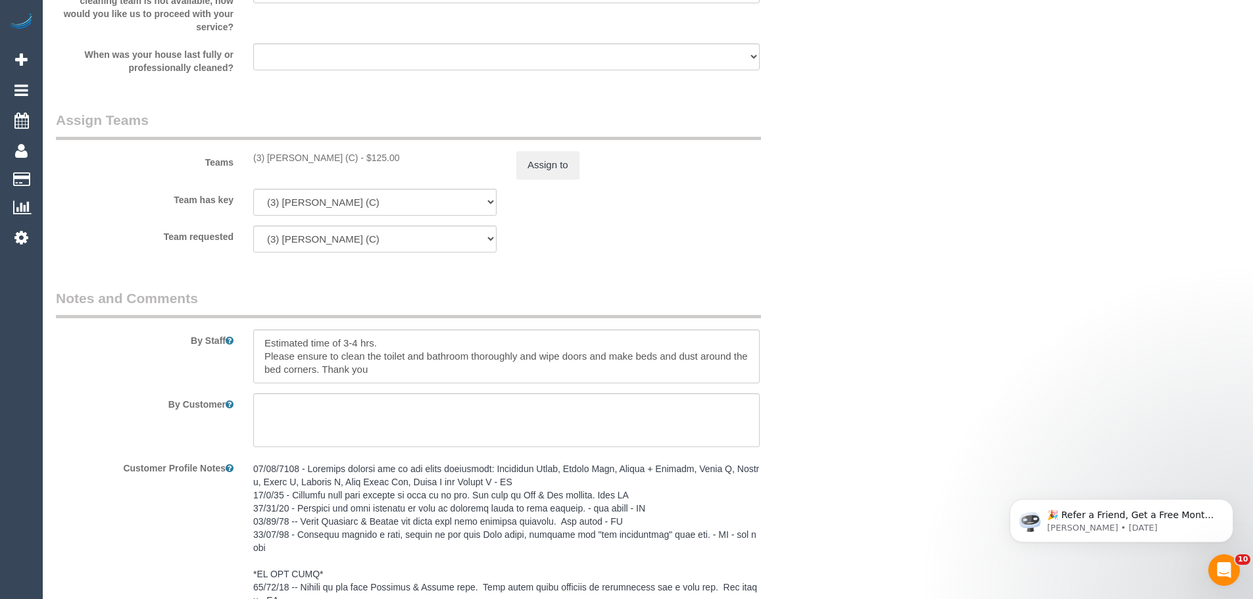
click at [547, 143] on div "Teams (3) [PERSON_NAME] (C) - $125.00 Assign to" at bounding box center [441, 145] width 790 height 68
click at [547, 162] on button "Assign to" at bounding box center [548, 165] width 63 height 28
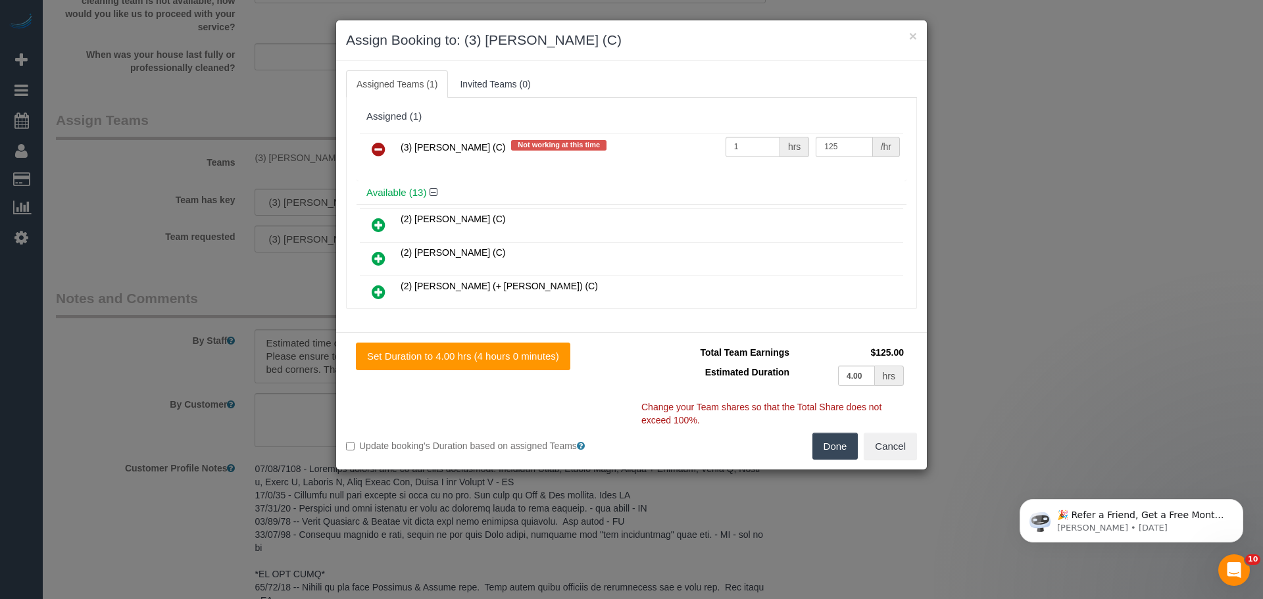
click at [378, 139] on link at bounding box center [378, 150] width 31 height 26
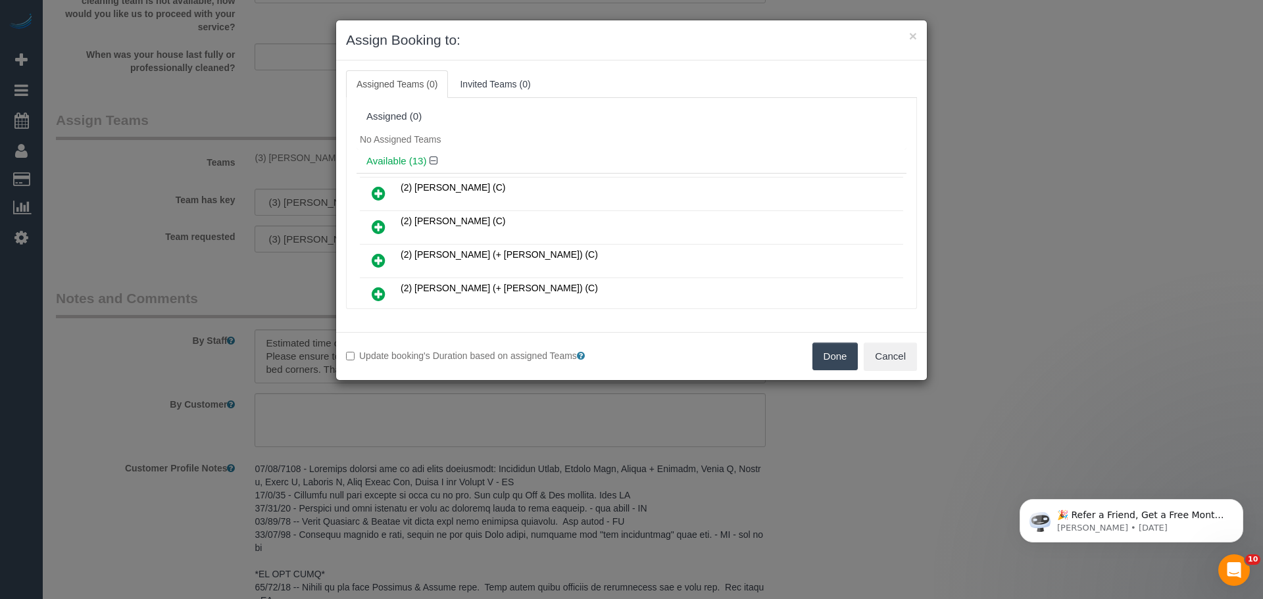
click at [842, 357] on button "Done" at bounding box center [836, 357] width 46 height 28
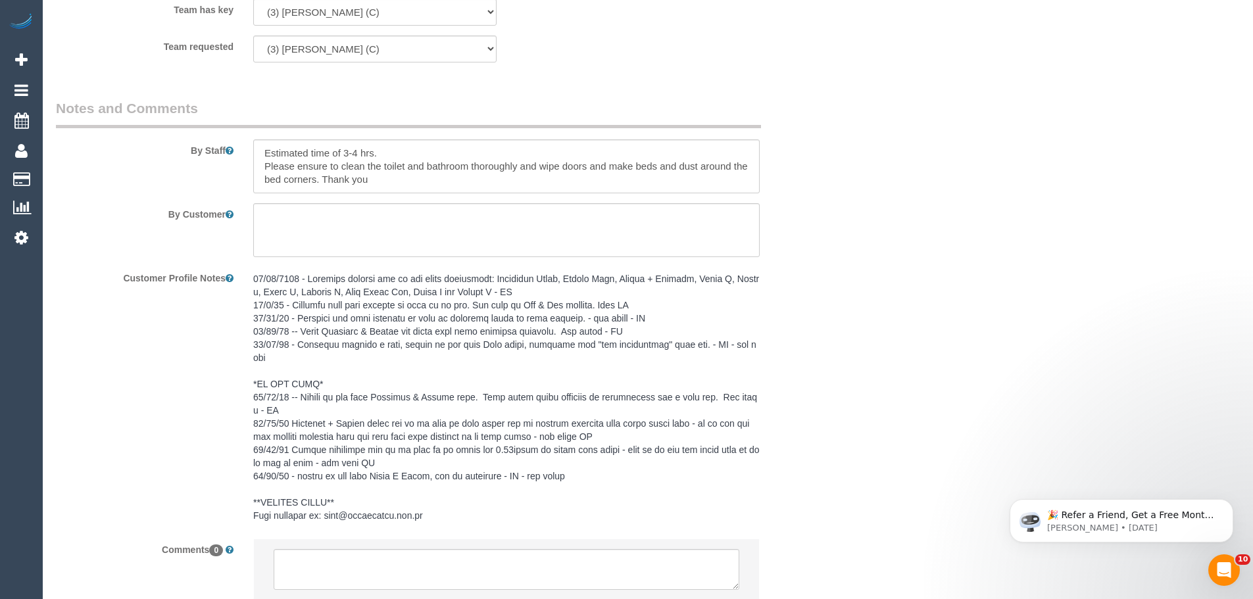
scroll to position [2248, 0]
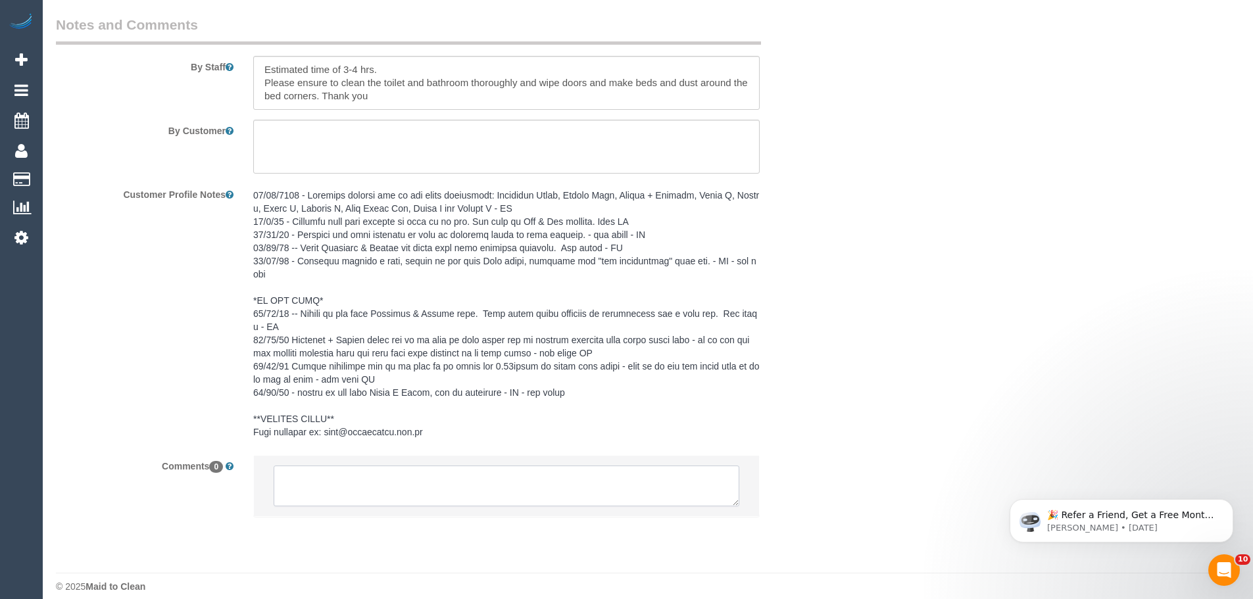
click at [479, 466] on textarea at bounding box center [507, 486] width 466 height 41
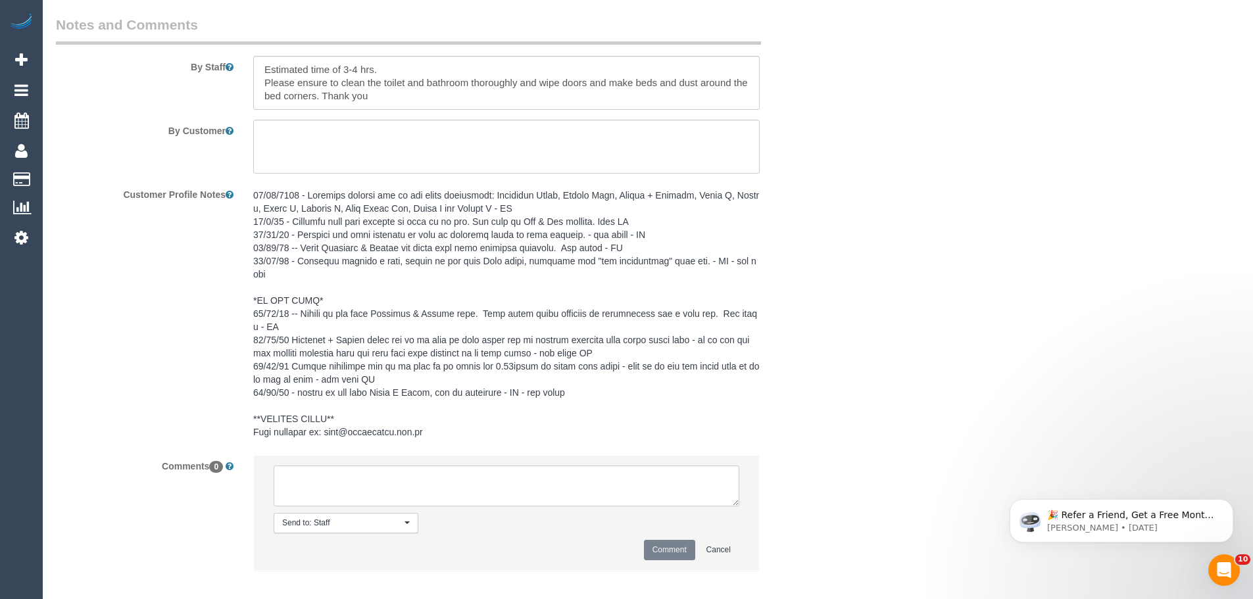
paste textarea "(3) [PERSON_NAME] (C) UA ongoing - Injured and then going overseas. customer co…"
type textarea "(3) [PERSON_NAME] (C) UA ongoing - Injured and then going overseas. customer co…"
click at [656, 540] on button "Comment" at bounding box center [669, 550] width 51 height 20
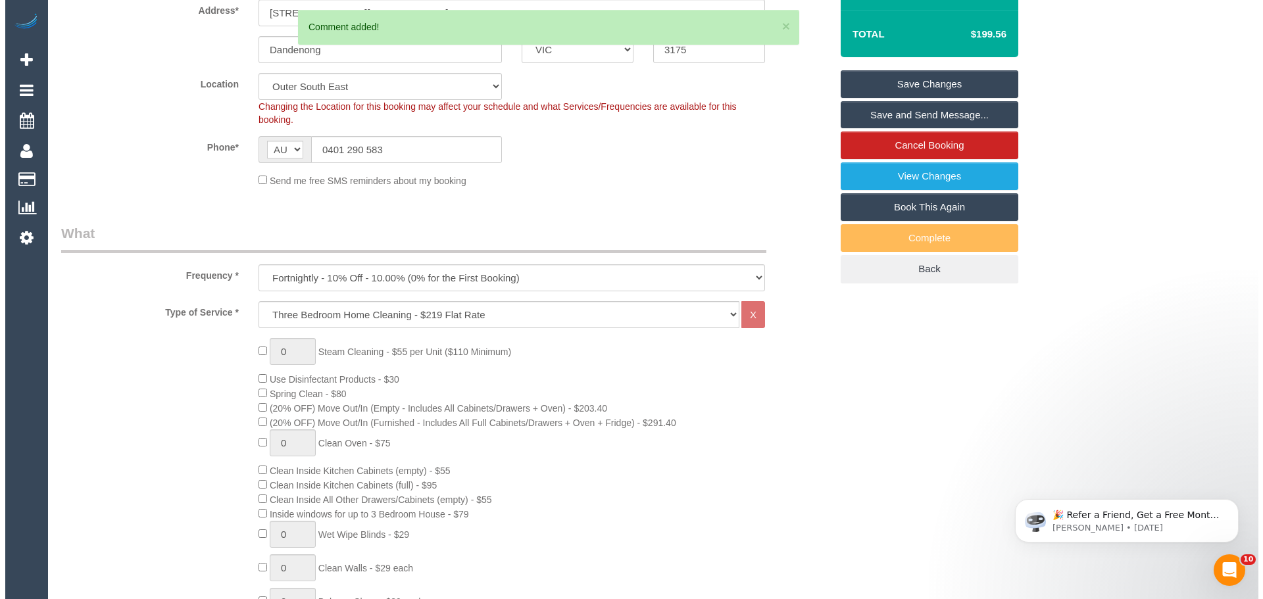
scroll to position [0, 0]
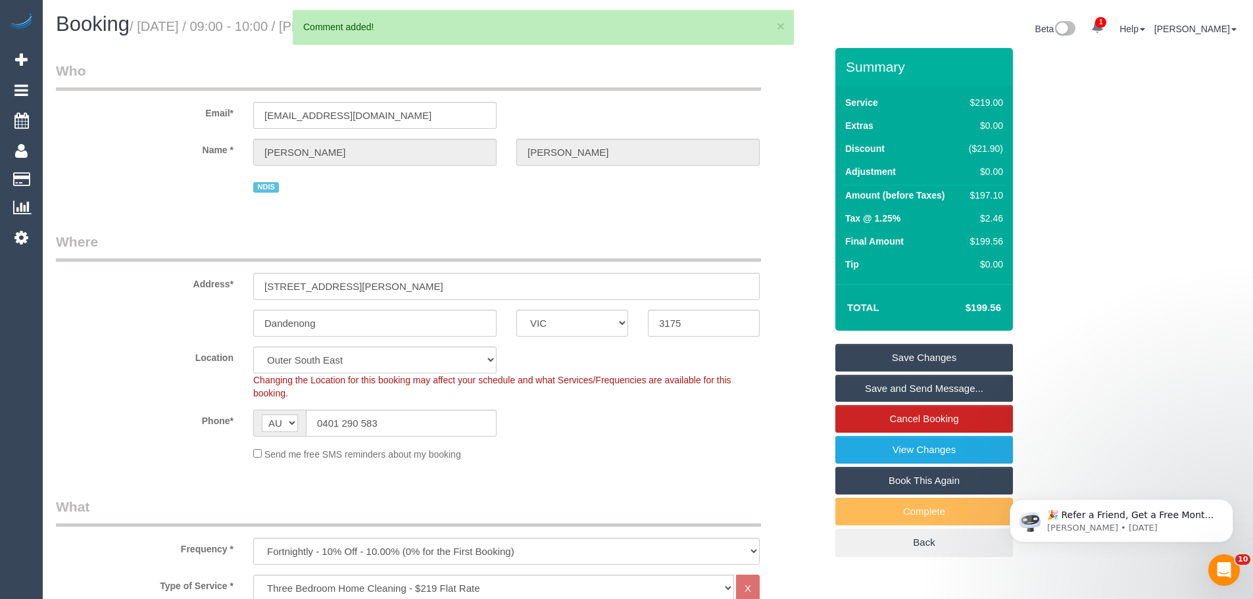
click at [928, 351] on link "Save Changes" at bounding box center [925, 358] width 178 height 28
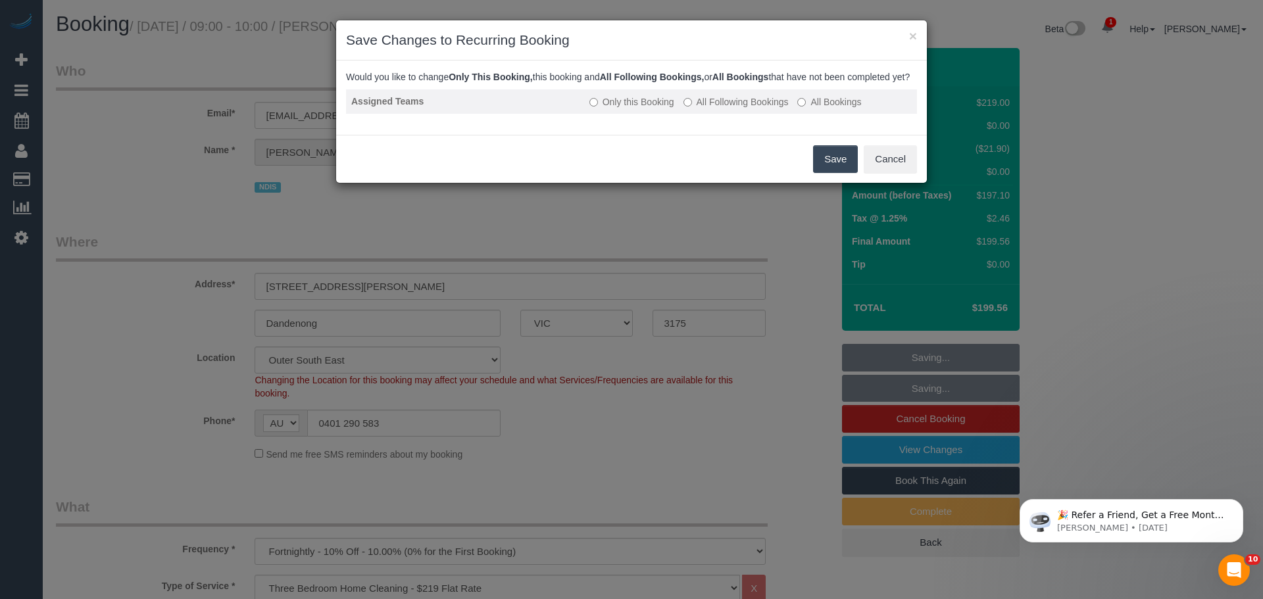
click at [735, 109] on label "All Following Bookings" at bounding box center [736, 101] width 105 height 13
click at [822, 173] on button "Save" at bounding box center [835, 159] width 45 height 28
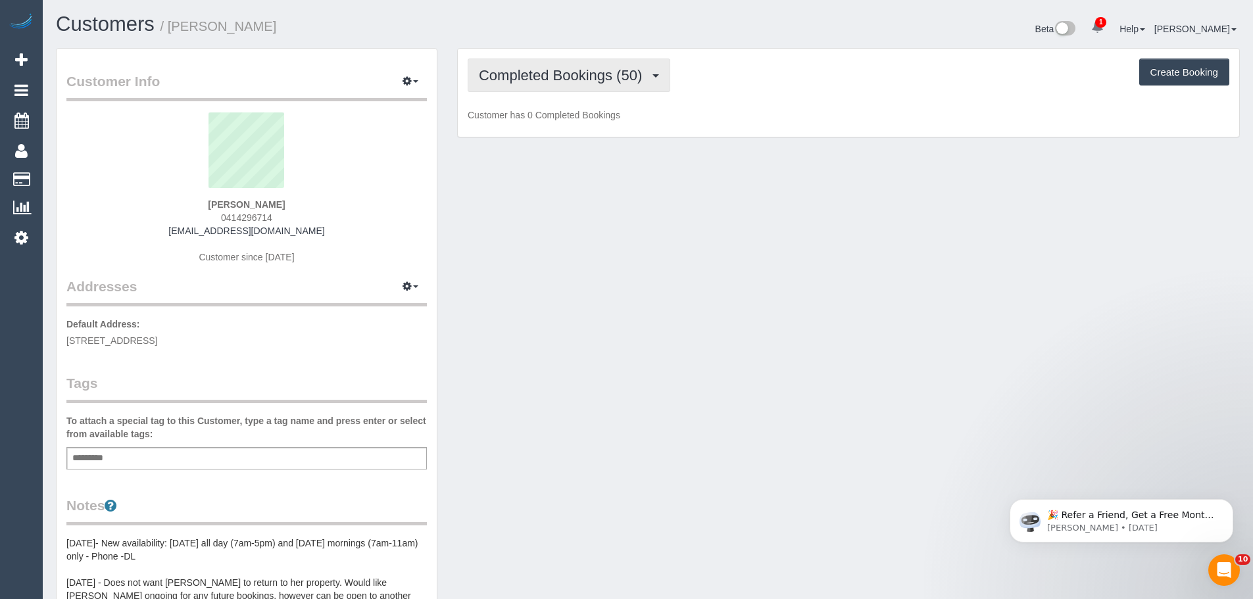
click at [596, 89] on button "Completed Bookings (50)" at bounding box center [569, 76] width 203 height 34
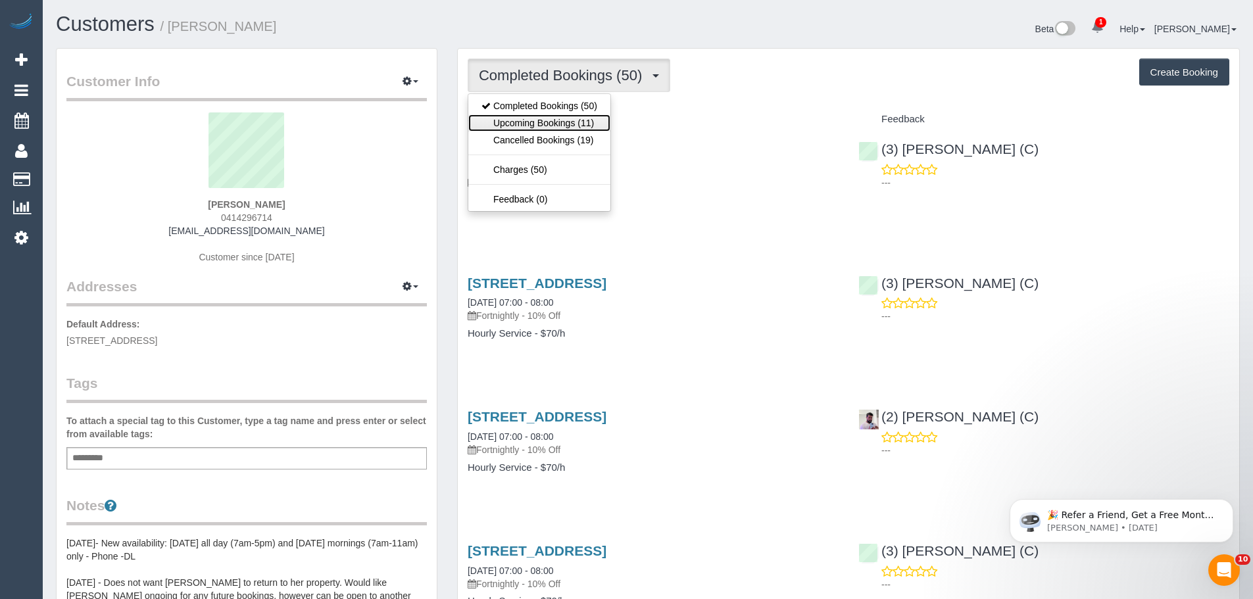
click at [577, 123] on link "Upcoming Bookings (11)" at bounding box center [539, 122] width 142 height 17
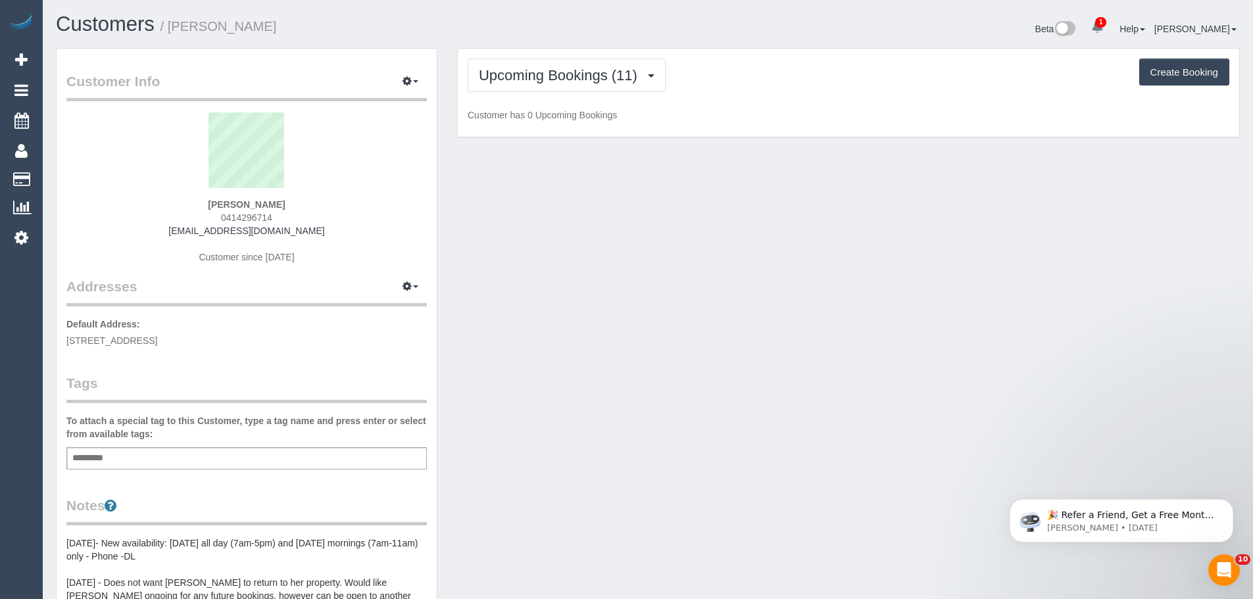
drag, startPoint x: 328, startPoint y: 232, endPoint x: 126, endPoint y: 230, distance: 202.0
click at [146, 230] on div "Divyateja Bodhanapati 0414296714 dbodhanapati@gmail.com Customer since 2022" at bounding box center [246, 195] width 361 height 164
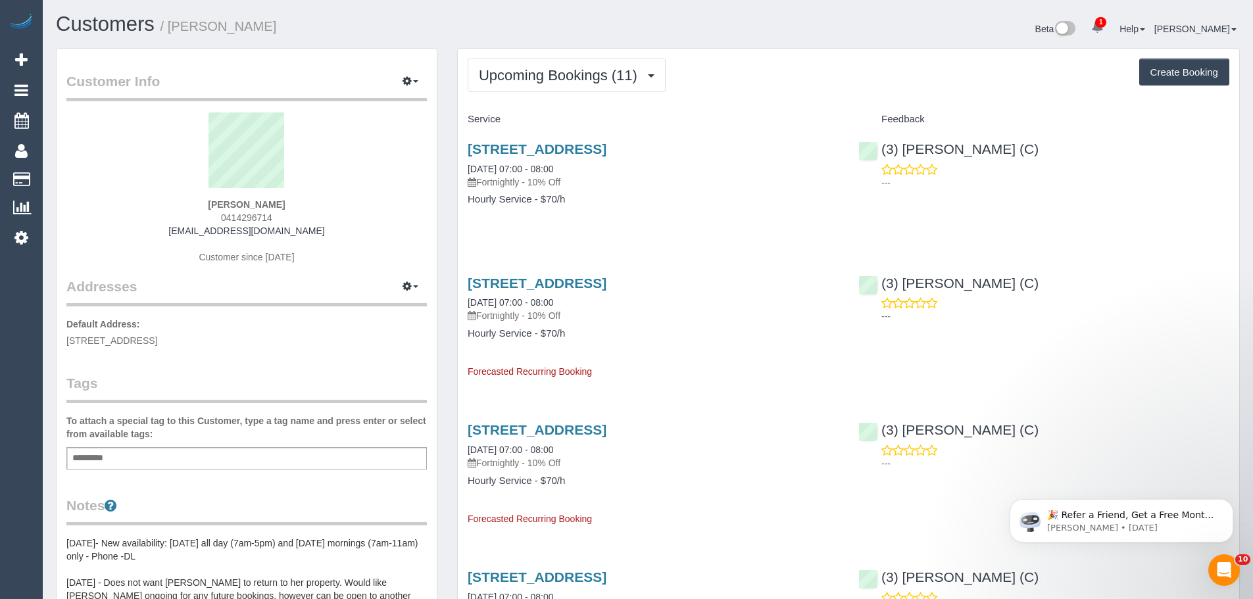
copy link "[EMAIL_ADDRESS][DOMAIN_NAME]"
click at [548, 79] on span "Upcoming Bookings (11)" at bounding box center [561, 75] width 165 height 16
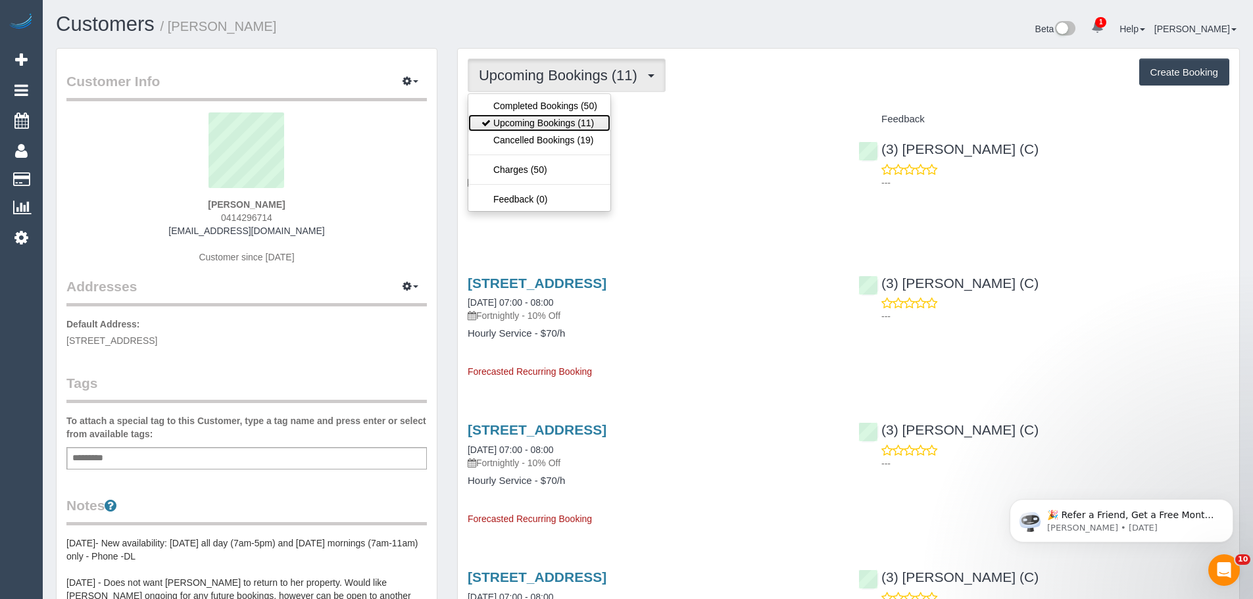
click at [522, 121] on link "Upcoming Bookings (11)" at bounding box center [539, 122] width 142 height 17
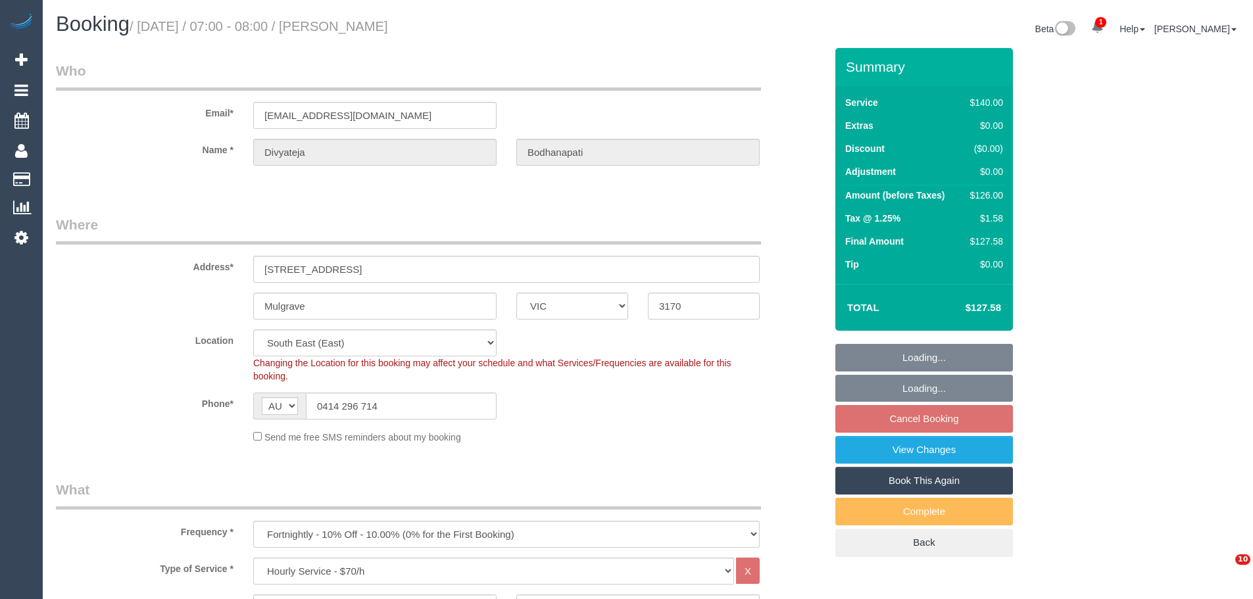
select select "VIC"
select select "number:28"
select select "number:14"
select select "number:19"
select select "number:24"
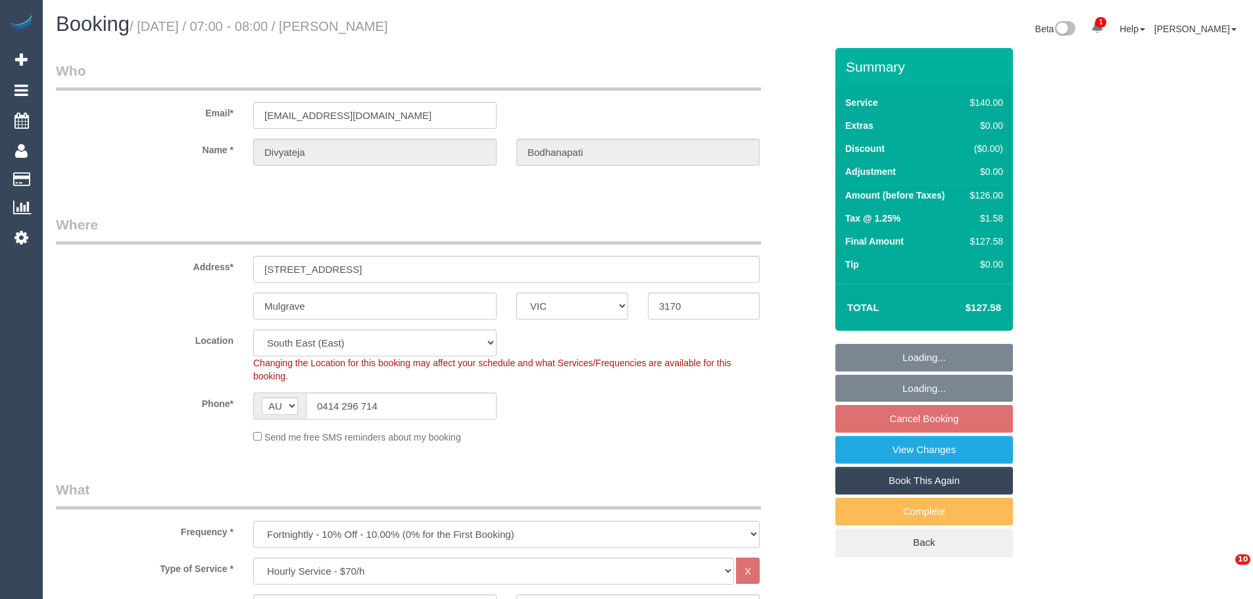
select select "number:34"
select select "spot1"
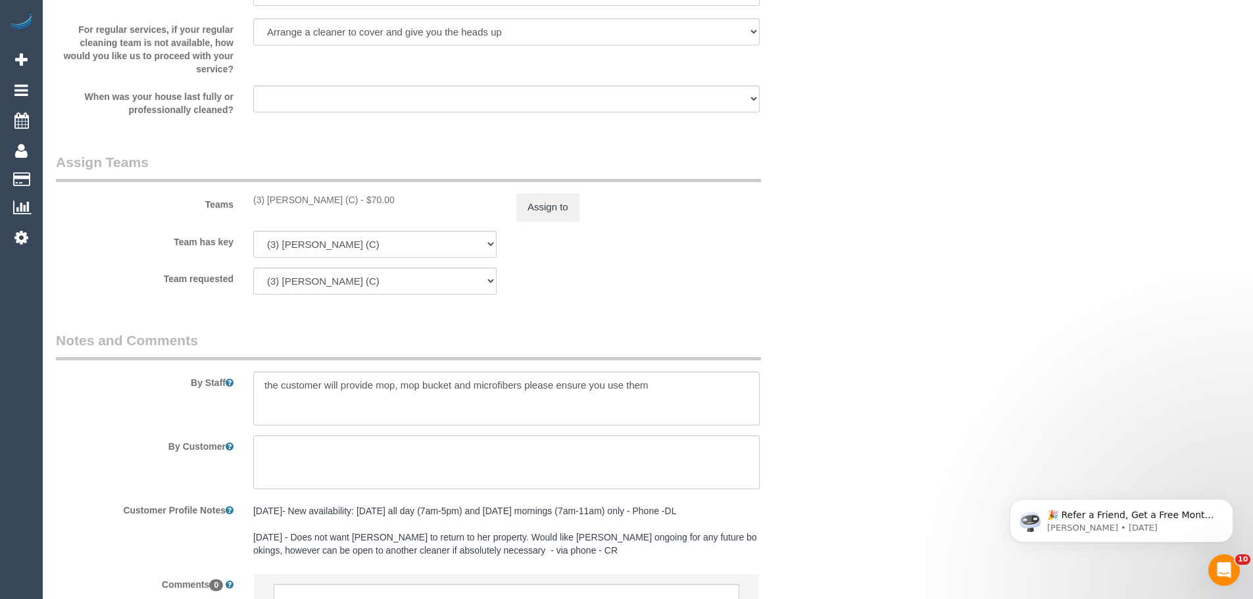
scroll to position [1938, 0]
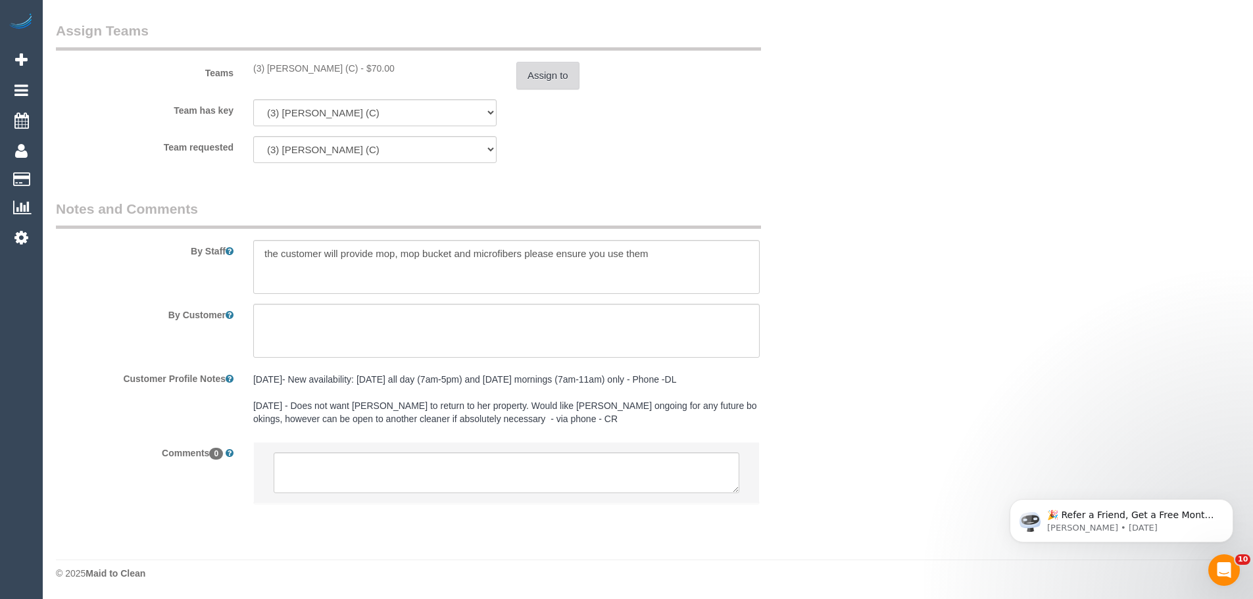
click at [561, 68] on button "Assign to" at bounding box center [548, 76] width 63 height 28
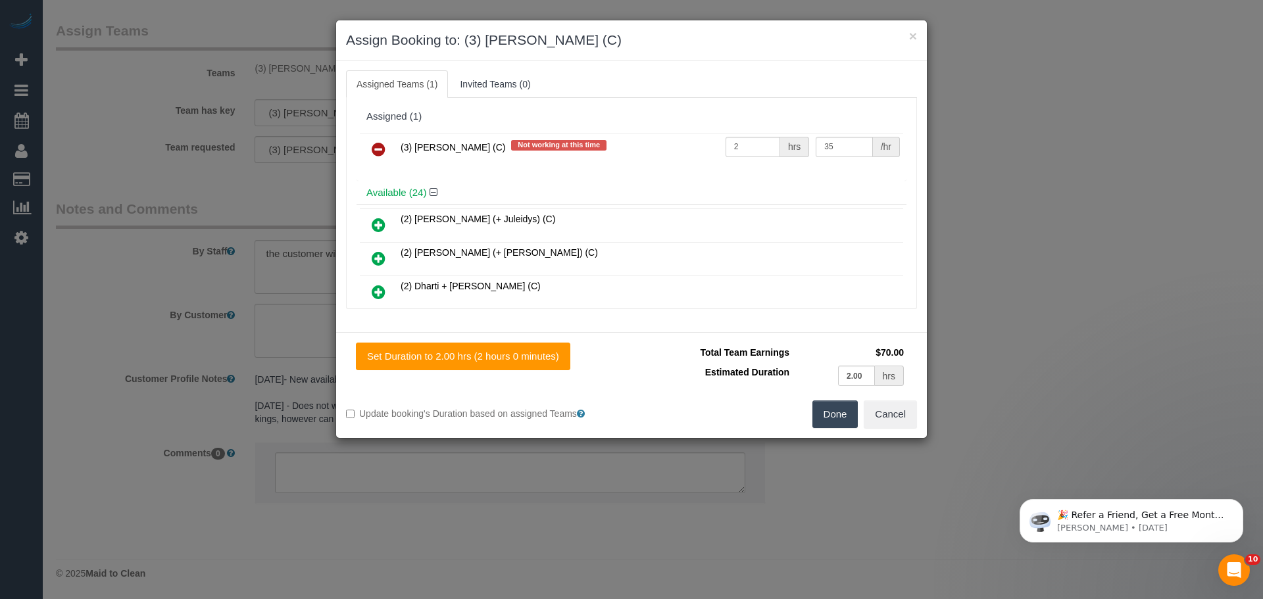
click at [372, 147] on icon at bounding box center [379, 149] width 14 height 16
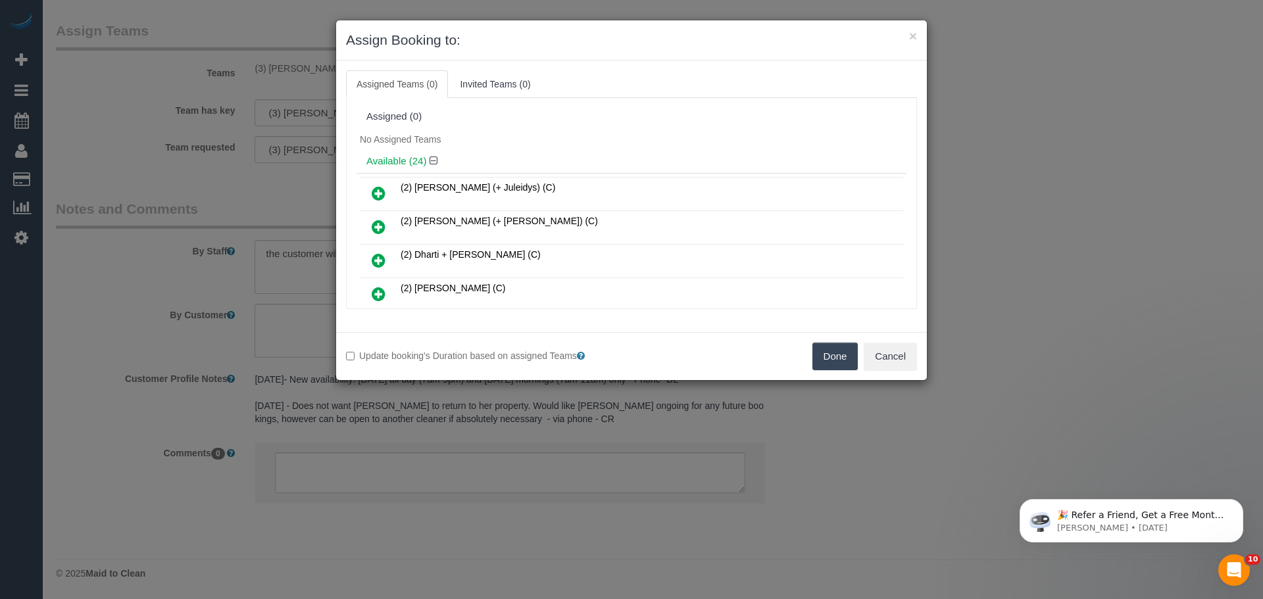
click at [830, 365] on button "Done" at bounding box center [836, 357] width 46 height 28
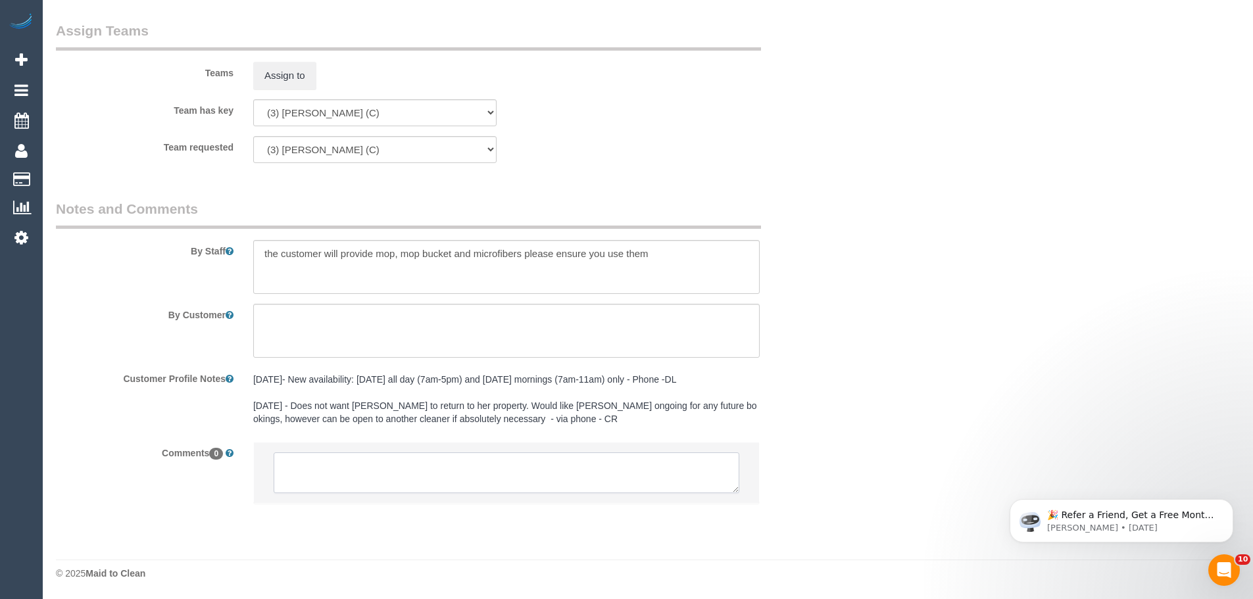
drag, startPoint x: 551, startPoint y: 468, endPoint x: 634, endPoint y: 492, distance: 86.4
click at [551, 468] on textarea at bounding box center [507, 473] width 466 height 41
paste textarea "(3) [PERSON_NAME] (C) UA ongoing - Injured and then going overseas. customer co…"
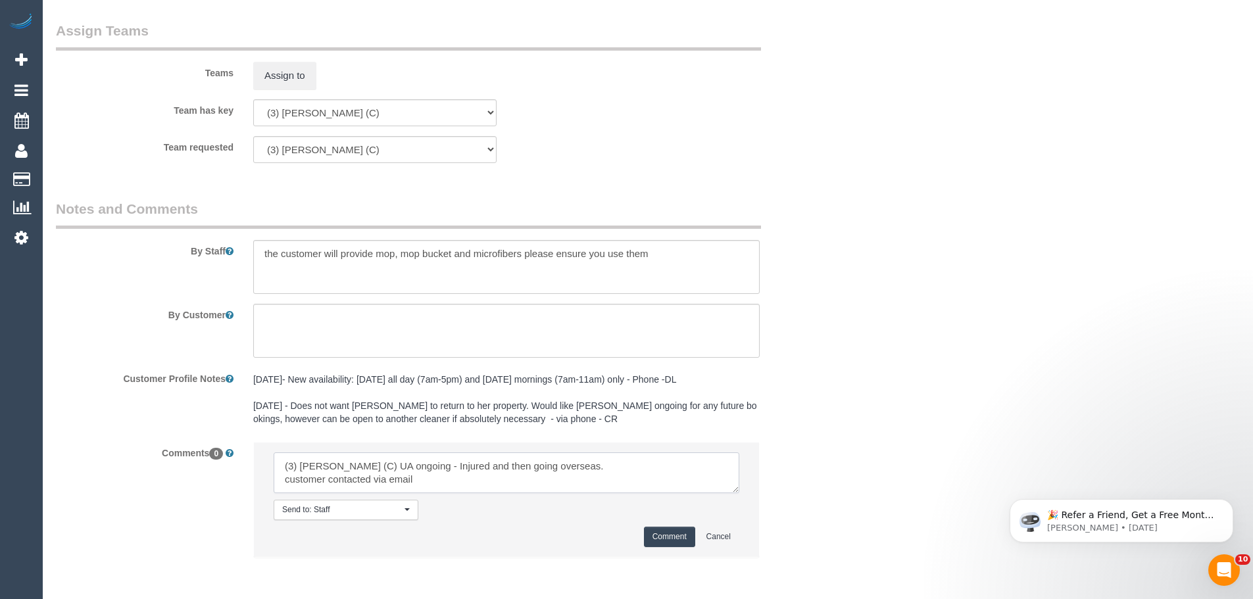
type textarea "(3) [PERSON_NAME] (C) UA ongoing - Injured and then going overseas. customer co…"
click at [678, 538] on button "Comment" at bounding box center [669, 537] width 51 height 20
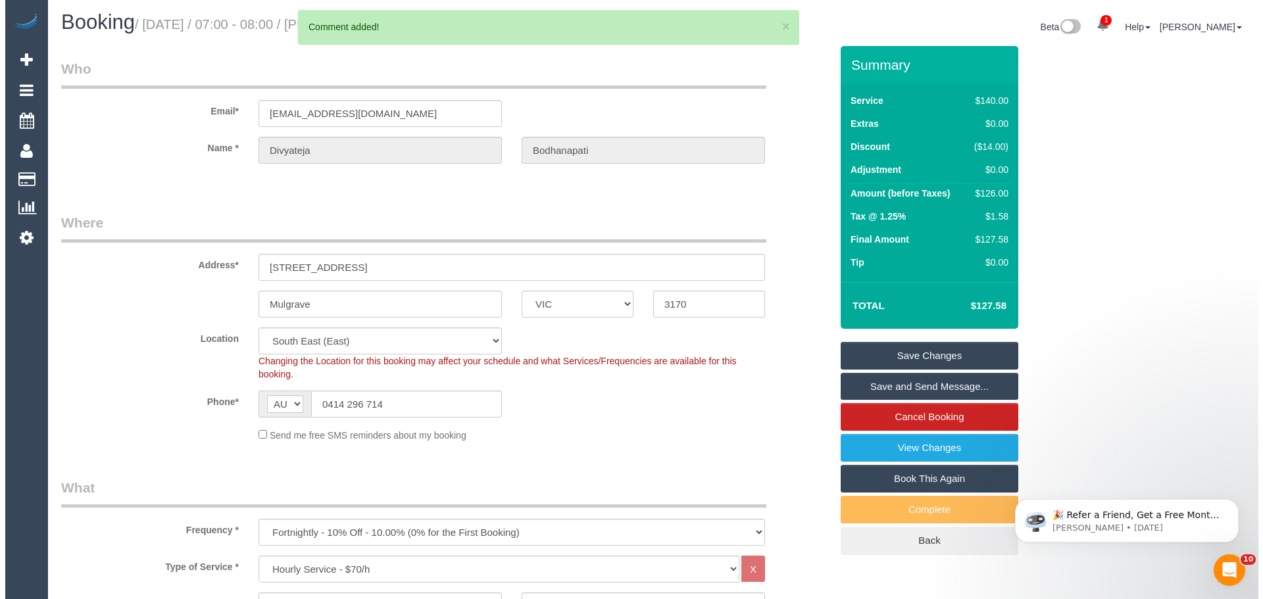
scroll to position [0, 0]
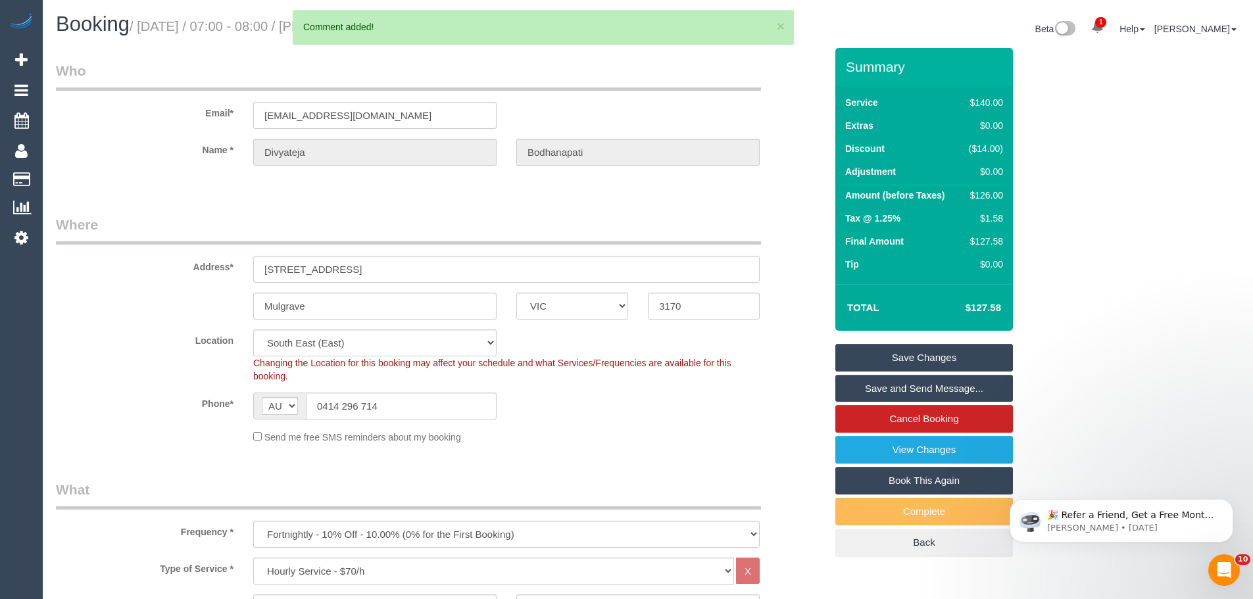
click at [919, 354] on link "Save Changes" at bounding box center [925, 358] width 178 height 28
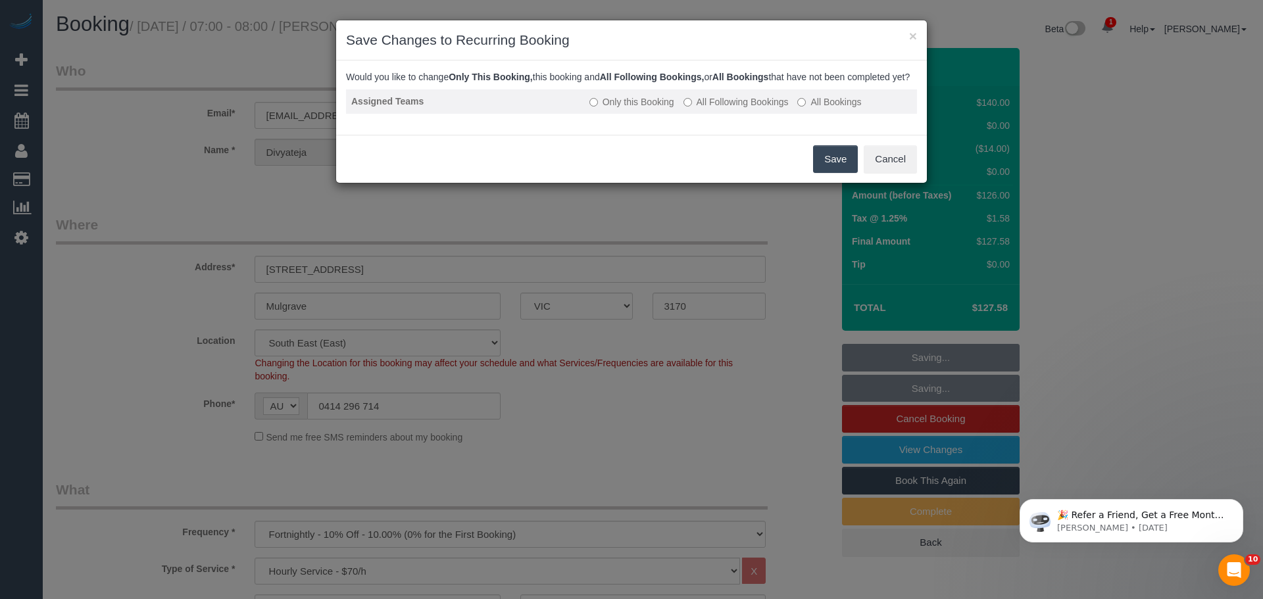
click at [716, 109] on label "All Following Bookings" at bounding box center [736, 101] width 105 height 13
click at [827, 173] on button "Save" at bounding box center [835, 159] width 45 height 28
